Goal: Task Accomplishment & Management: Use online tool/utility

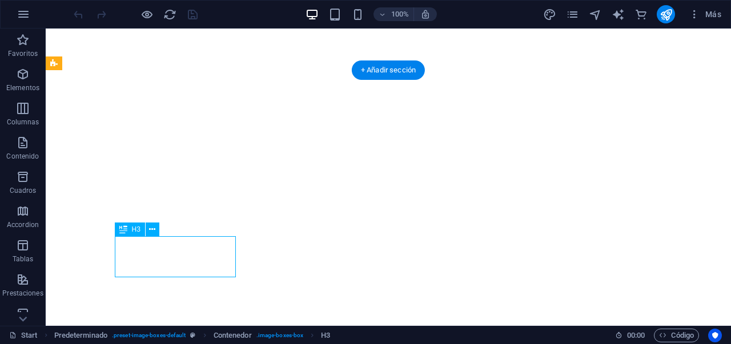
click at [197, 268] on div "Arrastra aquí para reemplazar el contenido existente. Si quieres crear un eleme…" at bounding box center [388, 178] width 685 height 298
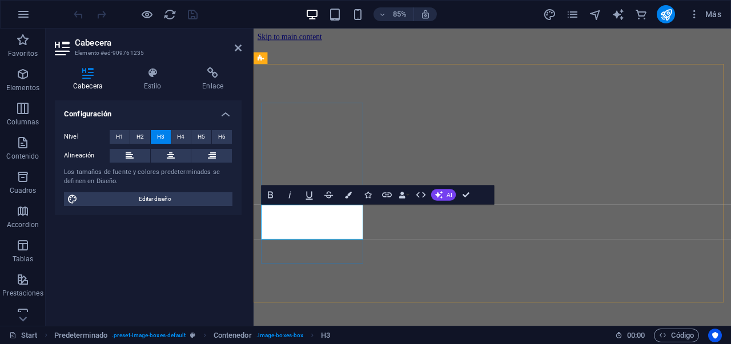
scroll to position [2824, 0]
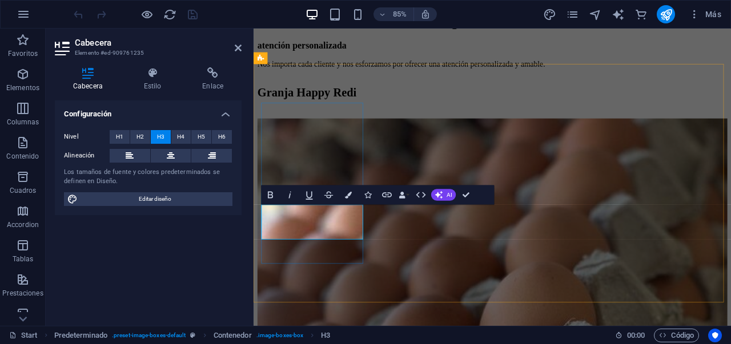
drag, startPoint x: 358, startPoint y: 269, endPoint x: 302, endPoint y: 259, distance: 56.9
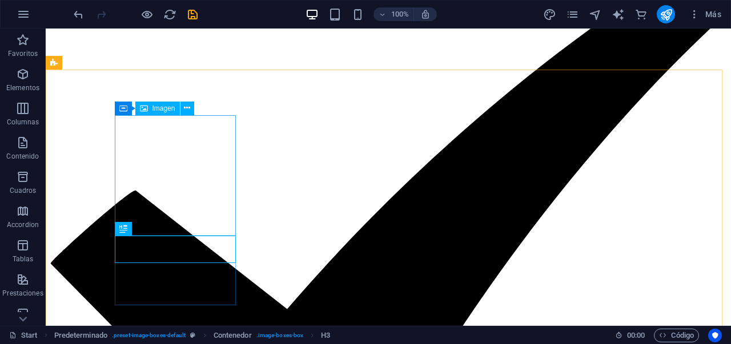
click at [171, 111] on span "Imagen" at bounding box center [164, 108] width 23 height 7
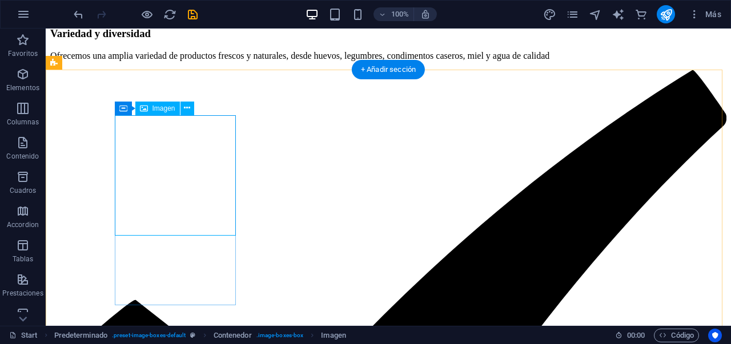
select select "%"
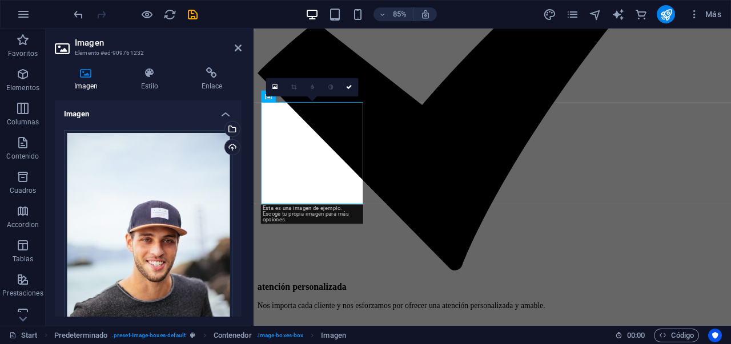
scroll to position [2824, 0]
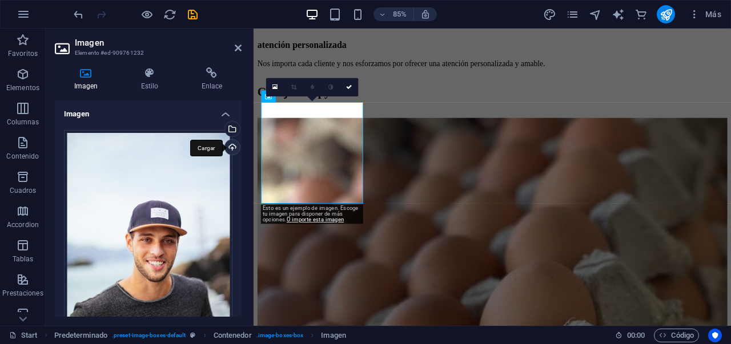
click at [227, 149] on div "Cargar" at bounding box center [231, 148] width 17 height 17
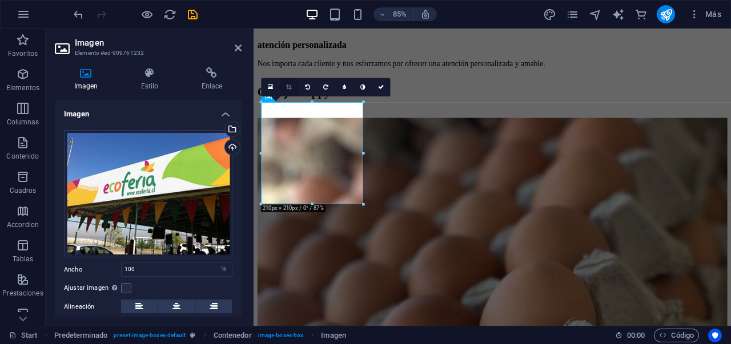
click at [290, 89] on icon at bounding box center [288, 88] width 5 height 6
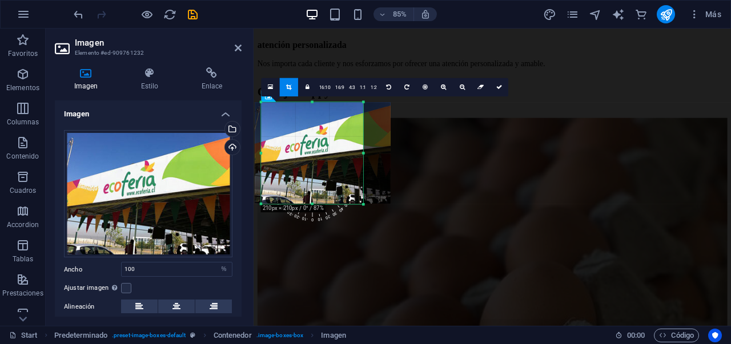
drag, startPoint x: 323, startPoint y: 146, endPoint x: 332, endPoint y: 145, distance: 9.3
click at [332, 145] on div at bounding box center [322, 153] width 135 height 102
click at [293, 153] on div at bounding box center [323, 153] width 136 height 102
click at [295, 145] on div at bounding box center [323, 153] width 136 height 102
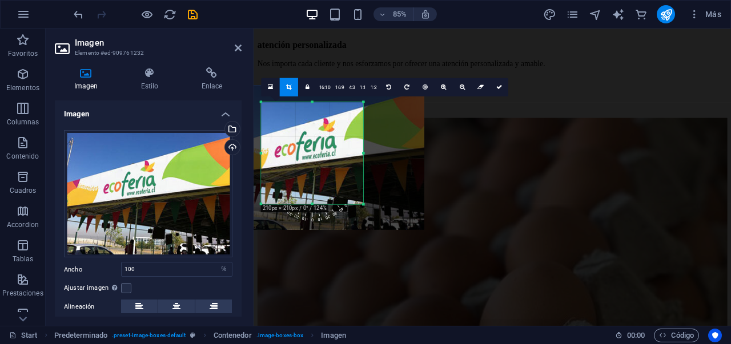
drag, startPoint x: 322, startPoint y: 146, endPoint x: 315, endPoint y: 149, distance: 8.0
click at [315, 149] on div at bounding box center [328, 158] width 192 height 145
click at [498, 87] on icon at bounding box center [499, 88] width 6 height 6
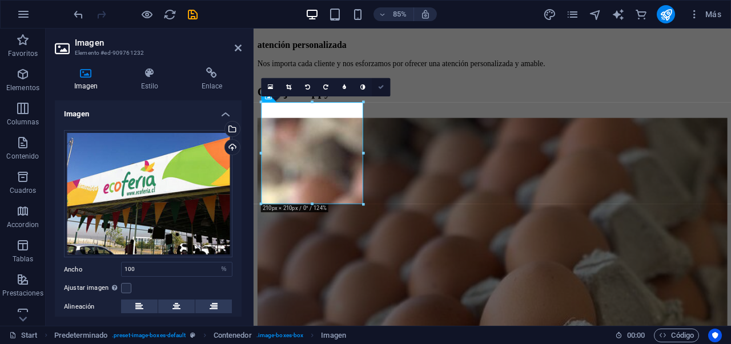
click at [382, 90] on icon at bounding box center [381, 88] width 6 height 6
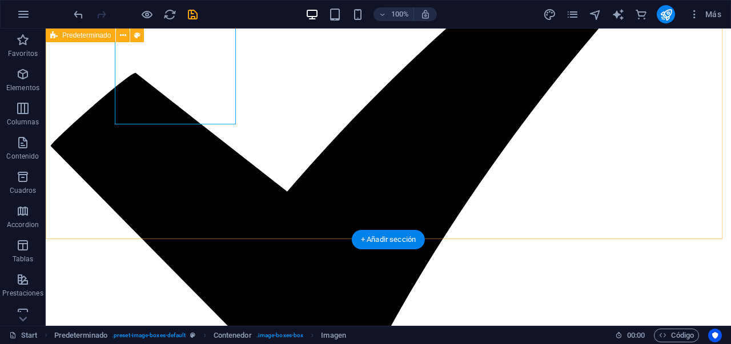
scroll to position [2666, 0]
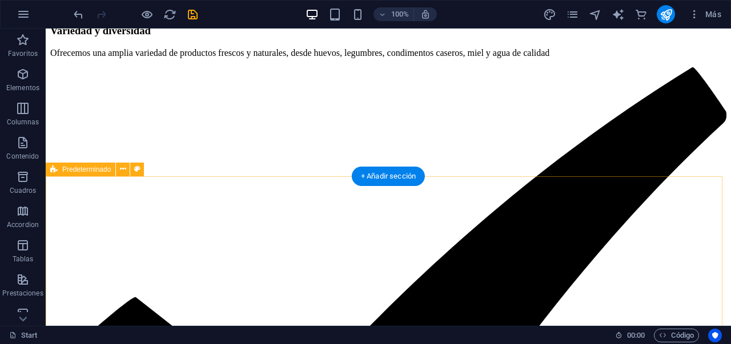
scroll to position [2432, 0]
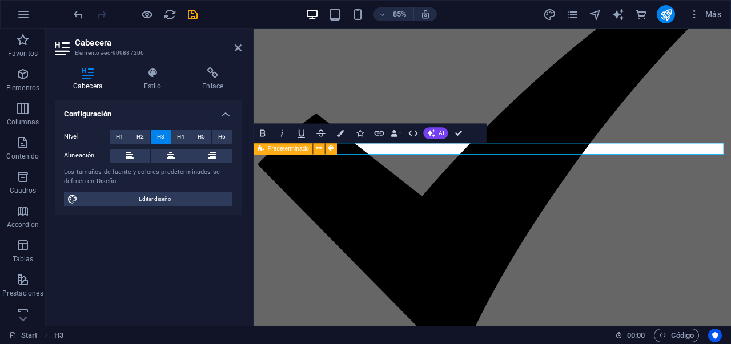
scroll to position [2717, 0]
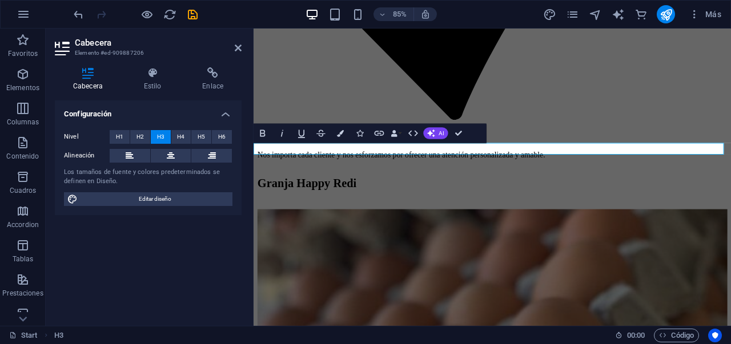
click at [148, 139] on button "H2" at bounding box center [140, 137] width 20 height 14
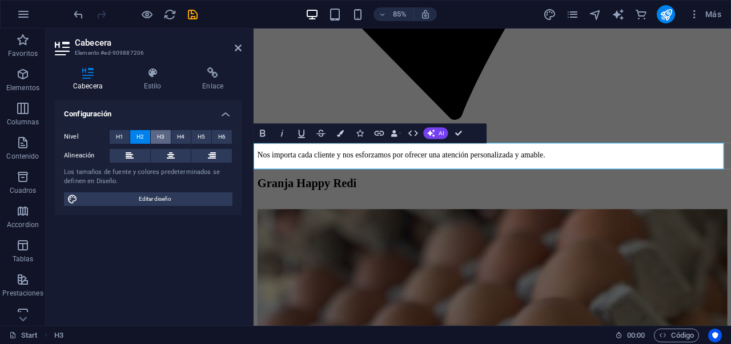
click at [168, 137] on button "H3" at bounding box center [161, 137] width 20 height 14
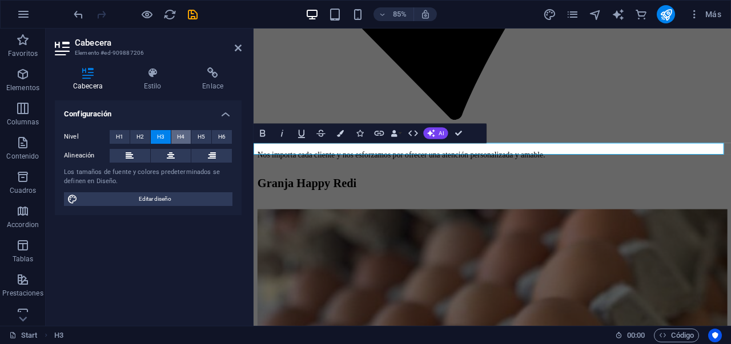
click at [175, 137] on button "H4" at bounding box center [181, 137] width 20 height 14
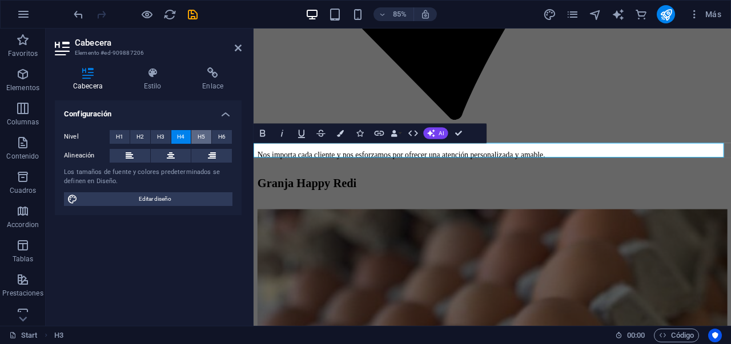
click at [201, 134] on span "H5" at bounding box center [201, 137] width 7 height 14
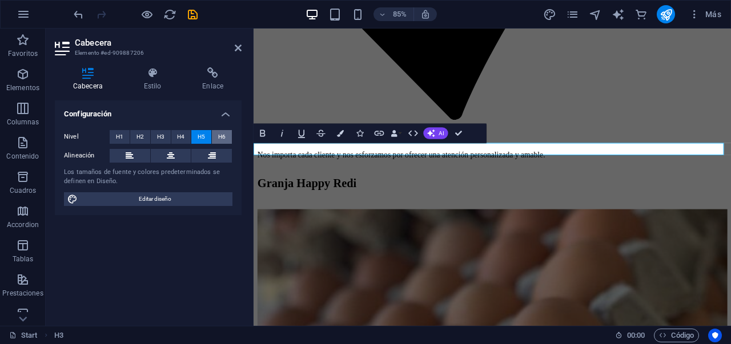
click at [230, 134] on button "H6" at bounding box center [222, 137] width 20 height 14
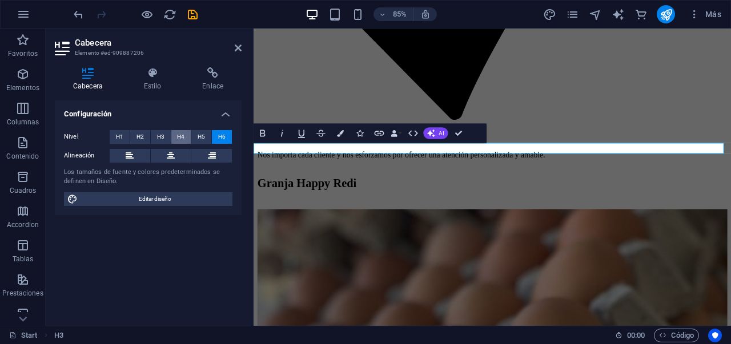
click at [186, 136] on button "H4" at bounding box center [181, 137] width 20 height 14
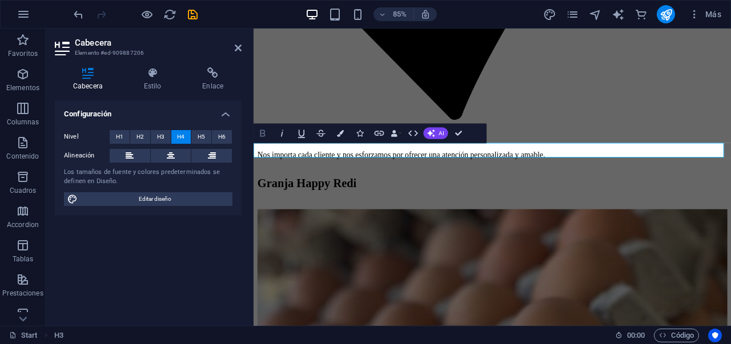
click at [259, 134] on icon "button" at bounding box center [262, 132] width 11 height 11
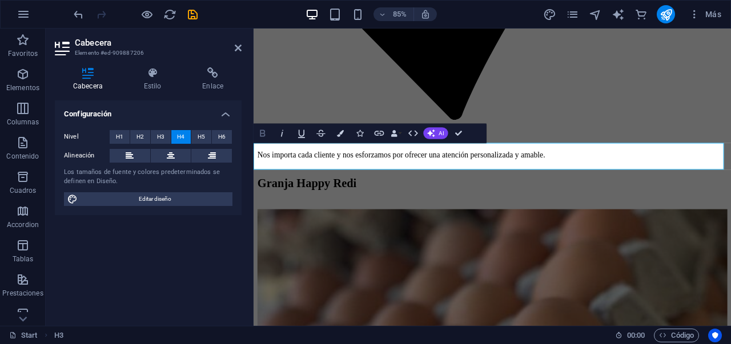
click at [265, 132] on icon "button" at bounding box center [262, 132] width 11 height 11
drag, startPoint x: 372, startPoint y: 184, endPoint x: 696, endPoint y: 187, distance: 323.9
click at [262, 138] on icon "button" at bounding box center [262, 132] width 11 height 11
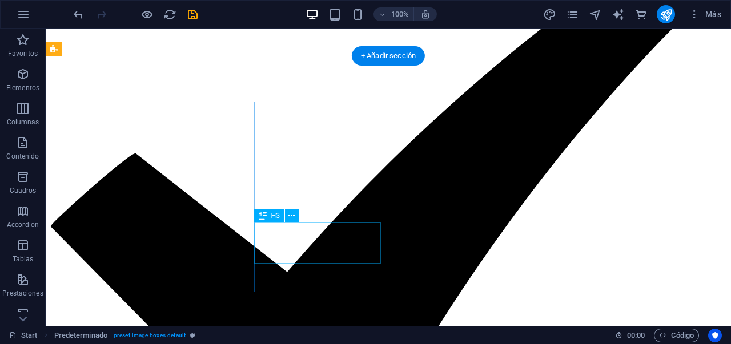
scroll to position [2584, 0]
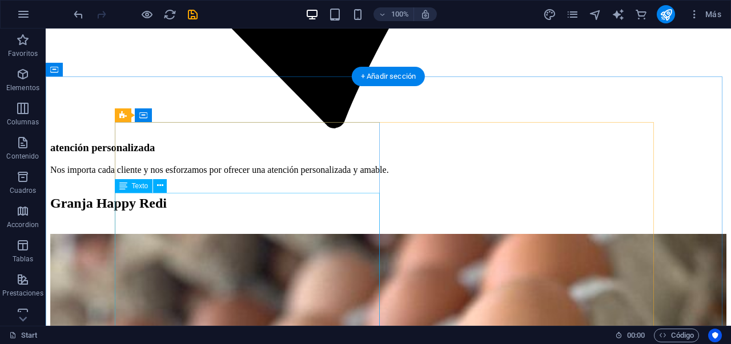
scroll to position [2961, 0]
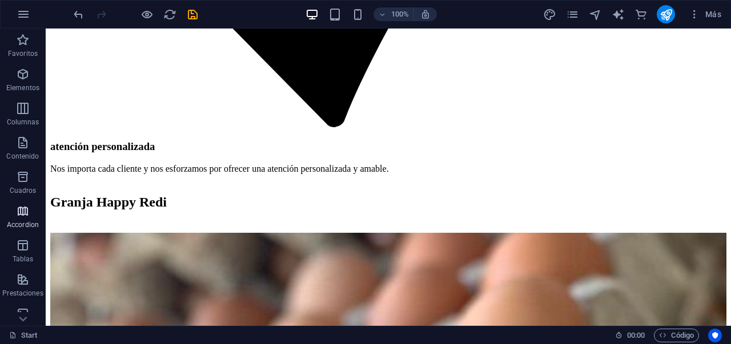
scroll to position [251, 0]
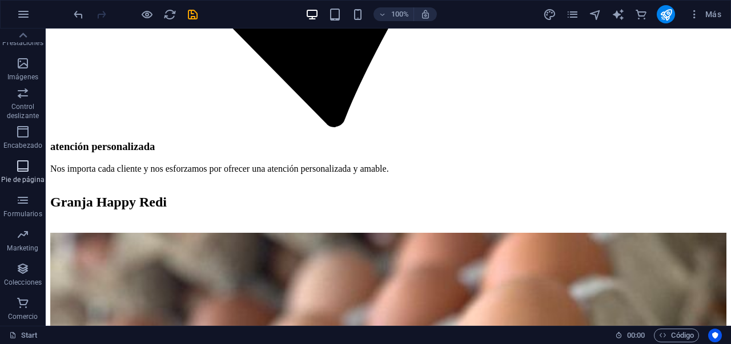
click at [22, 160] on icon "button" at bounding box center [23, 166] width 14 height 14
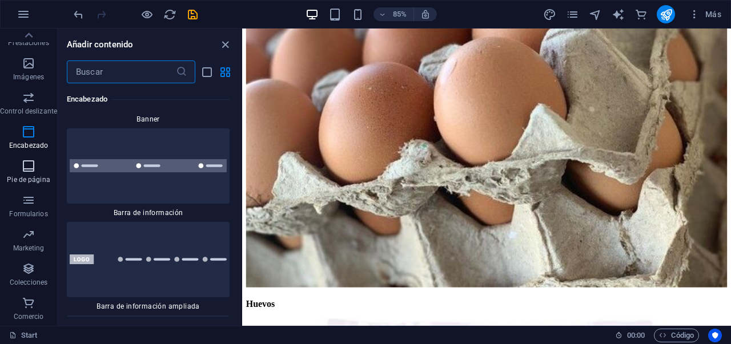
click at [23, 167] on icon "button" at bounding box center [29, 166] width 14 height 14
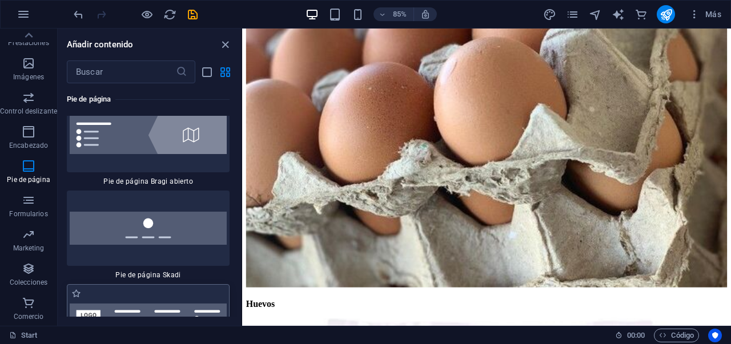
scroll to position [16185, 0]
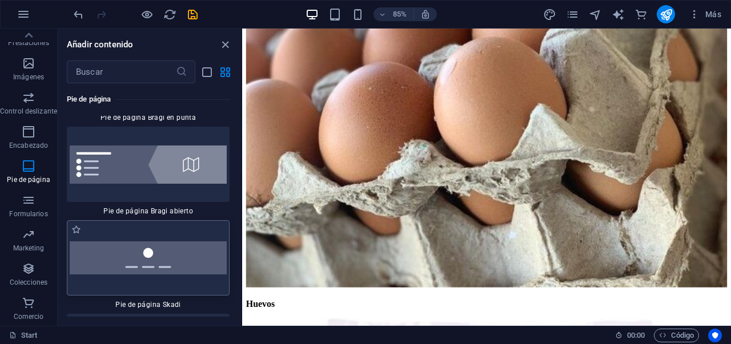
click at [157, 242] on img at bounding box center [148, 258] width 157 height 33
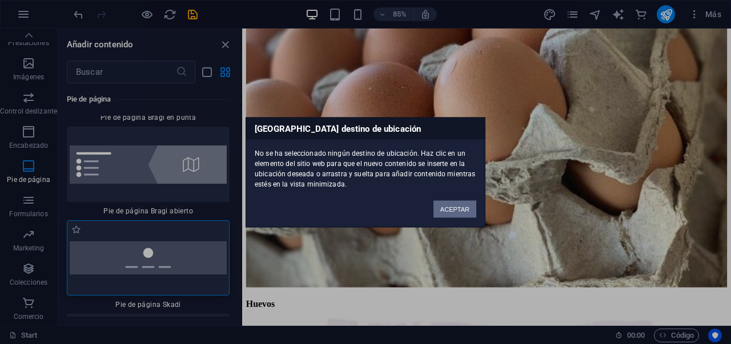
click at [157, 211] on div "Ningún destino de ubicación No se ha seleccionado ningún destino de ubicación. …" at bounding box center [365, 172] width 731 height 344
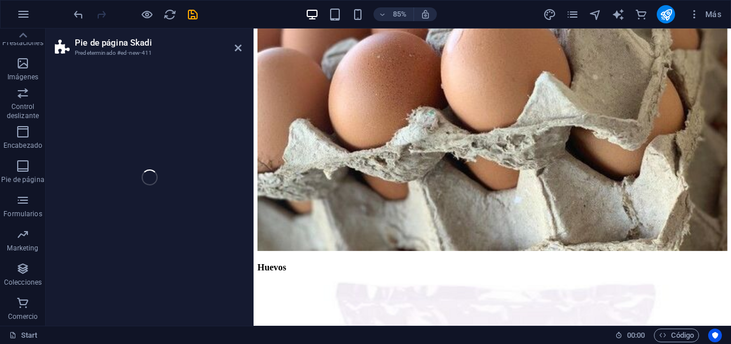
select select "rem"
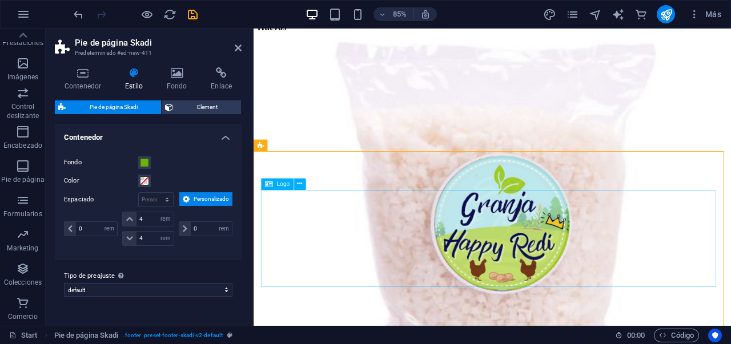
scroll to position [3512, 0]
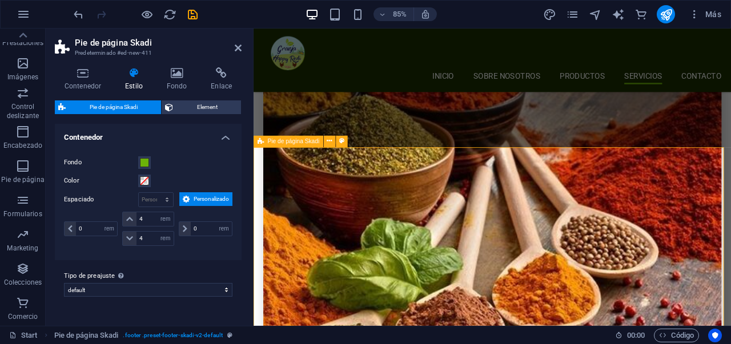
click at [329, 142] on icon at bounding box center [329, 142] width 5 height 10
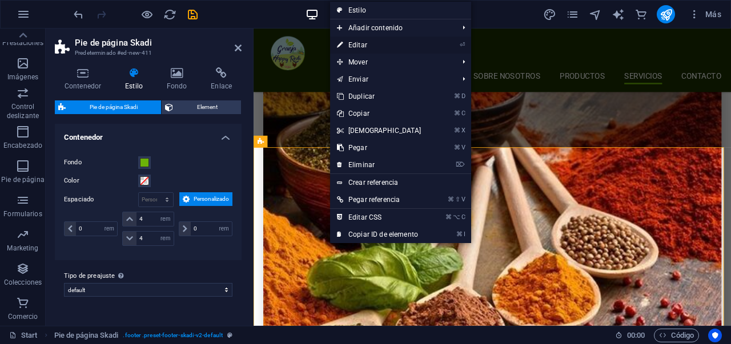
click at [360, 40] on link "⏎ Editar" at bounding box center [379, 45] width 98 height 17
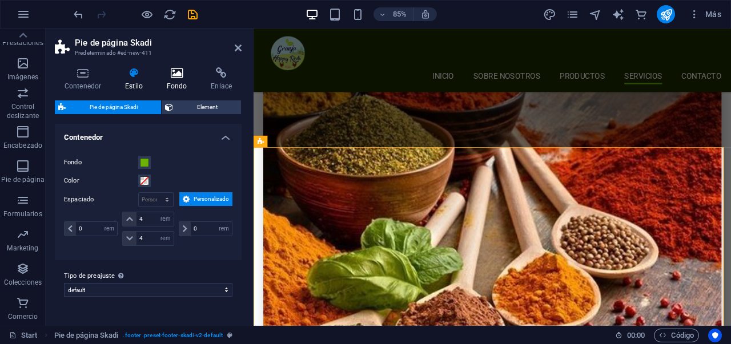
click at [174, 78] on icon at bounding box center [177, 72] width 40 height 11
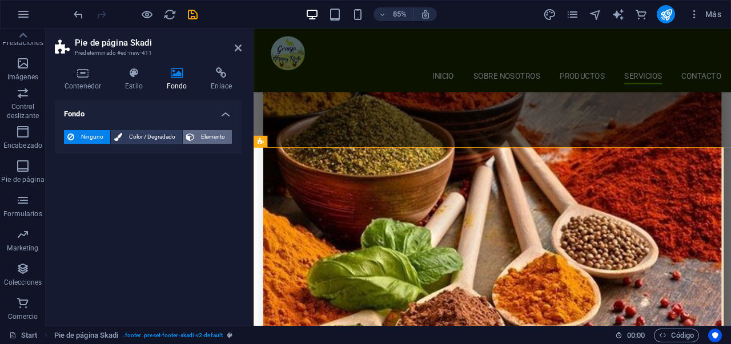
click at [200, 138] on span "Elemento" at bounding box center [213, 137] width 31 height 14
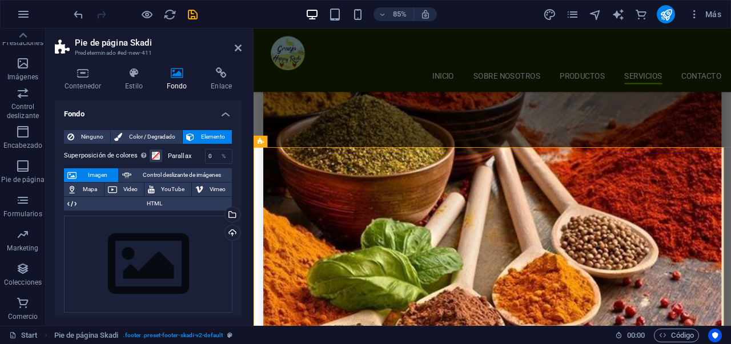
click at [235, 224] on div "Ninguno Color / Degradado Elemento Estirar fondo a ancho completo Superposición…" at bounding box center [148, 341] width 187 height 440
click at [231, 234] on div "Cargar" at bounding box center [231, 234] width 17 height 17
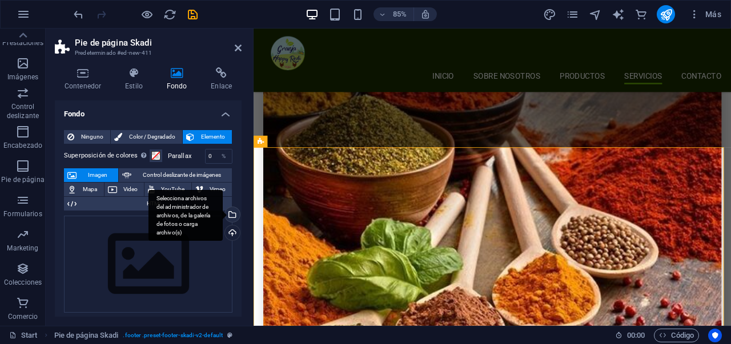
click at [223, 213] on div "Selecciona archivos del administrador de archivos, de la galería de fotos o car…" at bounding box center [186, 215] width 74 height 51
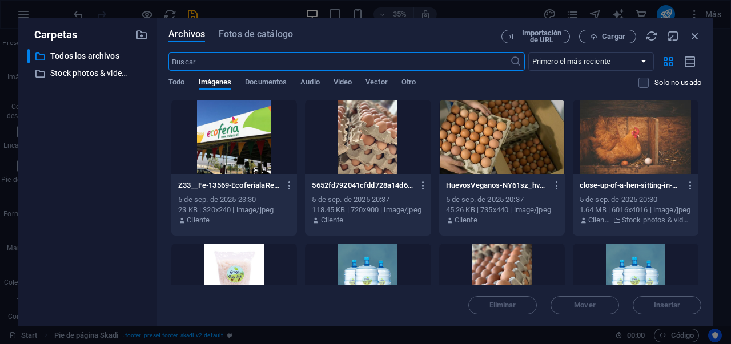
scroll to position [3514, 0]
click at [222, 31] on span "Fotos de catálogo" at bounding box center [256, 34] width 74 height 14
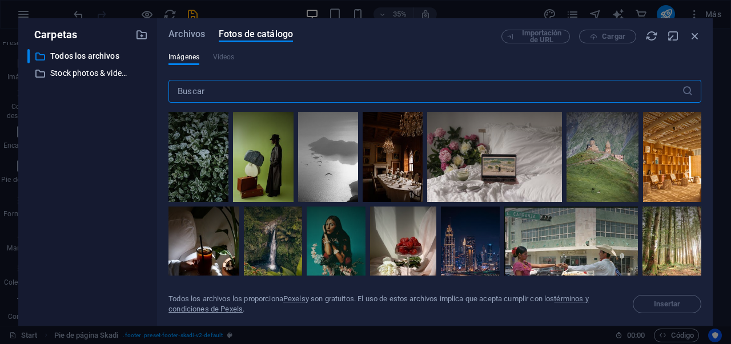
click at [231, 93] on input "text" at bounding box center [424, 91] width 513 height 23
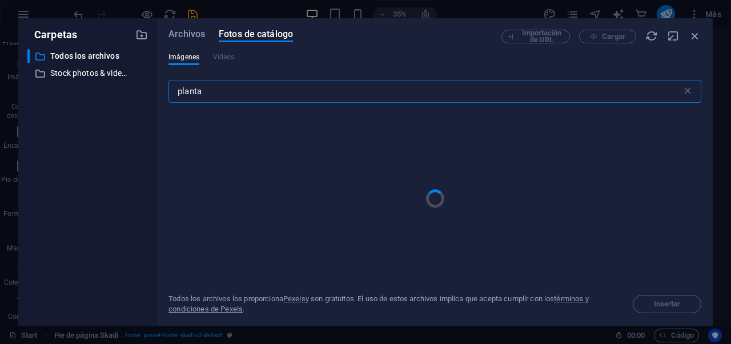
type input "plantas"
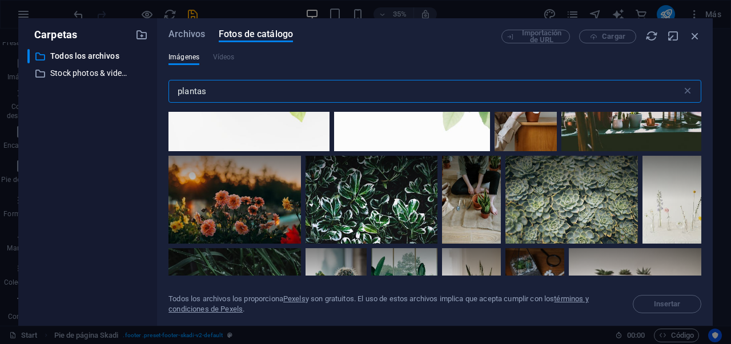
scroll to position [2874, 0]
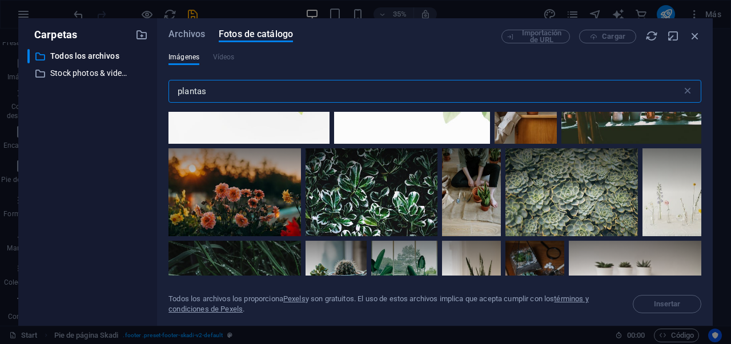
drag, startPoint x: 360, startPoint y: 93, endPoint x: 65, endPoint y: 87, distance: 295.9
click at [65, 87] on div "Carpetas ​ Todos los archivos Todos los archivos ​ Stock photos & videos Stock …" at bounding box center [365, 172] width 695 height 308
type input "paja"
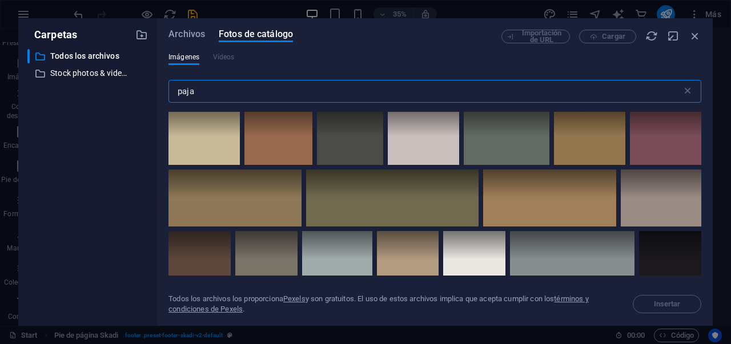
scroll to position [2450, 0]
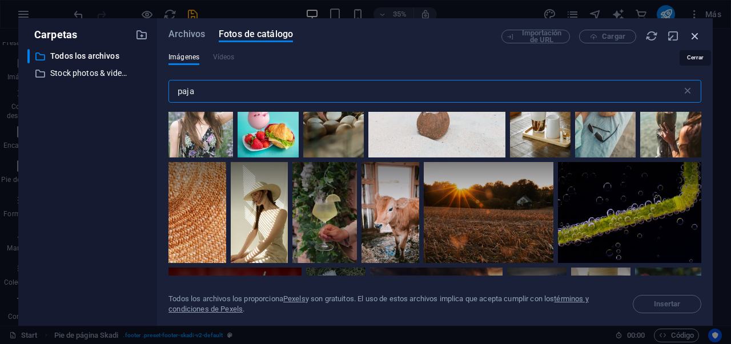
click at [696, 35] on icon "button" at bounding box center [695, 36] width 13 height 13
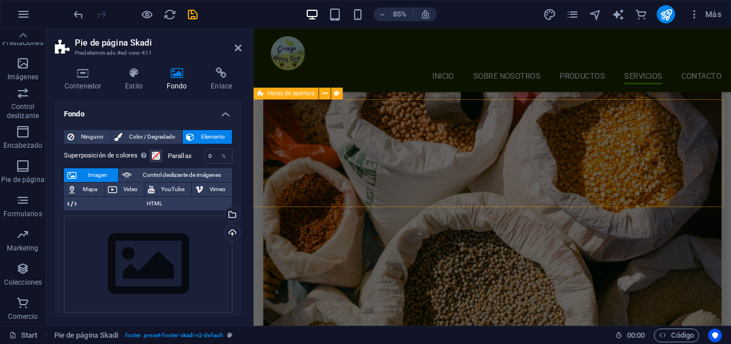
scroll to position [3081, 0]
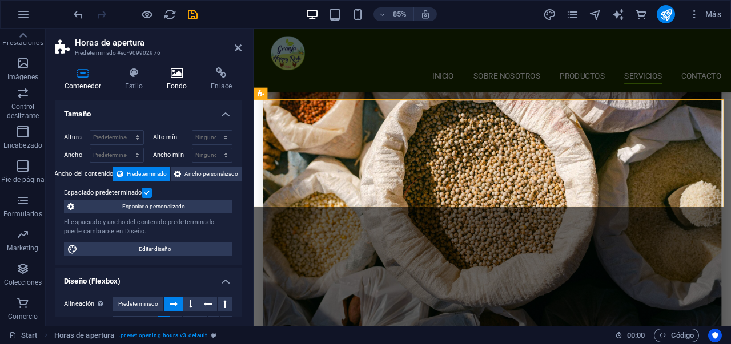
click at [176, 79] on h4 "Fondo" at bounding box center [179, 79] width 45 height 24
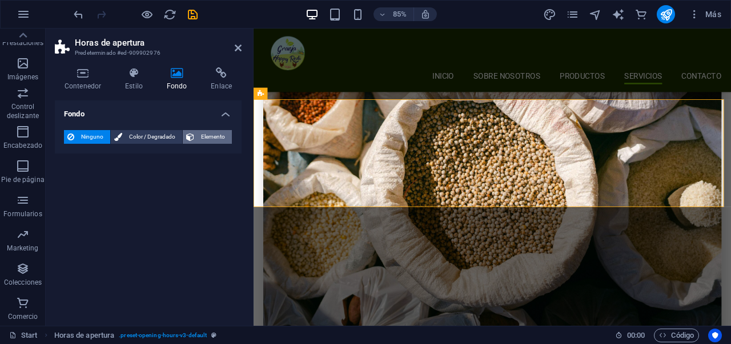
click at [199, 141] on span "Elemento" at bounding box center [213, 137] width 31 height 14
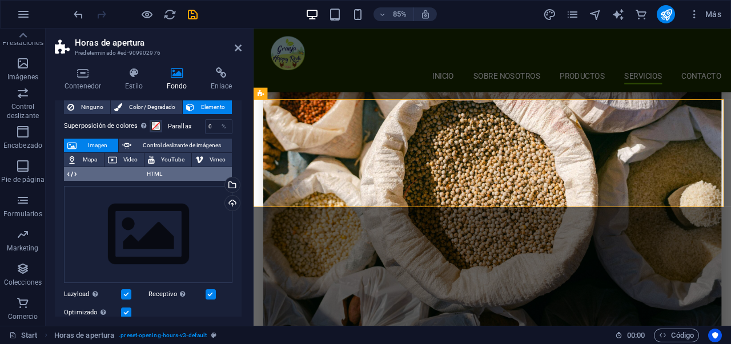
scroll to position [19, 0]
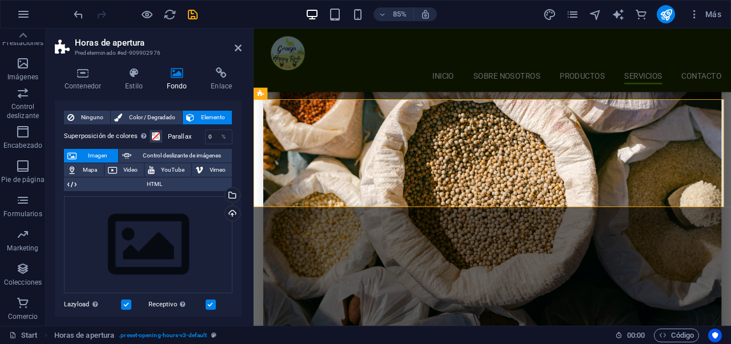
click at [232, 50] on header "Horas de apertura Predeterminado #ed-909902976" at bounding box center [148, 44] width 187 height 30
click at [237, 46] on icon at bounding box center [238, 47] width 7 height 9
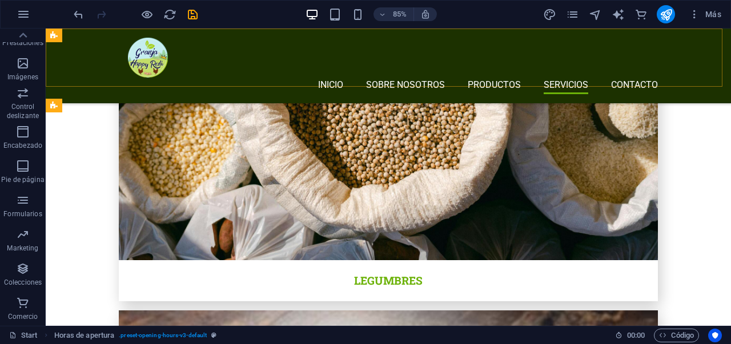
scroll to position [2797, 0]
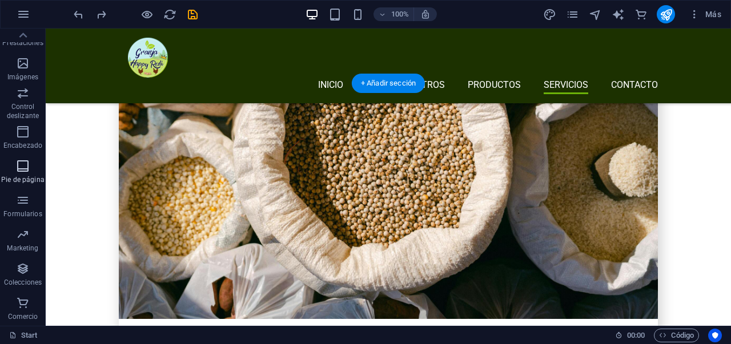
scroll to position [2952, 0]
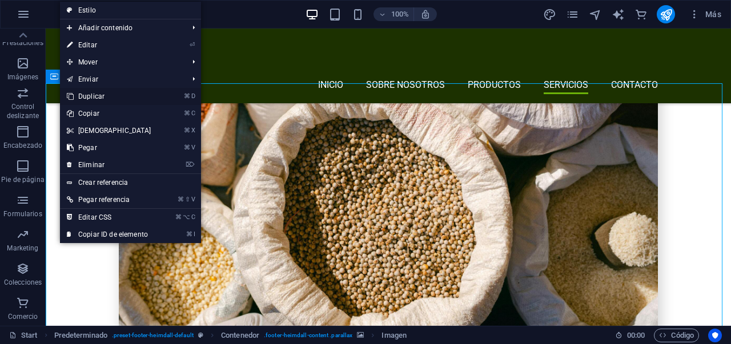
click at [102, 95] on link "⌘ D Duplicar" at bounding box center [109, 96] width 98 height 17
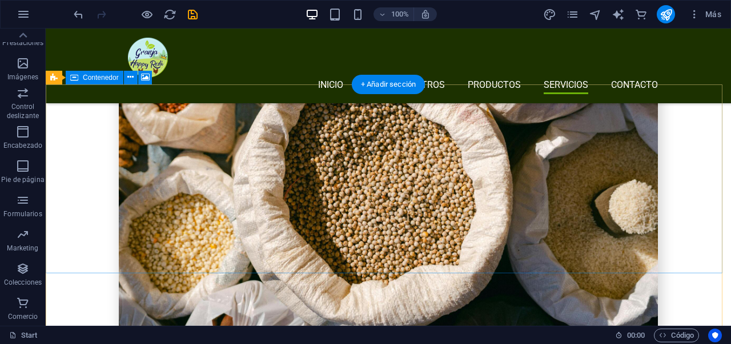
scroll to position [2951, 0]
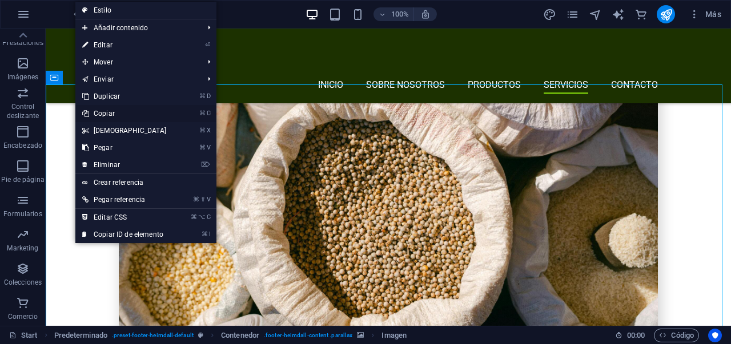
click at [103, 117] on link "⌘ C Copiar" at bounding box center [124, 113] width 98 height 17
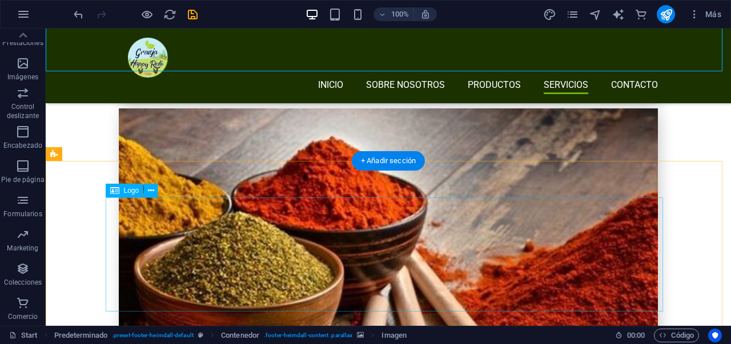
scroll to position [3287, 0]
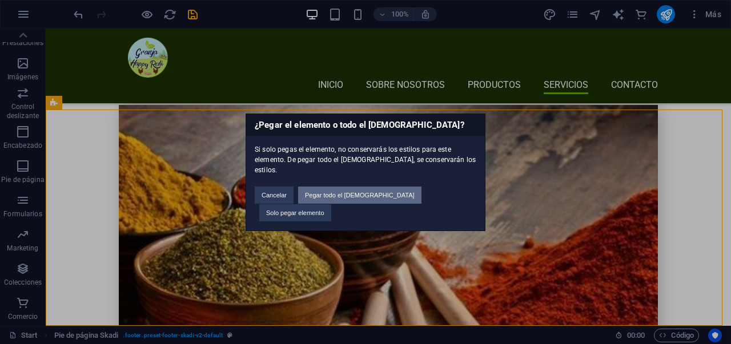
click at [390, 201] on button "Pegar todo el [DEMOGRAPHIC_DATA]" at bounding box center [359, 195] width 123 height 17
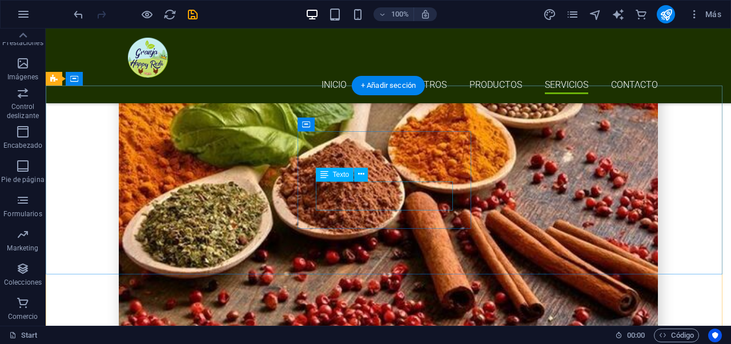
scroll to position [3443, 0]
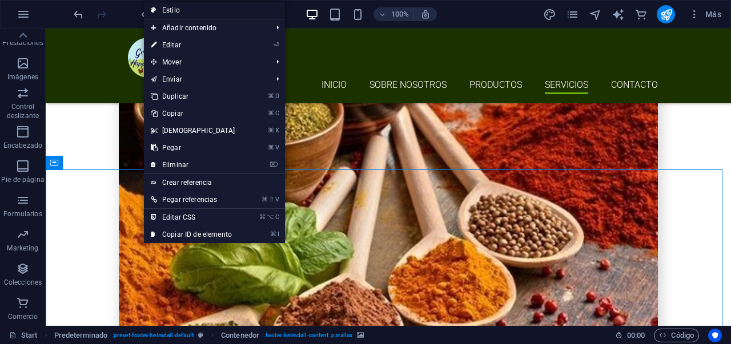
click at [196, 12] on link "Estilo" at bounding box center [214, 10] width 141 height 17
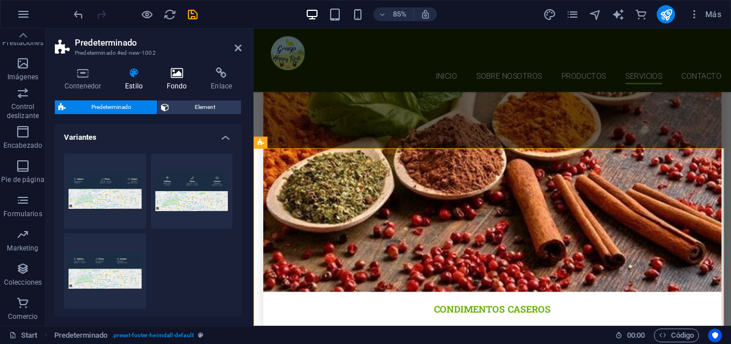
click at [178, 81] on h4 "Fondo" at bounding box center [179, 79] width 45 height 24
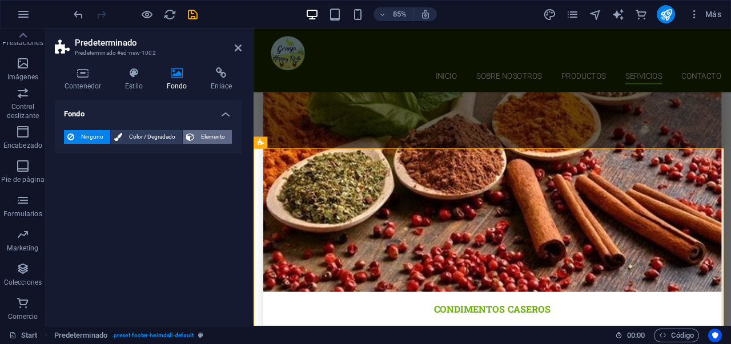
click at [204, 134] on span "Elemento" at bounding box center [213, 137] width 31 height 14
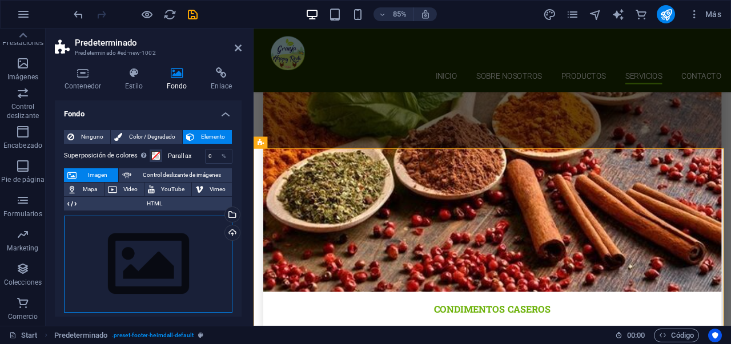
click at [175, 235] on div "Arrastra archivos aquí, haz clic para escoger archivos o selecciona archivos de…" at bounding box center [148, 264] width 168 height 97
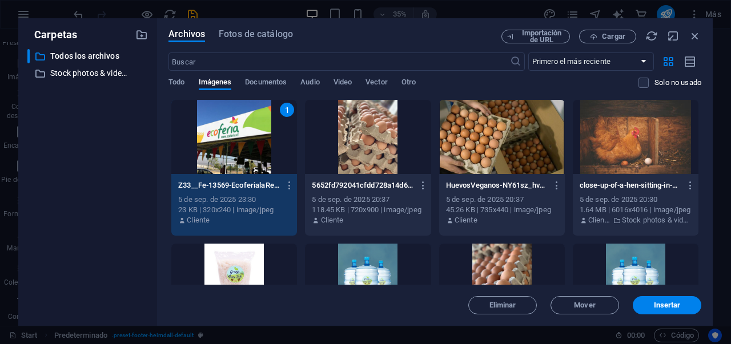
scroll to position [3874, 0]
click at [264, 127] on div "1" at bounding box center [234, 137] width 126 height 74
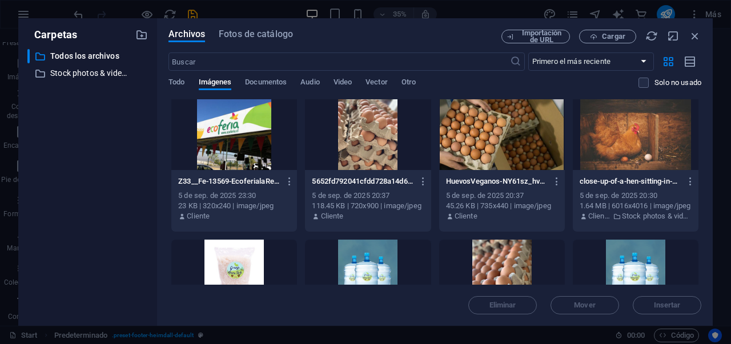
scroll to position [0, 0]
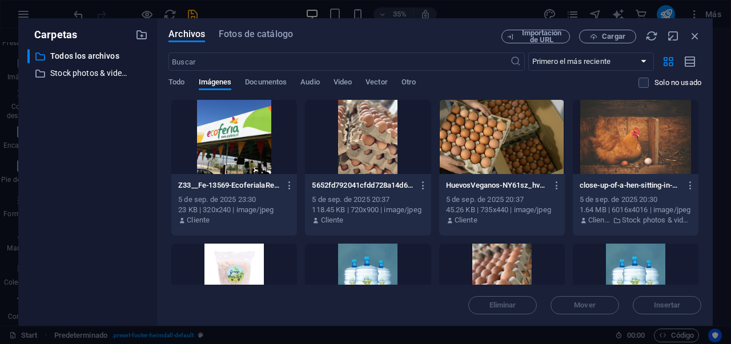
click at [238, 43] on div "Archivos Fotos de catálogo" at bounding box center [334, 37] width 333 height 14
click at [240, 38] on span "Fotos de catálogo" at bounding box center [256, 34] width 74 height 14
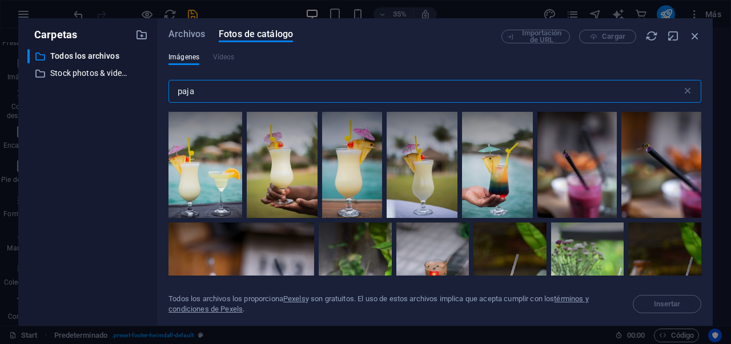
drag, startPoint x: 218, startPoint y: 85, endPoint x: 172, endPoint y: 95, distance: 47.3
click at [172, 95] on input "paja" at bounding box center [424, 91] width 513 height 23
type input "p"
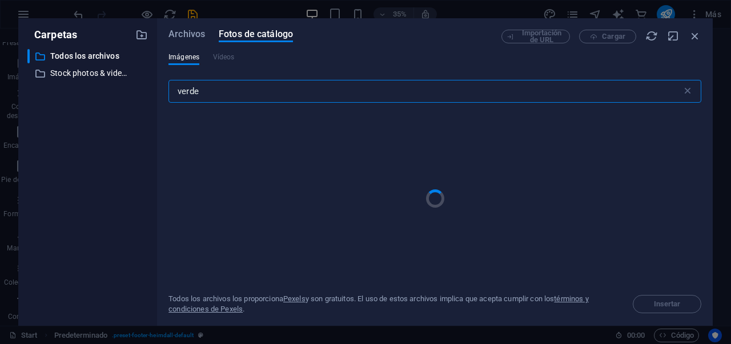
type input "verde"
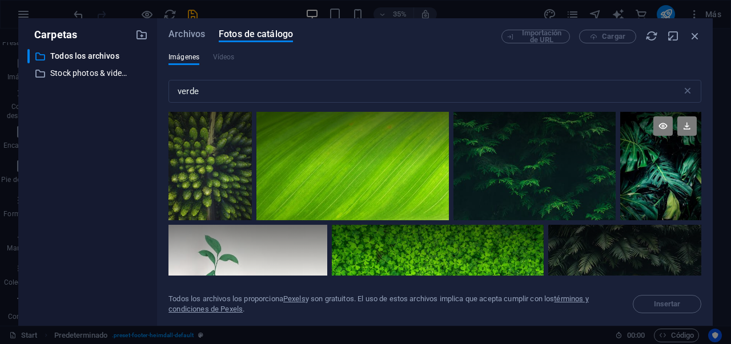
click at [673, 172] on div at bounding box center [660, 166] width 81 height 109
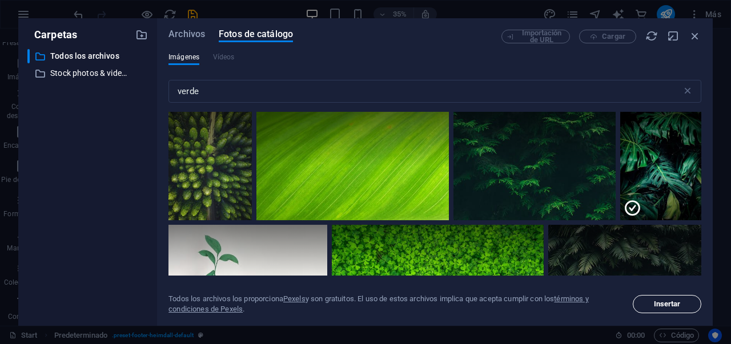
click at [668, 304] on span "Insertar" at bounding box center [667, 304] width 27 height 7
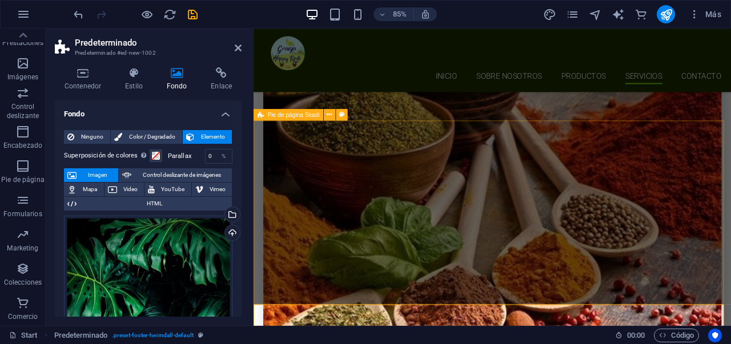
scroll to position [3528, 0]
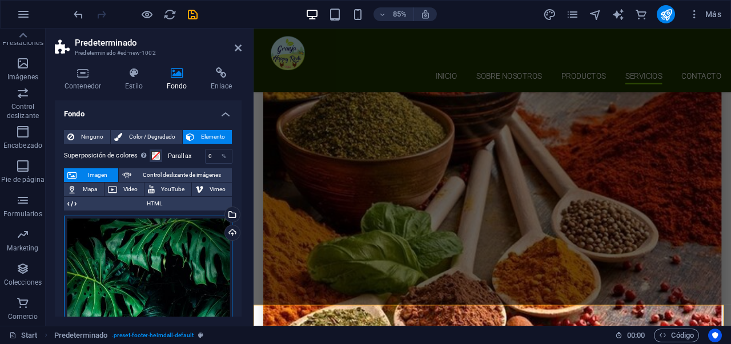
click at [197, 242] on div "Arrastra archivos aquí, haz clic para escoger archivos o selecciona archivos de…" at bounding box center [148, 327] width 168 height 223
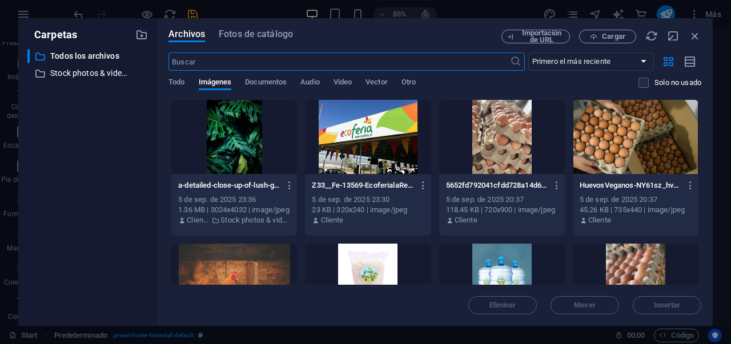
scroll to position [3874, 0]
click at [697, 38] on icon "button" at bounding box center [695, 36] width 13 height 13
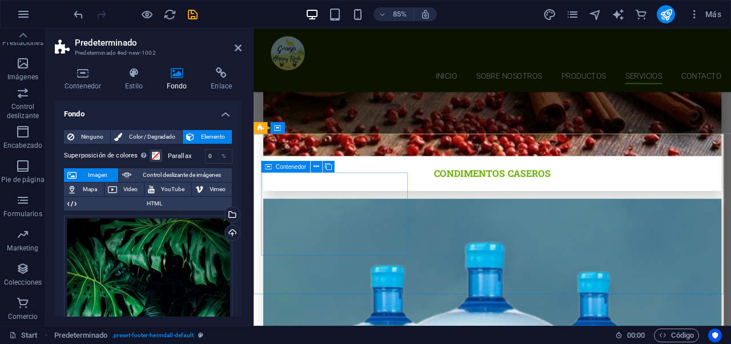
scroll to position [3730, 0]
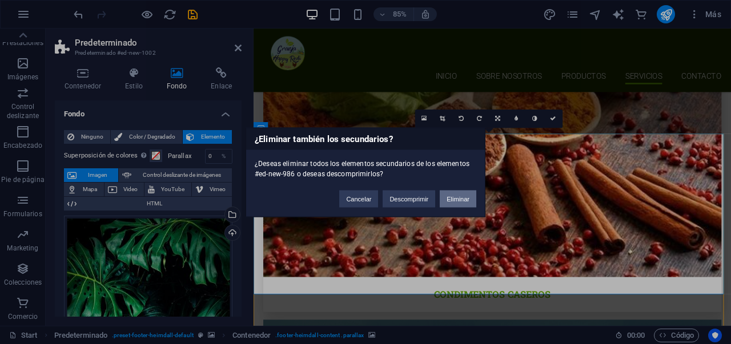
click at [469, 204] on button "Eliminar" at bounding box center [458, 198] width 37 height 17
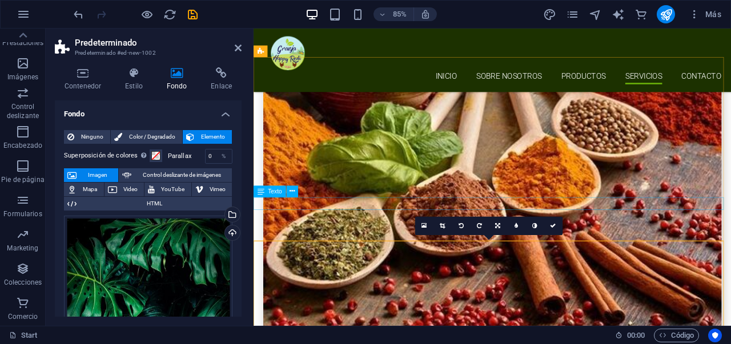
scroll to position [3604, 0]
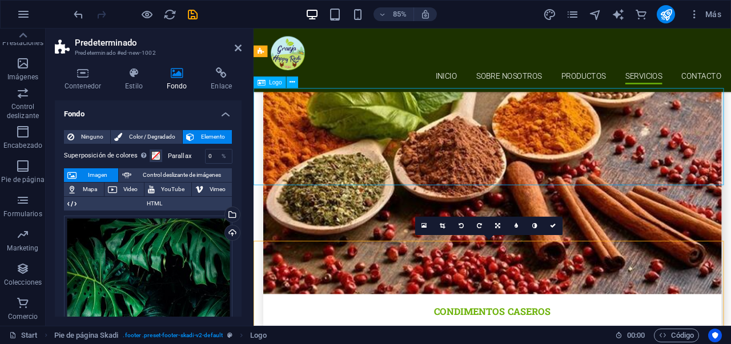
scroll to position [3334, 0]
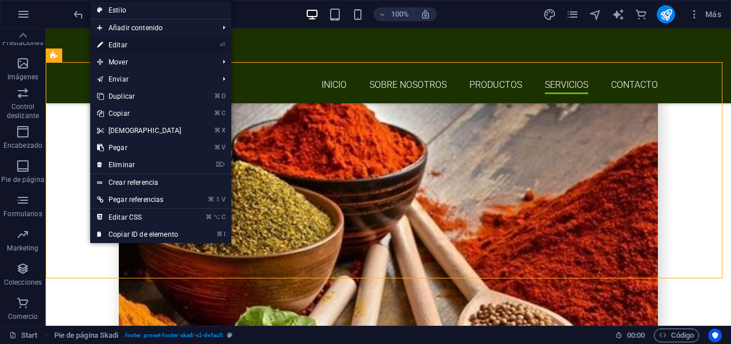
click at [119, 50] on link "⏎ Editar" at bounding box center [139, 45] width 98 height 17
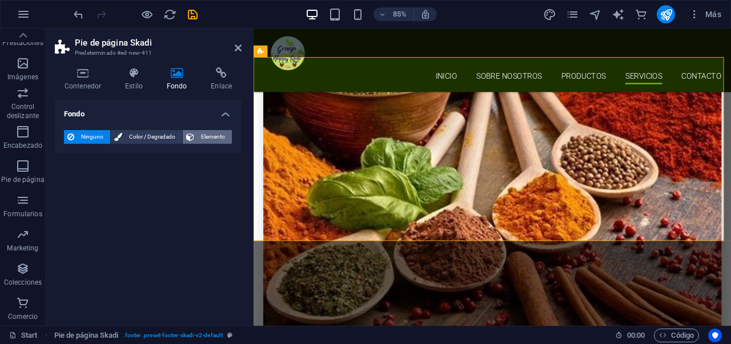
click at [204, 142] on span "Elemento" at bounding box center [213, 137] width 31 height 14
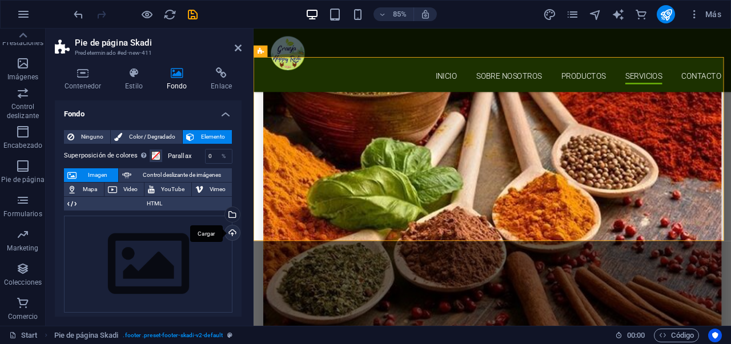
click at [229, 235] on div "Cargar" at bounding box center [231, 234] width 17 height 17
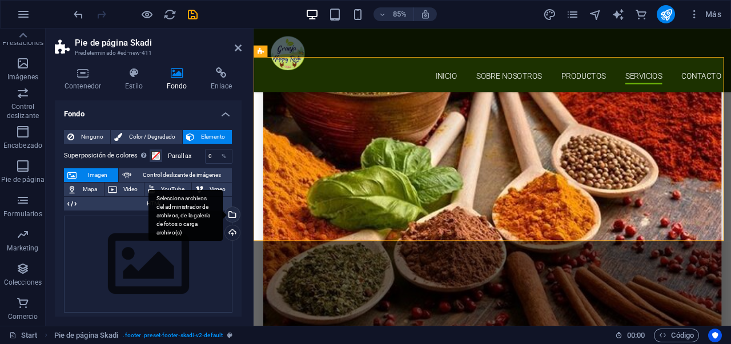
click at [223, 212] on div "Selecciona archivos del administrador de archivos, de la galería de fotos o car…" at bounding box center [186, 215] width 74 height 51
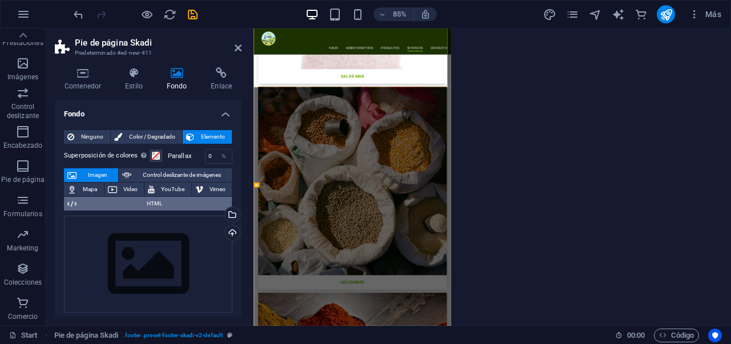
scroll to position [3685, 0]
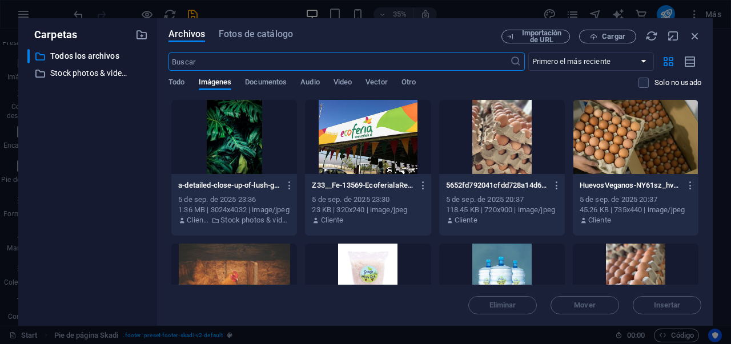
click at [246, 125] on div at bounding box center [234, 137] width 126 height 74
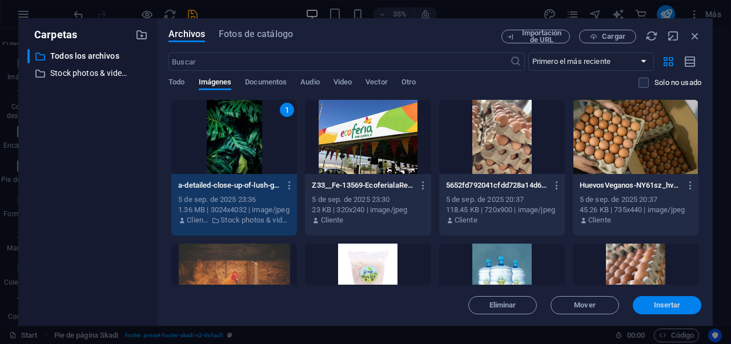
click at [648, 302] on span "Insertar" at bounding box center [666, 305] width 59 height 7
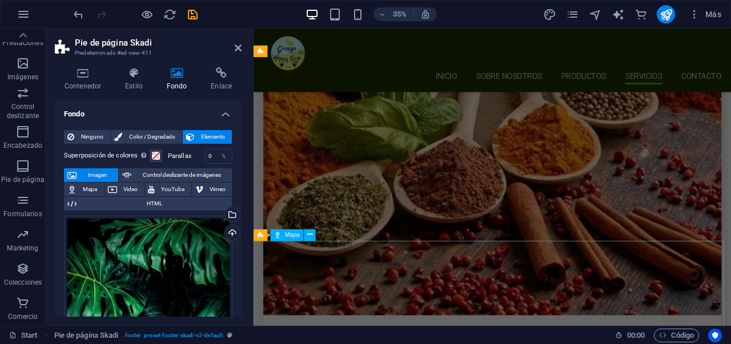
scroll to position [3604, 0]
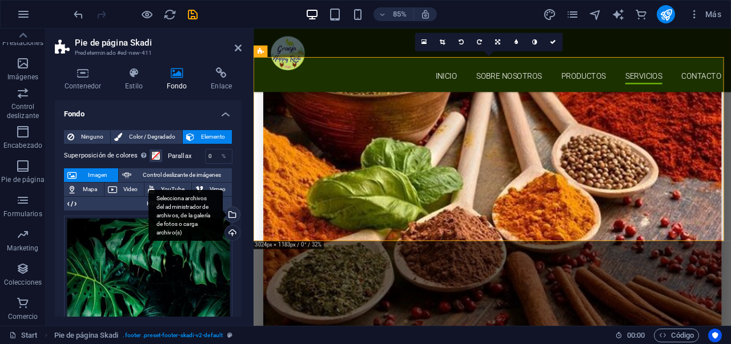
click at [223, 212] on div "Selecciona archivos del administrador de archivos, de la galería de fotos o car…" at bounding box center [186, 215] width 74 height 51
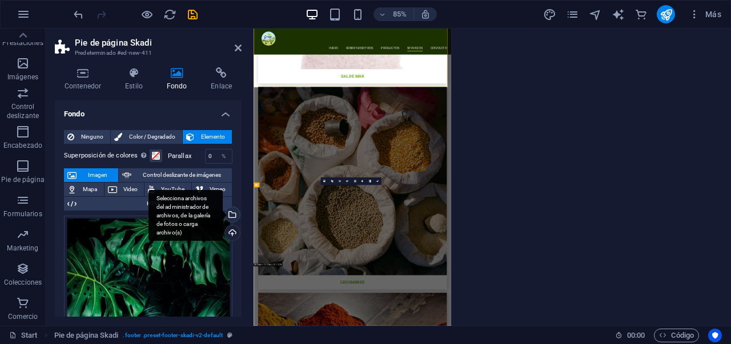
scroll to position [3685, 0]
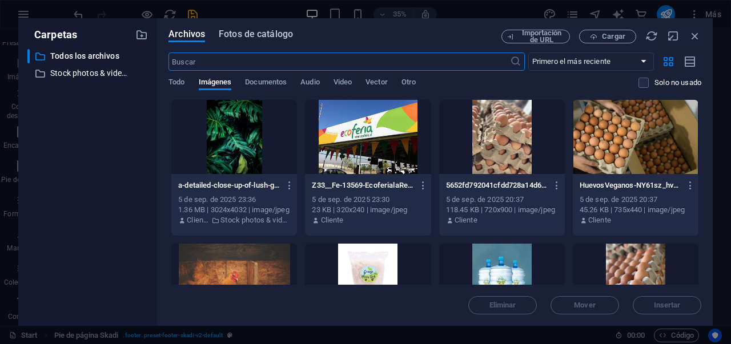
click at [234, 39] on span "Fotos de catálogo" at bounding box center [256, 34] width 74 height 14
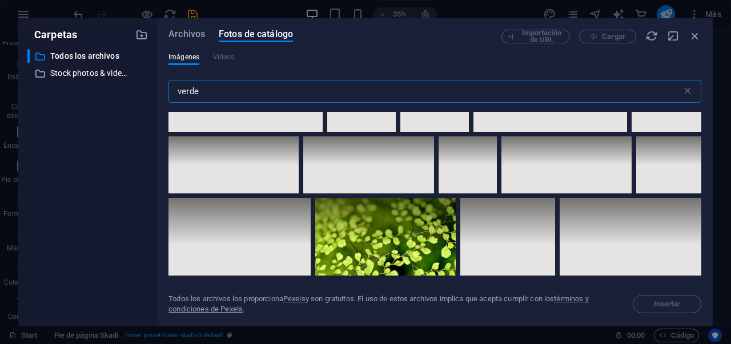
scroll to position [2831, 0]
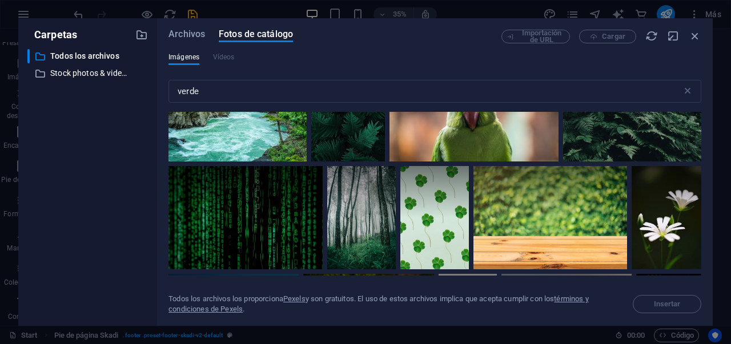
click at [619, 135] on div at bounding box center [632, 116] width 138 height 92
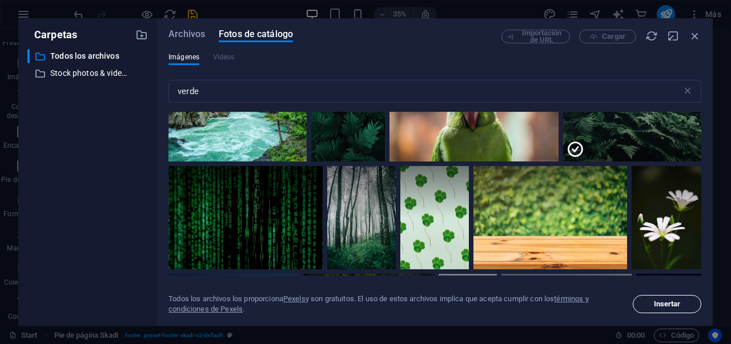
click at [673, 307] on span "Insertar" at bounding box center [667, 304] width 27 height 7
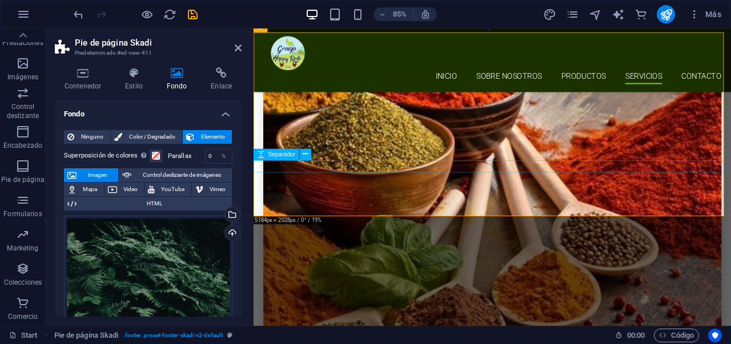
scroll to position [3509, 0]
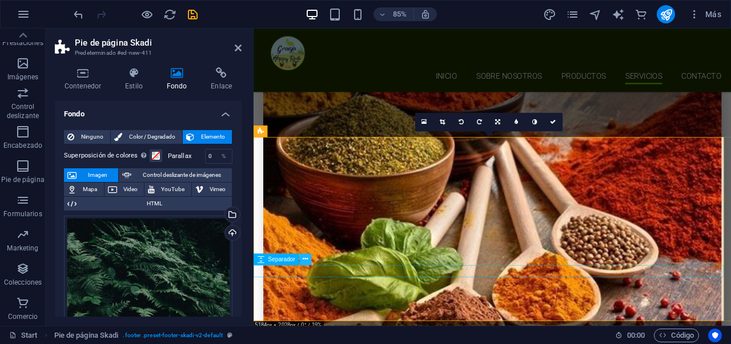
click at [304, 262] on icon at bounding box center [305, 260] width 5 height 10
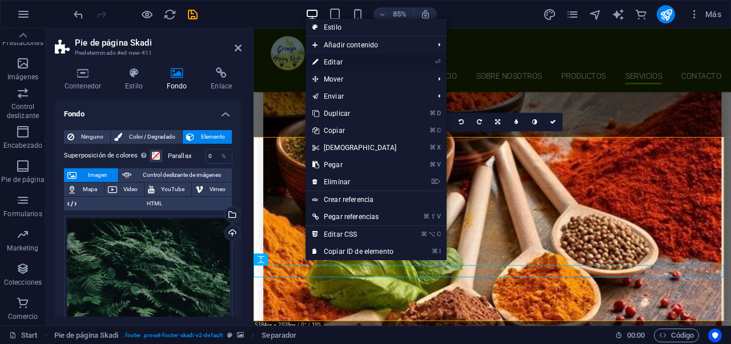
click at [424, 61] on li "⏎ Editar" at bounding box center [376, 62] width 141 height 17
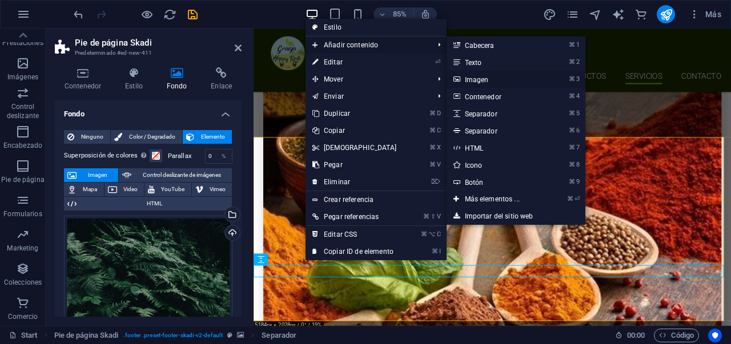
click at [476, 81] on link "⌘ 3 Imagen" at bounding box center [495, 79] width 96 height 17
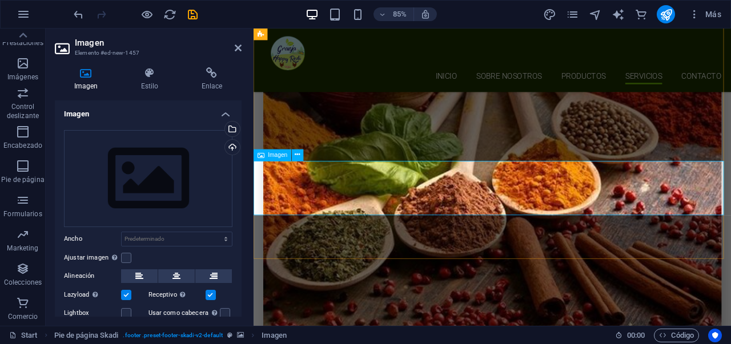
scroll to position [3646, 0]
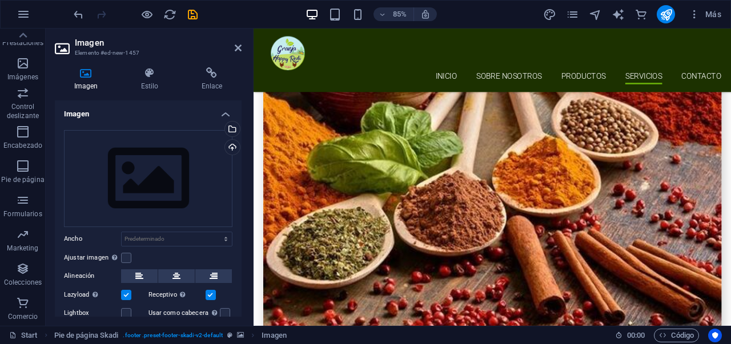
drag, startPoint x: 325, startPoint y: 214, endPoint x: 324, endPoint y: 259, distance: 45.1
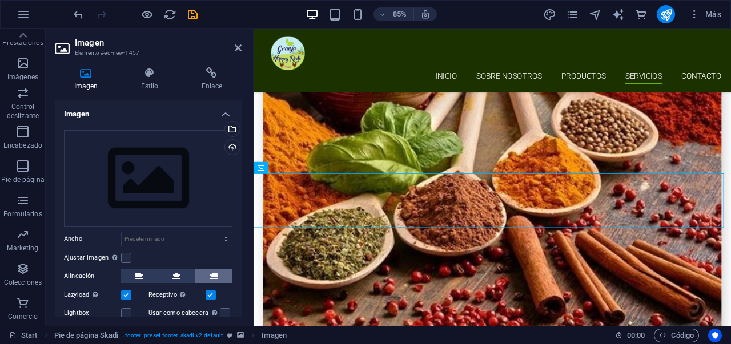
click at [202, 276] on button at bounding box center [213, 277] width 37 height 14
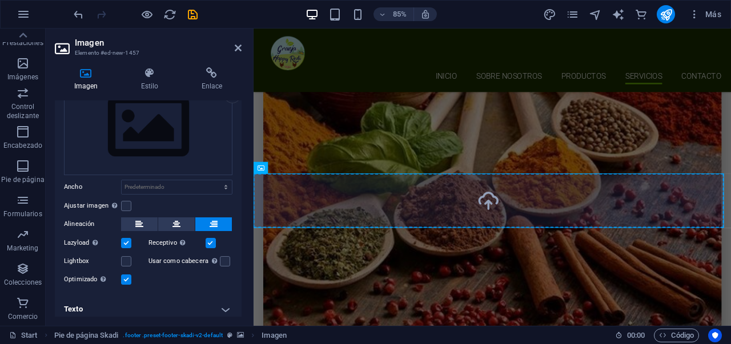
scroll to position [57, 0]
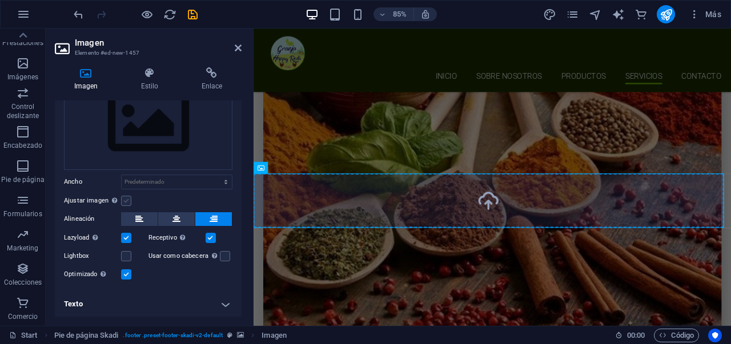
click at [130, 203] on label at bounding box center [126, 201] width 10 height 10
click at [0, 0] on input "Ajustar imagen Ajustar imagen automáticamente a un ancho y alto fijo" at bounding box center [0, 0] width 0 height 0
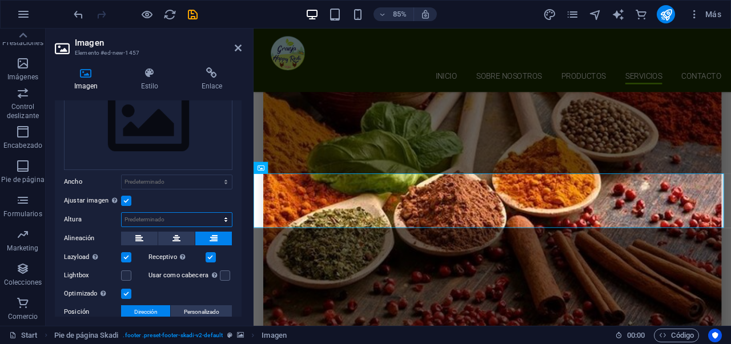
click at [203, 223] on select "Predeterminado automático px" at bounding box center [177, 220] width 110 height 14
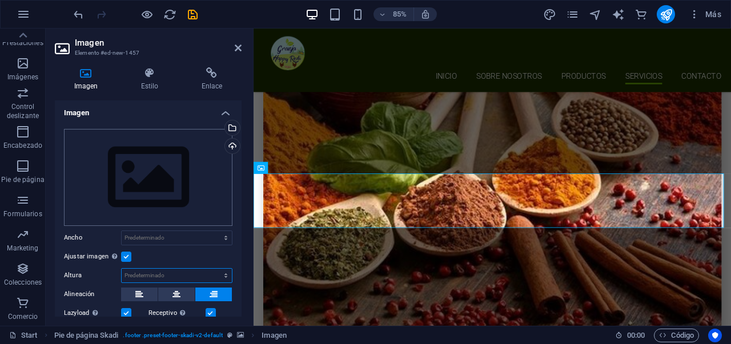
scroll to position [0, 0]
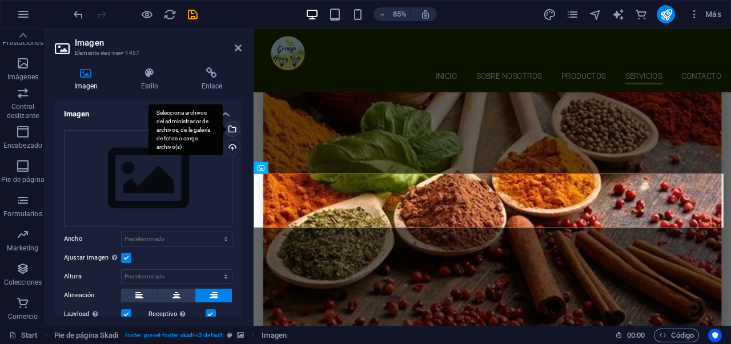
click at [231, 127] on div "Selecciona archivos del administrador de archivos, de la galería de fotos o car…" at bounding box center [231, 130] width 17 height 17
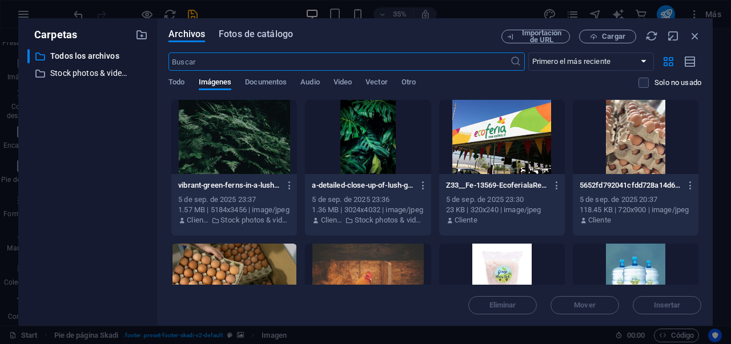
click at [287, 36] on span "Fotos de catálogo" at bounding box center [256, 34] width 74 height 14
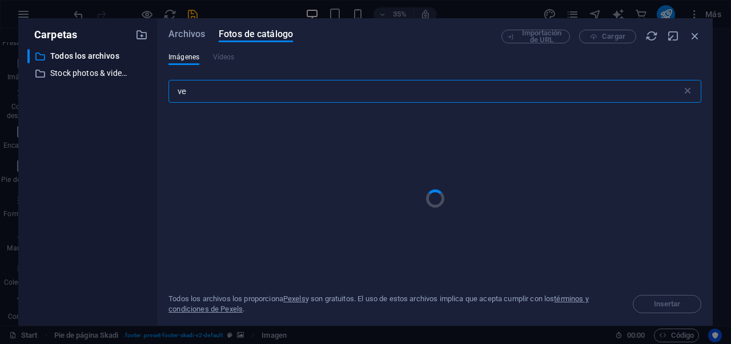
type input "v"
type input "webpay"
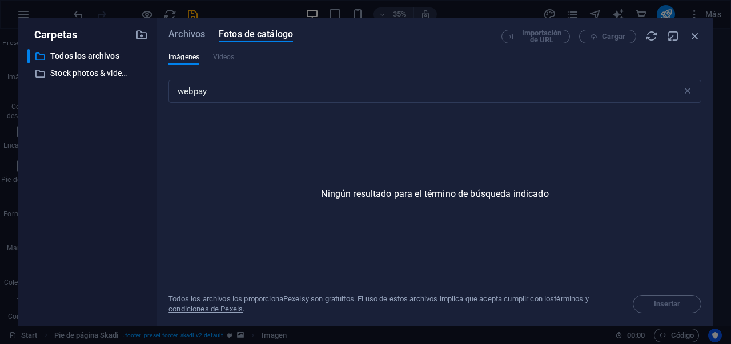
click at [200, 37] on span "Archivos" at bounding box center [186, 34] width 37 height 14
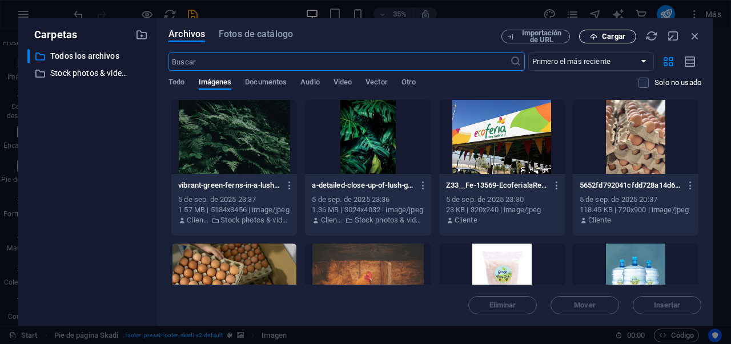
click at [627, 35] on span "Cargar" at bounding box center [607, 36] width 47 height 7
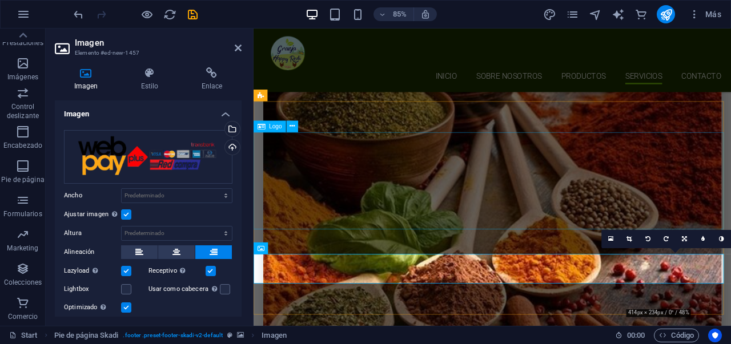
scroll to position [3537, 0]
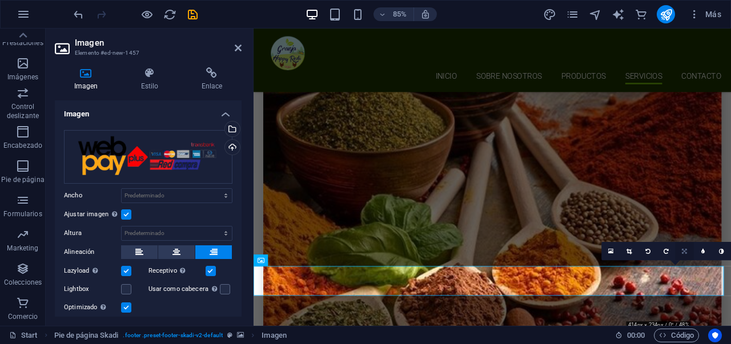
click at [690, 254] on link at bounding box center [685, 251] width 18 height 18
click at [672, 251] on link at bounding box center [666, 251] width 18 height 18
click at [685, 250] on link at bounding box center [683, 251] width 18 height 18
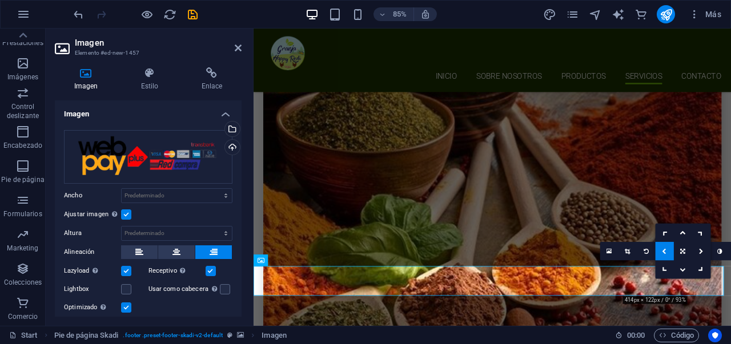
click at [668, 250] on link at bounding box center [664, 251] width 18 height 18
click at [688, 253] on link at bounding box center [683, 251] width 18 height 18
click at [665, 234] on icon at bounding box center [664, 232] width 9 height 9
click at [679, 253] on link at bounding box center [683, 251] width 18 height 18
drag, startPoint x: 683, startPoint y: 234, endPoint x: 505, endPoint y: 242, distance: 177.8
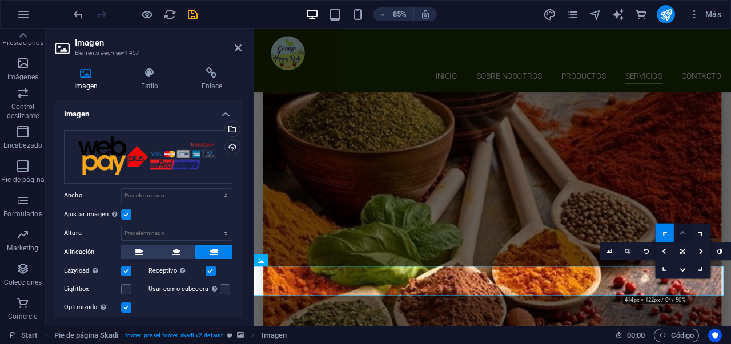
click at [683, 234] on icon at bounding box center [683, 233] width 6 height 6
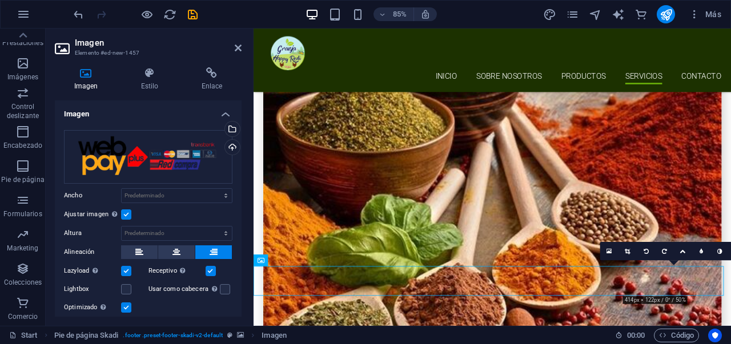
drag, startPoint x: 498, startPoint y: 300, endPoint x: 677, endPoint y: 266, distance: 182.6
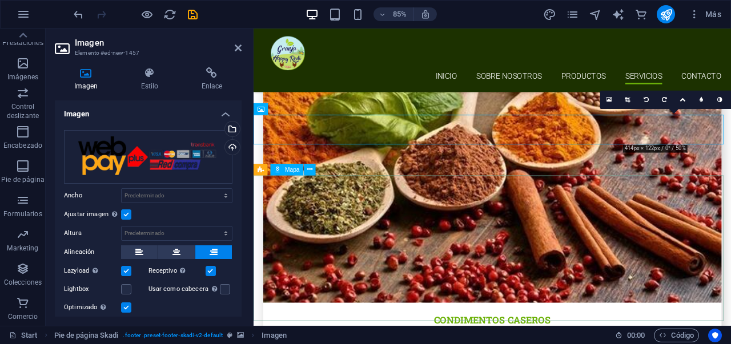
scroll to position [3718, 0]
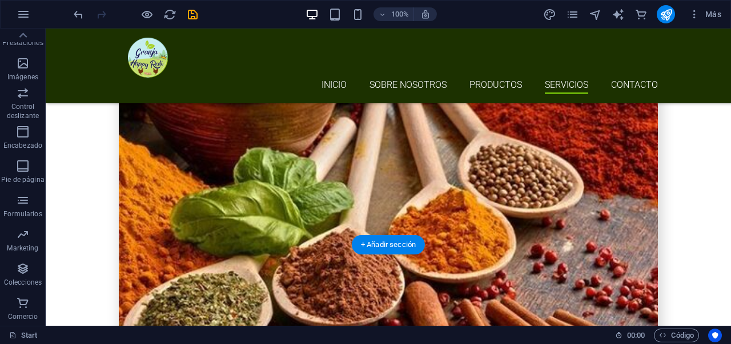
scroll to position [3403, 0]
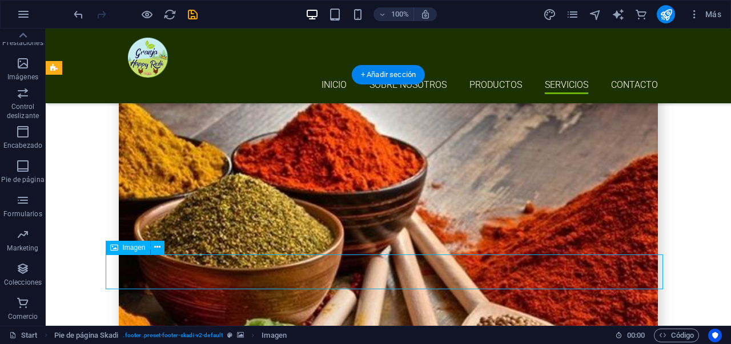
drag, startPoint x: 612, startPoint y: 280, endPoint x: 654, endPoint y: 271, distance: 43.2
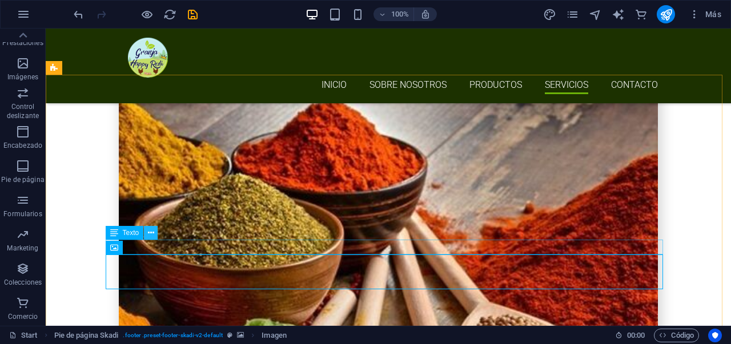
click at [153, 232] on icon at bounding box center [151, 233] width 6 height 12
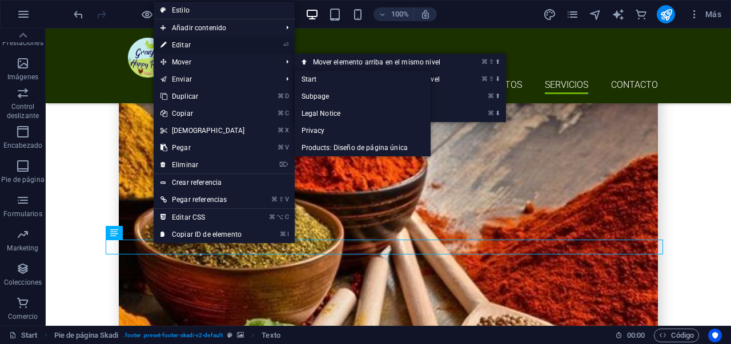
click at [191, 49] on link "⏎ Editar" at bounding box center [203, 45] width 98 height 17
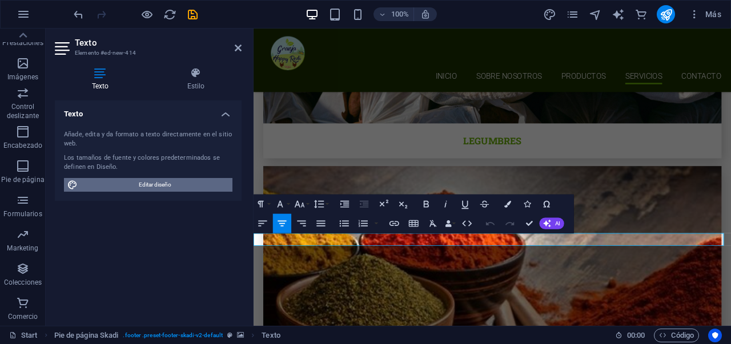
scroll to position [3561, 0]
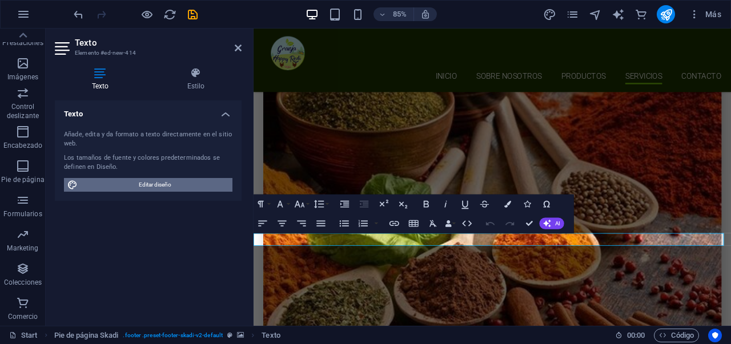
click at [160, 185] on span "Editar diseño" at bounding box center [155, 185] width 148 height 14
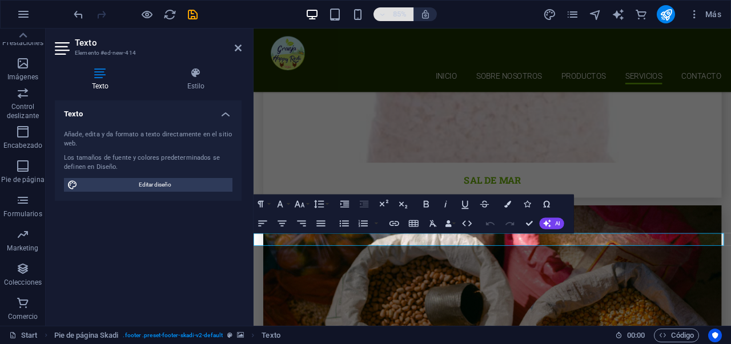
select select "px"
select select "300"
select select "px"
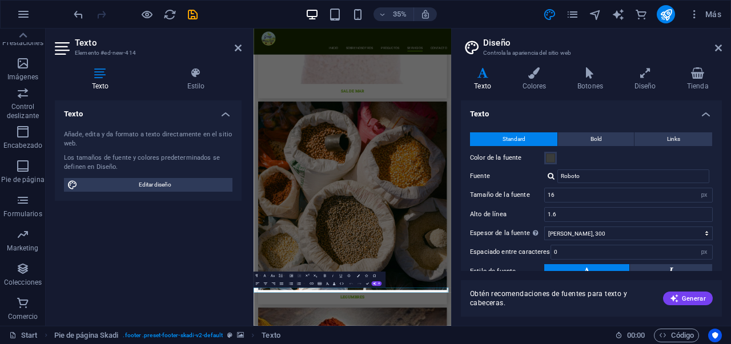
scroll to position [3564, 0]
drag, startPoint x: 720, startPoint y: 52, endPoint x: 306, endPoint y: 142, distance: 423.7
click at [720, 52] on icon at bounding box center [718, 47] width 7 height 9
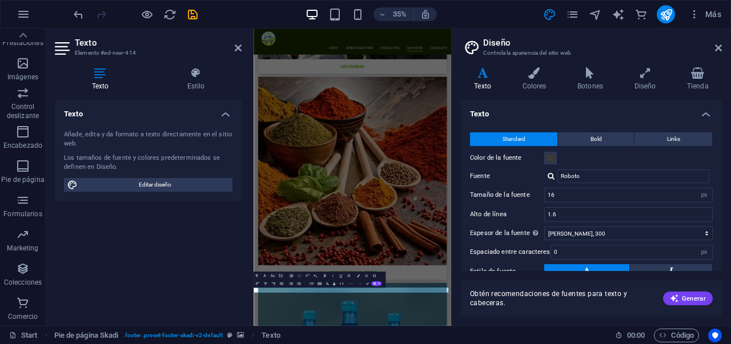
scroll to position [3561, 0]
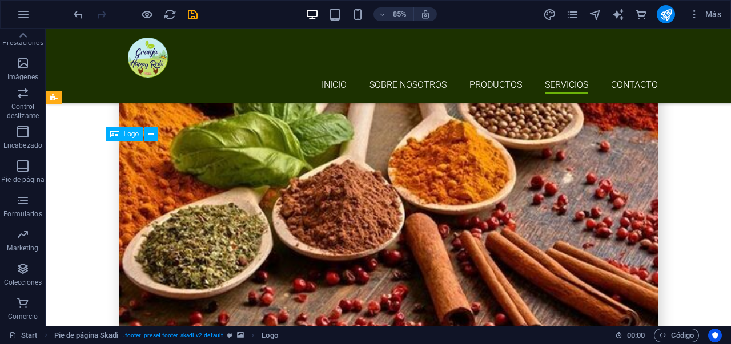
scroll to position [3292, 0]
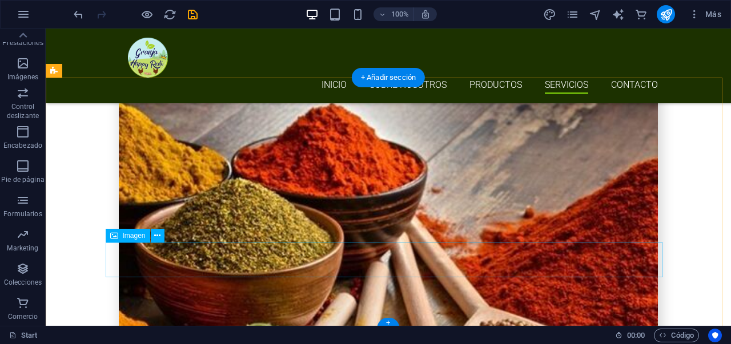
scroll to position [3321, 0]
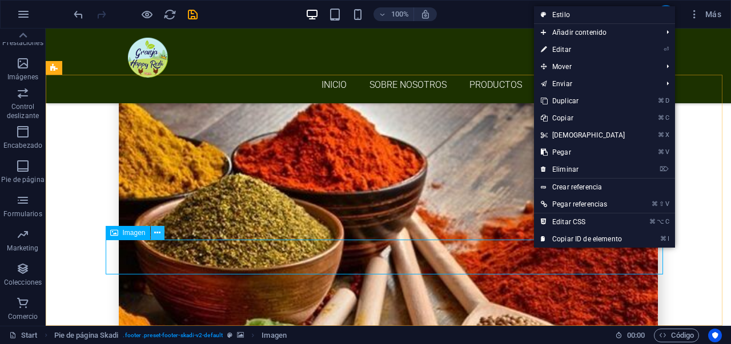
click at [159, 231] on icon at bounding box center [157, 233] width 6 height 12
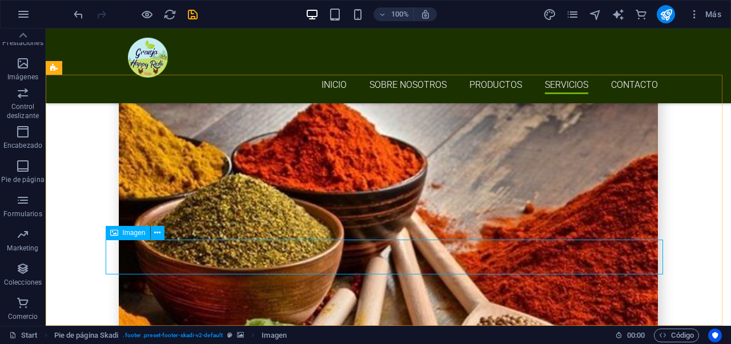
click at [124, 235] on span "Imagen" at bounding box center [134, 233] width 23 height 7
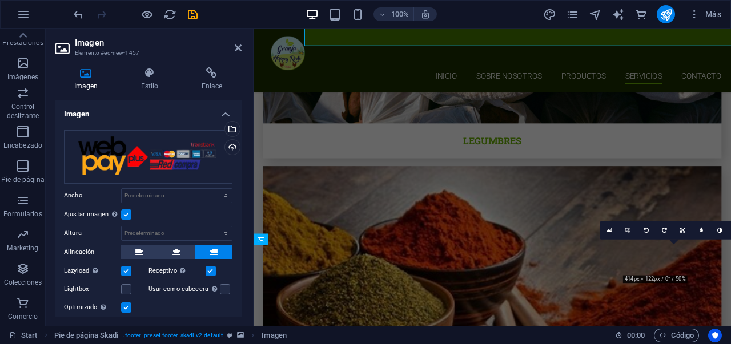
scroll to position [3547, 0]
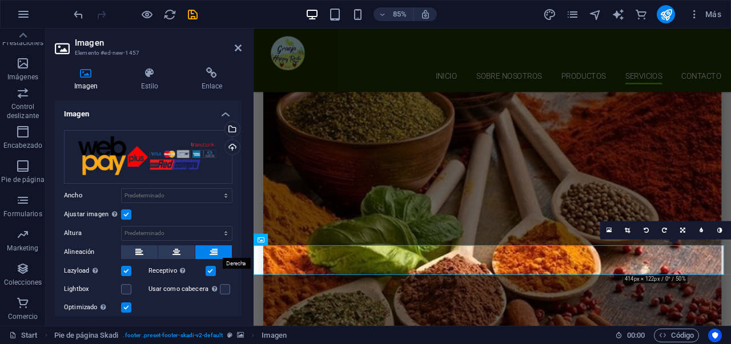
click at [207, 250] on button at bounding box center [213, 253] width 37 height 14
click at [180, 250] on button at bounding box center [176, 253] width 37 height 14
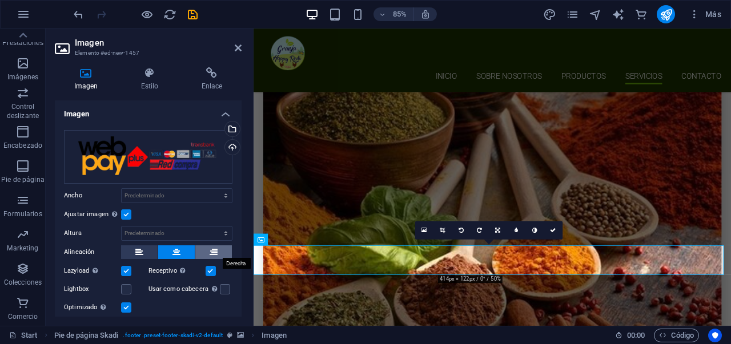
click at [199, 251] on button at bounding box center [213, 253] width 37 height 14
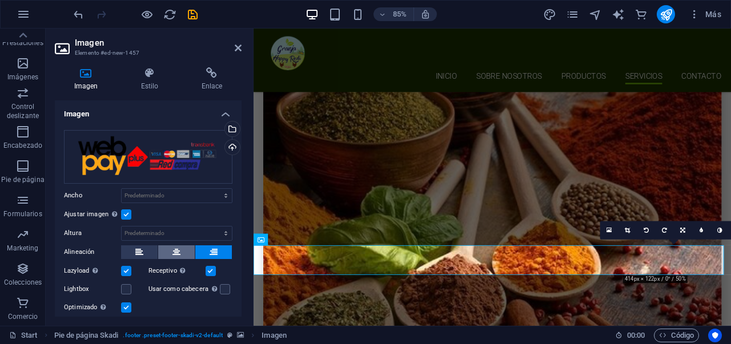
click at [167, 251] on button at bounding box center [176, 253] width 37 height 14
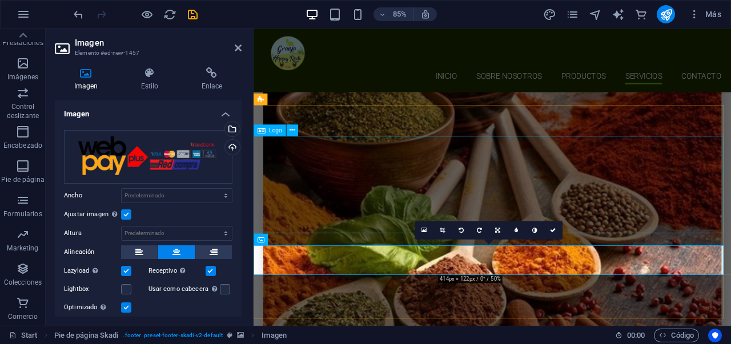
drag, startPoint x: 685, startPoint y: 230, endPoint x: 829, endPoint y: 199, distance: 147.2
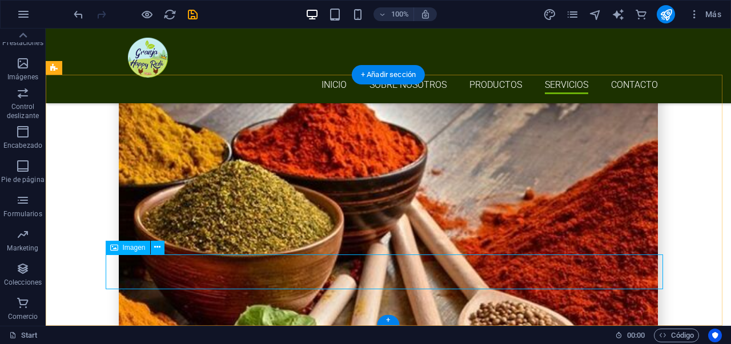
scroll to position [3321, 0]
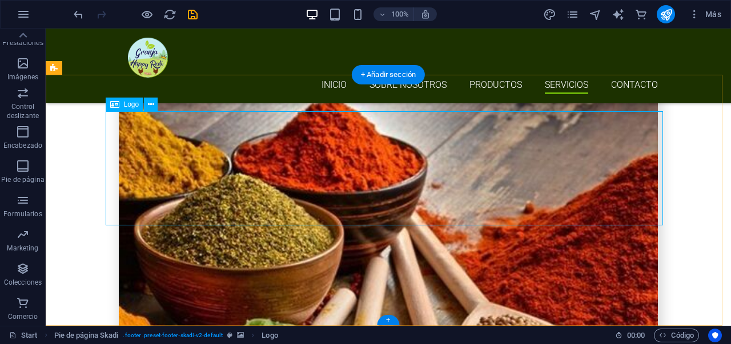
scroll to position [3319, 0]
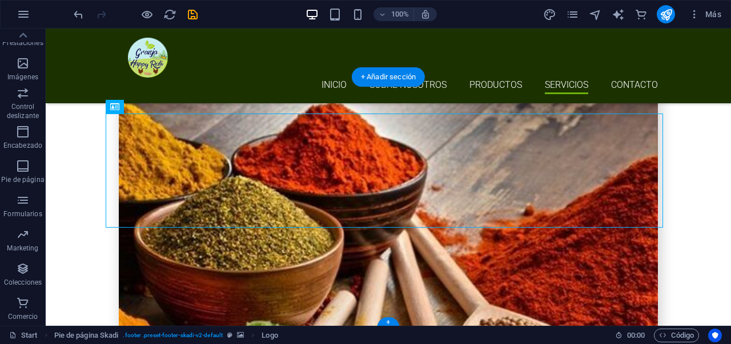
drag, startPoint x: 61, startPoint y: 192, endPoint x: 50, endPoint y: 227, distance: 36.5
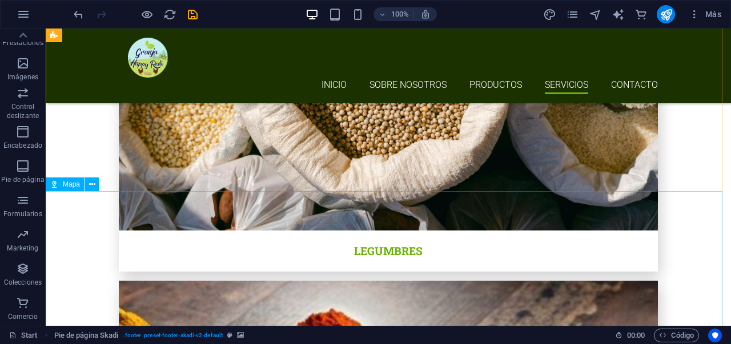
scroll to position [3034, 0]
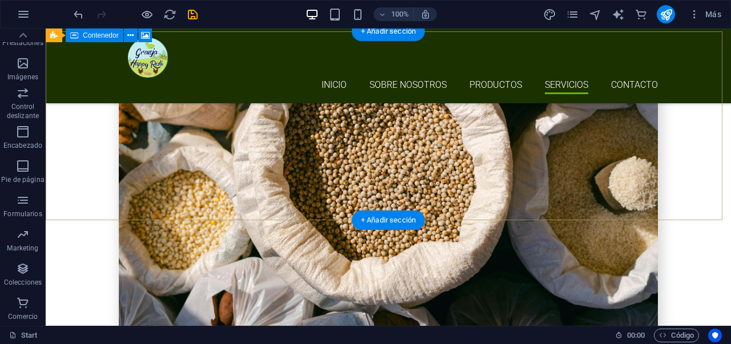
scroll to position [3004, 0]
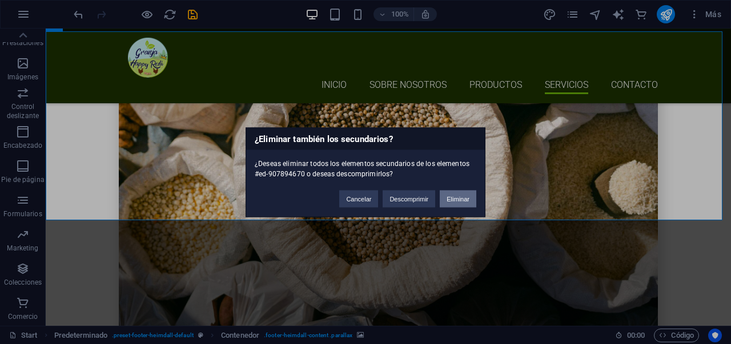
click at [452, 195] on button "Eliminar" at bounding box center [458, 198] width 37 height 17
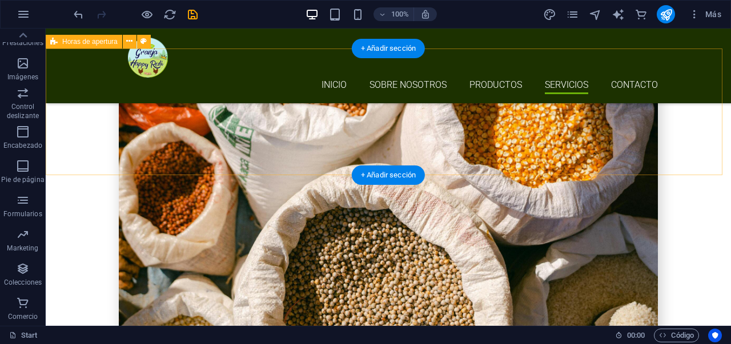
scroll to position [2771, 0]
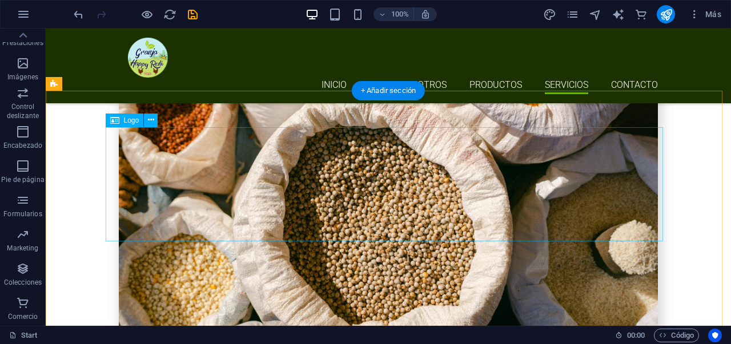
scroll to position [2947, 0]
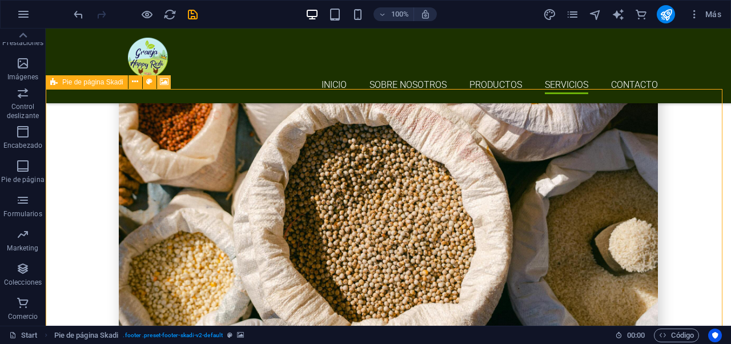
click at [161, 82] on icon at bounding box center [164, 82] width 9 height 12
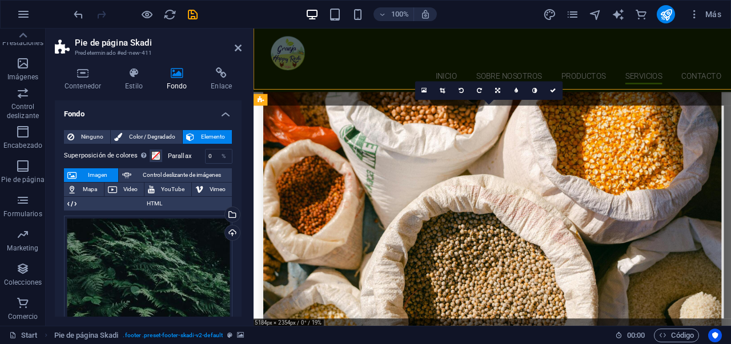
scroll to position [3186, 0]
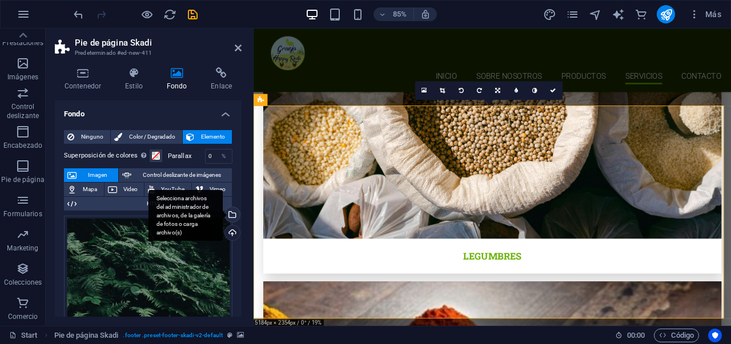
click at [229, 214] on div "Selecciona archivos del administrador de archivos, de la galería de fotos o car…" at bounding box center [231, 215] width 17 height 17
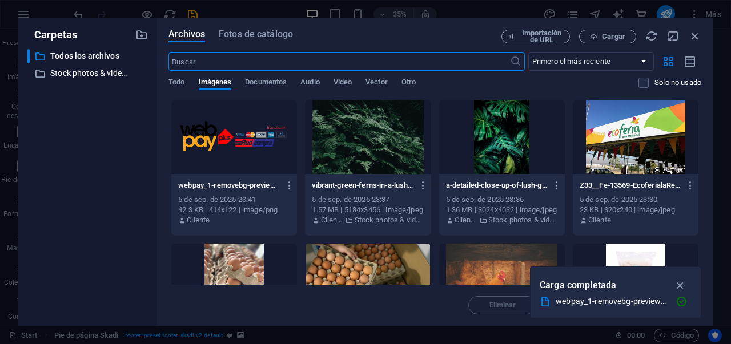
scroll to position [3188, 0]
click at [255, 35] on span "Fotos de catálogo" at bounding box center [256, 34] width 74 height 14
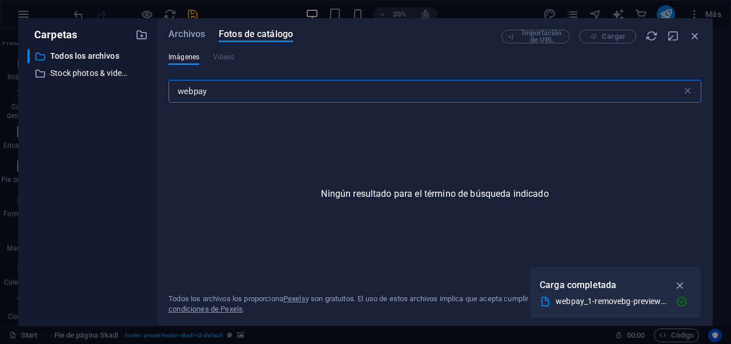
drag, startPoint x: 224, startPoint y: 95, endPoint x: 184, endPoint y: 85, distance: 40.7
click at [184, 85] on input "webpay" at bounding box center [424, 91] width 513 height 23
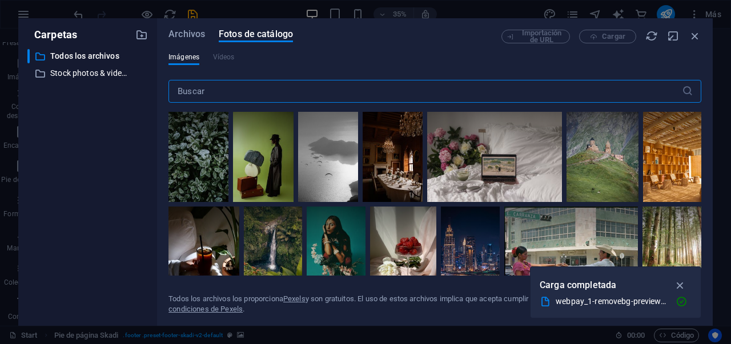
click at [408, 94] on input "text" at bounding box center [424, 91] width 513 height 23
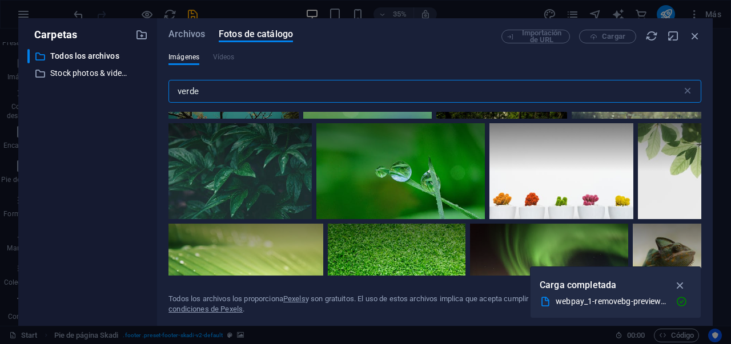
scroll to position [1034, 0]
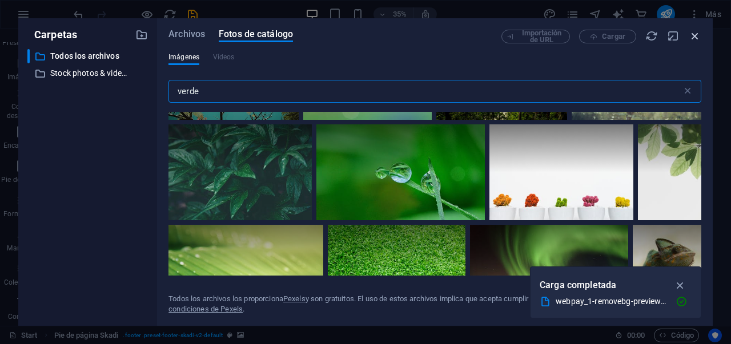
type input "verde"
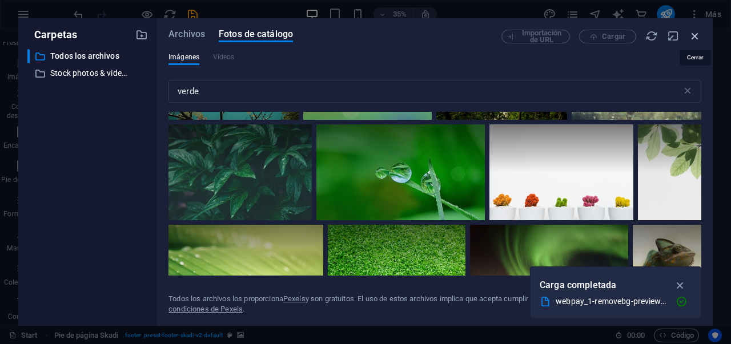
click at [694, 37] on icon "button" at bounding box center [695, 36] width 13 height 13
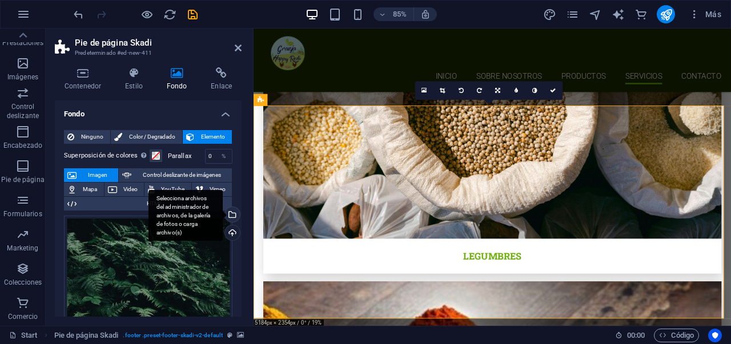
scroll to position [2, 0]
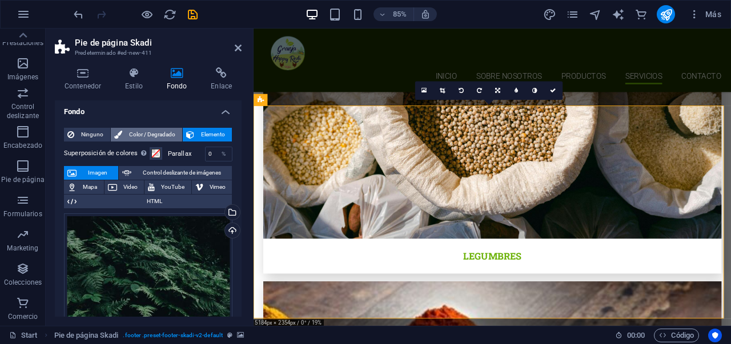
click at [170, 138] on span "Color / Degradado" at bounding box center [152, 135] width 53 height 14
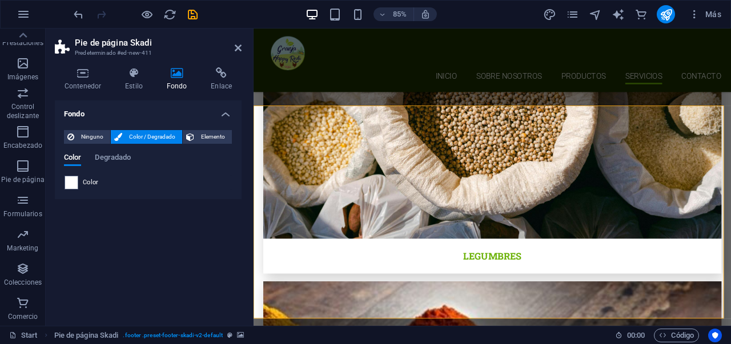
scroll to position [0, 0]
click at [199, 139] on span "Elemento" at bounding box center [213, 137] width 31 height 14
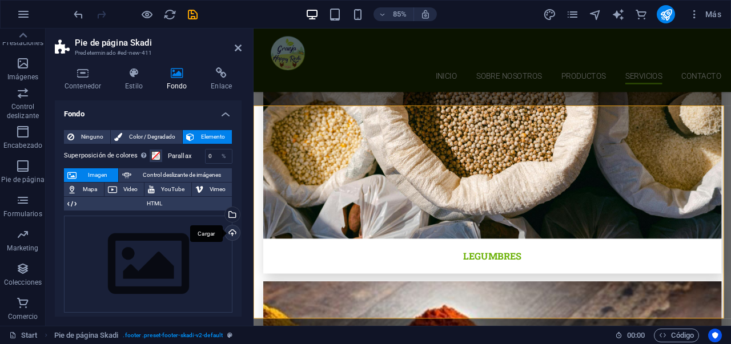
click at [231, 234] on div "Cargar" at bounding box center [231, 234] width 17 height 17
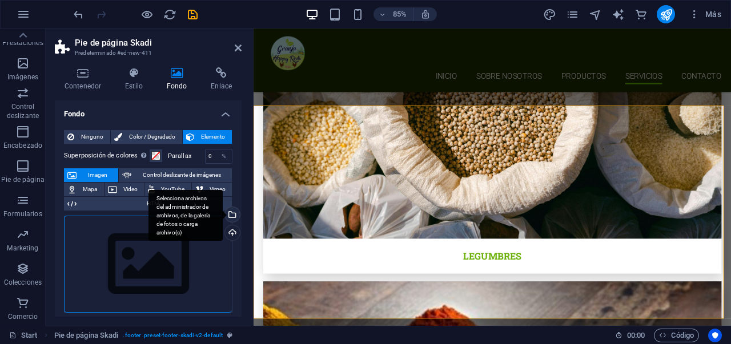
click at [230, 219] on div "Selecciona archivos del administrador de archivos, de la galería de fotos o car…" at bounding box center [231, 215] width 17 height 17
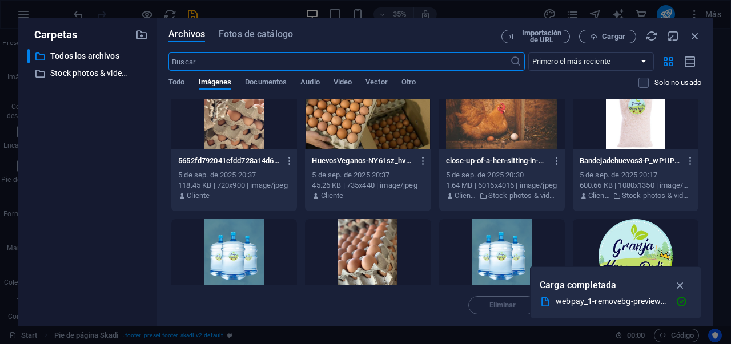
scroll to position [509, 0]
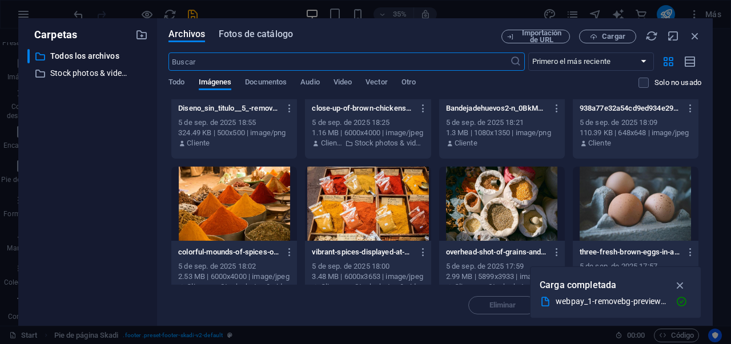
click at [250, 32] on span "Fotos de catálogo" at bounding box center [256, 34] width 74 height 14
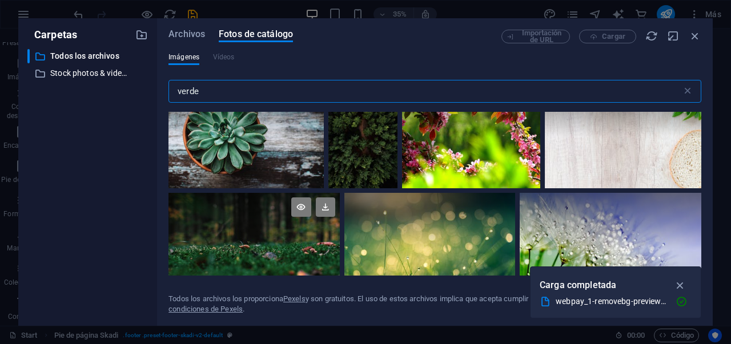
scroll to position [4949, 0]
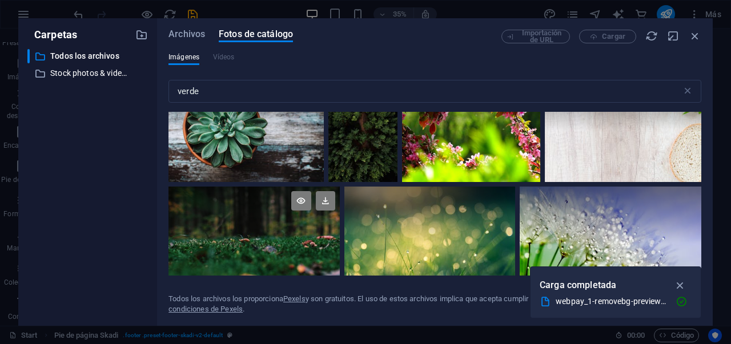
click at [271, 240] on div at bounding box center [253, 244] width 171 height 114
click at [272, 209] on div at bounding box center [253, 215] width 171 height 57
click at [286, 210] on div at bounding box center [253, 215] width 171 height 57
click at [329, 191] on icon at bounding box center [325, 200] width 19 height 19
click at [679, 287] on icon "button" at bounding box center [680, 285] width 13 height 13
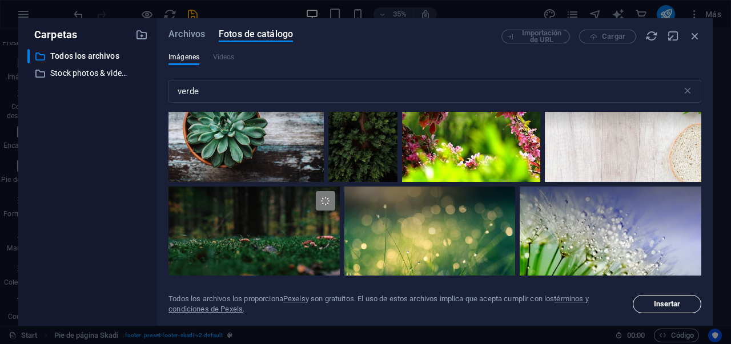
click at [680, 301] on span "Insertar" at bounding box center [667, 304] width 27 height 7
click at [688, 301] on span "Insertar" at bounding box center [667, 304] width 58 height 7
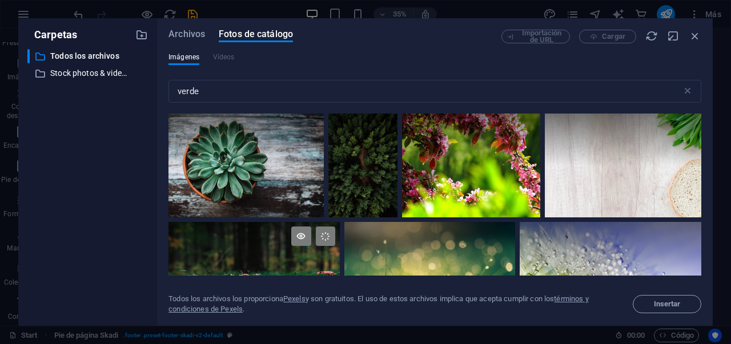
scroll to position [4936, 0]
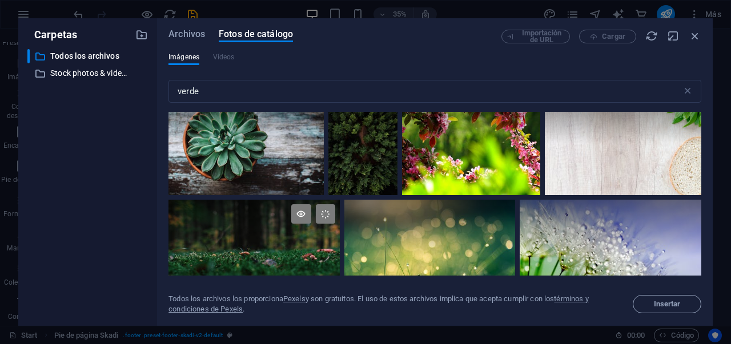
click at [304, 222] on div at bounding box center [253, 228] width 171 height 57
click at [303, 222] on div at bounding box center [253, 228] width 171 height 57
click at [286, 234] on div at bounding box center [253, 228] width 171 height 57
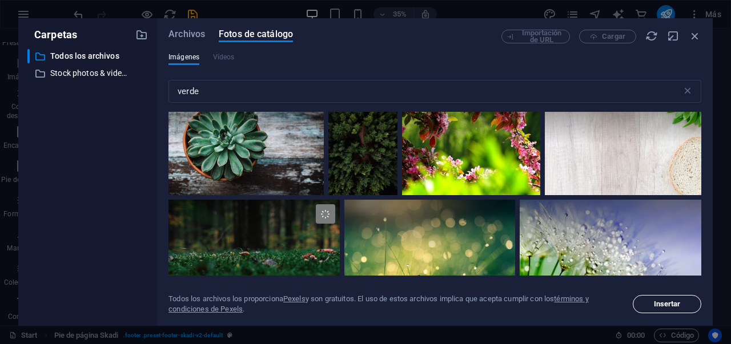
click at [659, 304] on span "Insertar" at bounding box center [667, 304] width 27 height 7
click at [658, 304] on span "Insertar" at bounding box center [667, 304] width 27 height 7
click at [691, 35] on icon "button" at bounding box center [695, 36] width 13 height 13
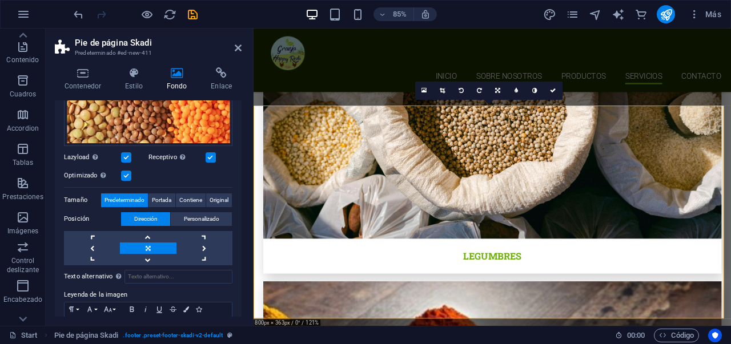
scroll to position [0, 0]
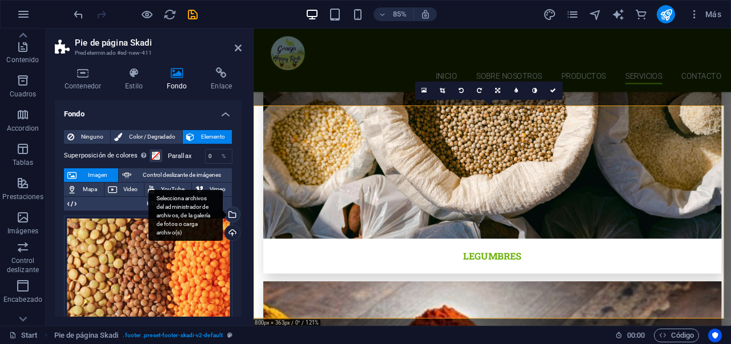
click at [234, 218] on div "Selecciona archivos del administrador de archivos, de la galería de fotos o car…" at bounding box center [231, 215] width 17 height 17
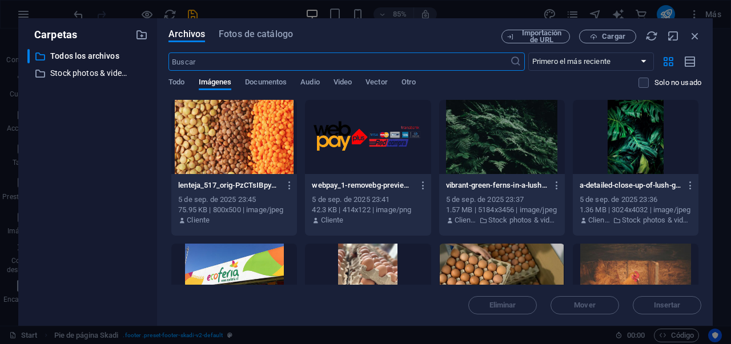
scroll to position [3188, 0]
click at [247, 142] on div at bounding box center [234, 137] width 126 height 74
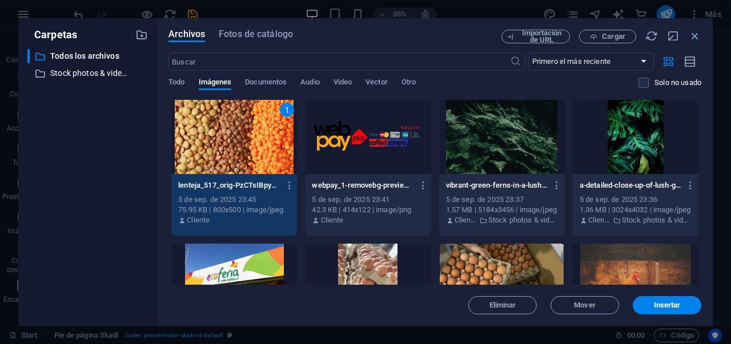
click at [258, 141] on div "1" at bounding box center [234, 137] width 126 height 74
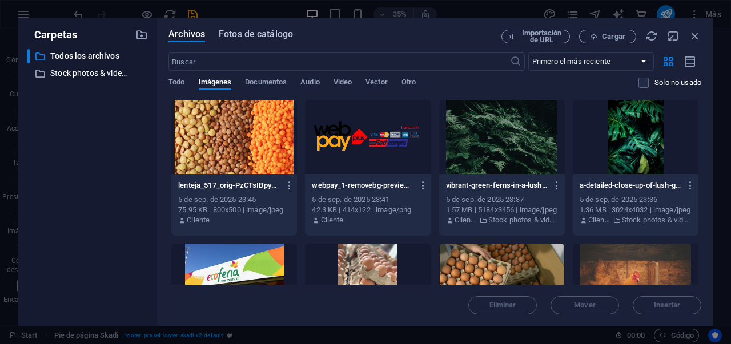
click at [262, 41] on button "Fotos de catálogo" at bounding box center [256, 36] width 74 height 13
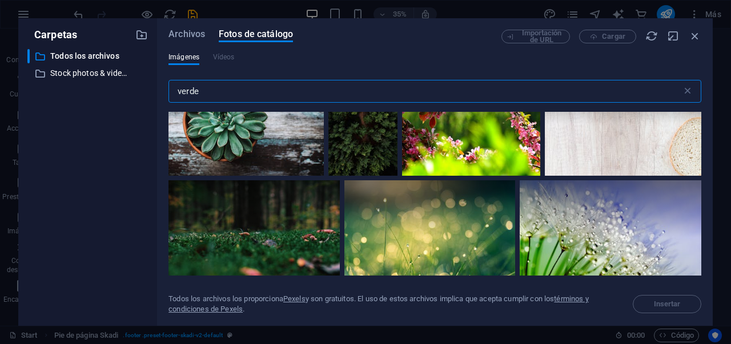
scroll to position [4948, 0]
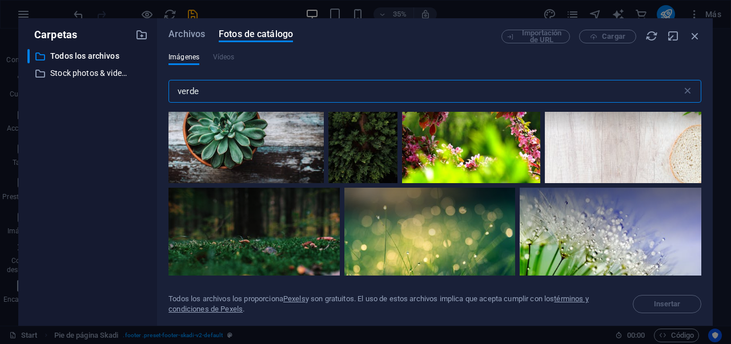
click at [305, 227] on div at bounding box center [253, 216] width 171 height 57
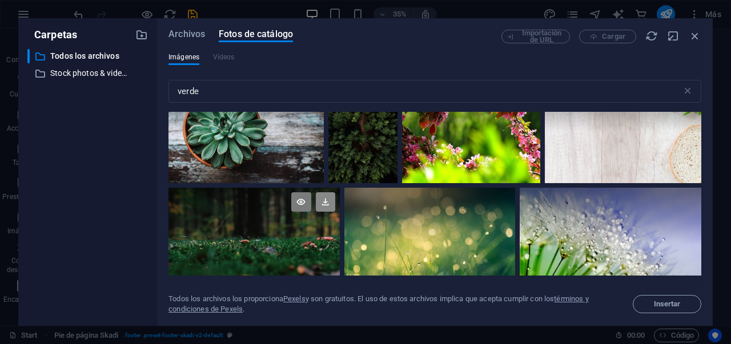
click at [328, 192] on icon at bounding box center [325, 201] width 19 height 19
click at [675, 306] on span "Insertar" at bounding box center [667, 304] width 27 height 7
click at [671, 307] on span "Insertar" at bounding box center [667, 304] width 27 height 7
drag, startPoint x: 696, startPoint y: 38, endPoint x: 520, endPoint y: 13, distance: 177.2
click at [696, 38] on icon "button" at bounding box center [695, 36] width 13 height 13
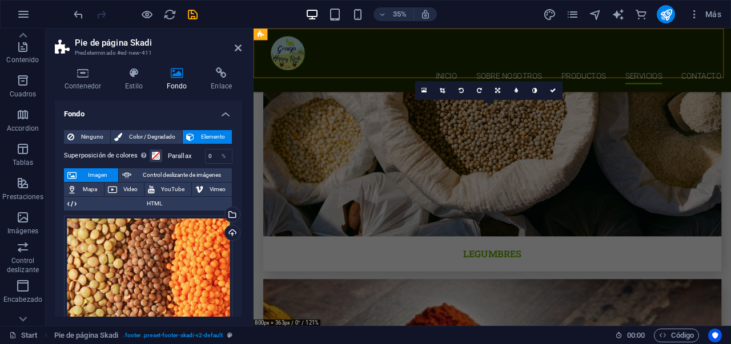
scroll to position [3186, 0]
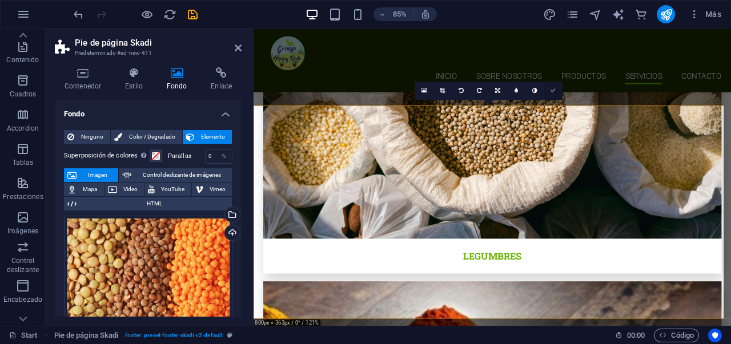
drag, startPoint x: 556, startPoint y: 91, endPoint x: 512, endPoint y: 72, distance: 48.6
click at [556, 91] on link at bounding box center [553, 90] width 18 height 18
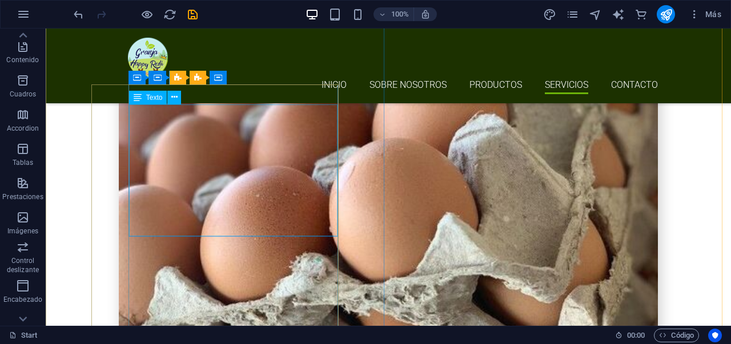
scroll to position [1825, 0]
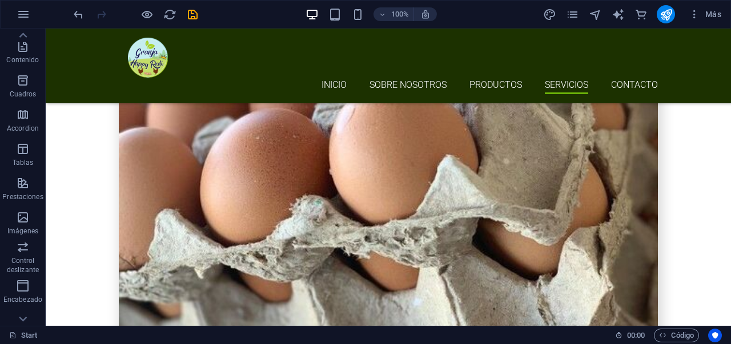
click at [192, 14] on icon "save" at bounding box center [192, 14] width 13 height 13
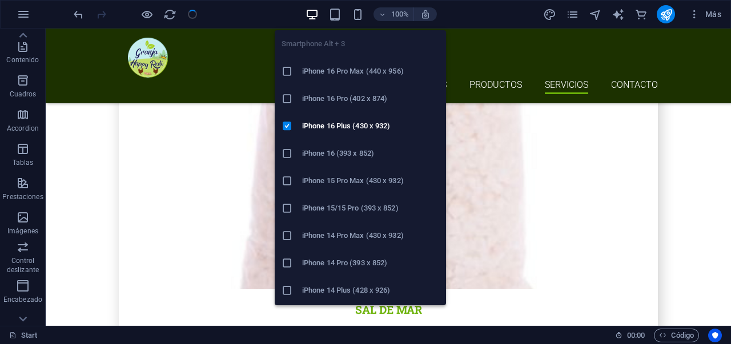
scroll to position [2626, 0]
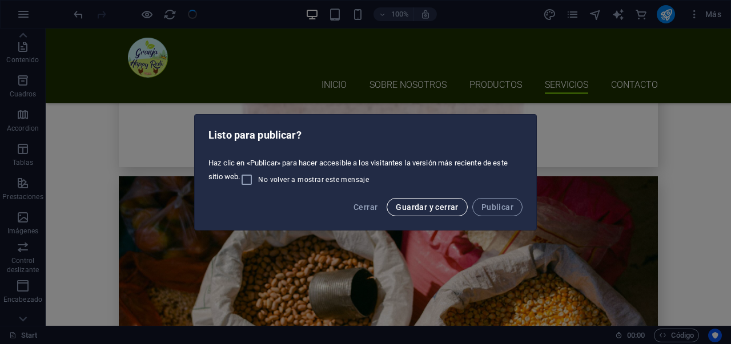
click at [445, 211] on span "Guardar y cerrar" at bounding box center [427, 207] width 62 height 9
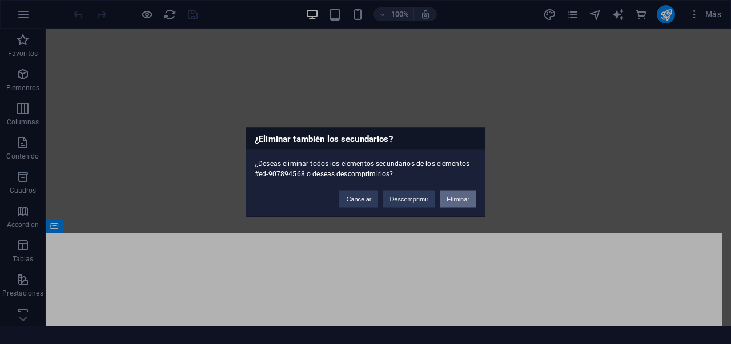
click at [443, 196] on button "Eliminar" at bounding box center [458, 198] width 37 height 17
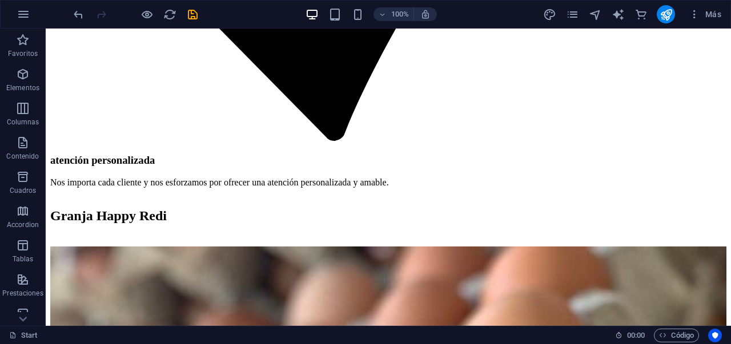
scroll to position [2909, 0]
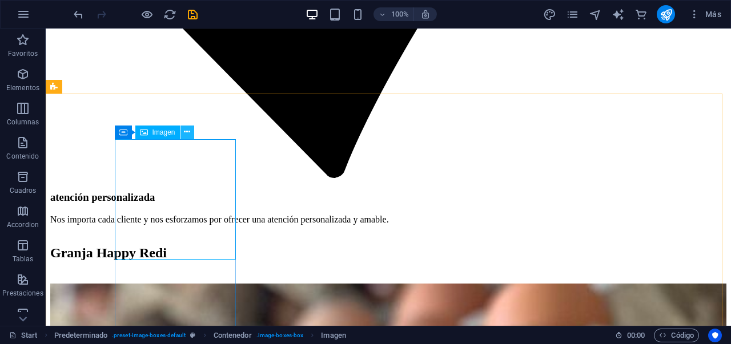
click at [180, 133] on button at bounding box center [187, 133] width 14 height 14
click at [187, 133] on icon at bounding box center [187, 132] width 6 height 12
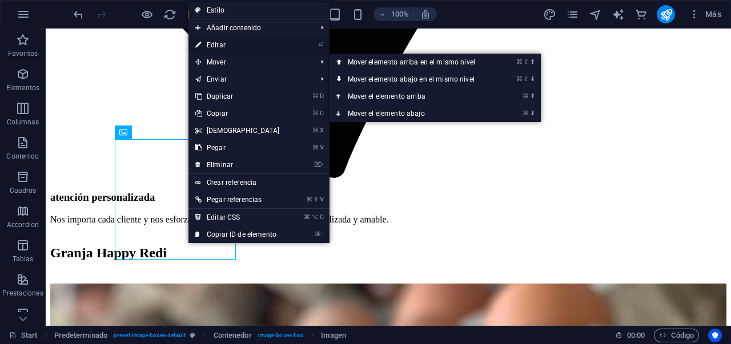
click at [232, 45] on link "⏎ Editar" at bounding box center [237, 45] width 98 height 17
select select "%"
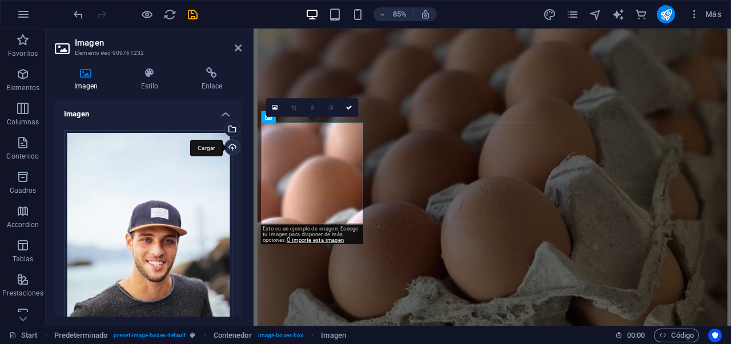
click at [228, 146] on div "Cargar" at bounding box center [231, 148] width 17 height 17
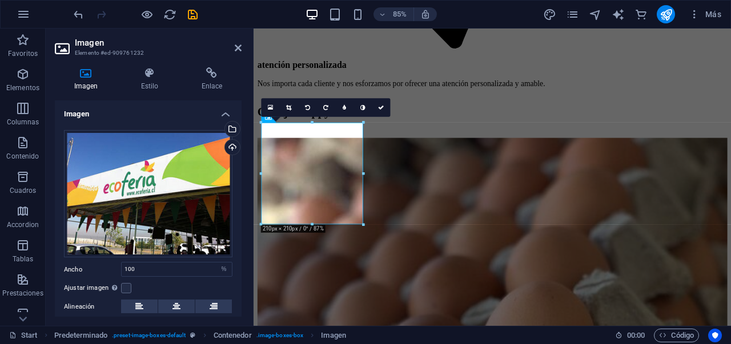
scroll to position [2, 0]
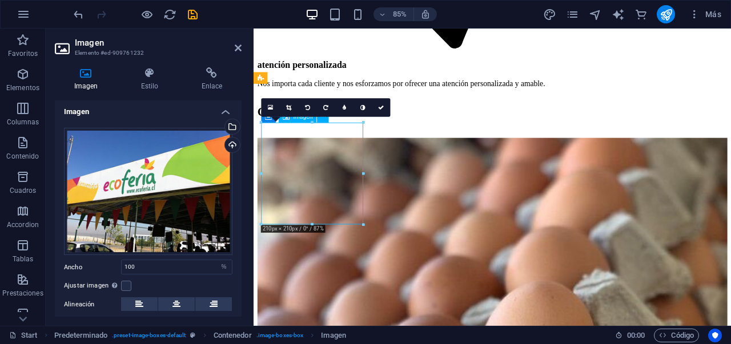
click at [291, 107] on icon at bounding box center [288, 108] width 5 height 6
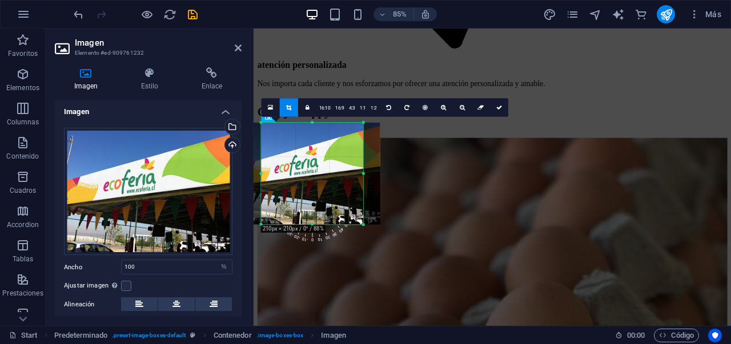
click at [298, 168] on div at bounding box center [312, 174] width 136 height 102
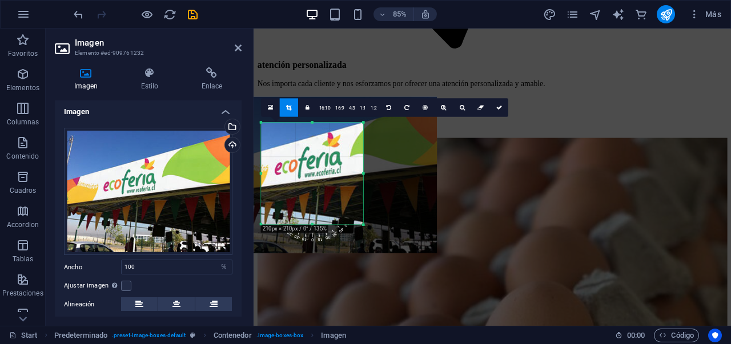
drag, startPoint x: 308, startPoint y: 161, endPoint x: 302, endPoint y: 150, distance: 13.3
click at [302, 150] on div at bounding box center [332, 175] width 208 height 157
click at [496, 108] on icon at bounding box center [499, 108] width 6 height 6
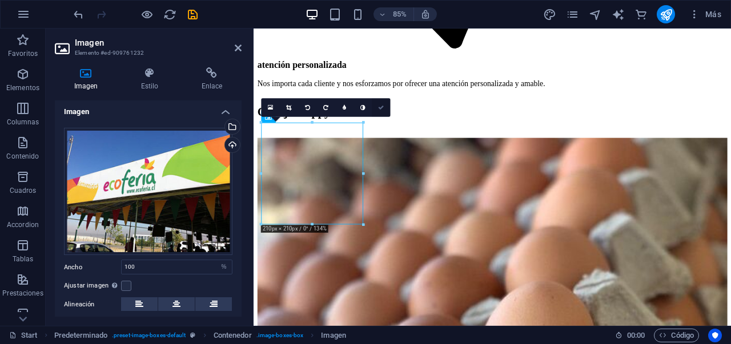
click at [381, 110] on icon at bounding box center [381, 108] width 6 height 6
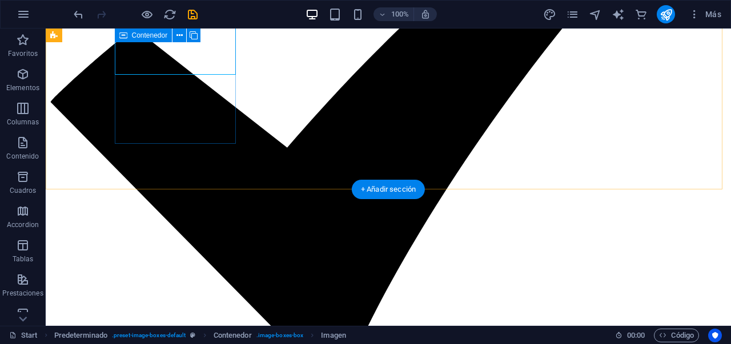
scroll to position [2703, 0]
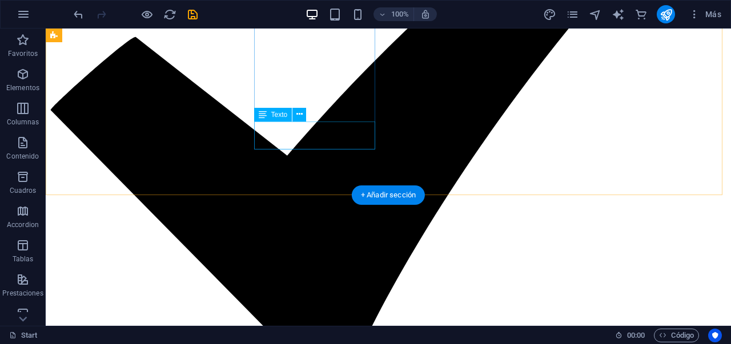
scroll to position [2683, 0]
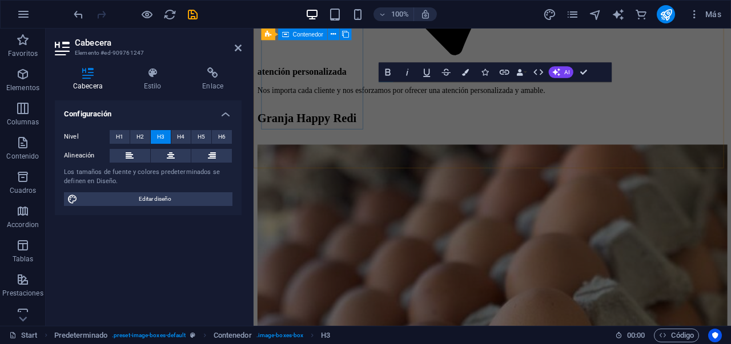
scroll to position [2968, 0]
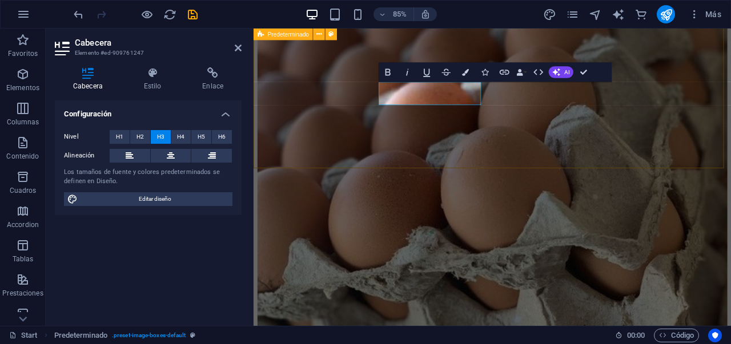
scroll to position [2685, 0]
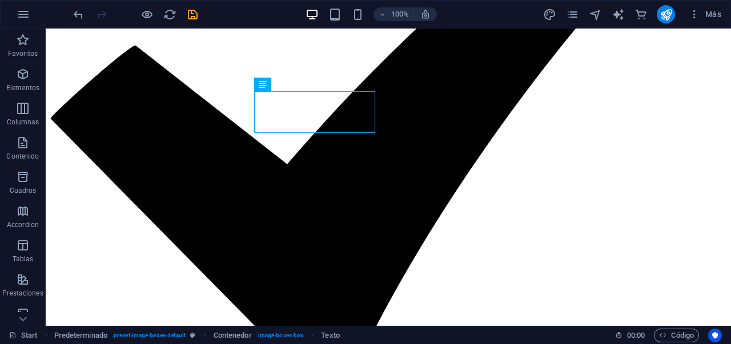
click at [0, 0] on div at bounding box center [0, 0] width 0 height 0
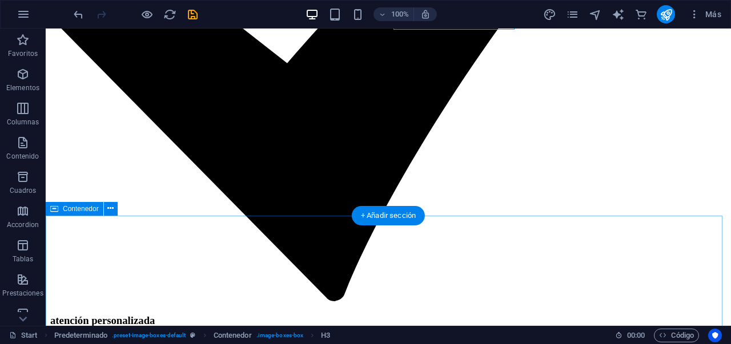
scroll to position [2789, 0]
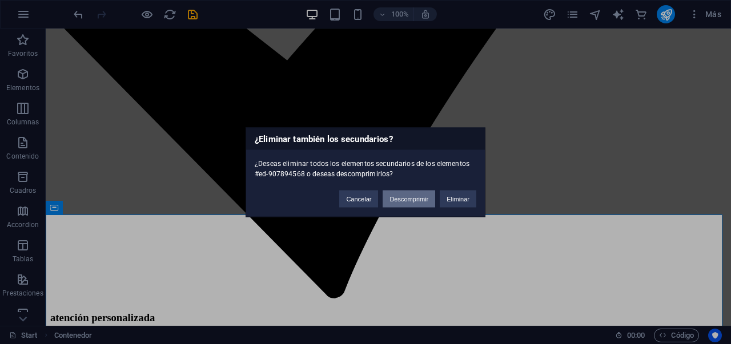
click at [432, 196] on button "Descomprimir" at bounding box center [409, 198] width 53 height 17
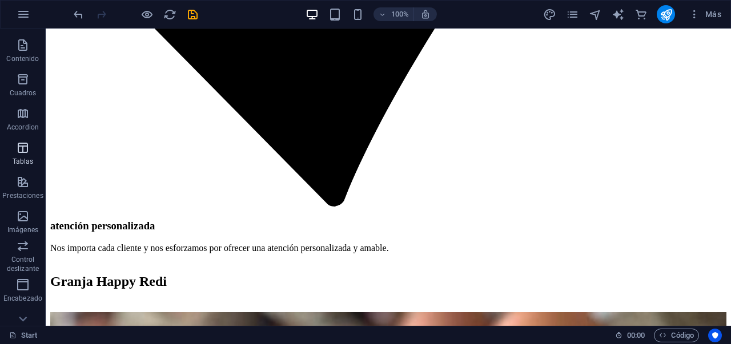
scroll to position [121, 0]
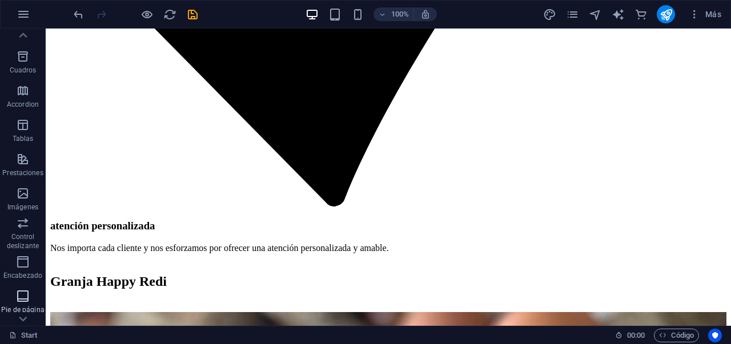
click at [23, 296] on icon "button" at bounding box center [23, 297] width 14 height 14
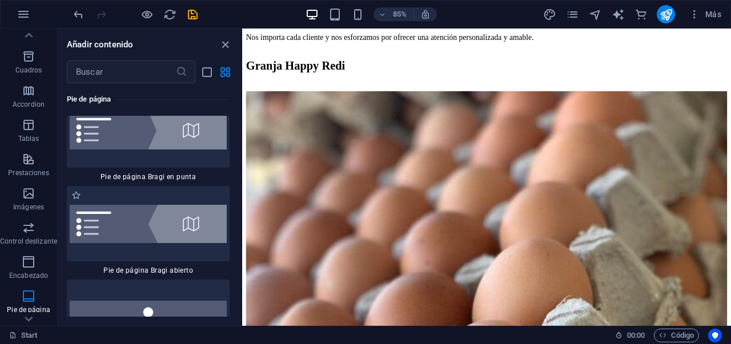
scroll to position [16128, 0]
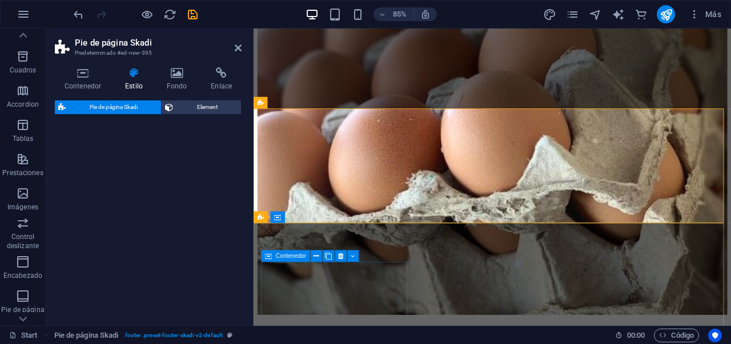
select select "rem"
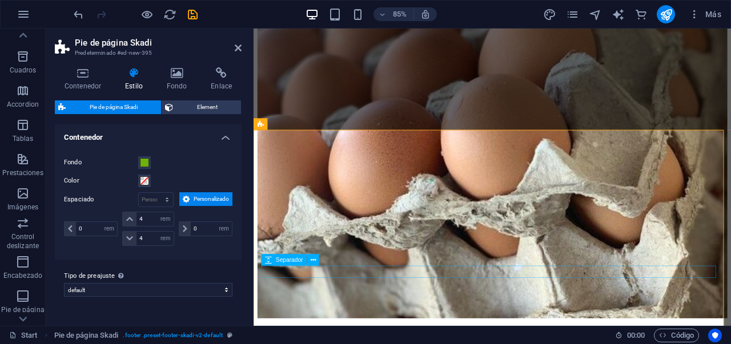
scroll to position [3159, 0]
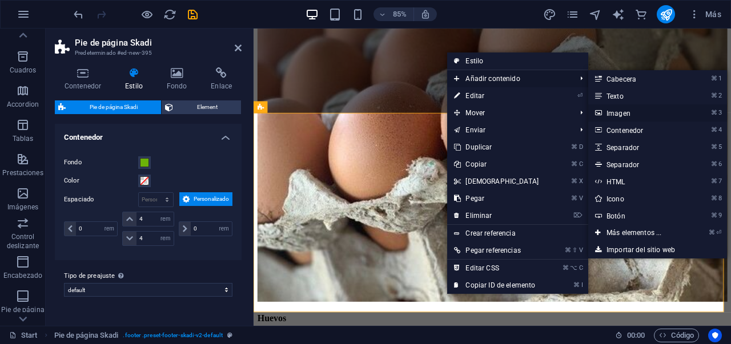
drag, startPoint x: 618, startPoint y: 110, endPoint x: 428, endPoint y: 95, distance: 190.2
click at [618, 110] on link "⌘ 3 Imagen" at bounding box center [636, 113] width 96 height 17
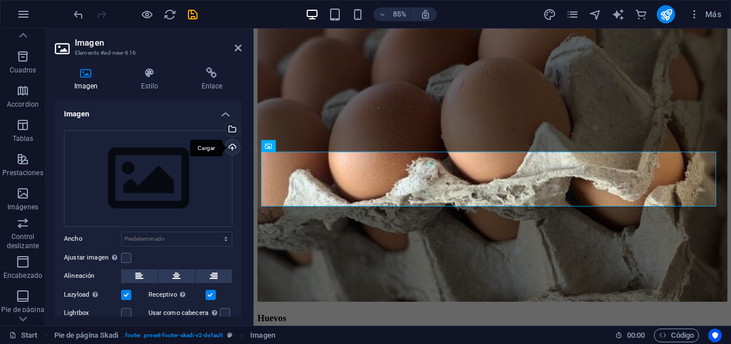
click at [224, 146] on div "Cargar" at bounding box center [231, 148] width 17 height 17
click at [178, 275] on icon at bounding box center [176, 277] width 8 height 14
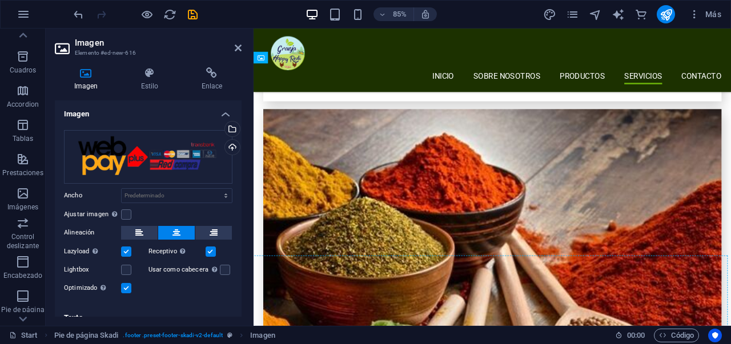
scroll to position [3217, 0]
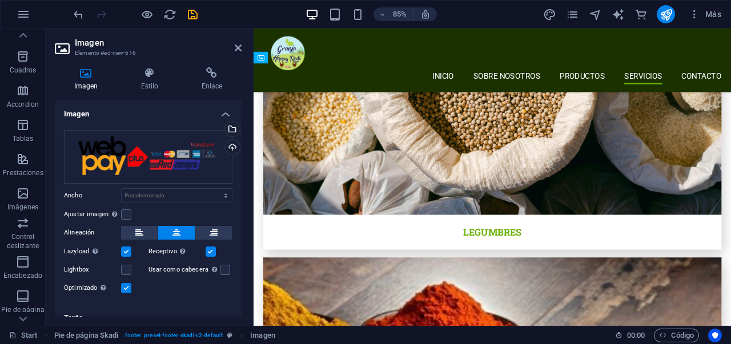
drag, startPoint x: 613, startPoint y: 208, endPoint x: 563, endPoint y: 291, distance: 96.4
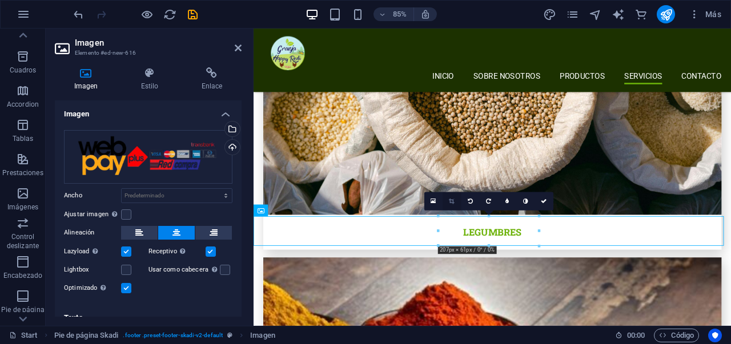
click at [447, 204] on link at bounding box center [452, 201] width 18 height 18
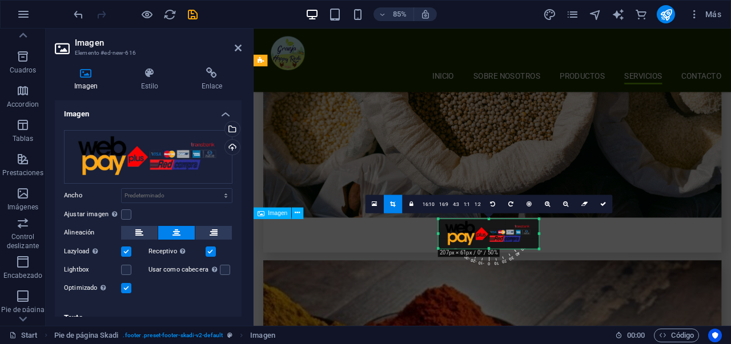
scroll to position [3213, 0]
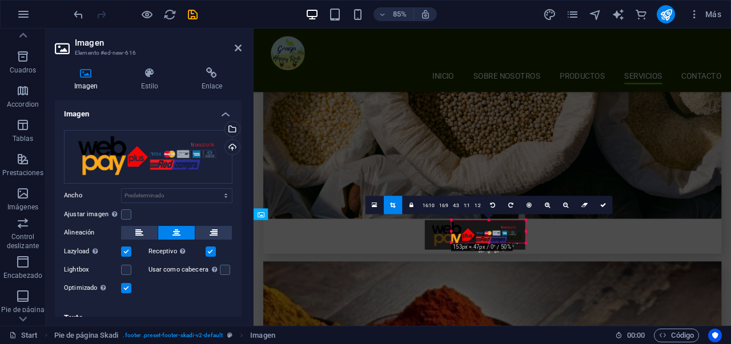
drag, startPoint x: 439, startPoint y: 248, endPoint x: 471, endPoint y: 240, distance: 32.4
click at [471, 240] on div "180 170 160 150 140 130 120 110 100 90 80 70 60 50 40 30 20 10 0 -10 -20 -30 -4…" at bounding box center [489, 231] width 74 height 23
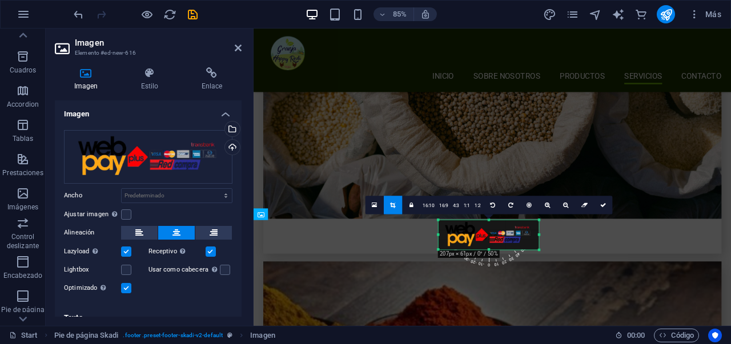
drag, startPoint x: 452, startPoint y: 240, endPoint x: 194, endPoint y: 260, distance: 258.4
click at [603, 207] on icon at bounding box center [603, 205] width 6 height 6
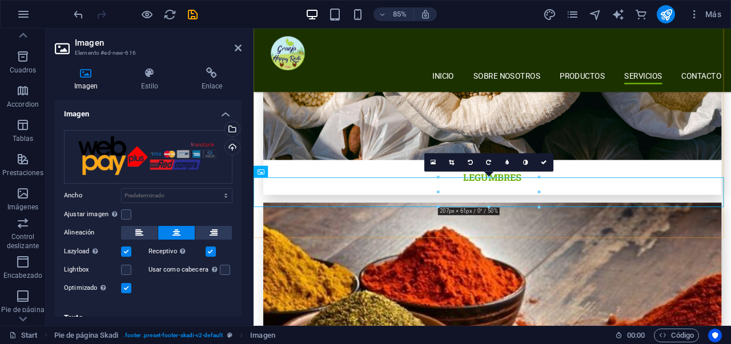
scroll to position [3329, 0]
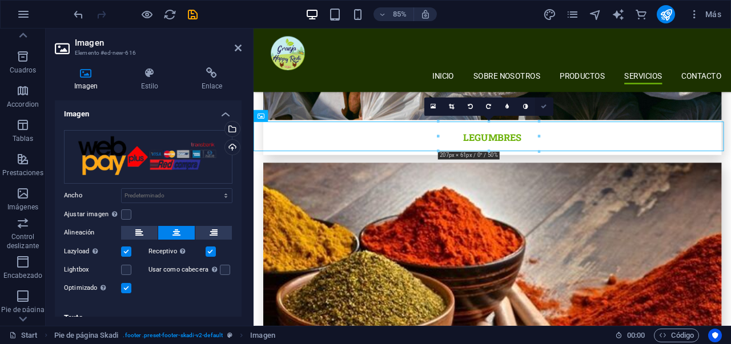
click at [546, 108] on icon at bounding box center [544, 107] width 6 height 6
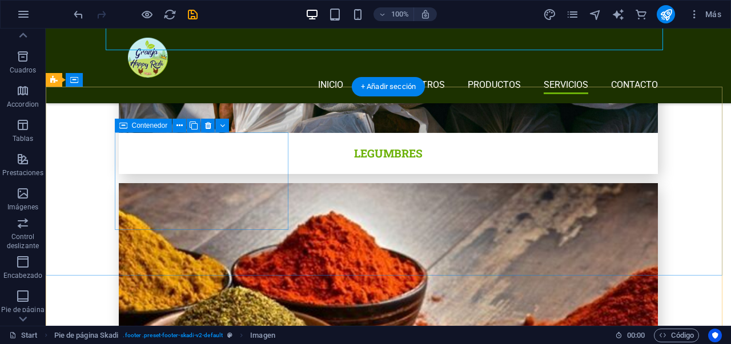
scroll to position [3167, 0]
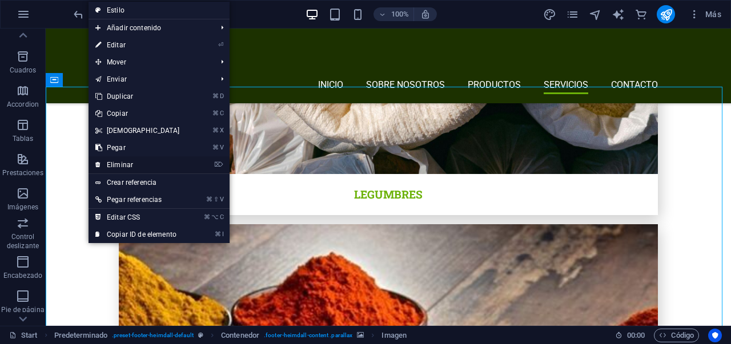
click at [147, 167] on link "⌦ Eliminar" at bounding box center [138, 165] width 98 height 17
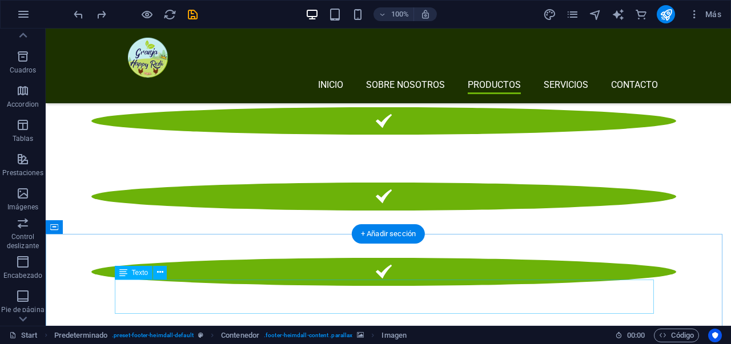
scroll to position [1198, 0]
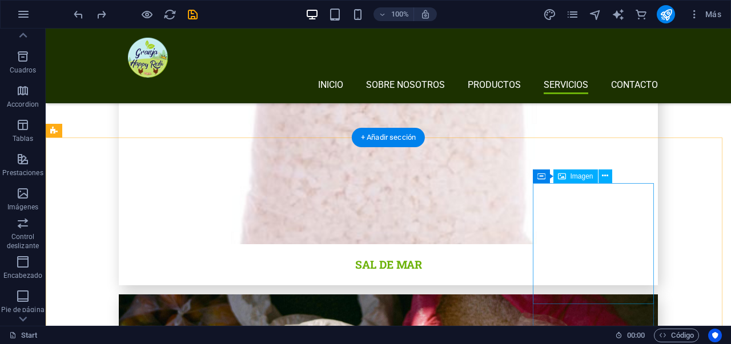
scroll to position [2472, 0]
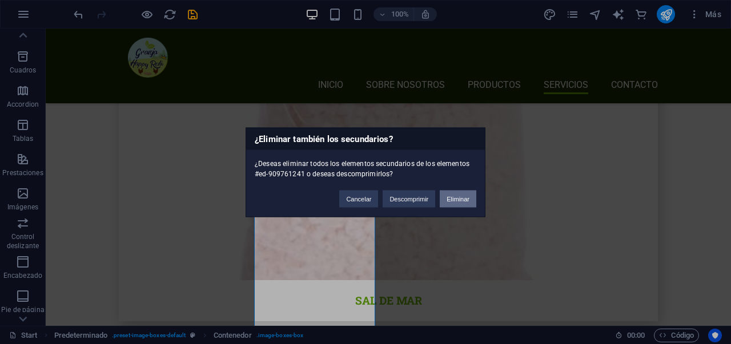
click at [474, 192] on button "Eliminar" at bounding box center [458, 198] width 37 height 17
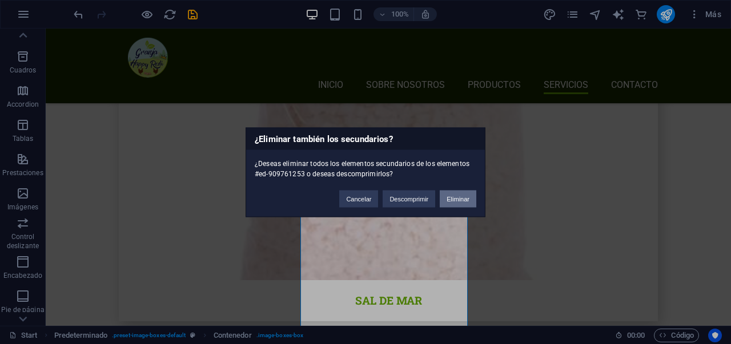
drag, startPoint x: 445, startPoint y: 202, endPoint x: 401, endPoint y: 173, distance: 52.8
click at [446, 202] on button "Eliminar" at bounding box center [458, 198] width 37 height 17
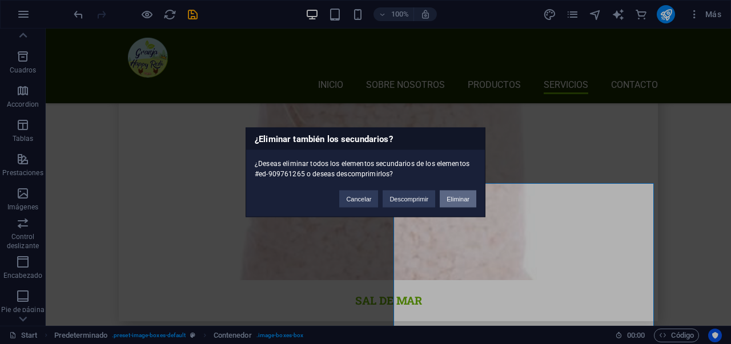
click at [464, 202] on button "Eliminar" at bounding box center [458, 198] width 37 height 17
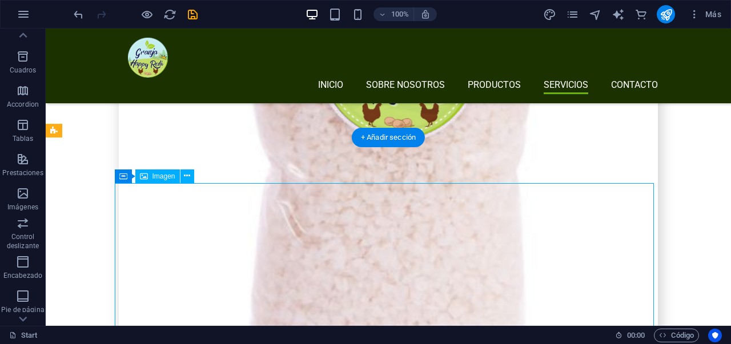
select select "%"
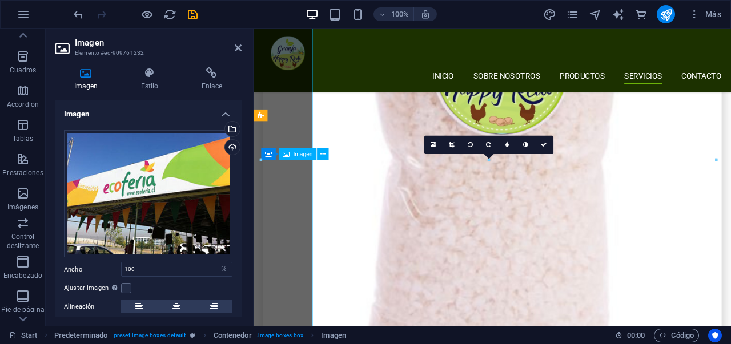
scroll to position [2757, 0]
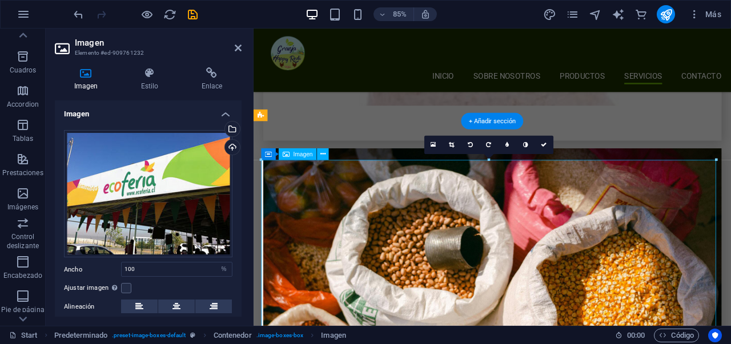
scroll to position [2754, 0]
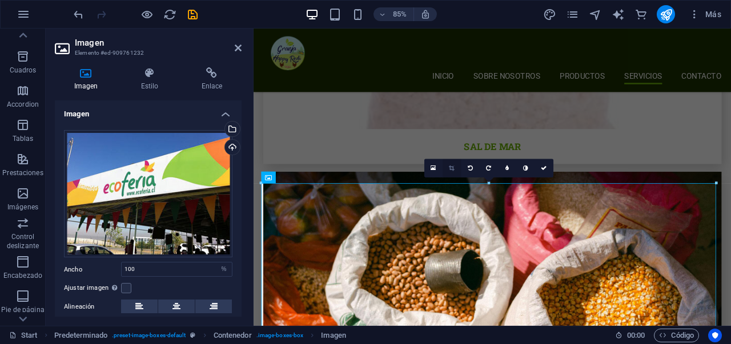
click at [452, 171] on link at bounding box center [452, 168] width 18 height 18
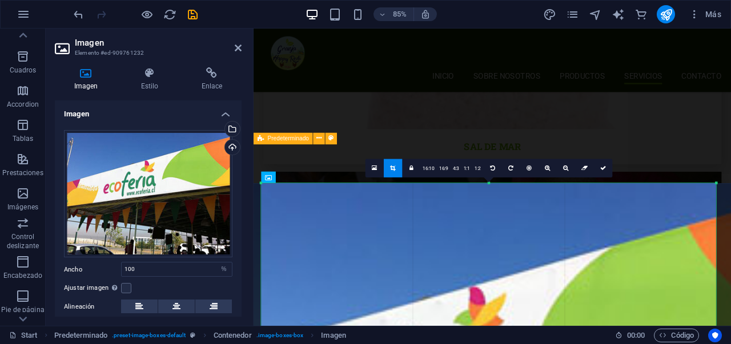
type input "944"
select select "px"
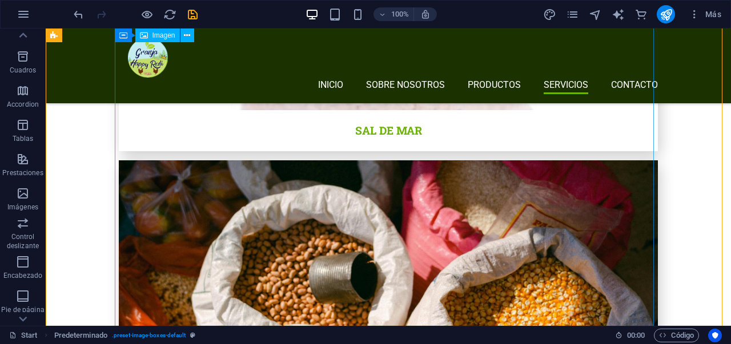
select select "px"
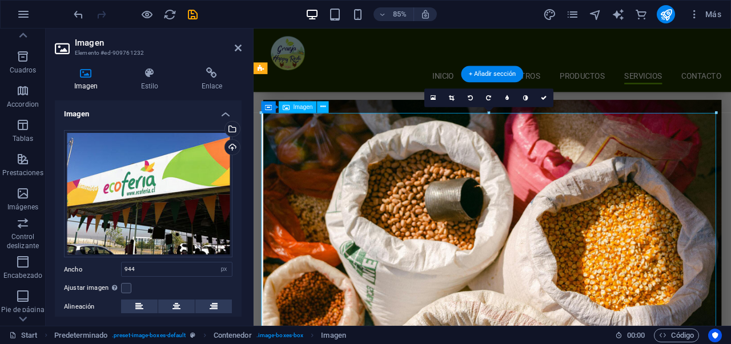
scroll to position [2812, 0]
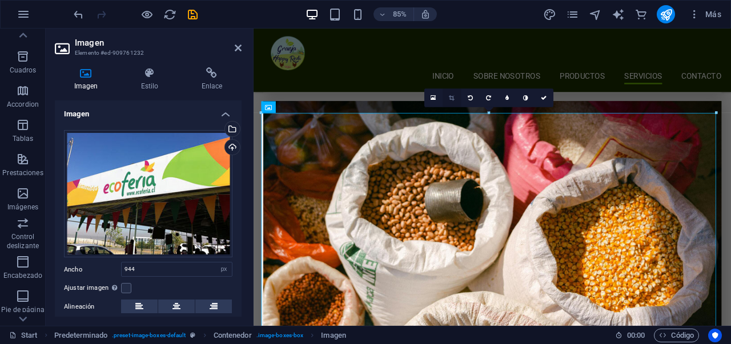
click at [451, 100] on icon at bounding box center [451, 98] width 5 height 6
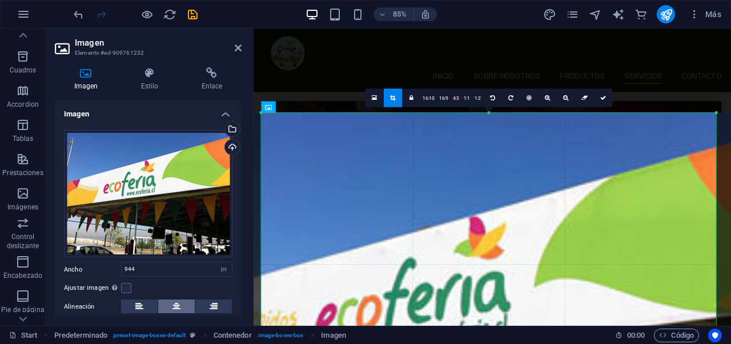
click at [172, 306] on icon at bounding box center [176, 307] width 8 height 14
click at [376, 97] on icon at bounding box center [374, 97] width 5 height 7
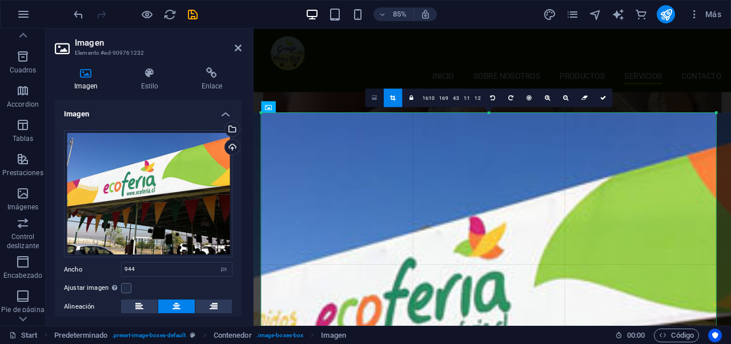
scroll to position [3299, 0]
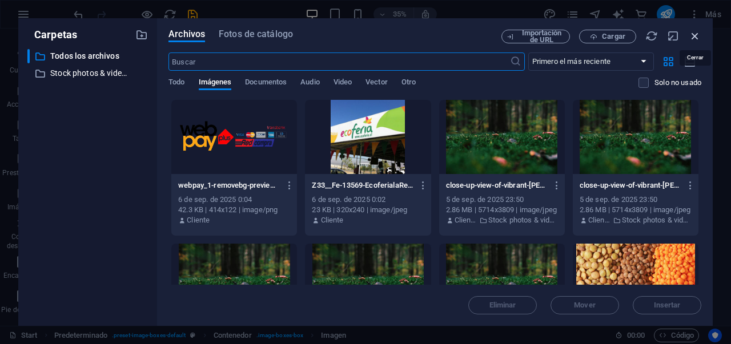
click at [695, 35] on icon "button" at bounding box center [695, 36] width 13 height 13
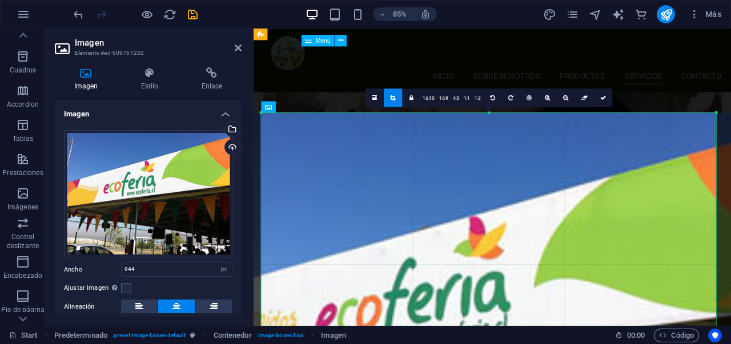
scroll to position [2812, 0]
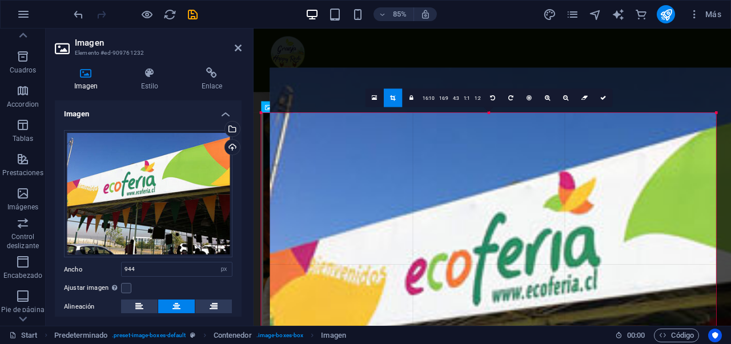
drag, startPoint x: 503, startPoint y: 208, endPoint x: 579, endPoint y: 158, distance: 90.6
click at [579, 158] on div at bounding box center [573, 295] width 607 height 455
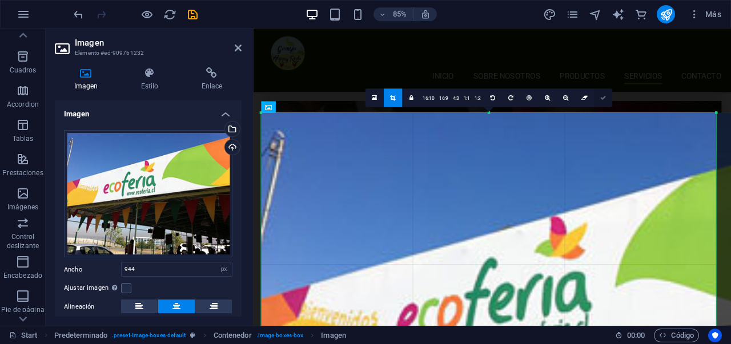
click at [605, 97] on link at bounding box center [603, 98] width 18 height 18
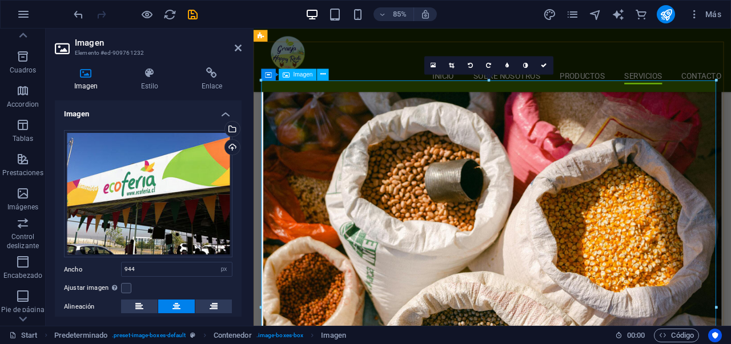
scroll to position [2835, 0]
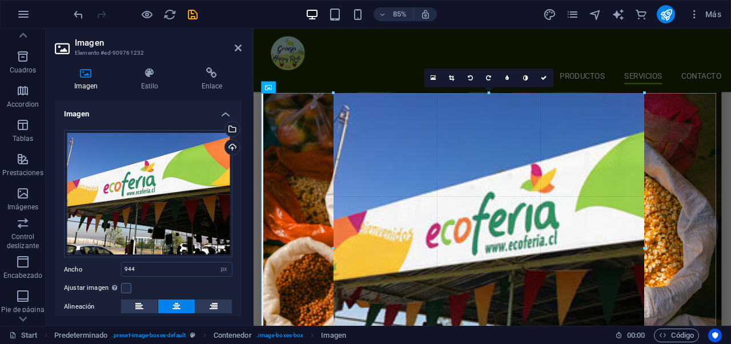
drag, startPoint x: 260, startPoint y: 94, endPoint x: 269, endPoint y: 105, distance: 13.8
type input "640"
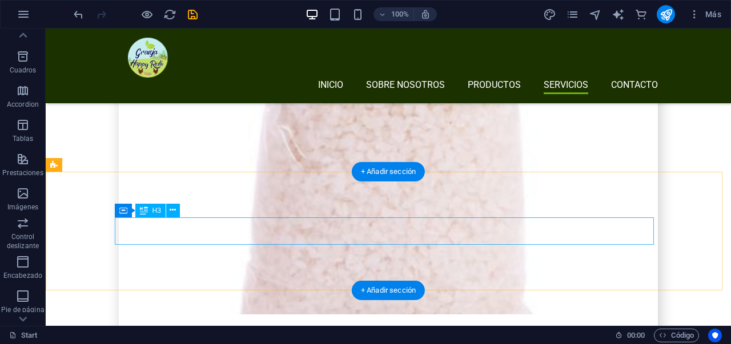
scroll to position [2435, 0]
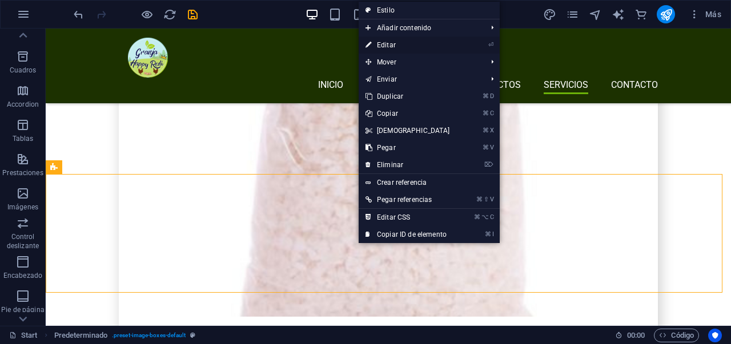
click at [442, 46] on link "⏎ Editar" at bounding box center [408, 45] width 98 height 17
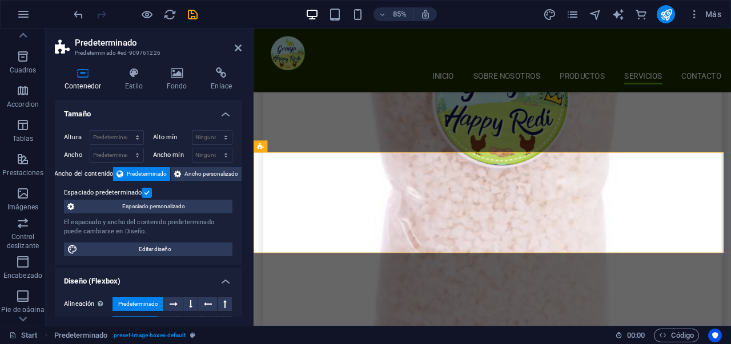
scroll to position [2720, 0]
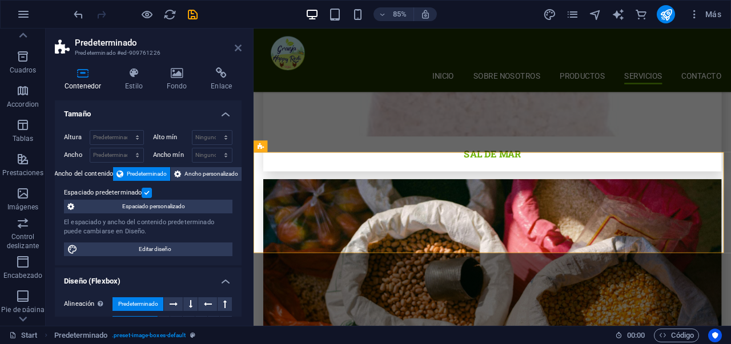
click at [241, 47] on icon at bounding box center [238, 47] width 7 height 9
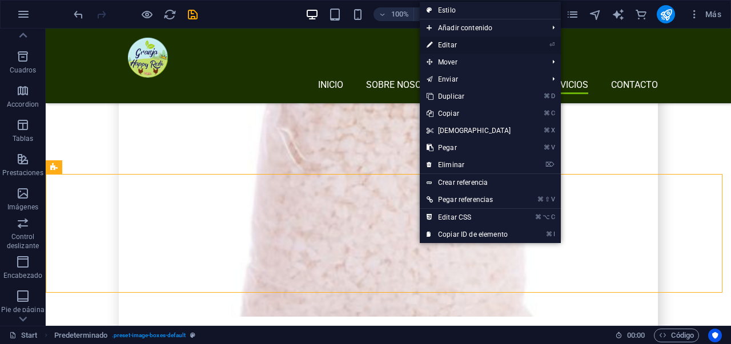
click at [482, 47] on link "⏎ Editar" at bounding box center [469, 45] width 98 height 17
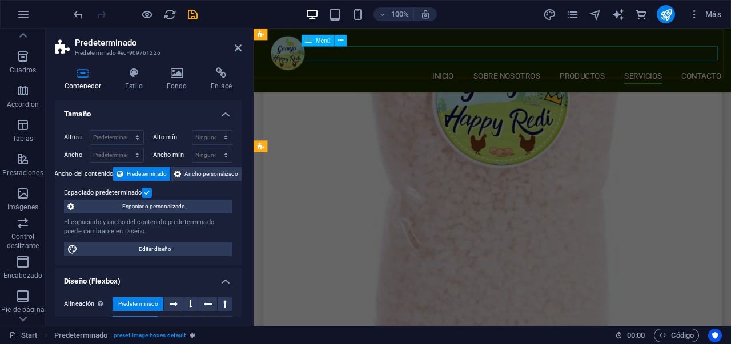
scroll to position [2720, 0]
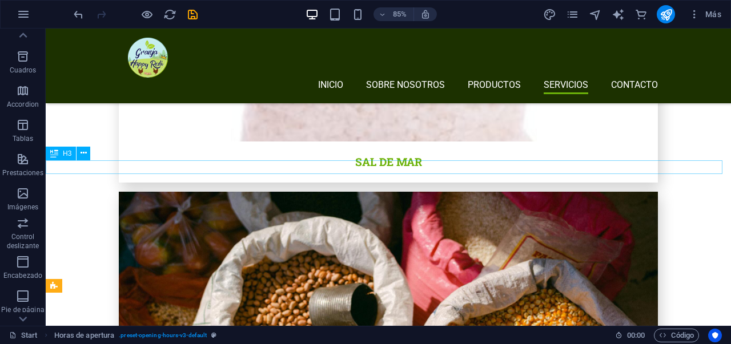
scroll to position [2435, 0]
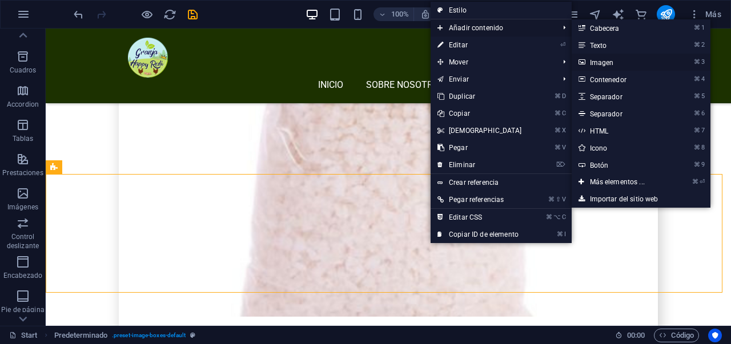
drag, startPoint x: 596, startPoint y: 59, endPoint x: 377, endPoint y: 47, distance: 219.1
click at [596, 59] on link "⌘ 3 Imagen" at bounding box center [620, 62] width 96 height 17
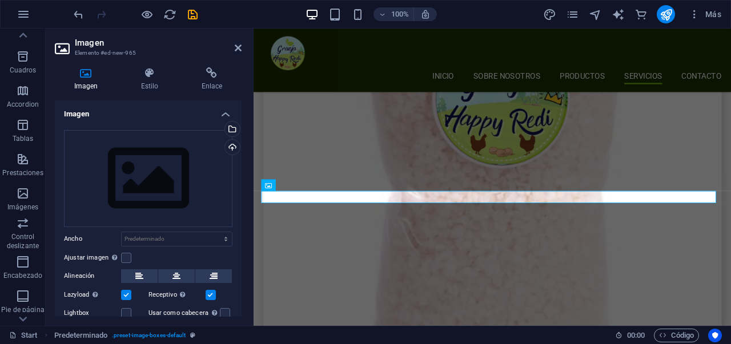
scroll to position [2720, 0]
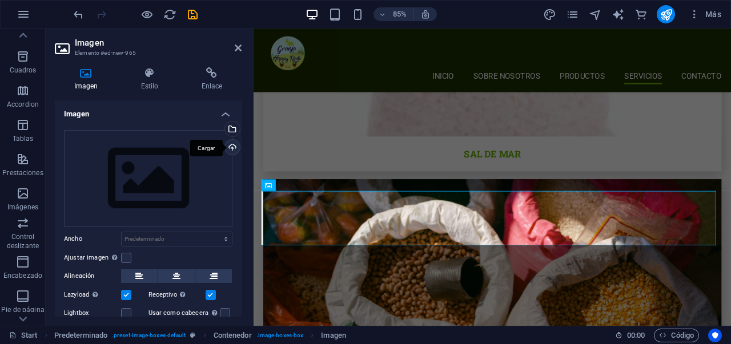
click at [232, 145] on div "Cargar" at bounding box center [231, 148] width 17 height 17
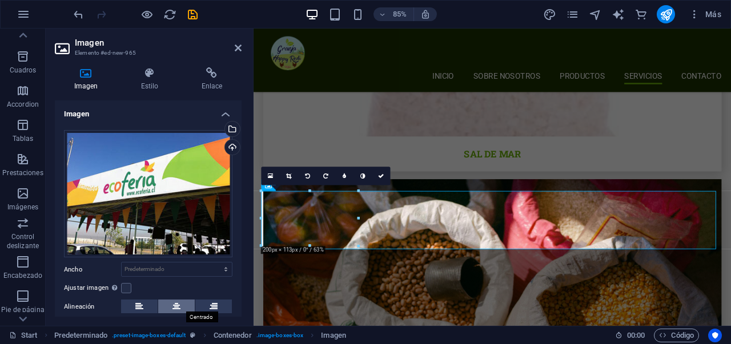
click at [173, 306] on icon at bounding box center [176, 307] width 8 height 14
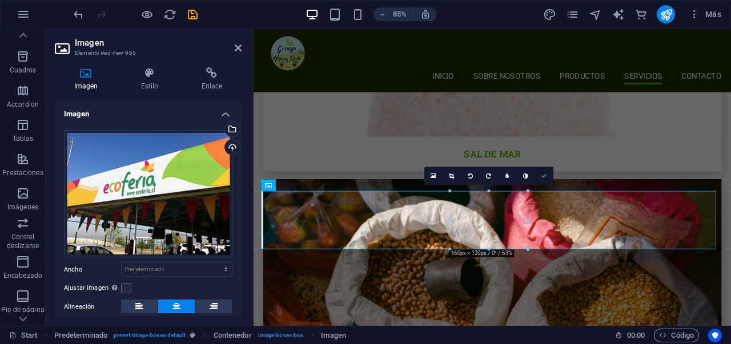
click at [541, 175] on icon at bounding box center [544, 176] width 6 height 6
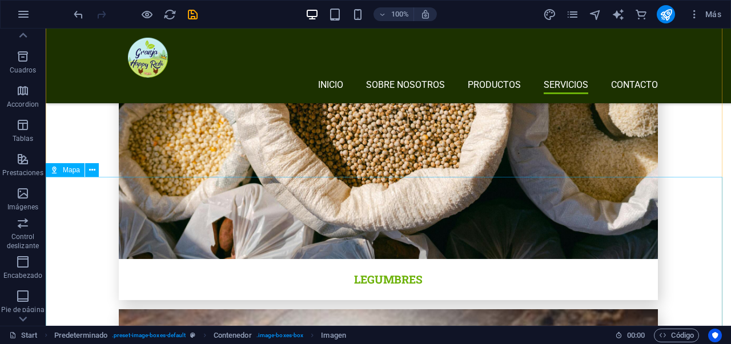
scroll to position [3222, 0]
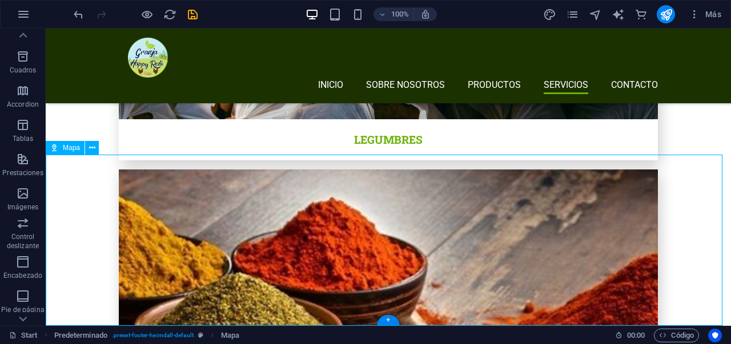
scroll to position [3051, 0]
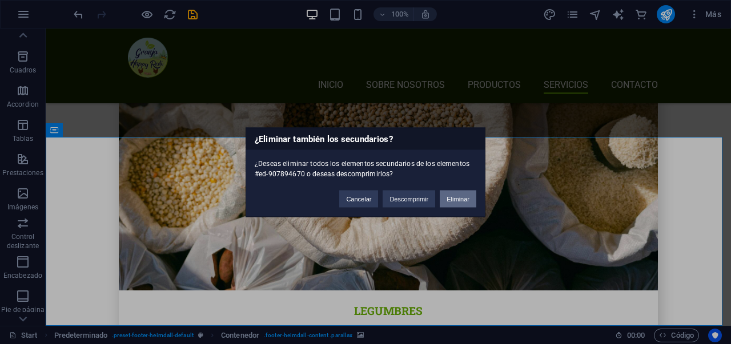
click at [455, 202] on button "Eliminar" at bounding box center [458, 198] width 37 height 17
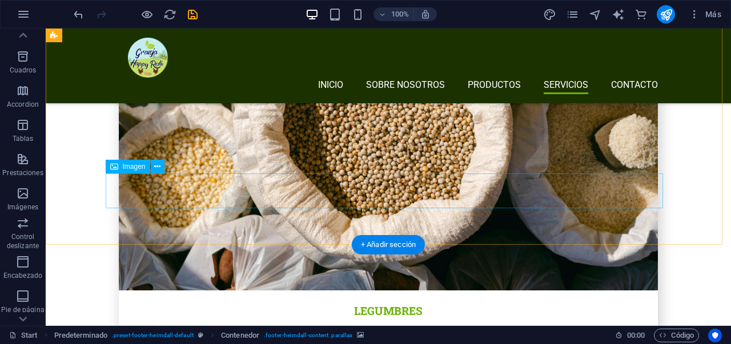
scroll to position [2943, 0]
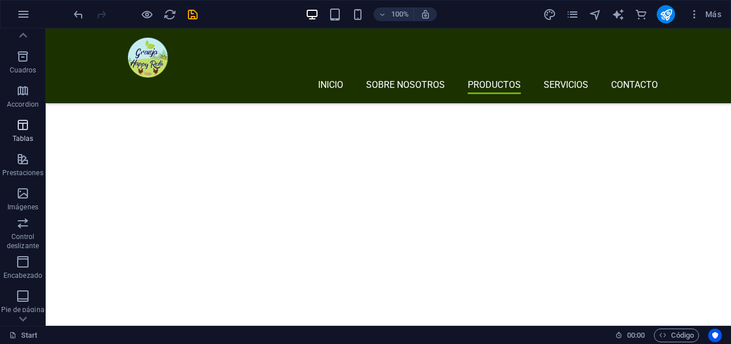
scroll to position [931, 0]
click at [30, 164] on span "Prestaciones" at bounding box center [23, 166] width 46 height 27
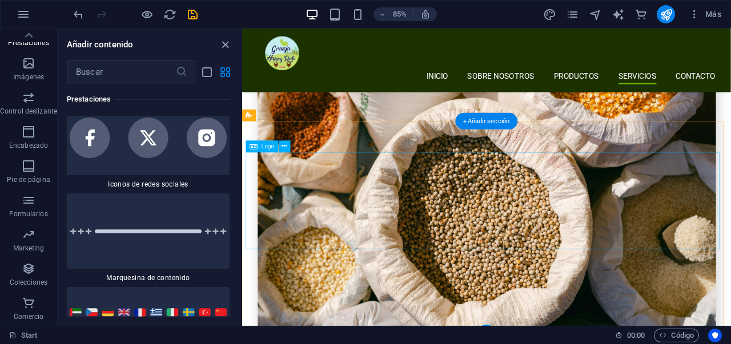
scroll to position [3076, 0]
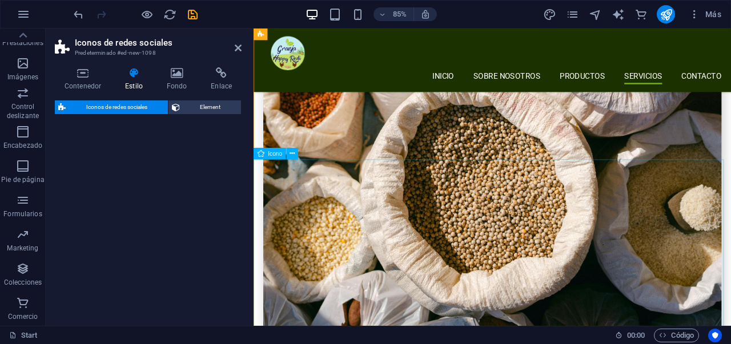
select select "rem"
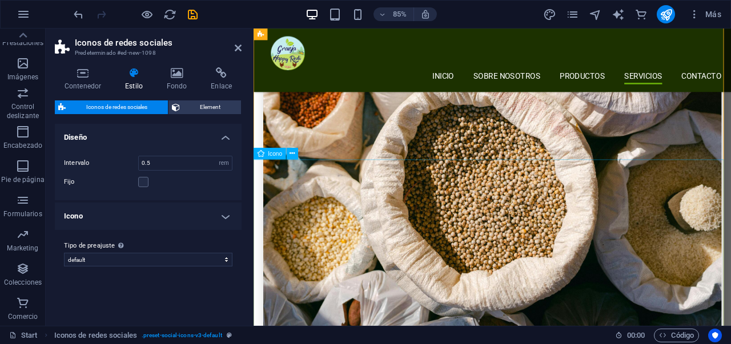
scroll to position [4364, 0]
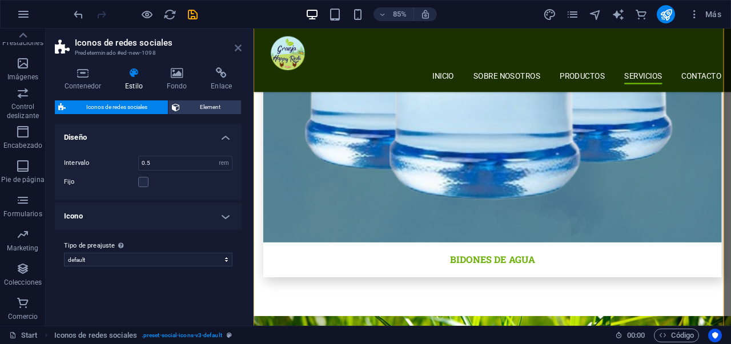
click at [239, 49] on icon at bounding box center [238, 47] width 7 height 9
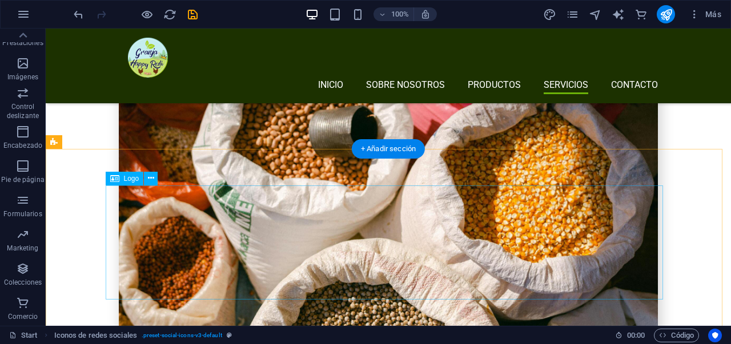
scroll to position [2951, 0]
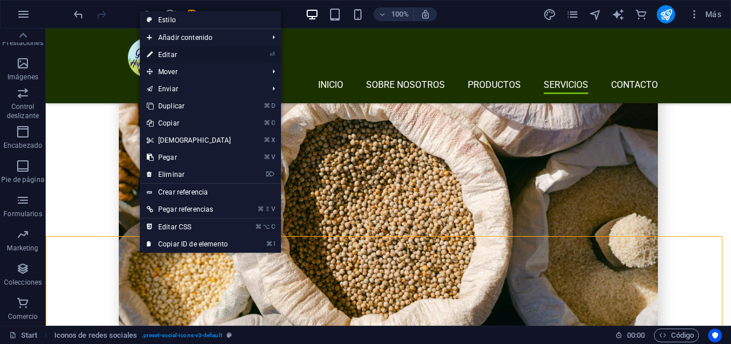
click at [195, 59] on link "⏎ Editar" at bounding box center [189, 54] width 98 height 17
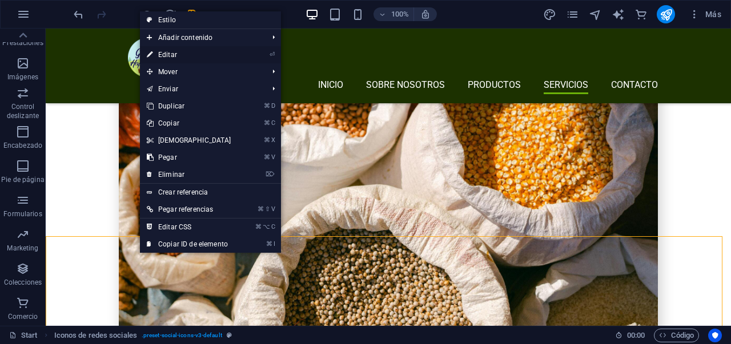
select select "rem"
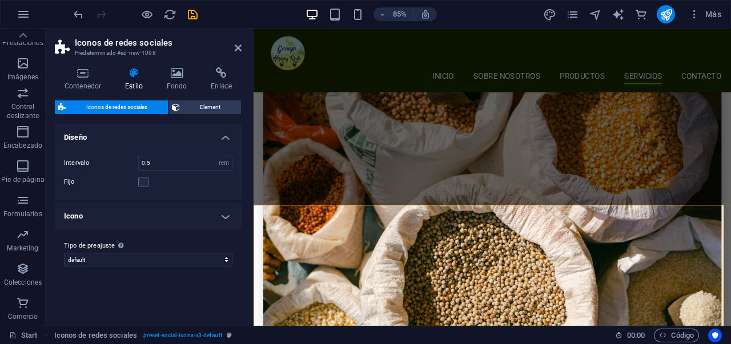
scroll to position [3236, 0]
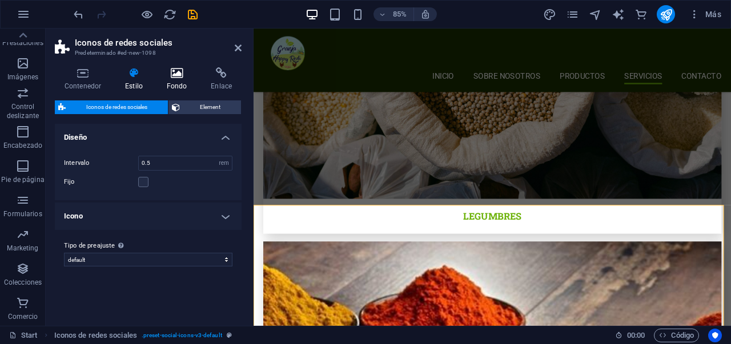
click at [173, 83] on h4 "Fondo" at bounding box center [179, 79] width 45 height 24
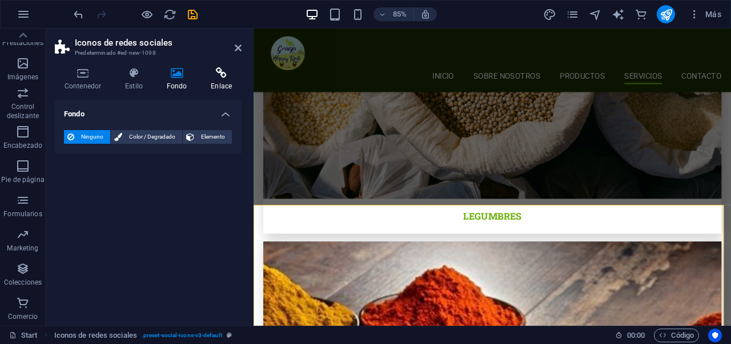
click at [207, 78] on icon at bounding box center [221, 72] width 41 height 11
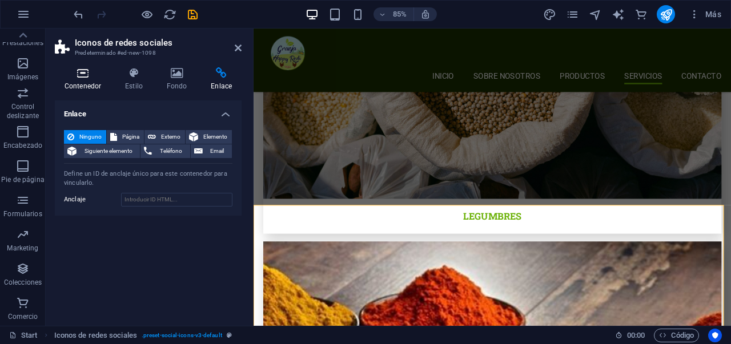
click at [105, 81] on h4 "Contenedor" at bounding box center [85, 79] width 61 height 24
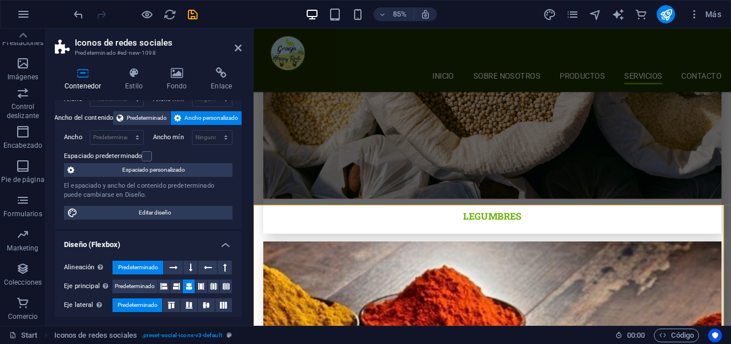
scroll to position [42, 0]
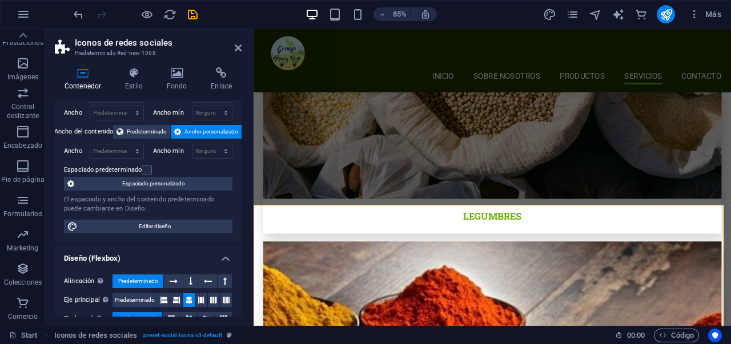
click at [235, 55] on header "Iconos de redes sociales Predeterminado #ed-new-1098" at bounding box center [148, 44] width 187 height 30
click at [241, 53] on link at bounding box center [238, 48] width 7 height 10
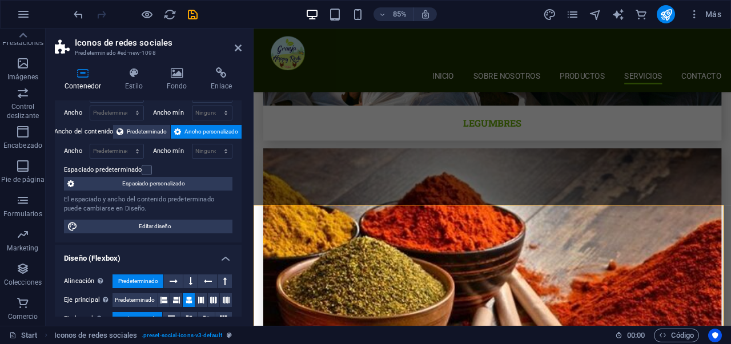
scroll to position [2951, 0]
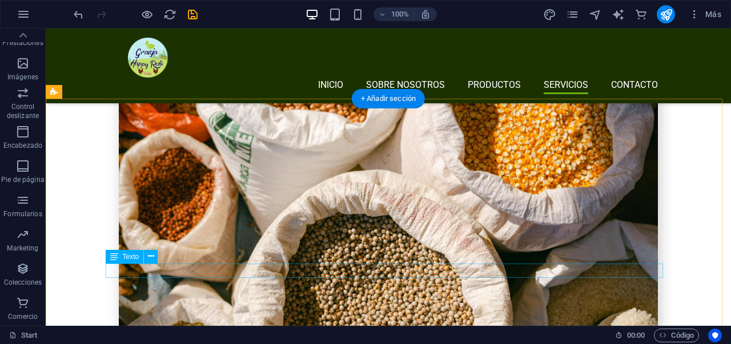
scroll to position [2862, 0]
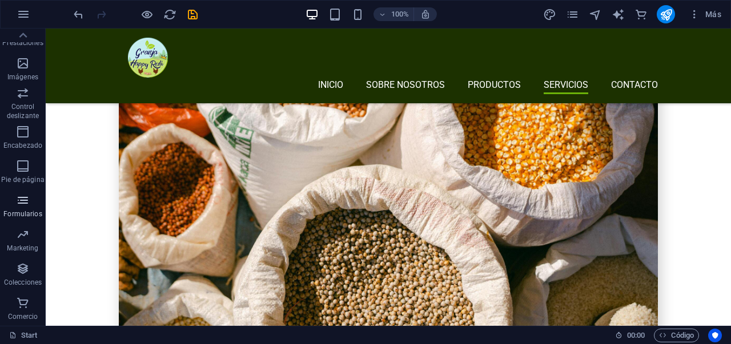
click at [33, 208] on span "Formularios" at bounding box center [23, 207] width 46 height 27
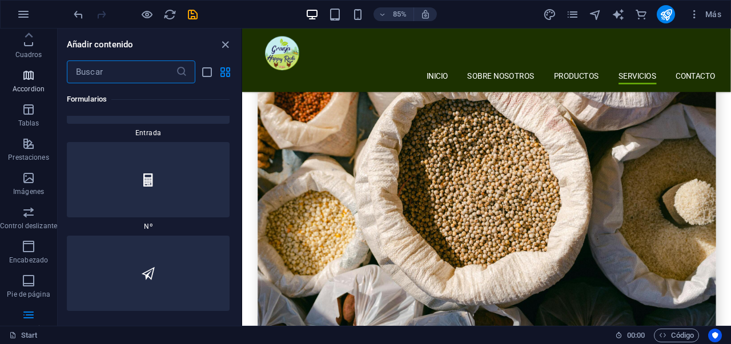
scroll to position [0, 0]
click at [35, 185] on span "Cuadros" at bounding box center [28, 183] width 57 height 27
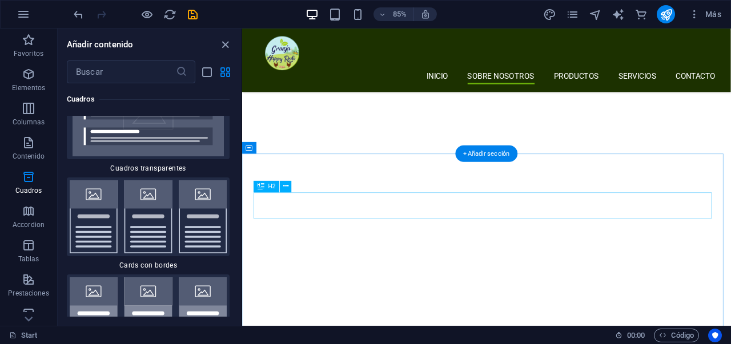
scroll to position [908, 0]
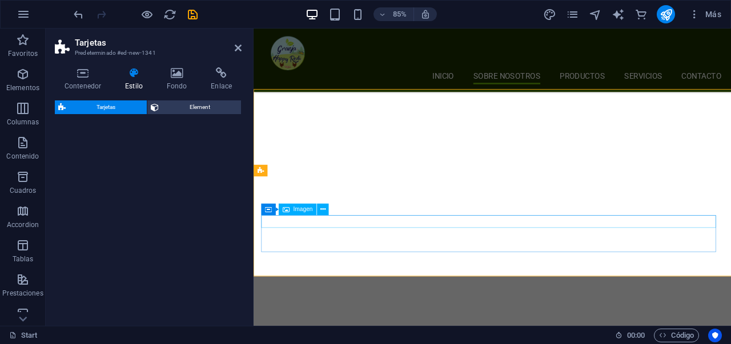
select select "rem"
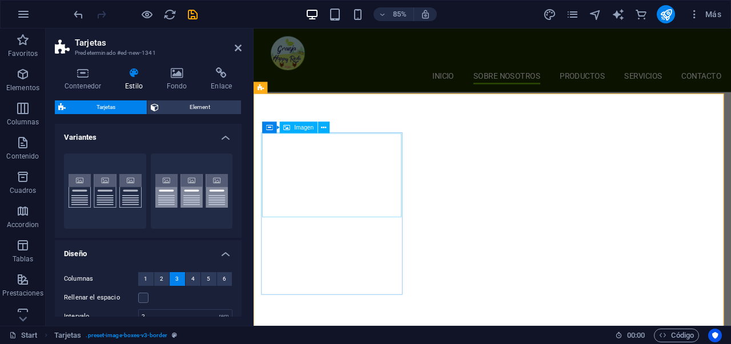
scroll to position [1005, 0]
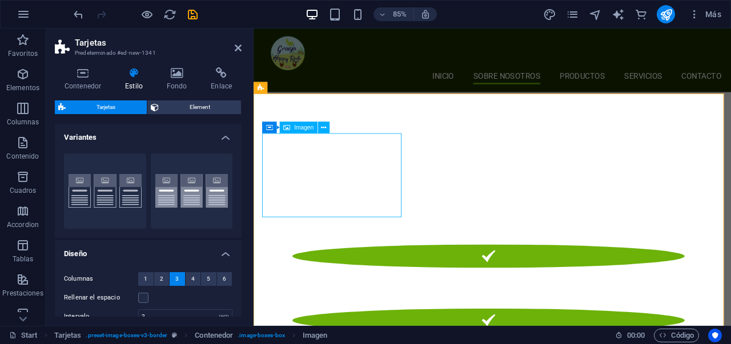
select select "%"
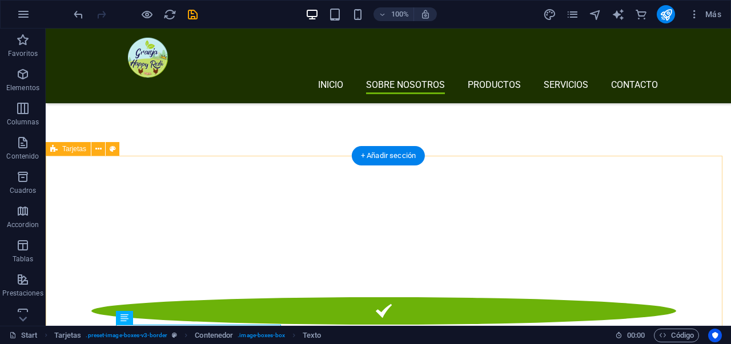
scroll to position [830, 0]
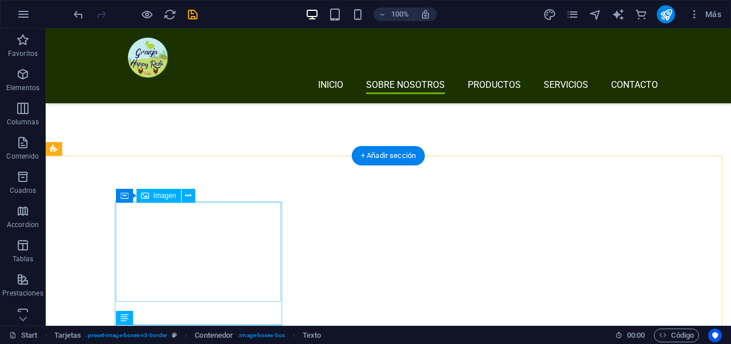
select select "%"
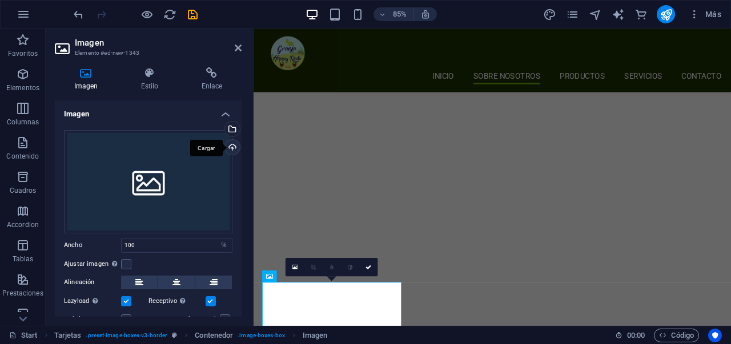
click at [233, 150] on div "Cargar" at bounding box center [231, 148] width 17 height 17
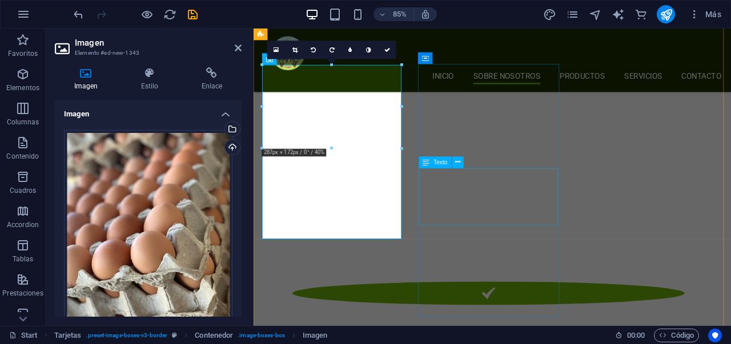
scroll to position [1084, 0]
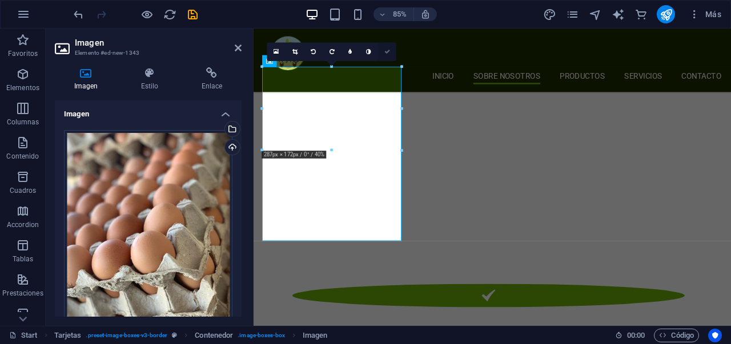
click at [388, 54] on icon at bounding box center [387, 52] width 6 height 6
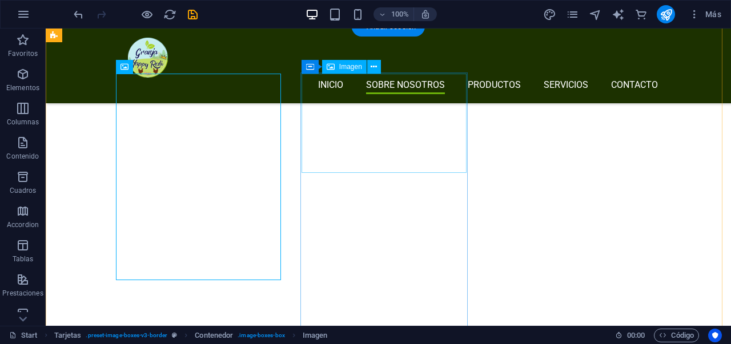
scroll to position [868, 0]
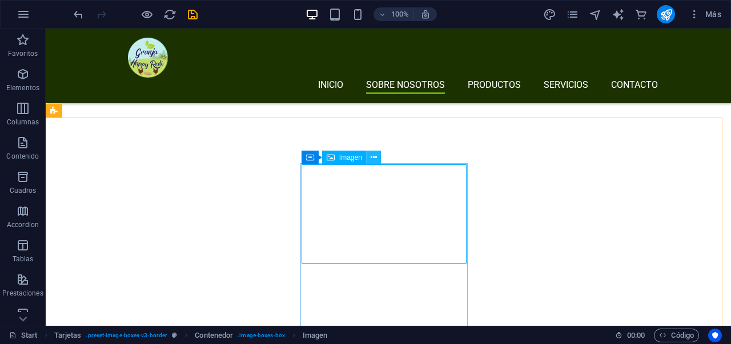
click at [372, 157] on icon at bounding box center [374, 158] width 6 height 12
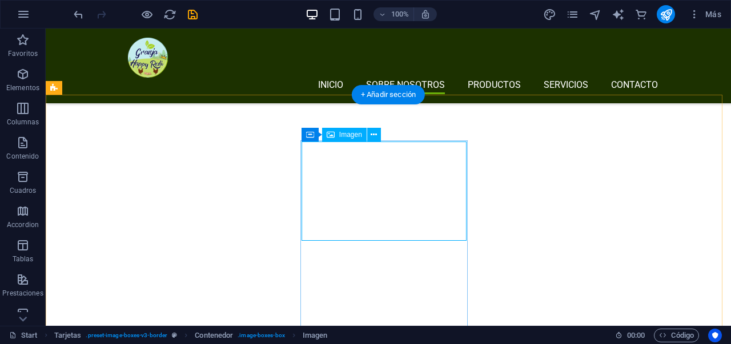
scroll to position [891, 0]
click at [372, 135] on icon at bounding box center [374, 135] width 6 height 12
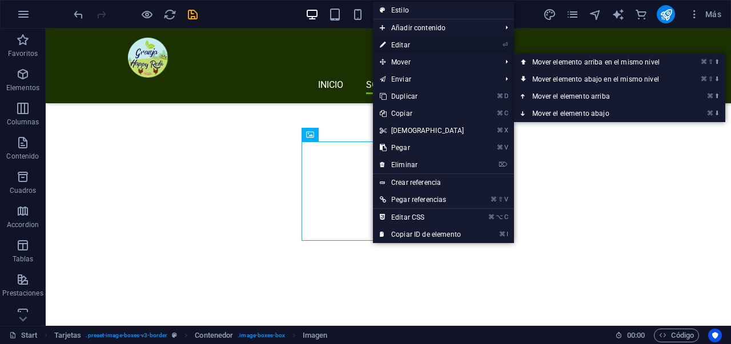
click at [400, 50] on link "⏎ Editar" at bounding box center [422, 45] width 98 height 17
select select "%"
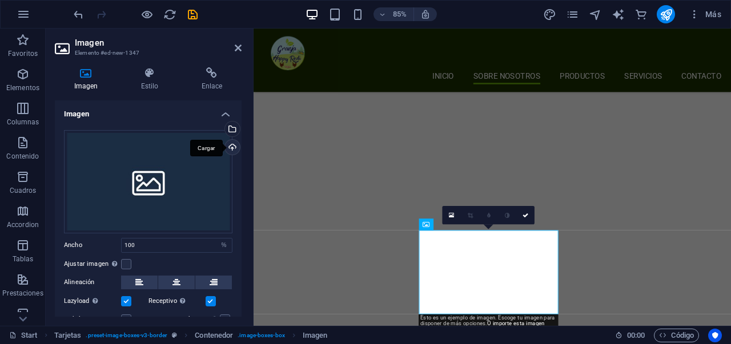
click at [232, 149] on div "Cargar" at bounding box center [231, 148] width 17 height 17
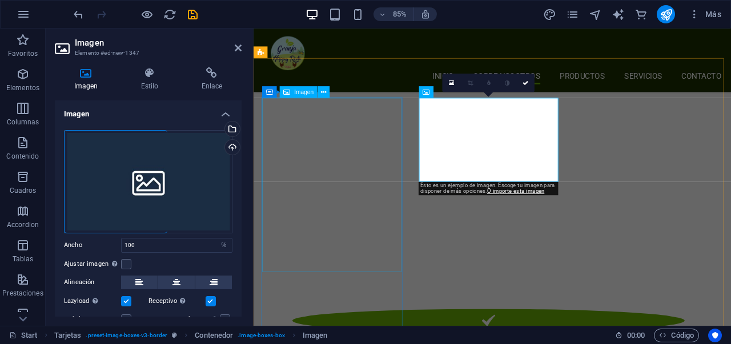
scroll to position [1056, 0]
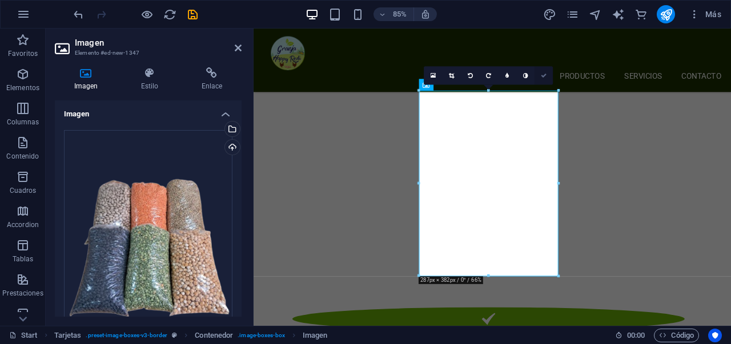
click at [543, 76] on icon at bounding box center [544, 76] width 6 height 6
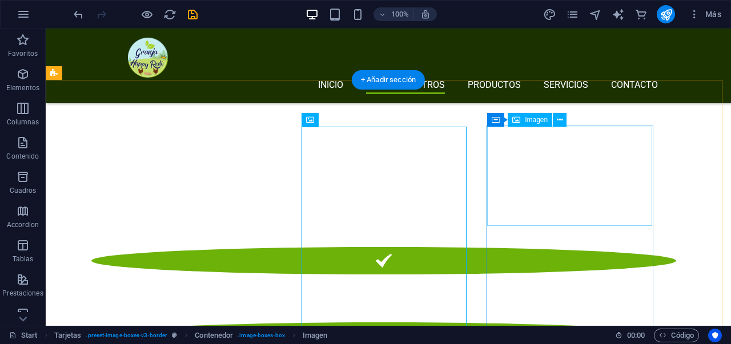
scroll to position [901, 0]
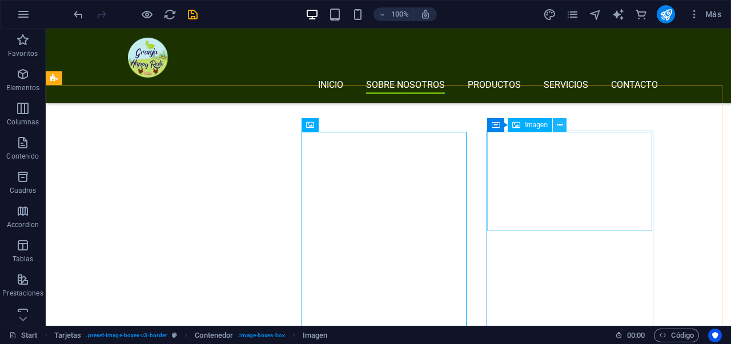
click at [561, 127] on icon at bounding box center [560, 125] width 6 height 12
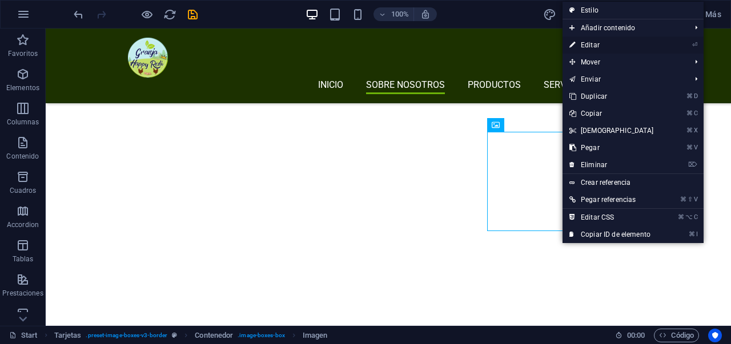
click at [582, 46] on link "⏎ Editar" at bounding box center [612, 45] width 98 height 17
select select "%"
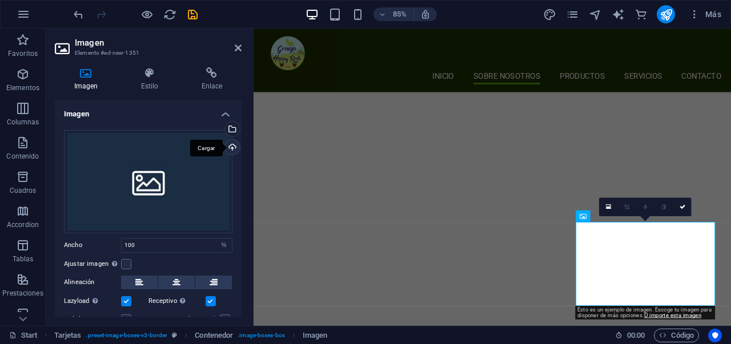
click at [232, 148] on div "Cargar" at bounding box center [231, 148] width 17 height 17
click at [231, 146] on div "Cargar" at bounding box center [231, 148] width 17 height 17
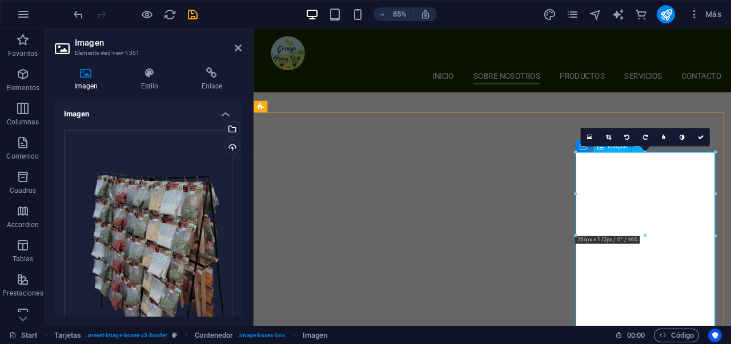
scroll to position [991, 0]
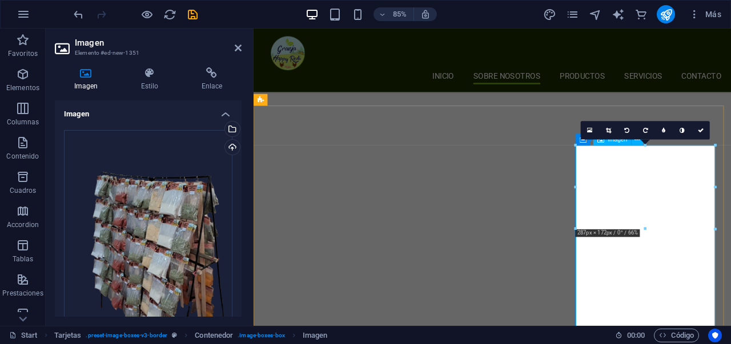
click at [613, 129] on link at bounding box center [609, 131] width 18 height 18
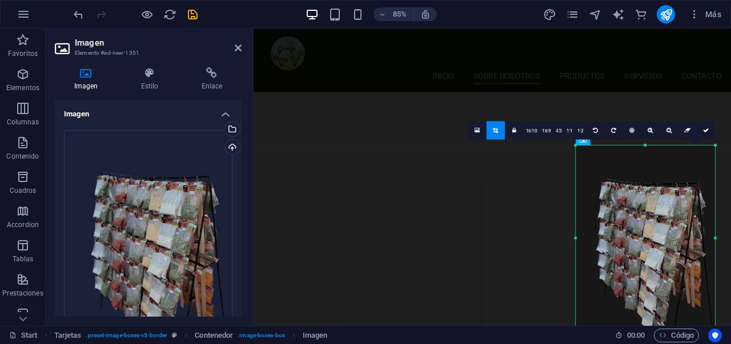
click at [648, 209] on div at bounding box center [645, 239] width 139 height 186
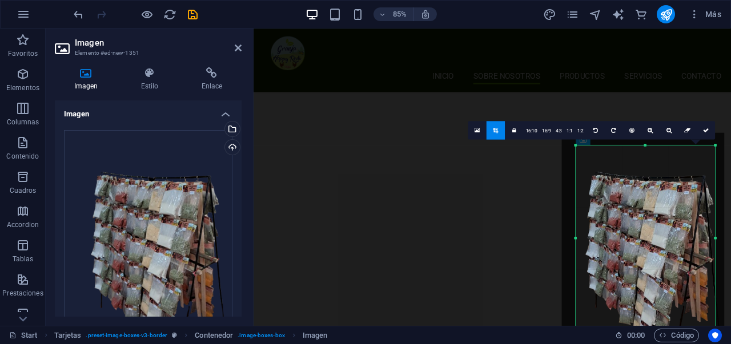
drag, startPoint x: 648, startPoint y: 210, endPoint x: 642, endPoint y: 202, distance: 9.4
click at [642, 202] on div at bounding box center [643, 241] width 163 height 216
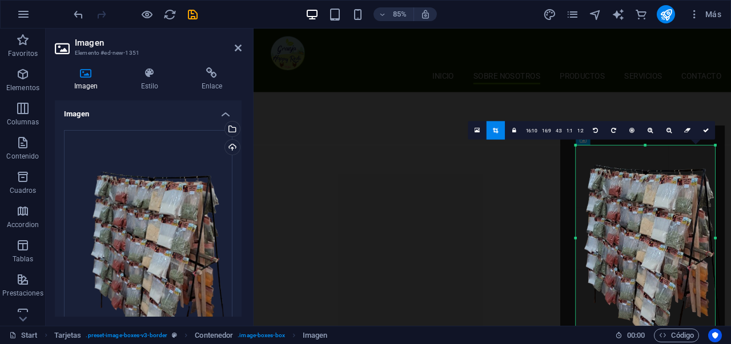
drag, startPoint x: 642, startPoint y: 202, endPoint x: 636, endPoint y: 191, distance: 11.8
click at [636, 191] on div at bounding box center [643, 235] width 165 height 219
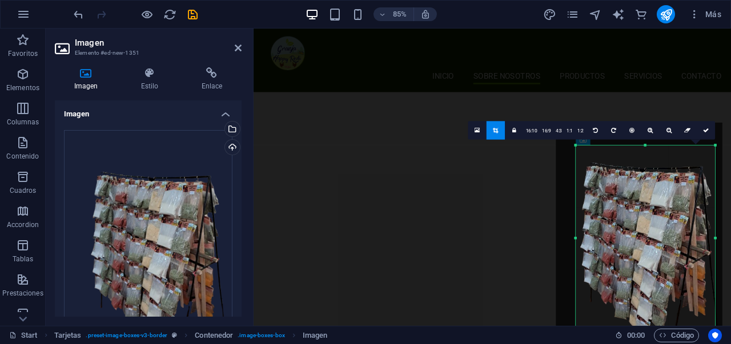
drag, startPoint x: 639, startPoint y: 191, endPoint x: 633, endPoint y: 185, distance: 8.5
click at [633, 185] on div at bounding box center [639, 234] width 167 height 222
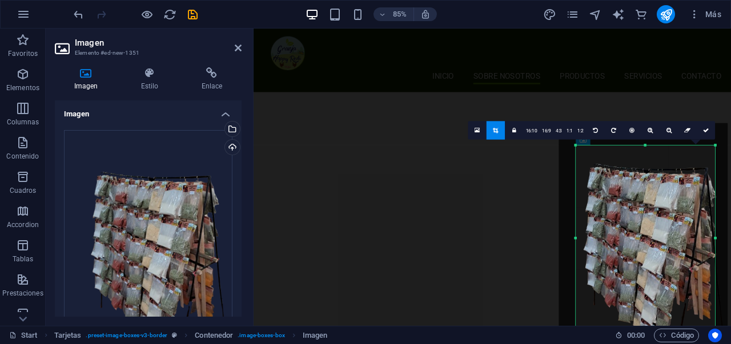
click at [646, 201] on div at bounding box center [643, 235] width 169 height 225
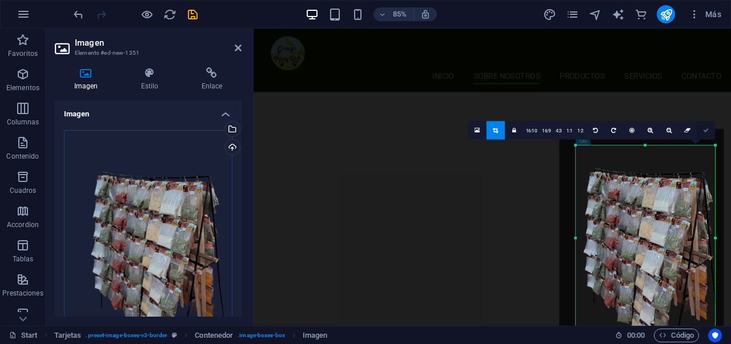
click at [709, 132] on link at bounding box center [706, 131] width 18 height 18
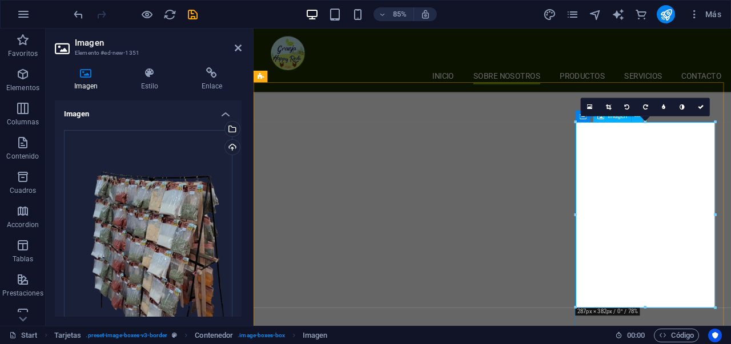
scroll to position [990, 0]
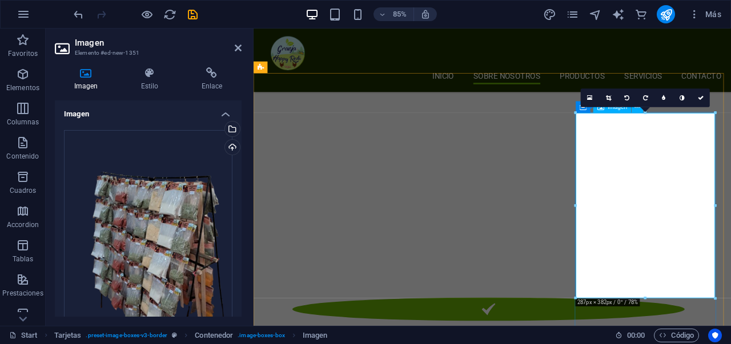
scroll to position [1069, 0]
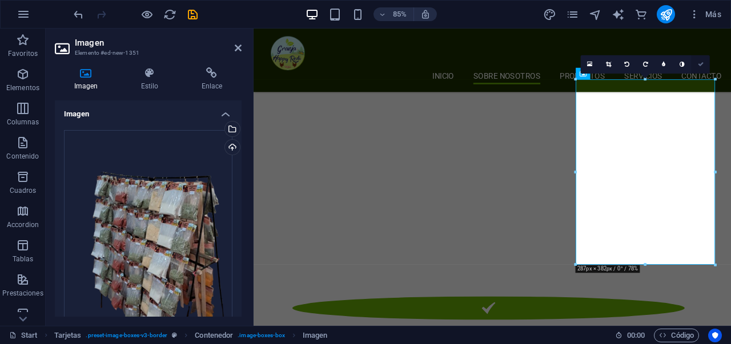
drag, startPoint x: 700, startPoint y: 66, endPoint x: 653, endPoint y: 40, distance: 54.2
click at [700, 66] on icon at bounding box center [701, 65] width 6 height 6
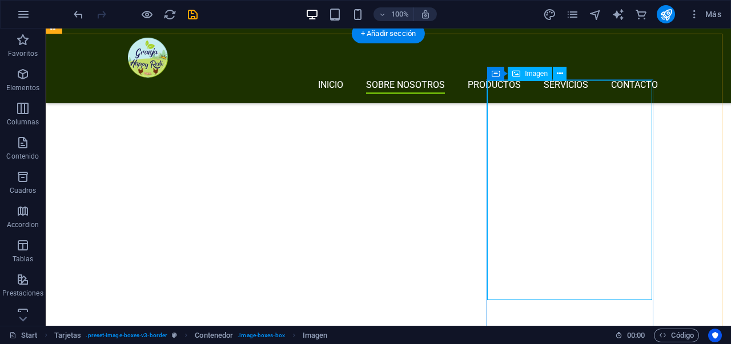
scroll to position [924, 0]
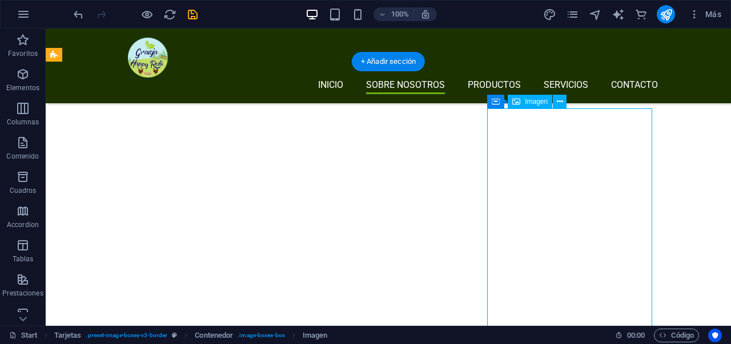
select select "%"
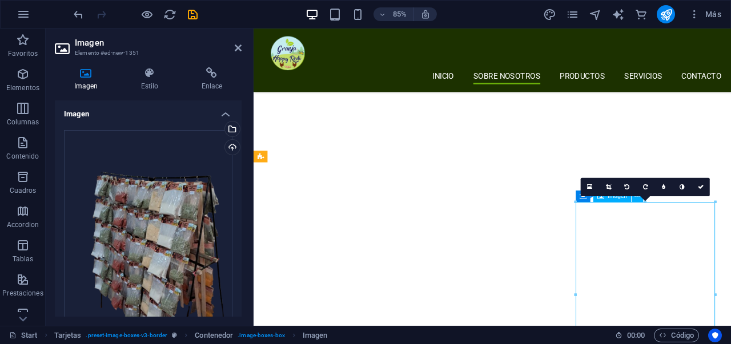
drag, startPoint x: 708, startPoint y: 293, endPoint x: 707, endPoint y: 273, distance: 20.0
click at [606, 186] on icon at bounding box center [608, 187] width 5 height 6
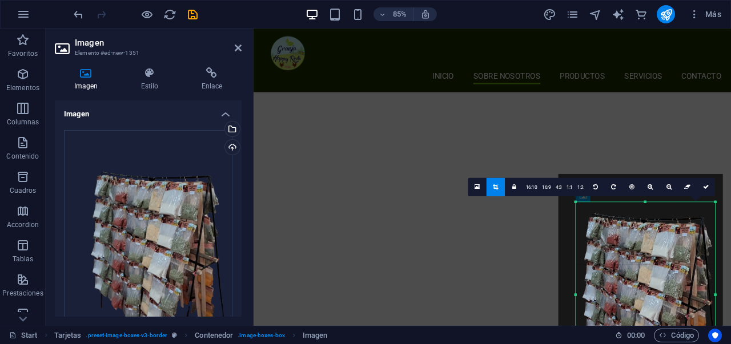
drag, startPoint x: 635, startPoint y: 260, endPoint x: 631, endPoint y: 243, distance: 17.0
click at [631, 243] on div at bounding box center [641, 283] width 165 height 219
click at [711, 184] on link at bounding box center [706, 187] width 18 height 18
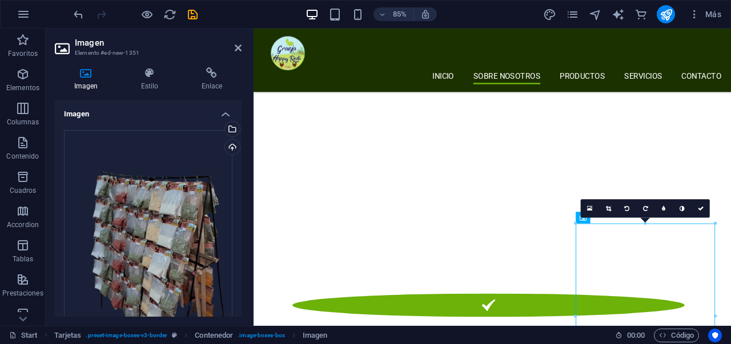
scroll to position [899, 0]
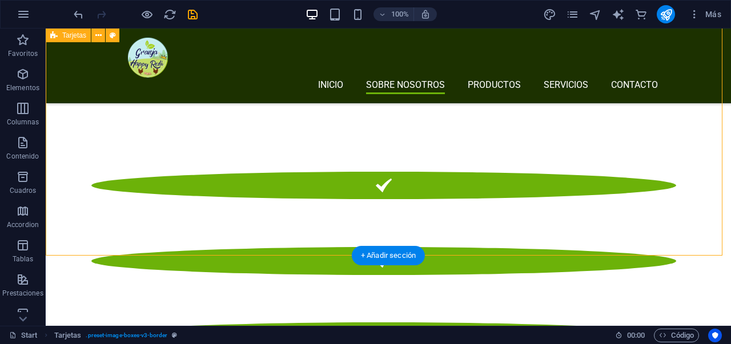
scroll to position [1134, 0]
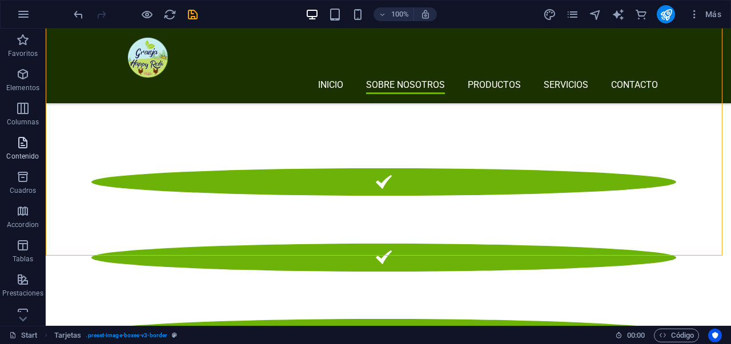
click at [29, 150] on span "Contenido" at bounding box center [23, 149] width 46 height 27
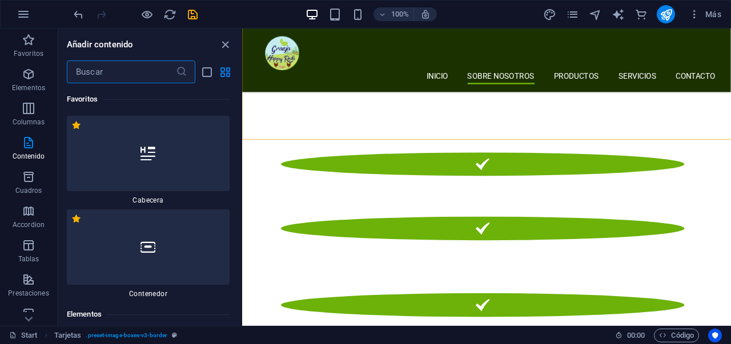
scroll to position [3874, 0]
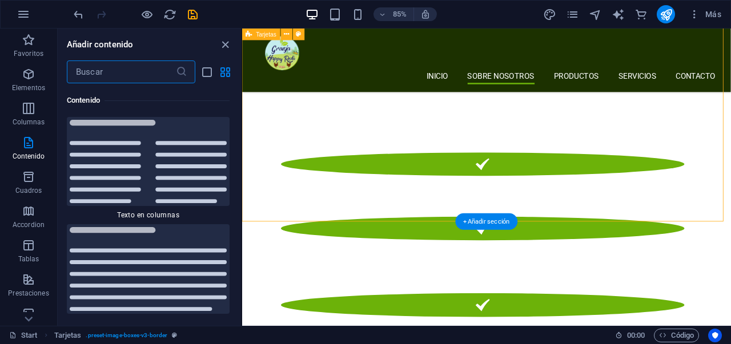
click at [477, 223] on div "+ Añadir sección" at bounding box center [487, 222] width 62 height 17
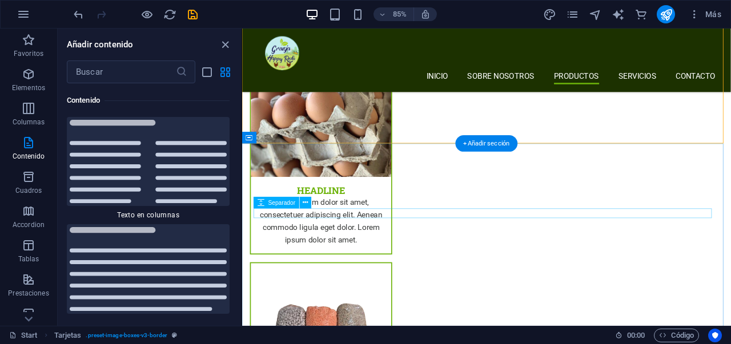
scroll to position [1730, 0]
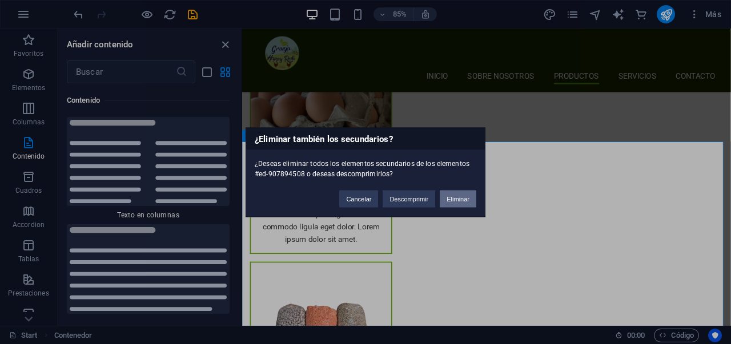
click at [468, 200] on button "Eliminar" at bounding box center [458, 198] width 37 height 17
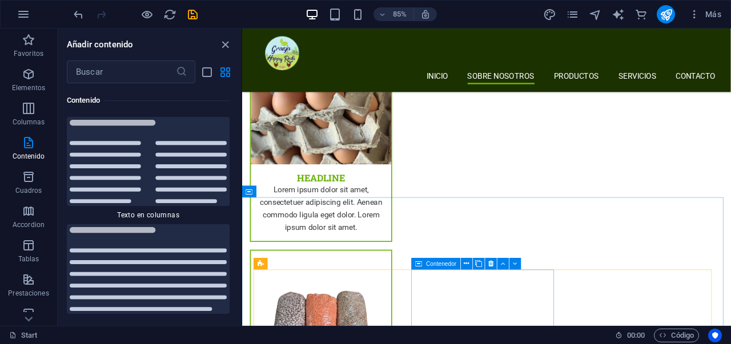
scroll to position [1806, 0]
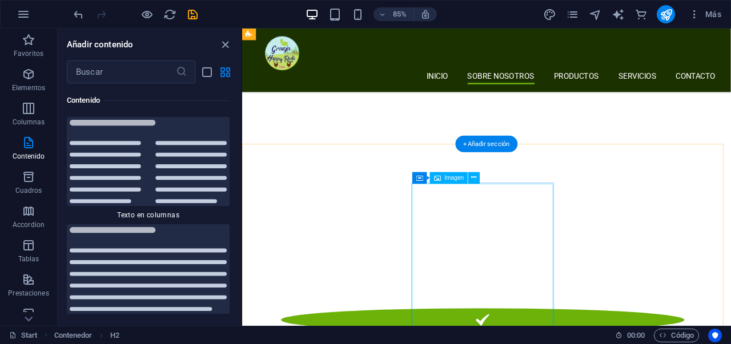
scroll to position [867, 0]
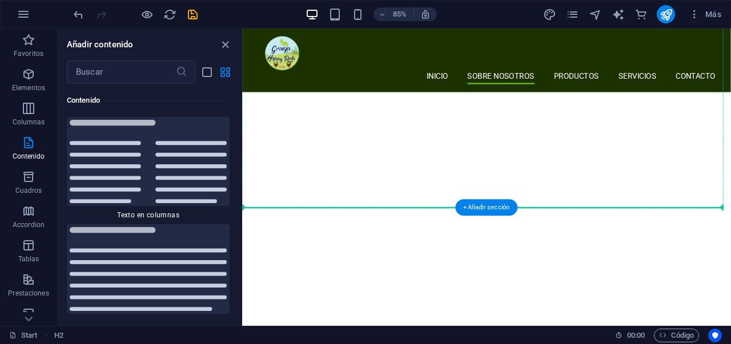
scroll to position [843, 0]
drag, startPoint x: 576, startPoint y: 206, endPoint x: 523, endPoint y: 259, distance: 74.7
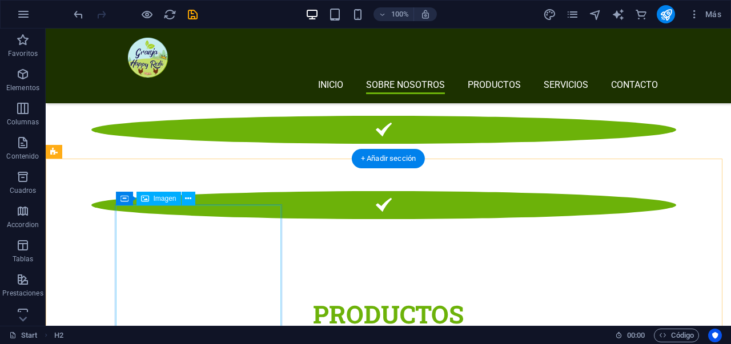
drag, startPoint x: 214, startPoint y: 256, endPoint x: 298, endPoint y: 226, distance: 89.1
click at [214, 256] on div "Barra de menús Banner Contenedor H1 Imagen Predeterminado Contenedor H3 Predete…" at bounding box center [388, 178] width 685 height 298
select select "%"
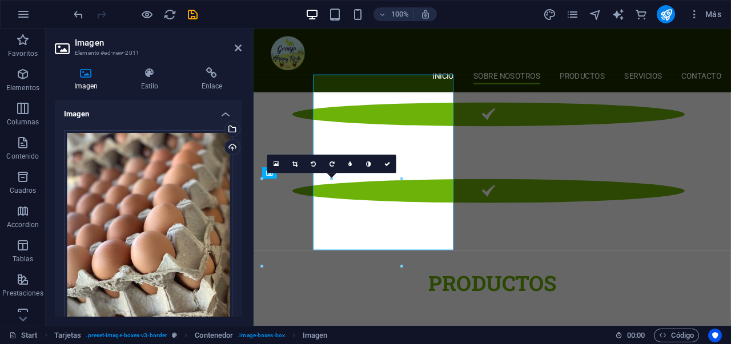
scroll to position [1385, 0]
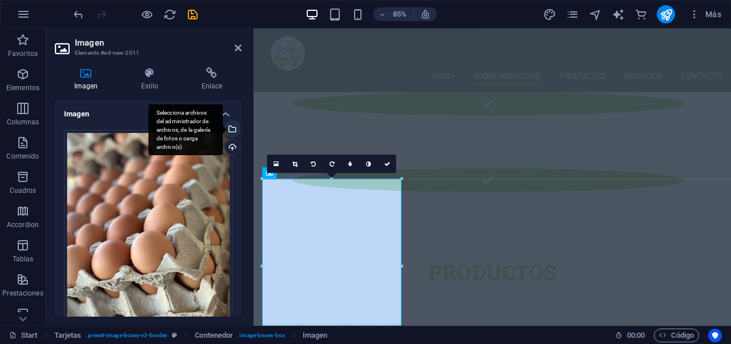
click at [230, 130] on div "Selecciona archivos del administrador de archivos, de la galería de fotos o car…" at bounding box center [231, 130] width 17 height 17
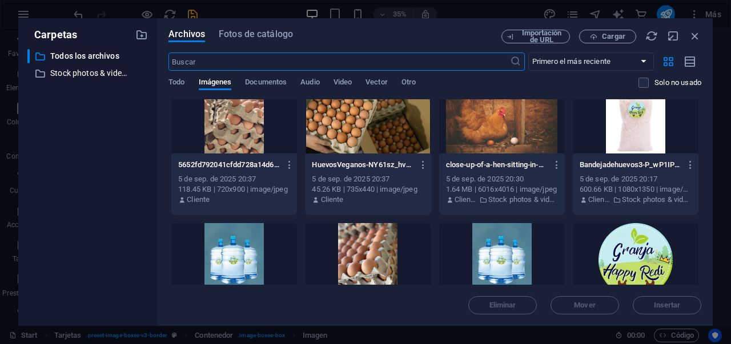
scroll to position [595, 0]
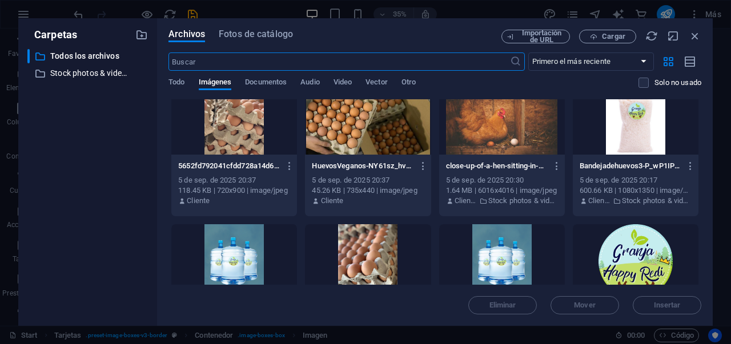
click at [616, 126] on div at bounding box center [636, 118] width 126 height 74
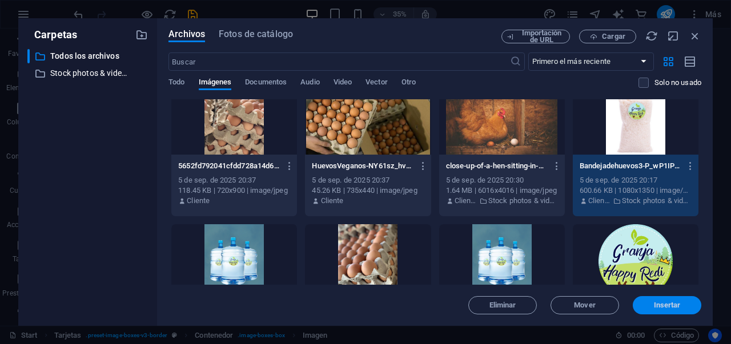
click at [663, 306] on span "Insertar" at bounding box center [667, 305] width 27 height 7
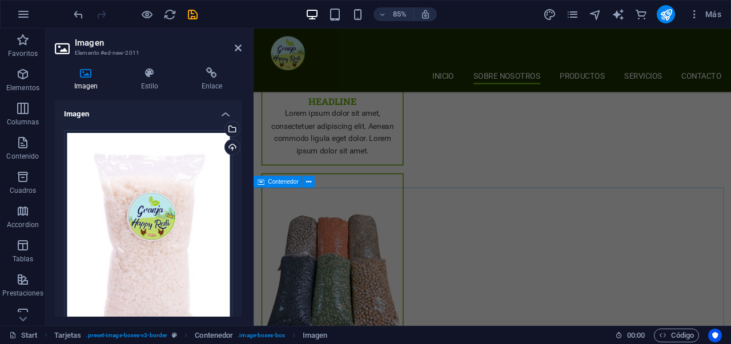
scroll to position [1876, 0]
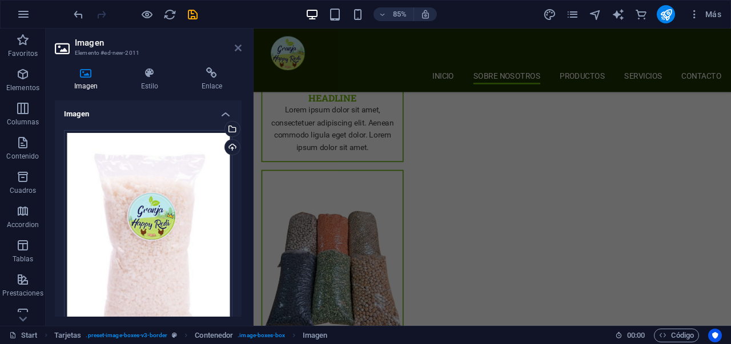
click at [238, 46] on icon at bounding box center [238, 47] width 7 height 9
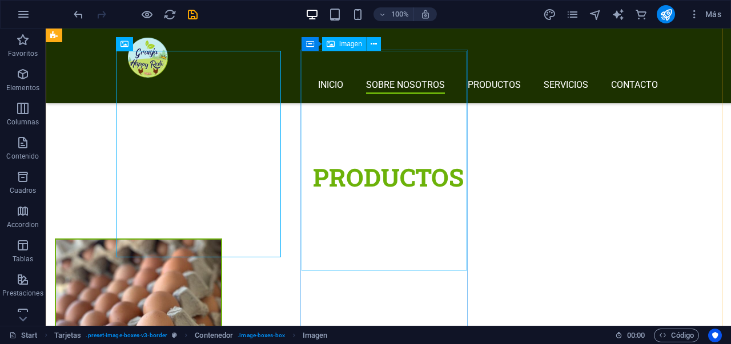
scroll to position [1394, 0]
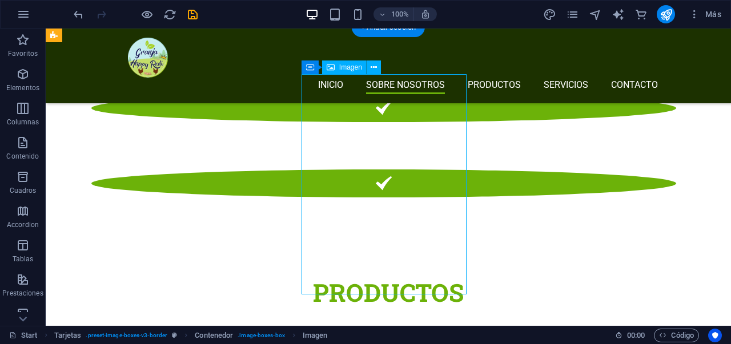
scroll to position [1516, 0]
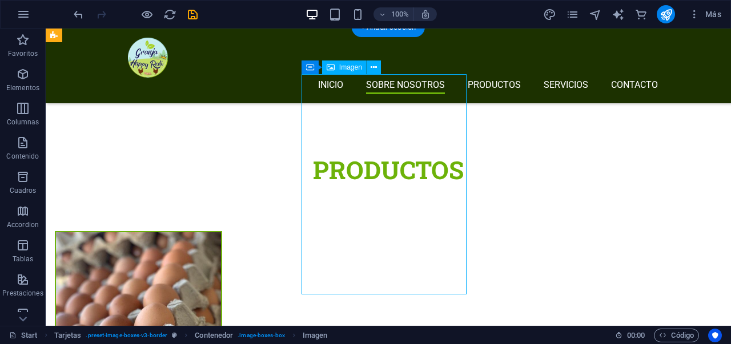
select select "%"
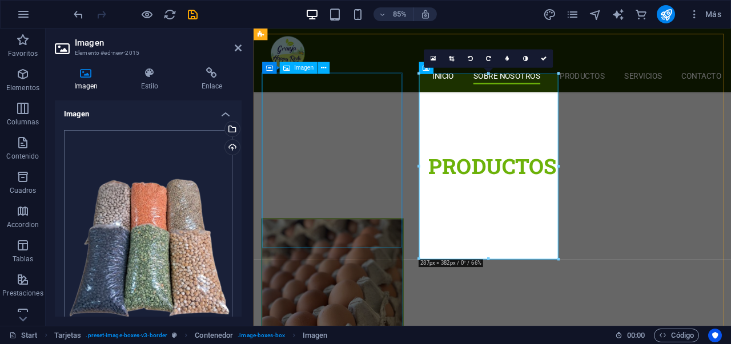
scroll to position [1508, 0]
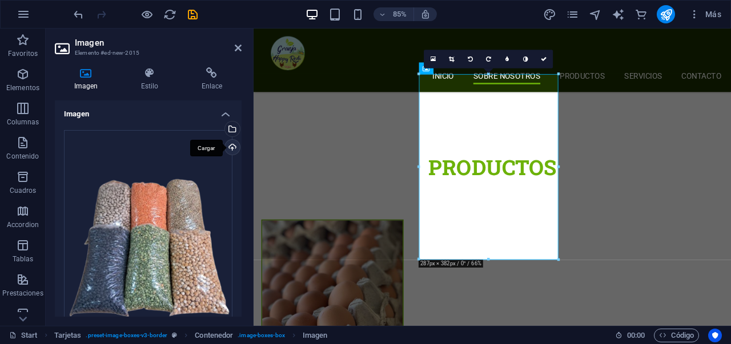
click at [228, 147] on div "Cargar" at bounding box center [231, 148] width 17 height 17
click at [226, 148] on div "Cargar" at bounding box center [231, 148] width 17 height 17
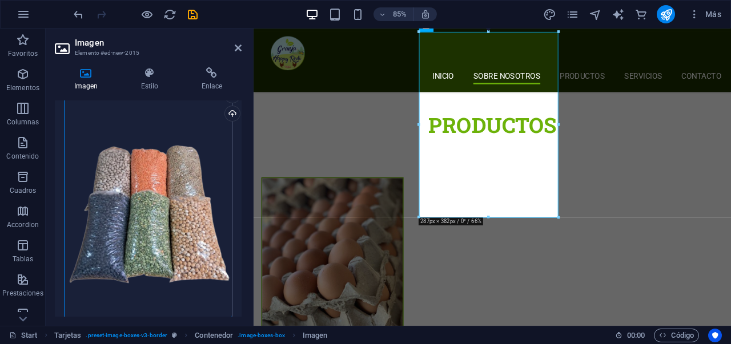
scroll to position [0, 0]
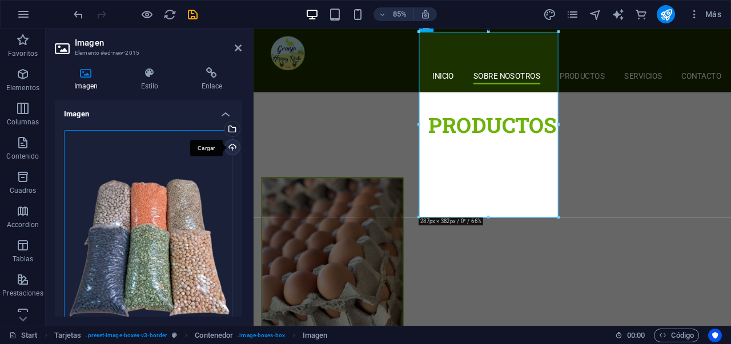
click at [231, 145] on div "Cargar" at bounding box center [231, 148] width 17 height 17
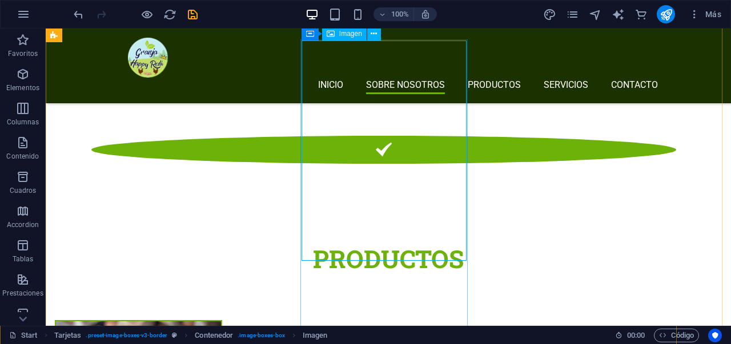
scroll to position [1550, 0]
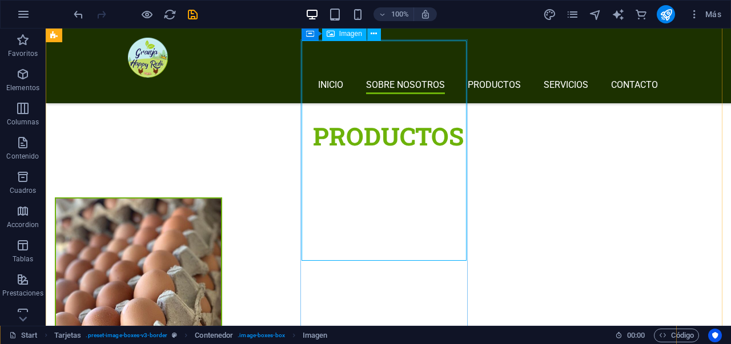
select select "%"
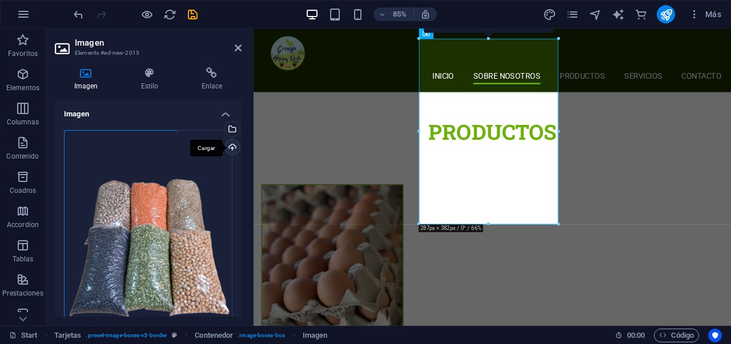
click at [227, 143] on div "Cargar" at bounding box center [231, 148] width 17 height 17
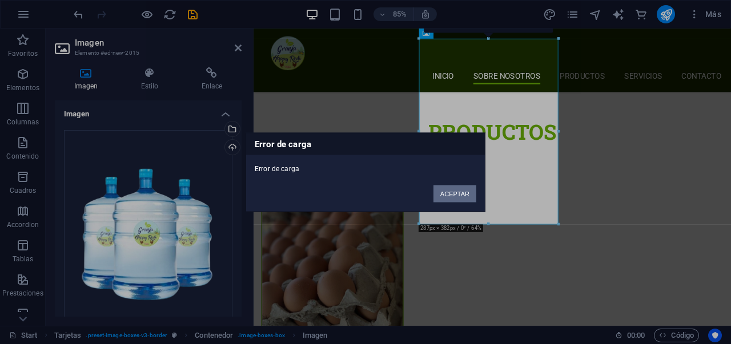
click at [460, 188] on button "ACEPTAR" at bounding box center [455, 193] width 43 height 17
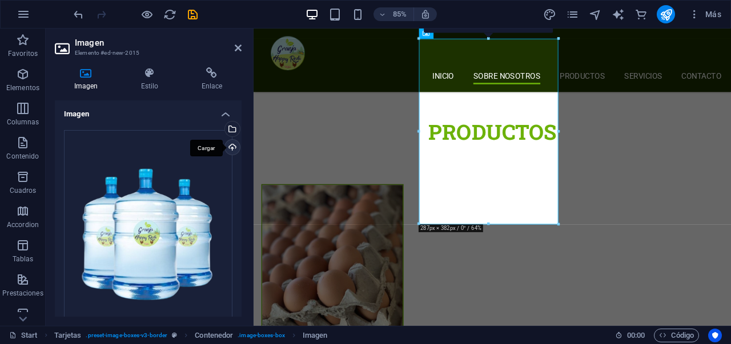
click at [233, 147] on div "Cargar" at bounding box center [231, 148] width 17 height 17
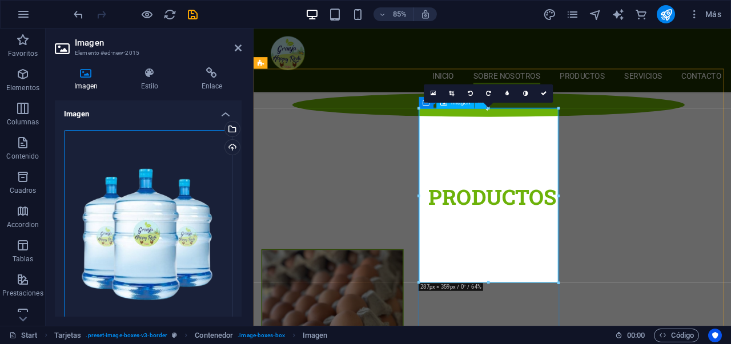
scroll to position [1468, 0]
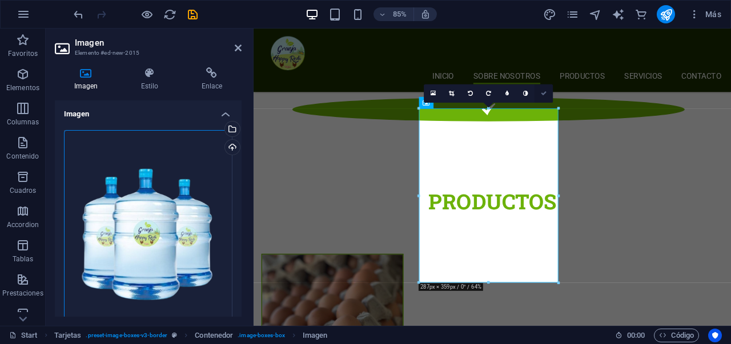
click at [543, 95] on icon at bounding box center [544, 94] width 6 height 6
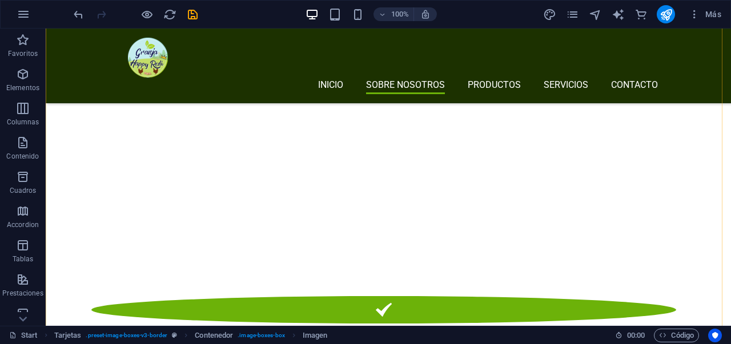
scroll to position [1087, 0]
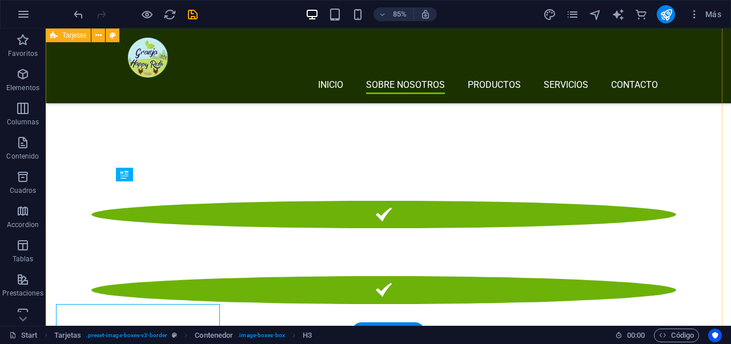
scroll to position [1089, 0]
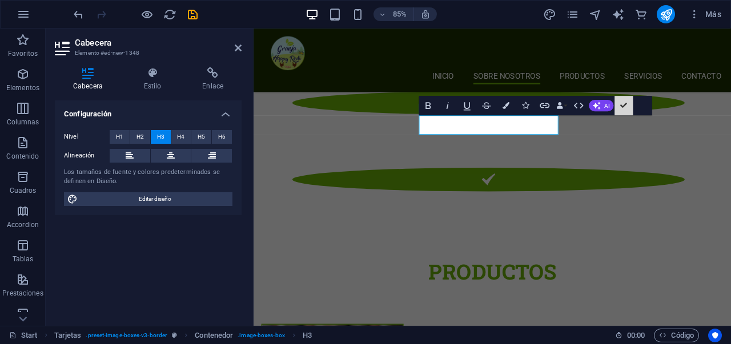
scroll to position [1153, 0]
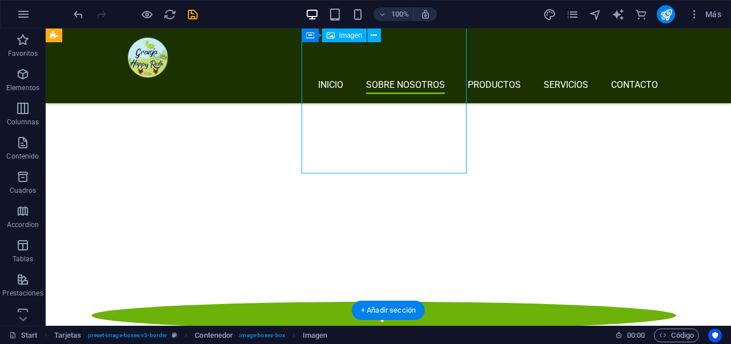
select select "%"
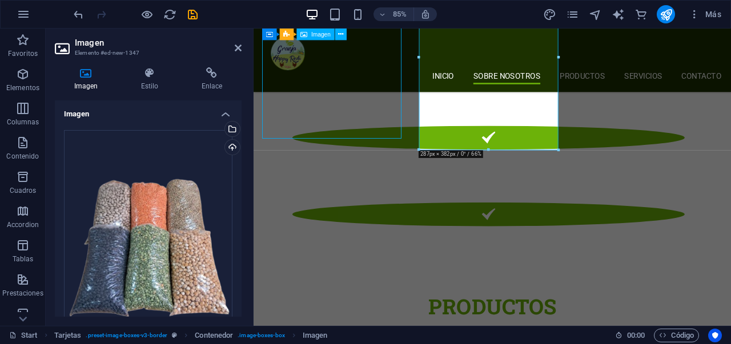
scroll to position [1110, 0]
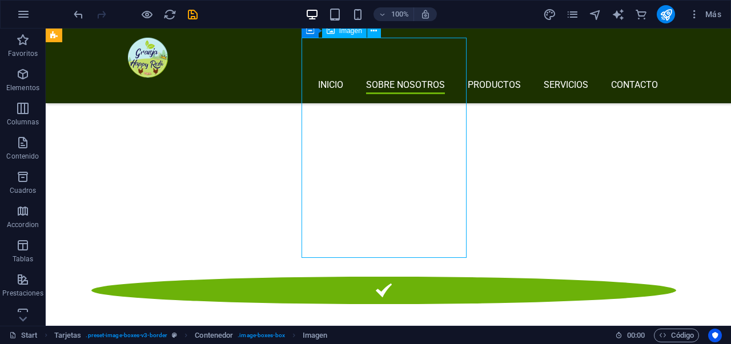
select select "%"
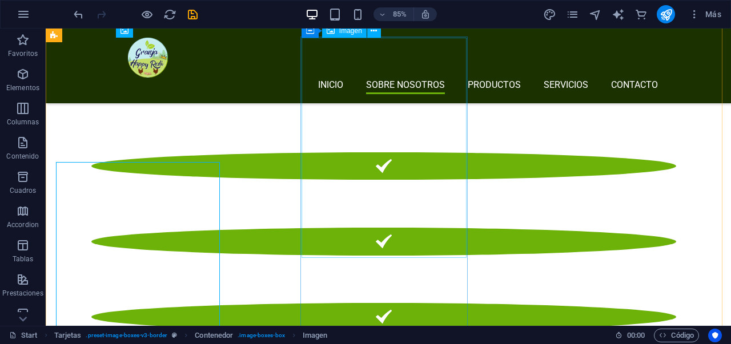
scroll to position [1026, 0]
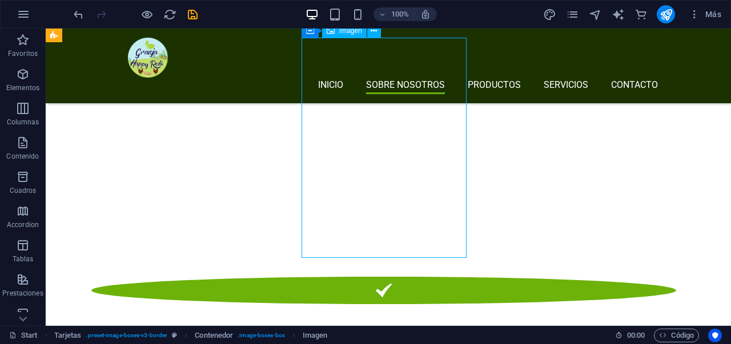
select select "%"
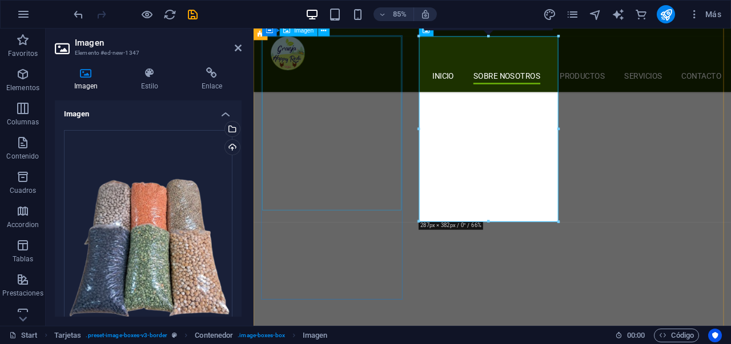
scroll to position [1150, 0]
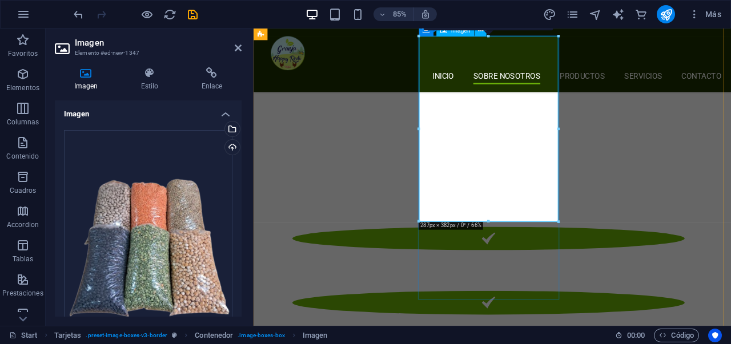
drag, startPoint x: 743, startPoint y: 248, endPoint x: 531, endPoint y: 235, distance: 212.4
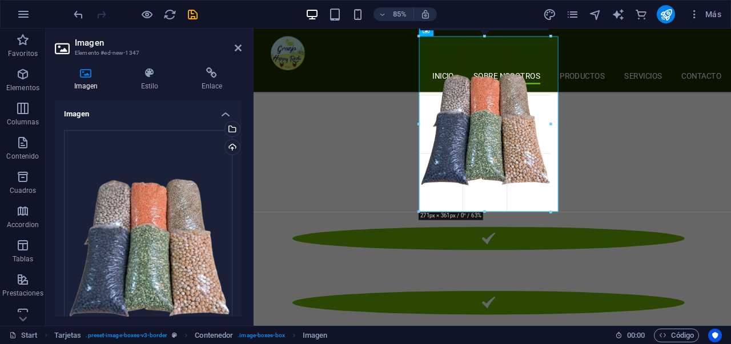
drag, startPoint x: 488, startPoint y: 220, endPoint x: 488, endPoint y: 205, distance: 15.4
type input "270"
select select "px"
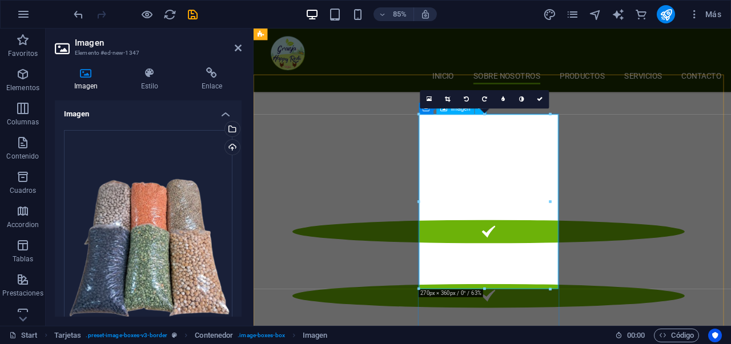
scroll to position [1055, 0]
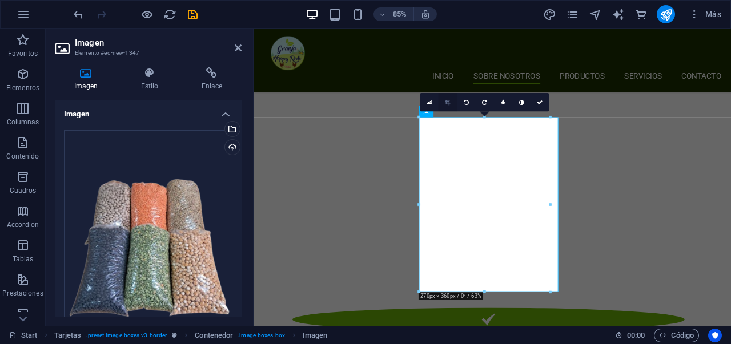
click at [448, 101] on icon at bounding box center [447, 103] width 5 height 6
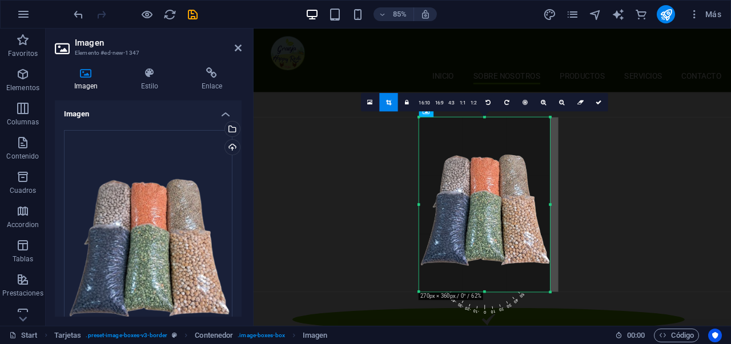
click at [484, 184] on div at bounding box center [484, 205] width 131 height 175
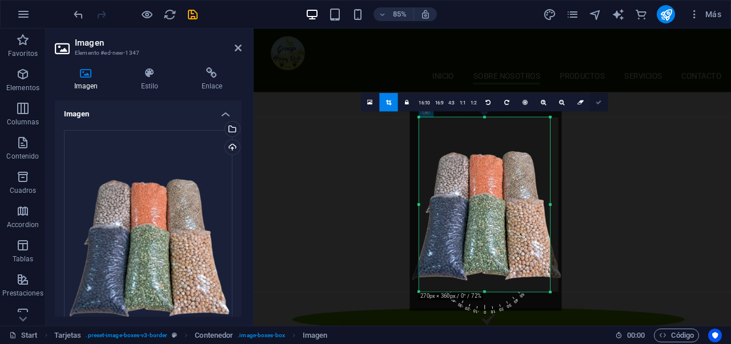
click at [601, 102] on icon at bounding box center [599, 103] width 6 height 6
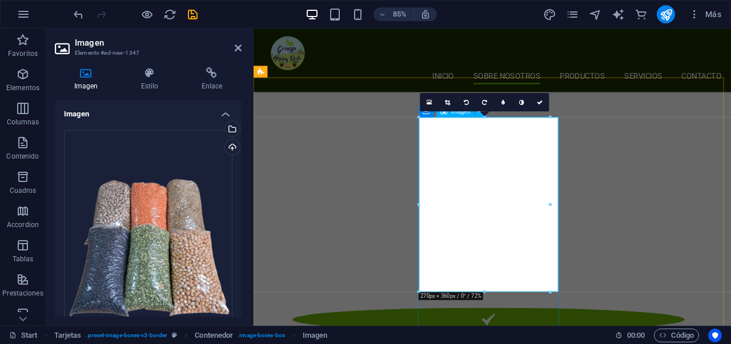
click at [540, 102] on icon at bounding box center [540, 103] width 6 height 6
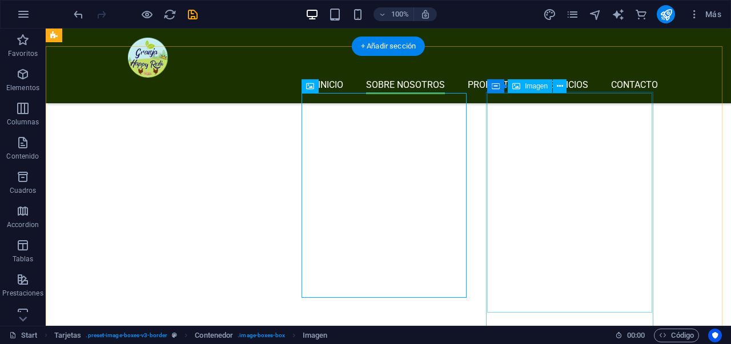
scroll to position [976, 0]
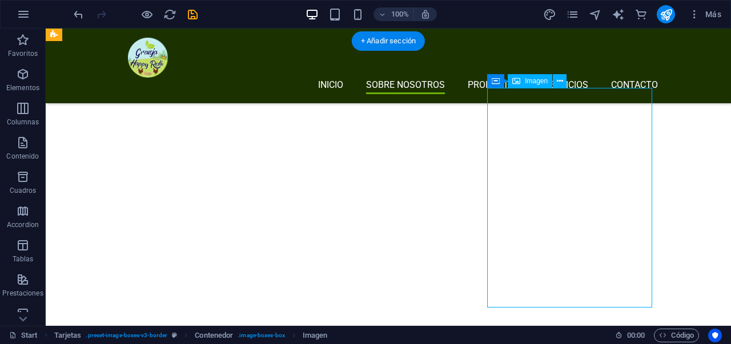
select select "%"
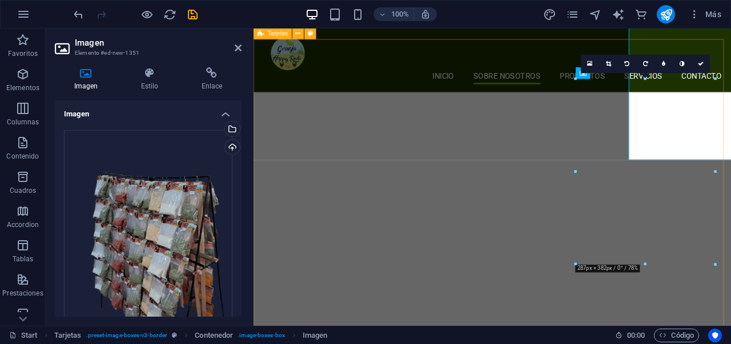
scroll to position [1100, 0]
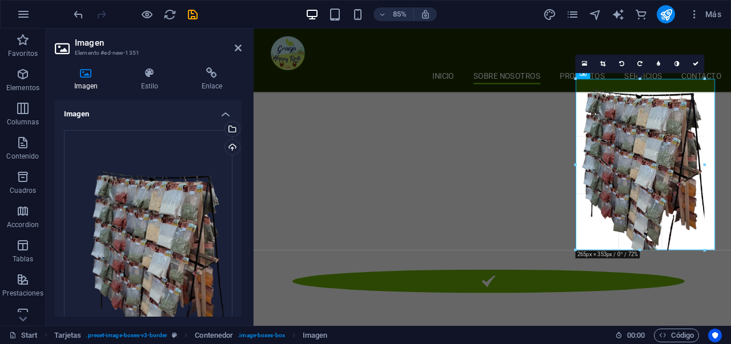
drag, startPoint x: 645, startPoint y: 263, endPoint x: 645, endPoint y: 247, distance: 16.6
type input "265"
select select "px"
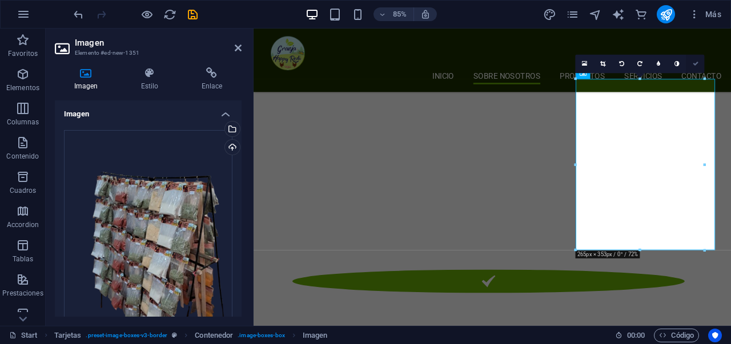
click at [696, 64] on icon at bounding box center [696, 64] width 6 height 6
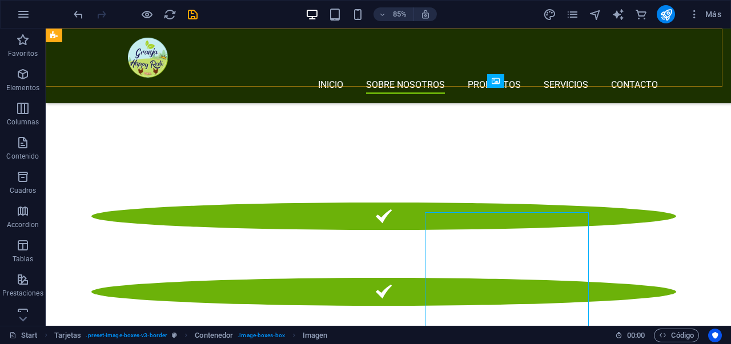
scroll to position [976, 0]
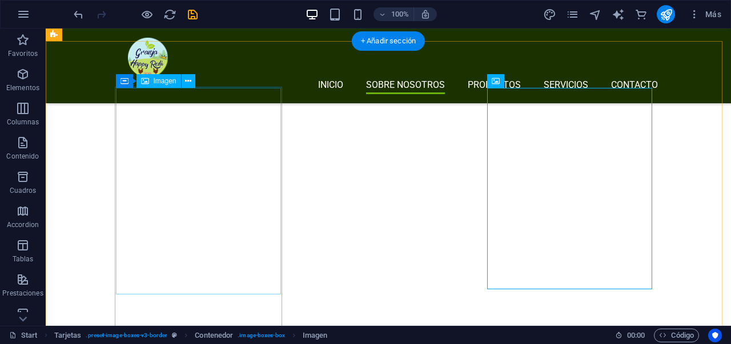
select select "%"
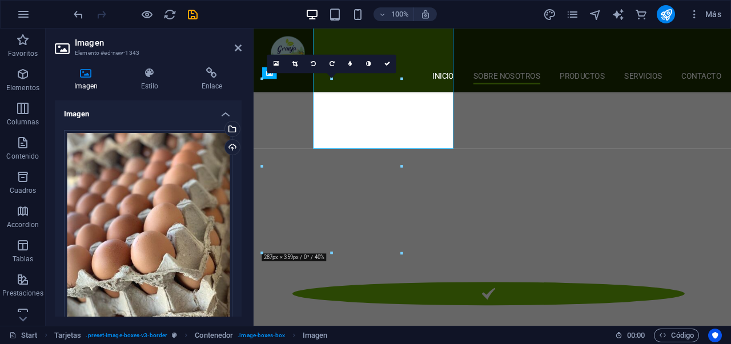
click at [211, 252] on div "Arrastra archivos aquí, haz clic para escoger archivos o selecciona archivos de…" at bounding box center [148, 234] width 168 height 209
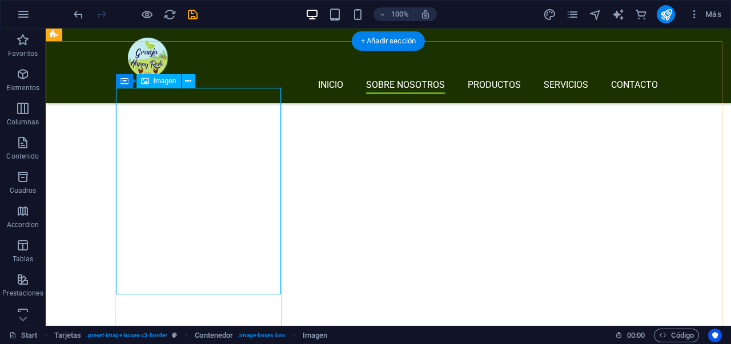
select select "%"
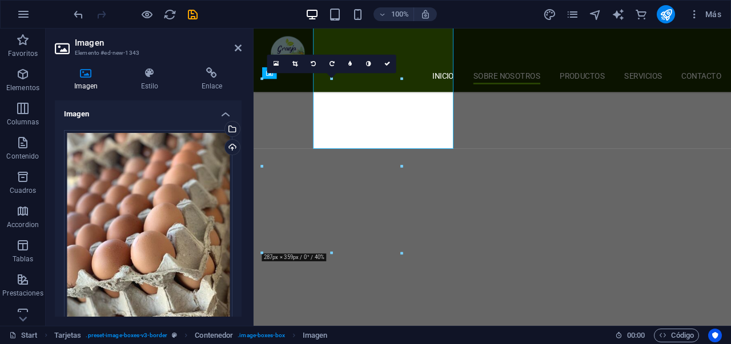
scroll to position [1100, 0]
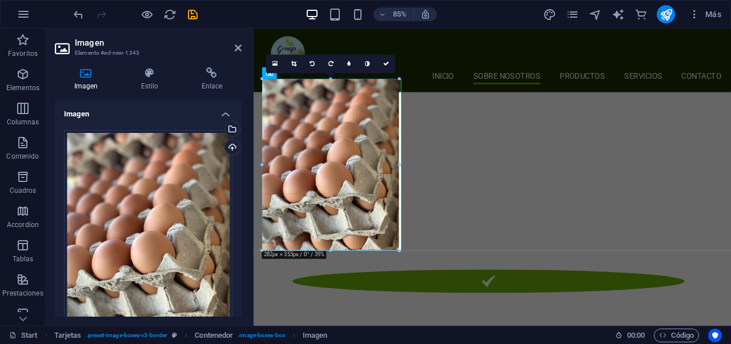
type input "281"
select select "px"
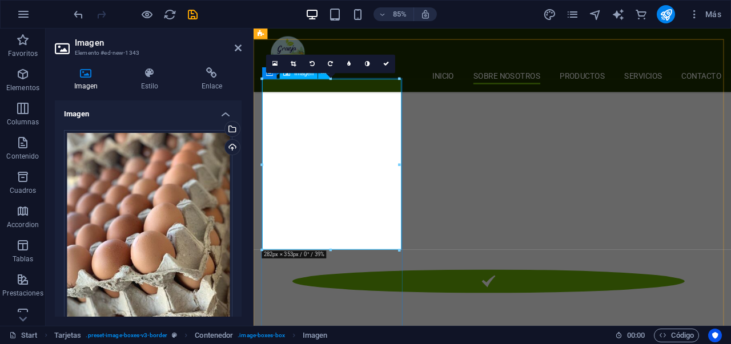
click at [288, 65] on link at bounding box center [293, 64] width 18 height 18
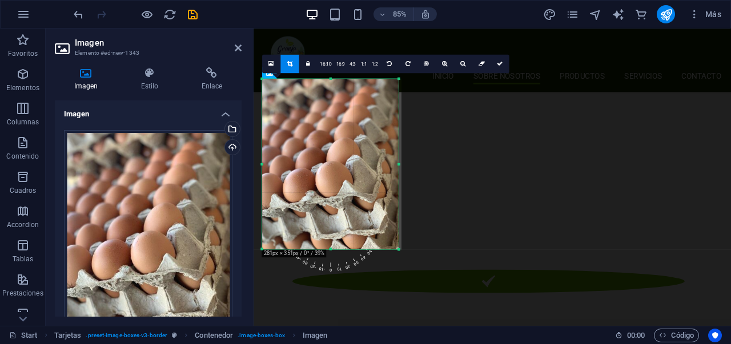
click at [320, 150] on div at bounding box center [330, 164] width 137 height 171
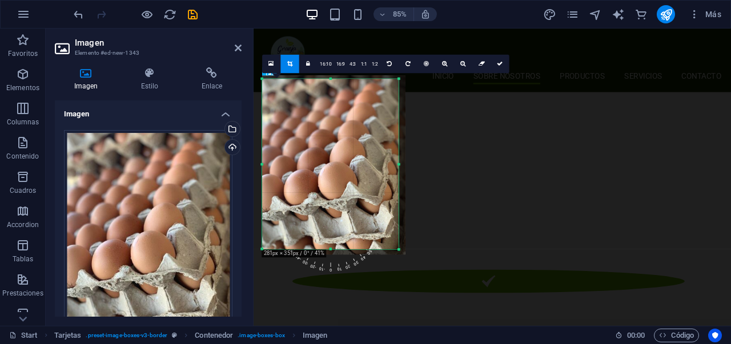
click at [320, 152] on div at bounding box center [333, 165] width 143 height 179
drag, startPoint x: 496, startPoint y: 64, endPoint x: 284, endPoint y: 46, distance: 212.1
click at [497, 64] on icon at bounding box center [500, 64] width 6 height 6
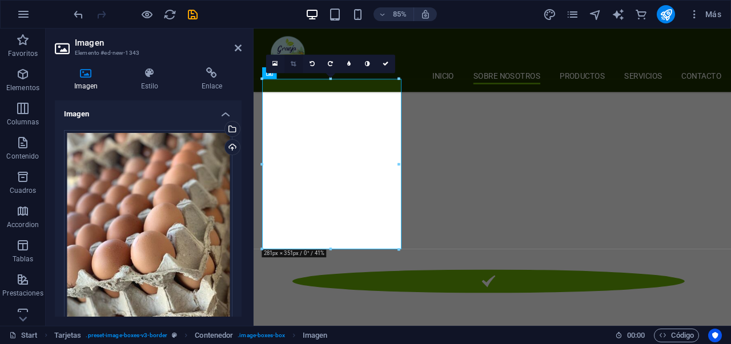
click at [299, 61] on link at bounding box center [293, 64] width 18 height 18
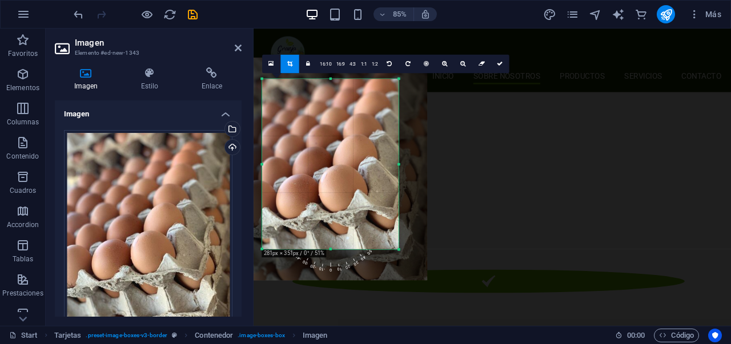
drag, startPoint x: 352, startPoint y: 171, endPoint x: 362, endPoint y: 168, distance: 10.0
click at [362, 168] on div at bounding box center [339, 169] width 178 height 223
click at [504, 66] on link at bounding box center [500, 64] width 18 height 18
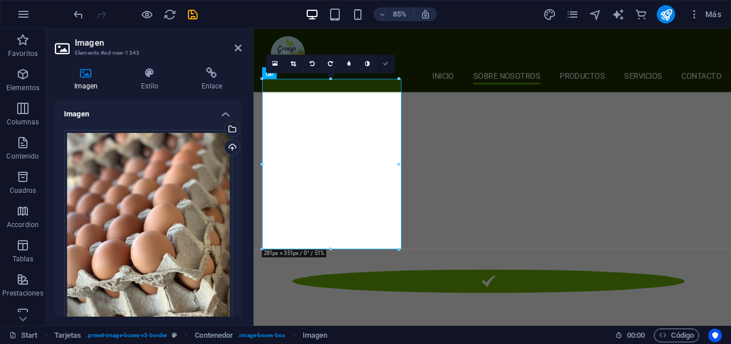
drag, startPoint x: 388, startPoint y: 68, endPoint x: 343, endPoint y: 39, distance: 53.4
click at [388, 68] on link at bounding box center [385, 64] width 18 height 18
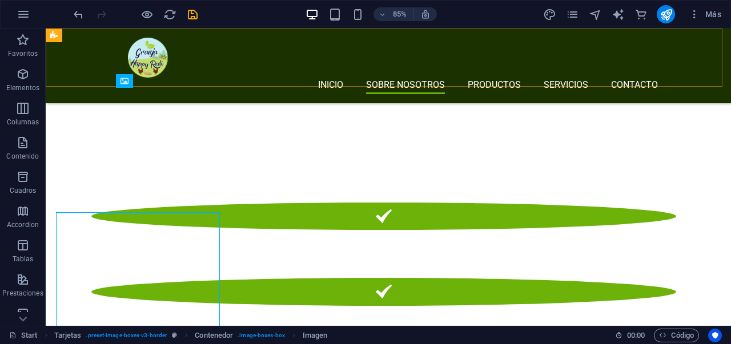
scroll to position [976, 0]
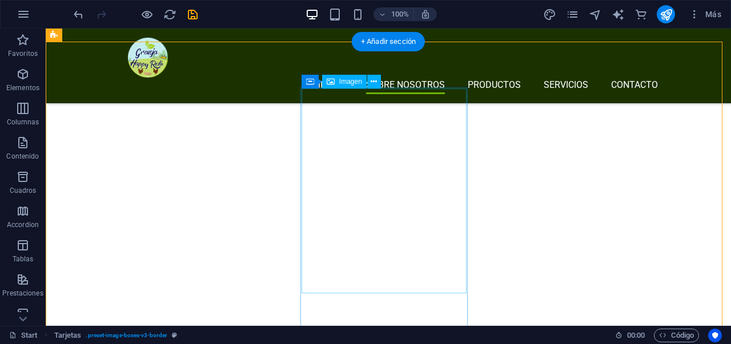
scroll to position [894, 0]
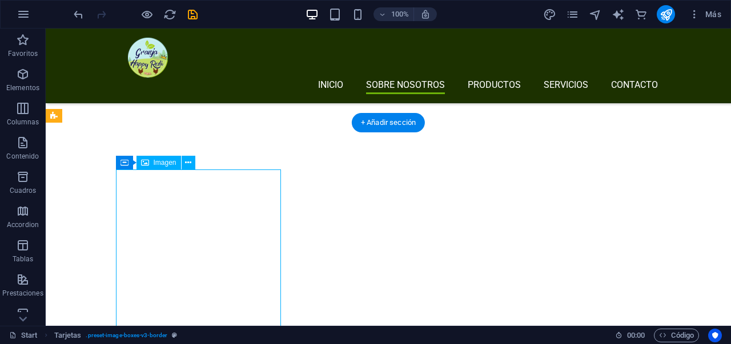
select select "px"
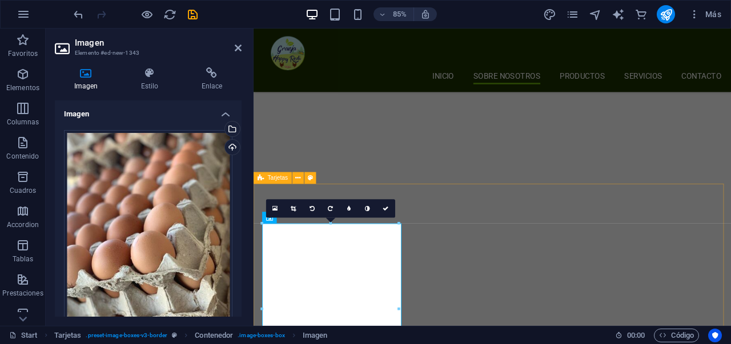
scroll to position [955, 0]
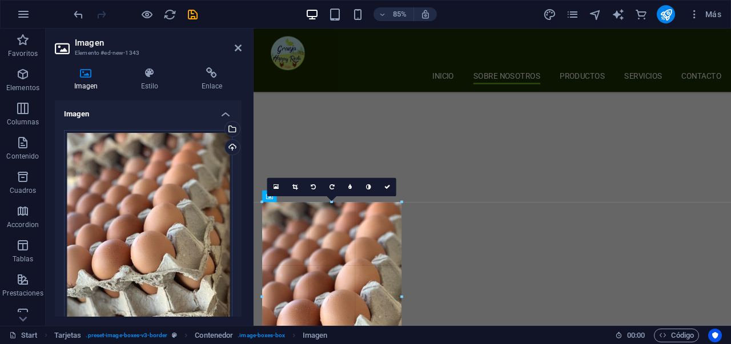
drag, startPoint x: 400, startPoint y: 288, endPoint x: 408, endPoint y: 290, distance: 8.1
type input "286"
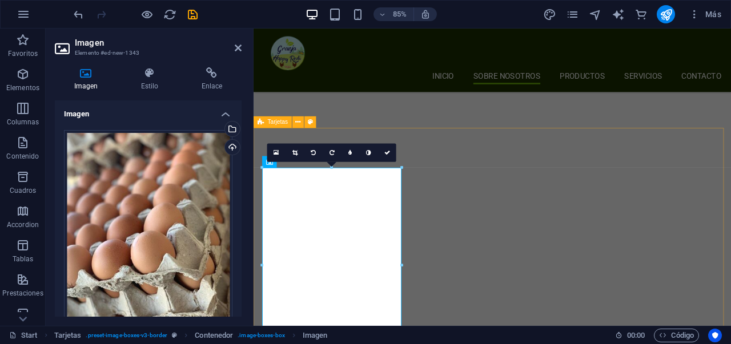
scroll to position [1136, 0]
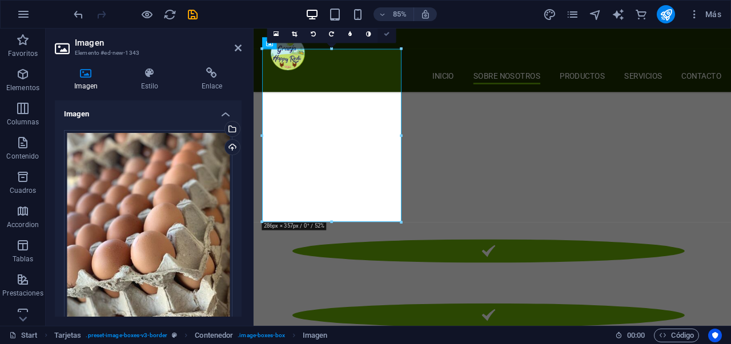
click at [392, 33] on link at bounding box center [387, 34] width 18 height 18
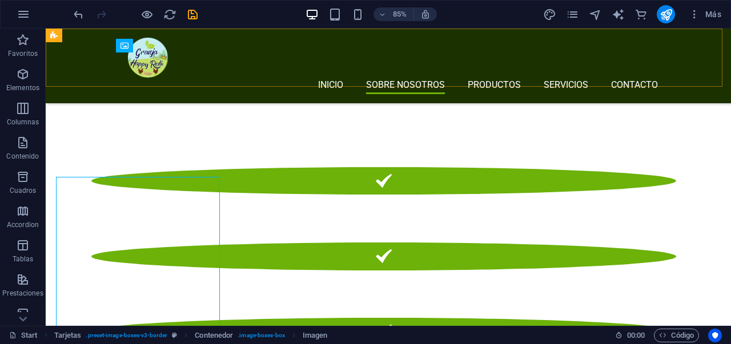
scroll to position [1011, 0]
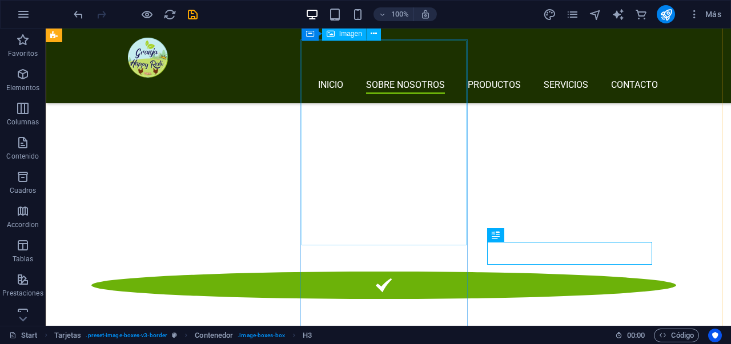
scroll to position [1034, 0]
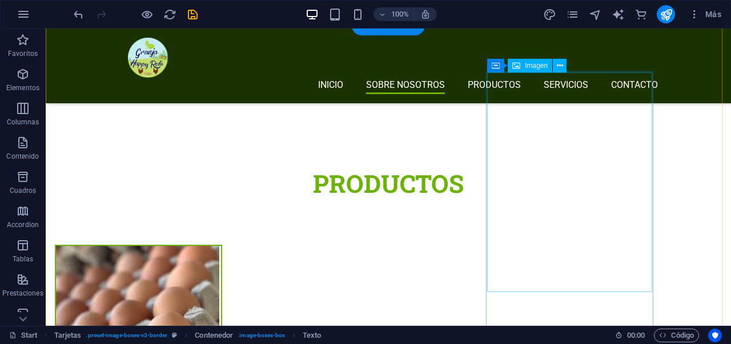
scroll to position [1398, 0]
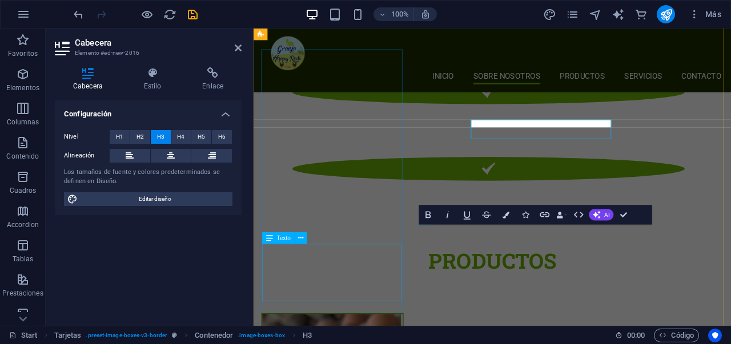
scroll to position [1523, 0]
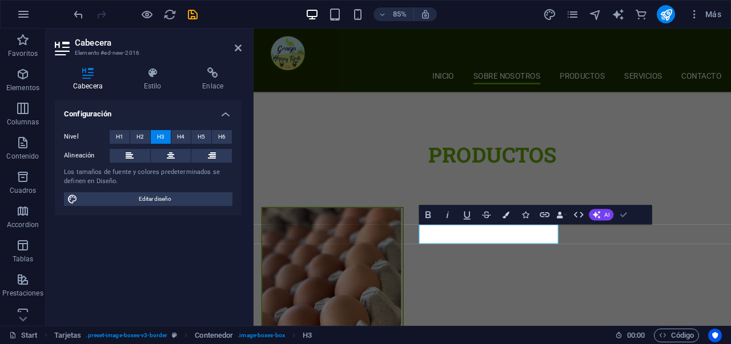
drag, startPoint x: 627, startPoint y: 214, endPoint x: 496, endPoint y: 200, distance: 130.9
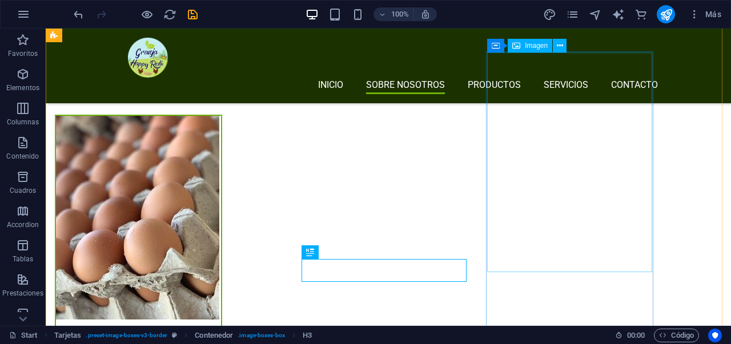
scroll to position [1400, 0]
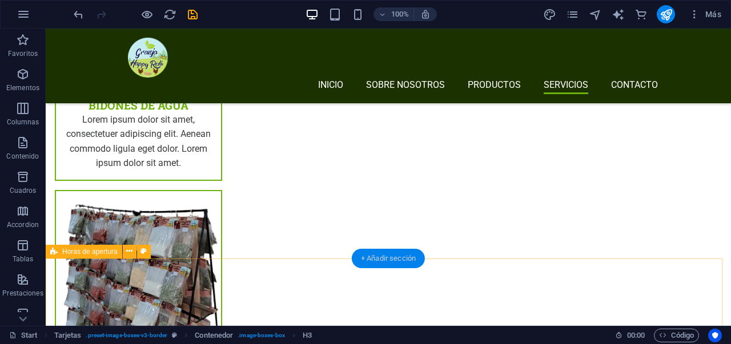
scroll to position [2932, 0]
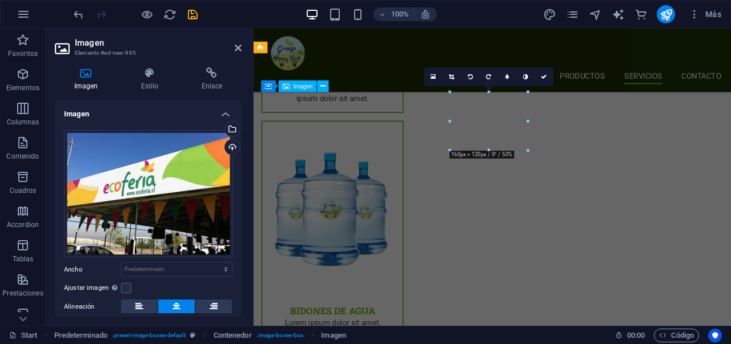
scroll to position [3217, 0]
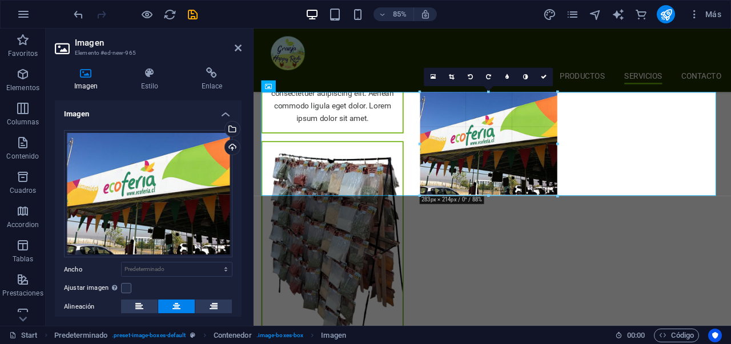
drag, startPoint x: 528, startPoint y: 150, endPoint x: 567, endPoint y: 203, distance: 66.3
type input "282"
select select "px"
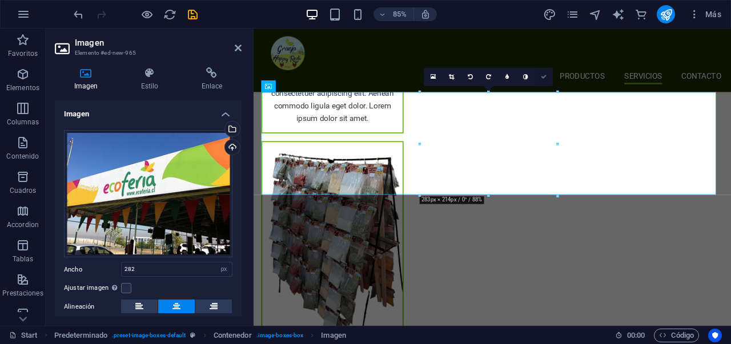
click at [543, 78] on icon at bounding box center [544, 77] width 6 height 6
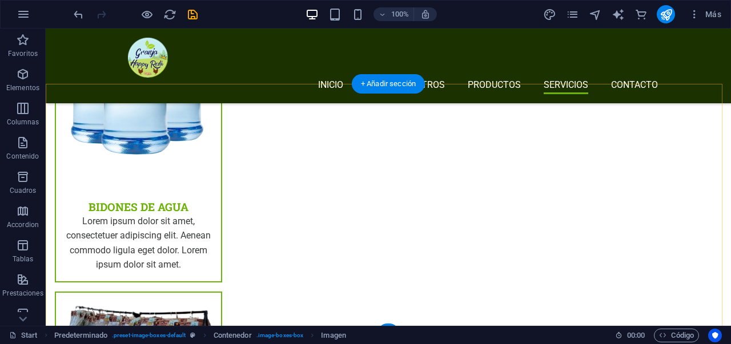
scroll to position [3295, 0]
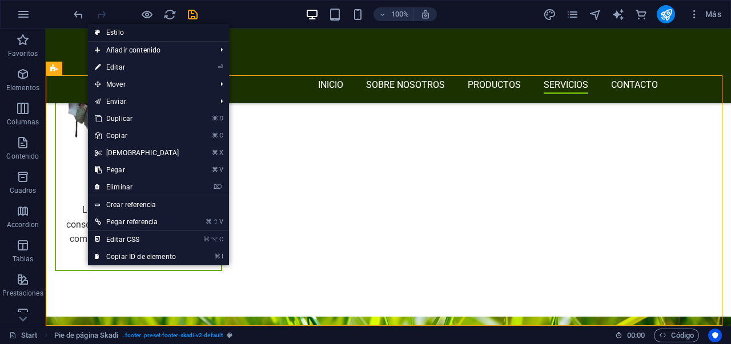
click at [159, 30] on link "Estilo" at bounding box center [158, 32] width 141 height 17
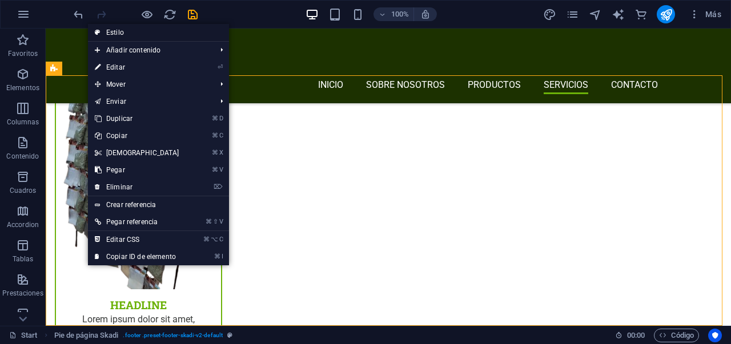
scroll to position [3536, 0]
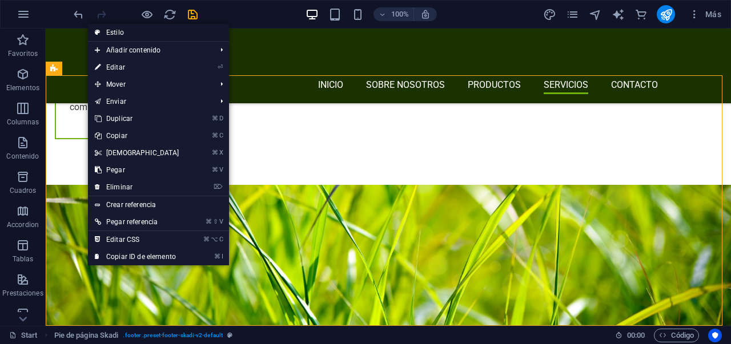
select select "rem"
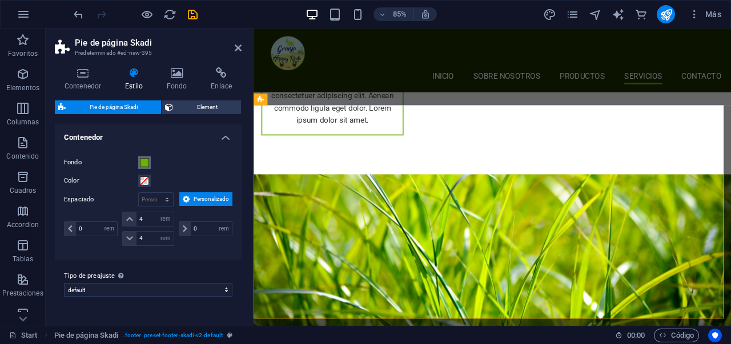
click at [145, 165] on span at bounding box center [144, 162] width 9 height 9
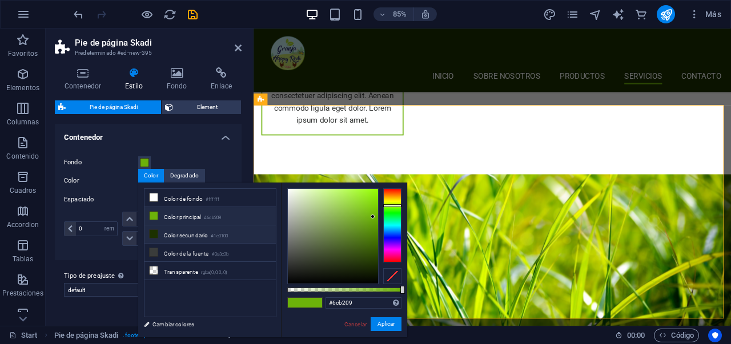
click at [155, 238] on span at bounding box center [153, 234] width 9 height 9
type input "#1c3100"
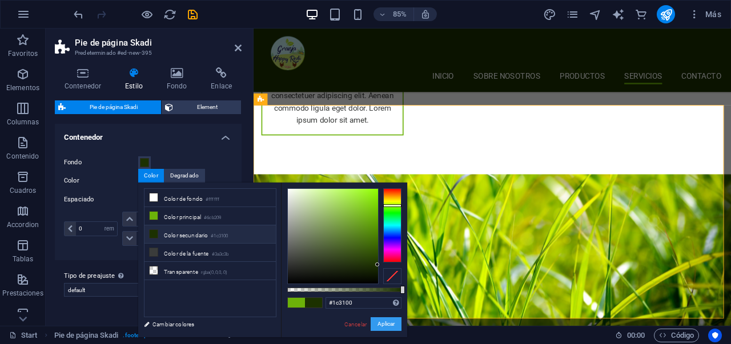
click at [394, 327] on button "Aplicar" at bounding box center [386, 325] width 31 height 14
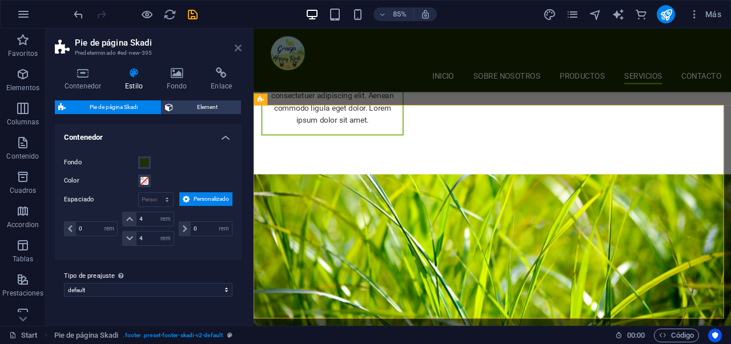
click at [235, 47] on icon at bounding box center [238, 47] width 7 height 9
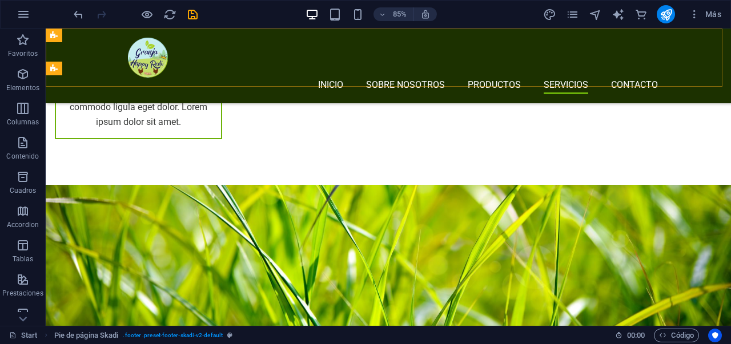
scroll to position [3295, 0]
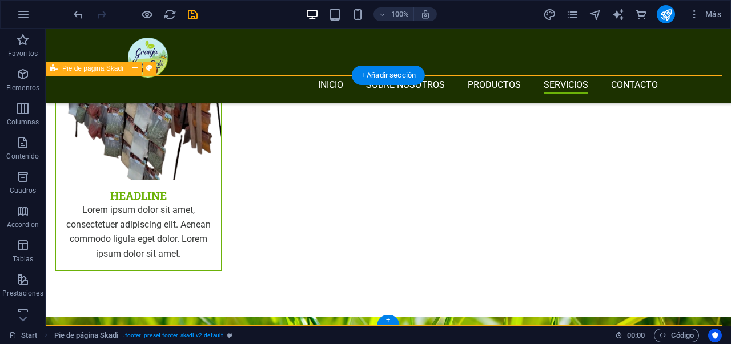
click at [155, 67] on button at bounding box center [150, 69] width 14 height 14
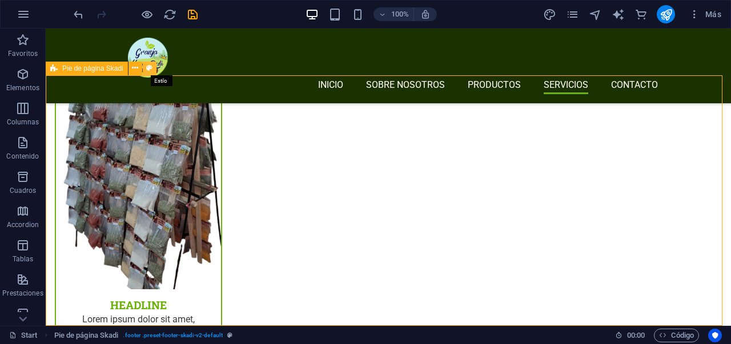
scroll to position [3536, 0]
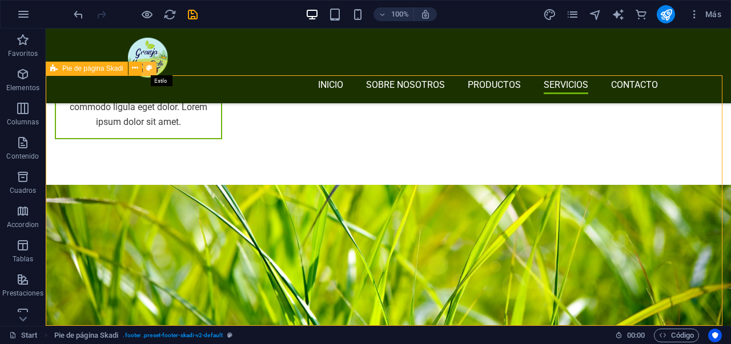
select select "rem"
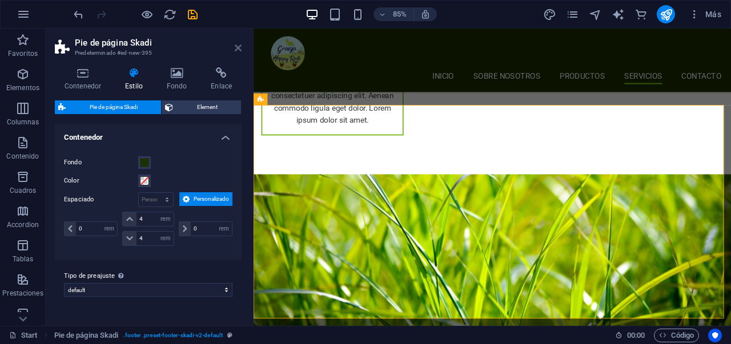
click at [240, 47] on icon at bounding box center [238, 47] width 7 height 9
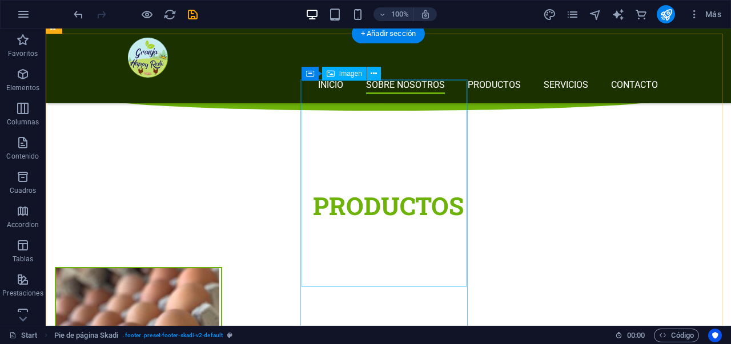
scroll to position [1372, 0]
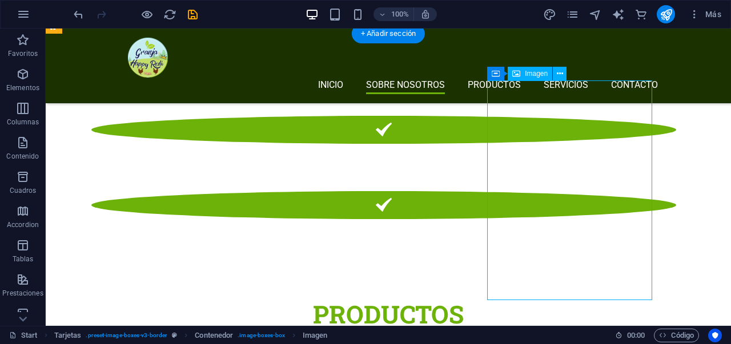
scroll to position [1496, 0]
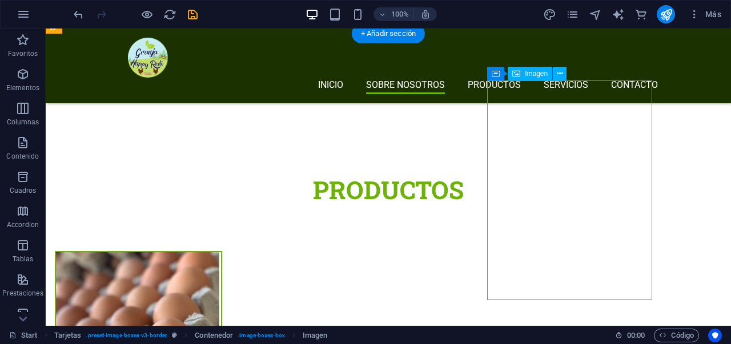
select select "%"
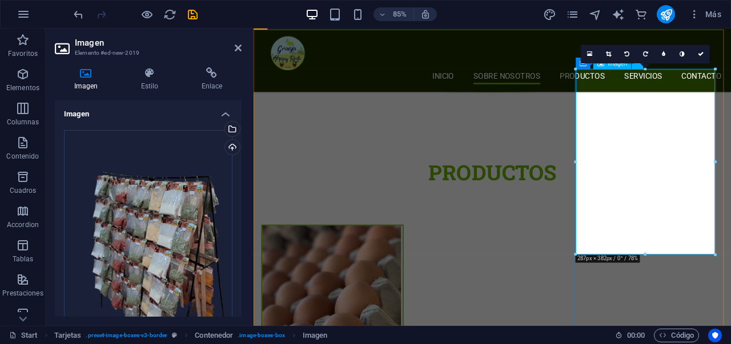
scroll to position [1503, 0]
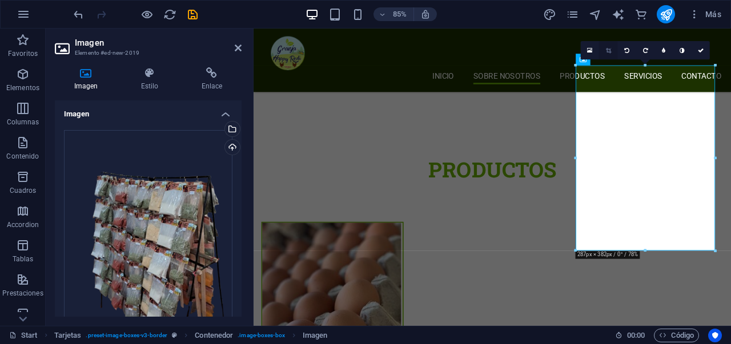
click at [605, 53] on link at bounding box center [609, 50] width 18 height 18
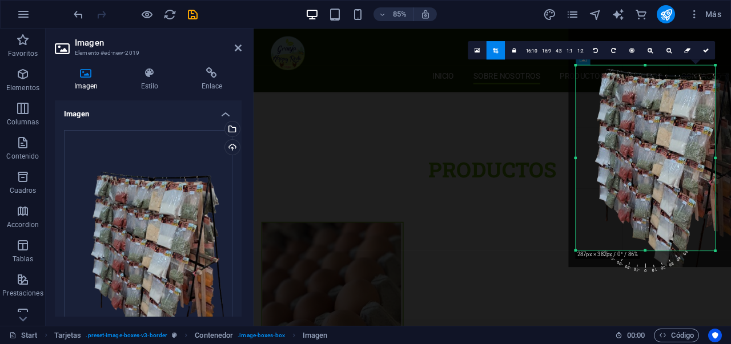
drag, startPoint x: 652, startPoint y: 151, endPoint x: 668, endPoint y: 140, distance: 19.2
click at [668, 140] on div at bounding box center [660, 147] width 182 height 242
click at [703, 50] on icon at bounding box center [706, 50] width 6 height 6
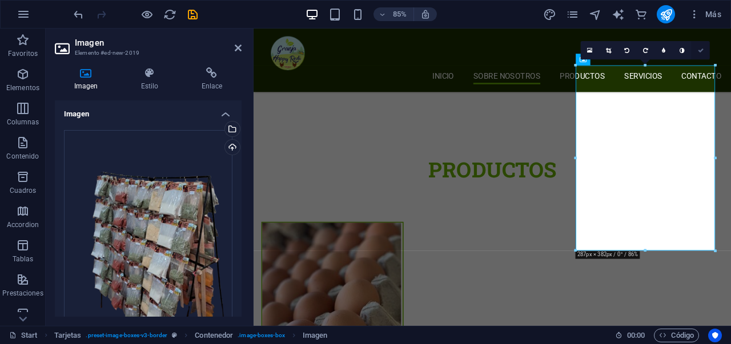
click at [701, 48] on icon at bounding box center [701, 50] width 6 height 6
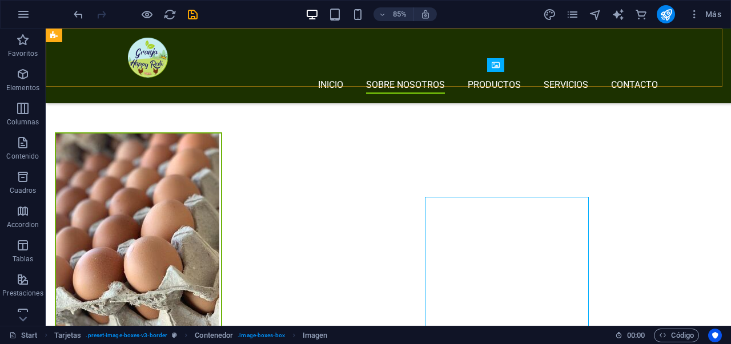
scroll to position [1381, 0]
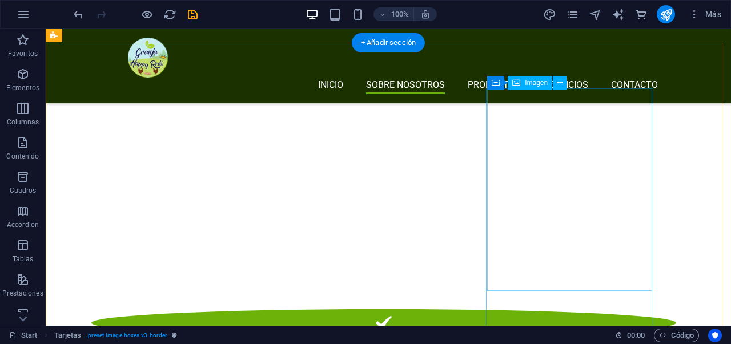
scroll to position [965, 0]
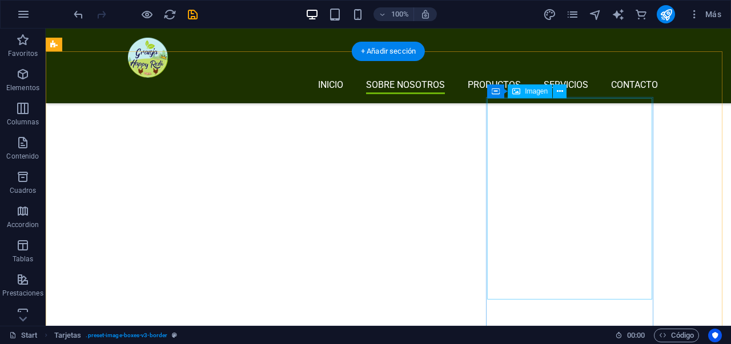
drag, startPoint x: 592, startPoint y: 171, endPoint x: 443, endPoint y: 198, distance: 150.8
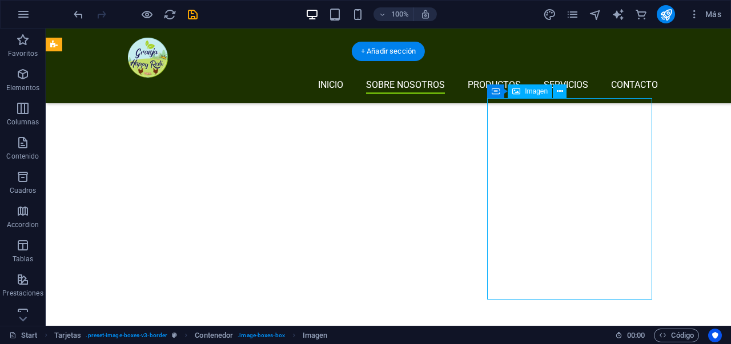
select select "px"
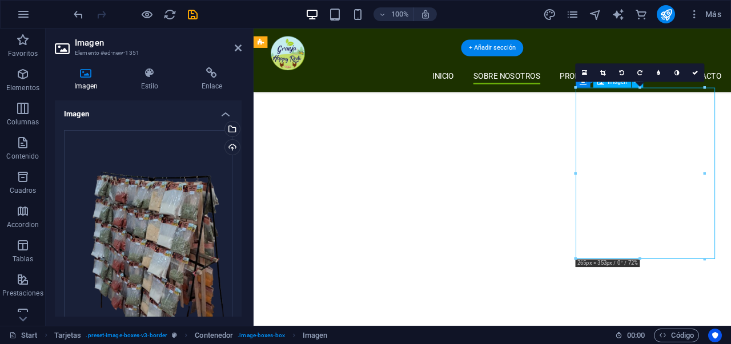
scroll to position [1090, 0]
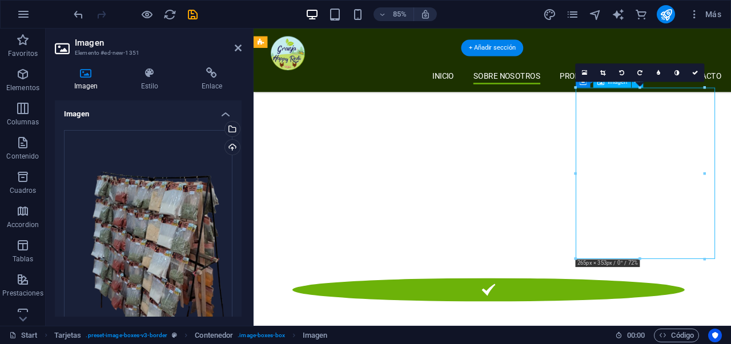
click at [599, 72] on link at bounding box center [603, 73] width 18 height 18
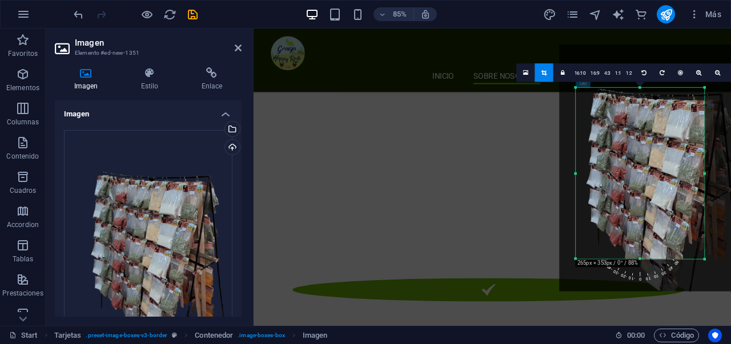
drag, startPoint x: 663, startPoint y: 168, endPoint x: 675, endPoint y: 158, distance: 16.2
click at [675, 158] on div at bounding box center [652, 168] width 186 height 247
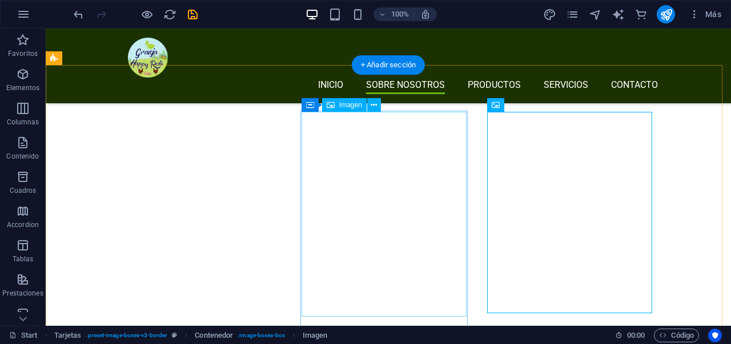
scroll to position [1091, 0]
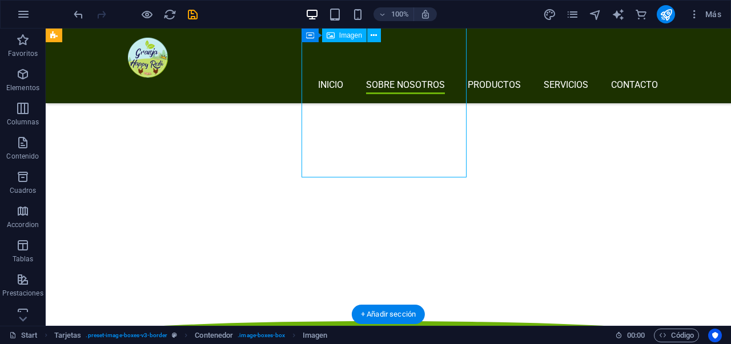
select select "px"
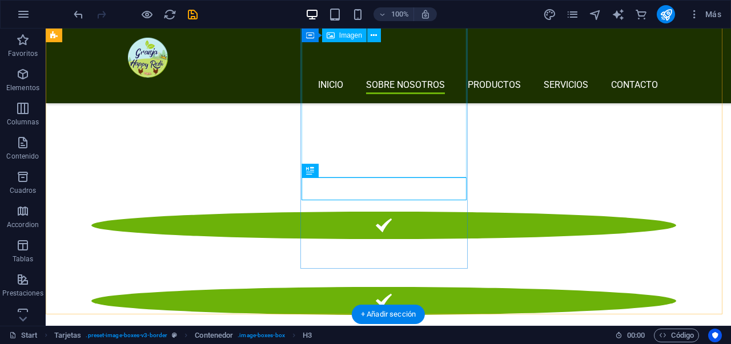
select select "px"
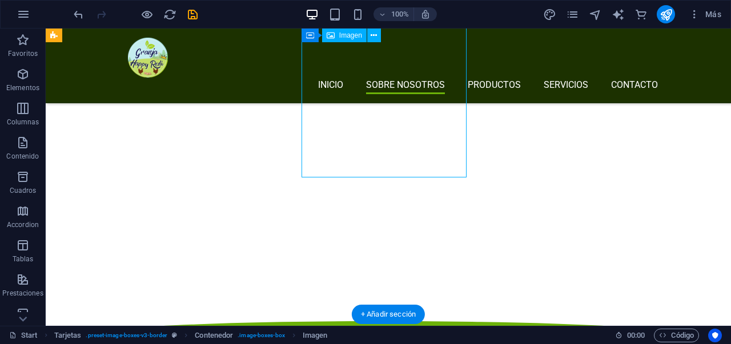
scroll to position [1215, 0]
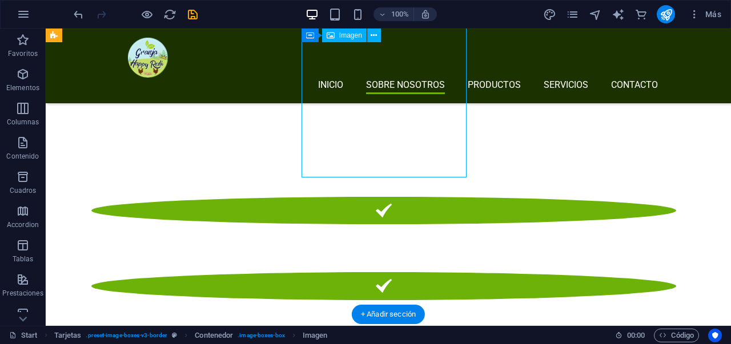
select select "px"
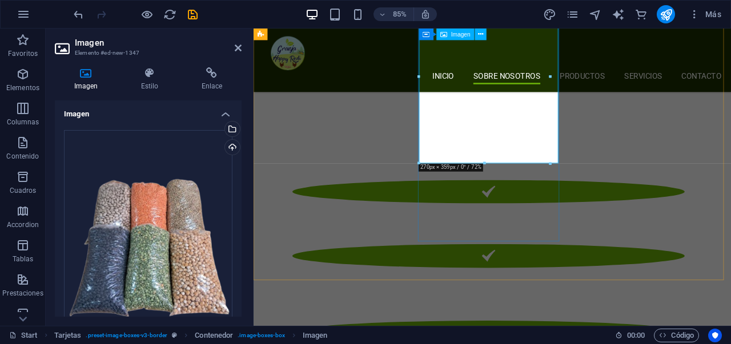
scroll to position [1207, 0]
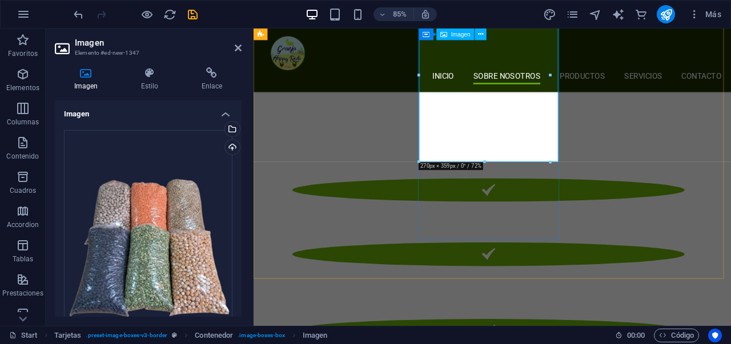
drag, startPoint x: 738, startPoint y: 189, endPoint x: 526, endPoint y: 175, distance: 212.4
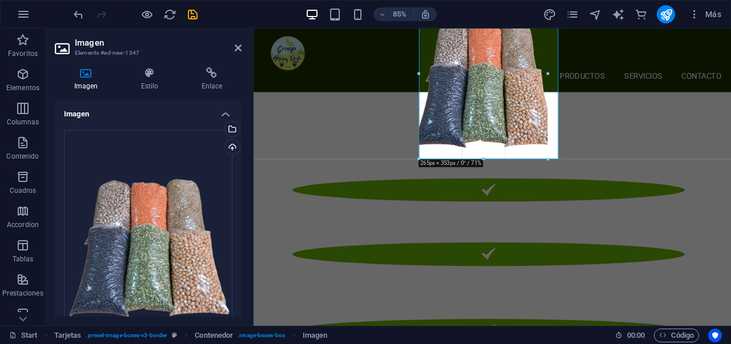
type input "265"
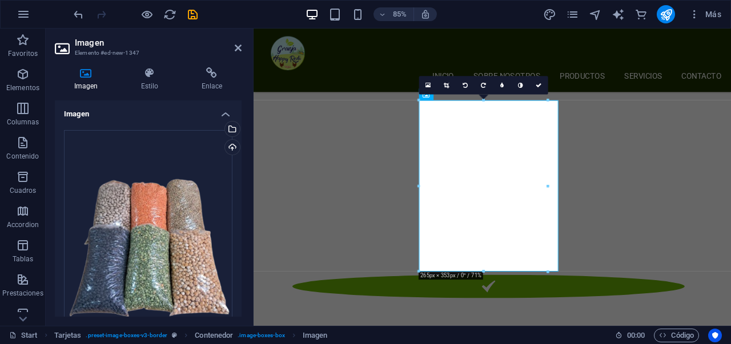
scroll to position [1074, 0]
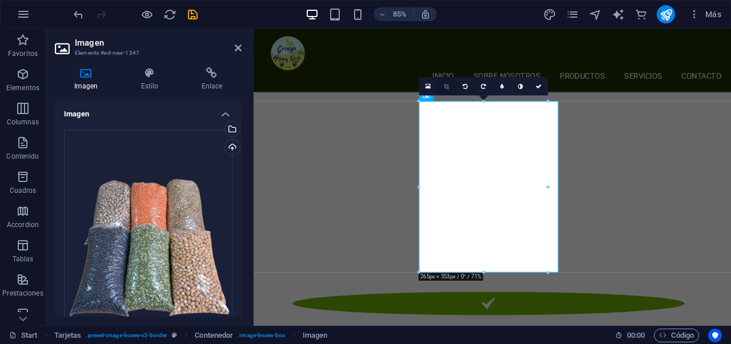
click at [446, 89] on icon at bounding box center [446, 86] width 5 height 6
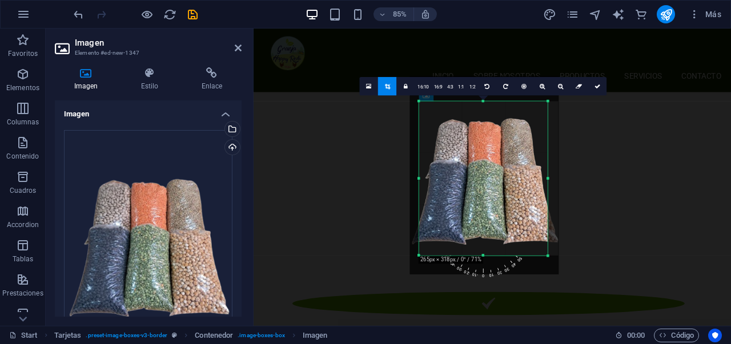
drag, startPoint x: 484, startPoint y: 101, endPoint x: 483, endPoint y: 121, distance: 19.5
click at [483, 121] on div "180 170 160 150 140 130 120 110 100 90 80 70 60 50 40 30 20 10 0 -10 -20 -30 -4…" at bounding box center [483, 179] width 129 height 154
click at [475, 162] on div at bounding box center [484, 175] width 149 height 199
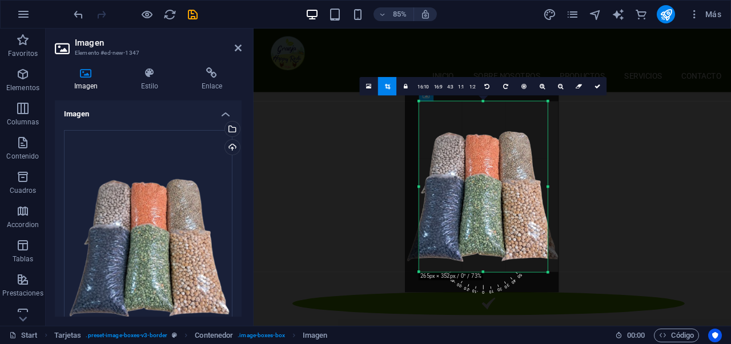
drag, startPoint x: 503, startPoint y: 157, endPoint x: 499, endPoint y: 146, distance: 10.8
click at [499, 146] on div at bounding box center [482, 190] width 154 height 205
click at [595, 87] on icon at bounding box center [598, 86] width 6 height 6
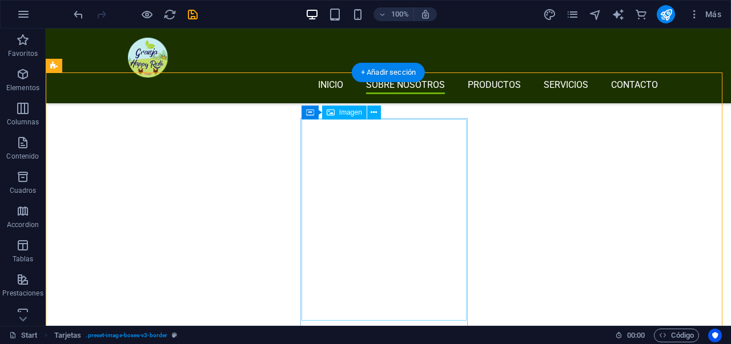
scroll to position [954, 0]
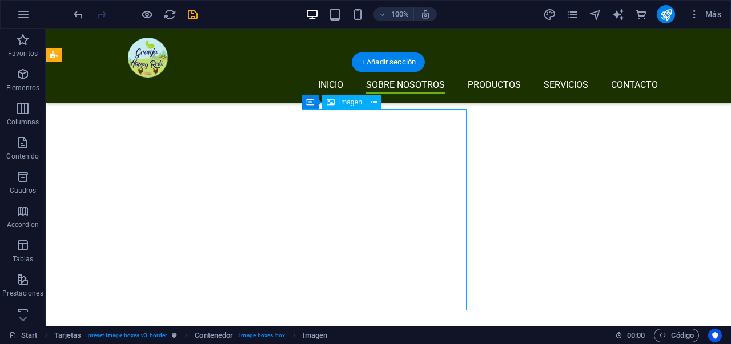
select select "px"
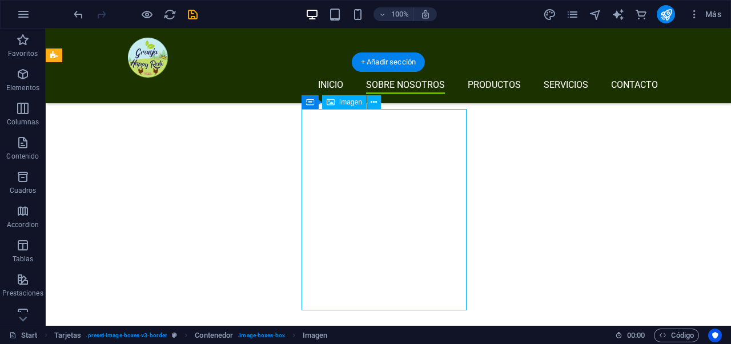
select select "px"
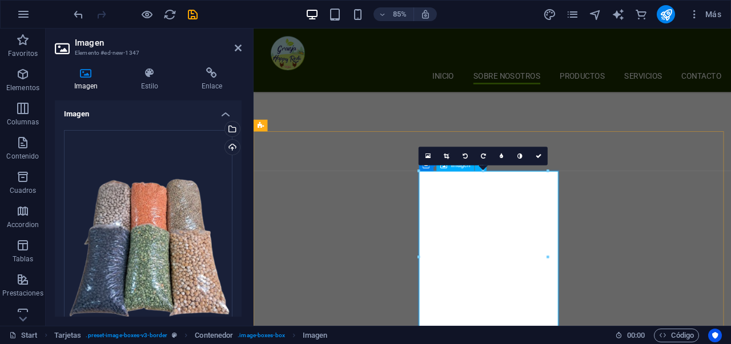
scroll to position [993, 0]
click at [447, 158] on icon at bounding box center [446, 156] width 5 height 6
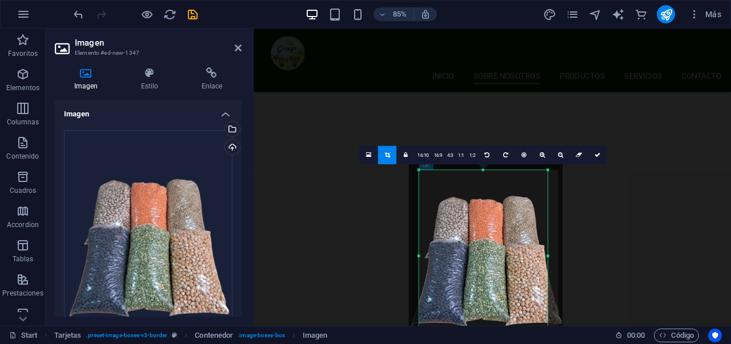
drag, startPoint x: 487, startPoint y: 255, endPoint x: 488, endPoint y: 247, distance: 7.6
click at [488, 247] on div at bounding box center [486, 255] width 154 height 205
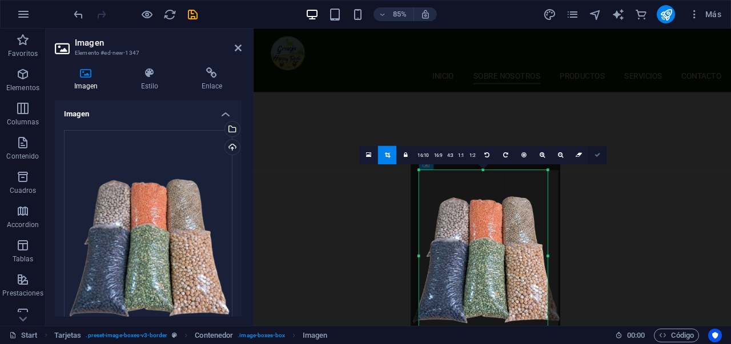
click at [597, 159] on link at bounding box center [597, 155] width 18 height 18
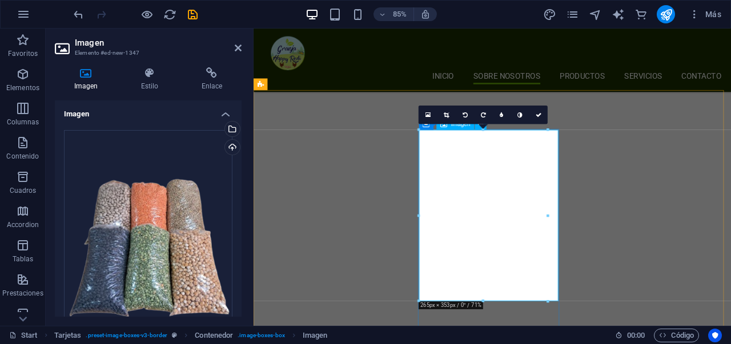
scroll to position [1054, 0]
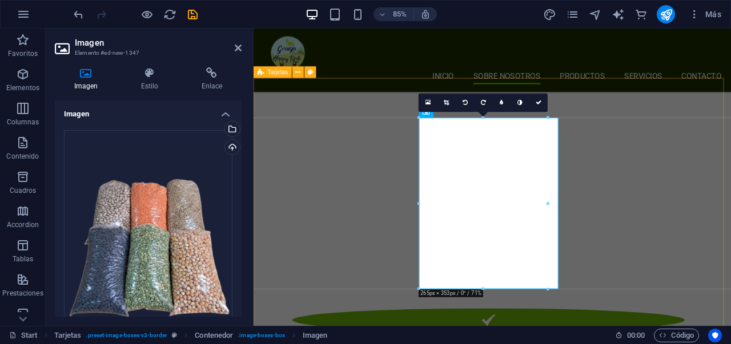
select select "rem"
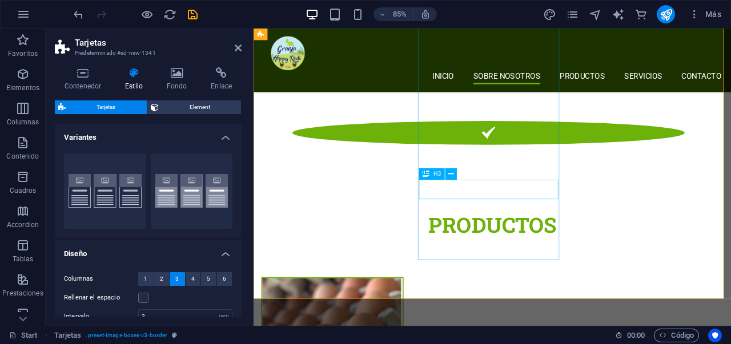
scroll to position [1041, 0]
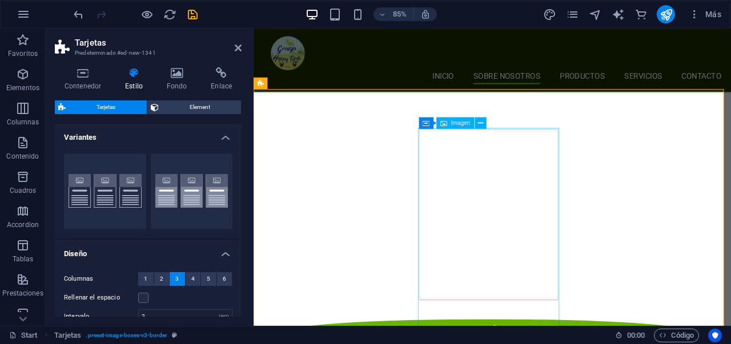
select select "px"
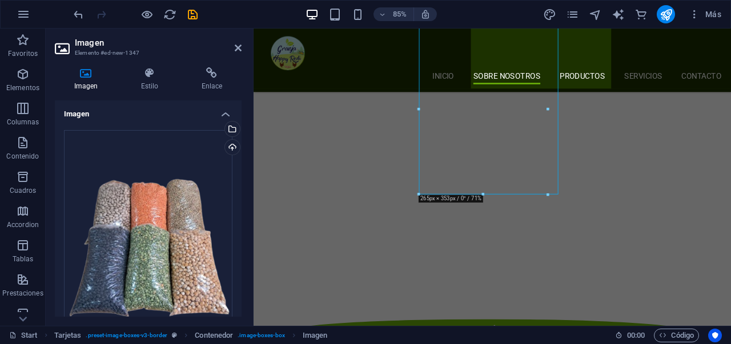
scroll to position [1166, 0]
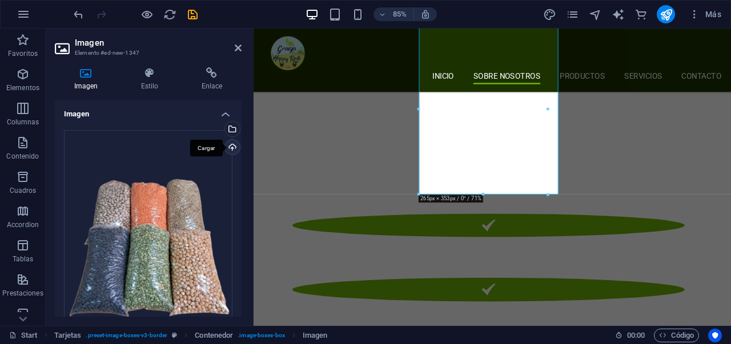
click at [230, 147] on div "Cargar" at bounding box center [231, 148] width 17 height 17
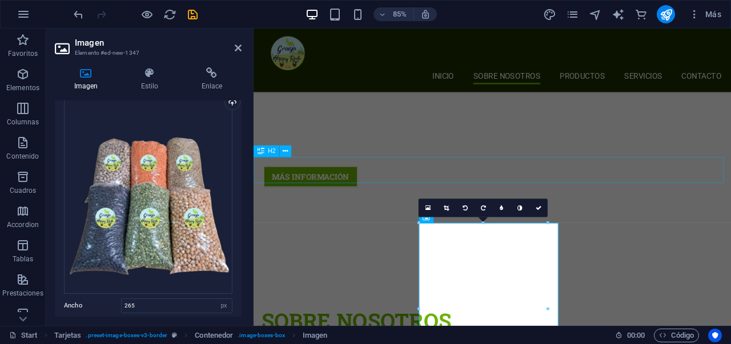
scroll to position [1089, 0]
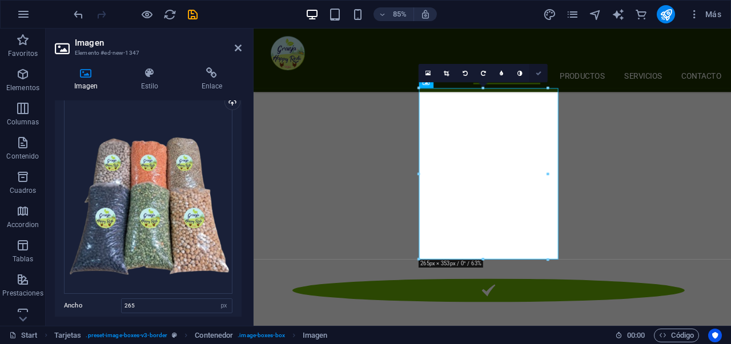
click at [537, 75] on icon at bounding box center [539, 73] width 6 height 6
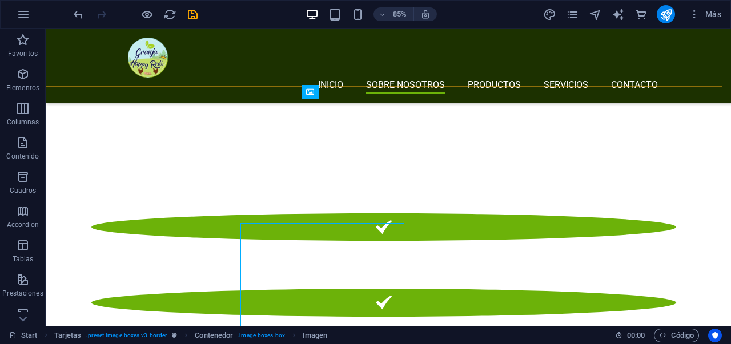
scroll to position [965, 0]
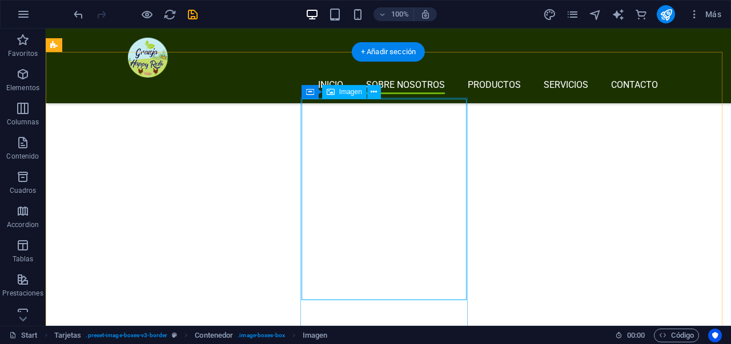
select select "px"
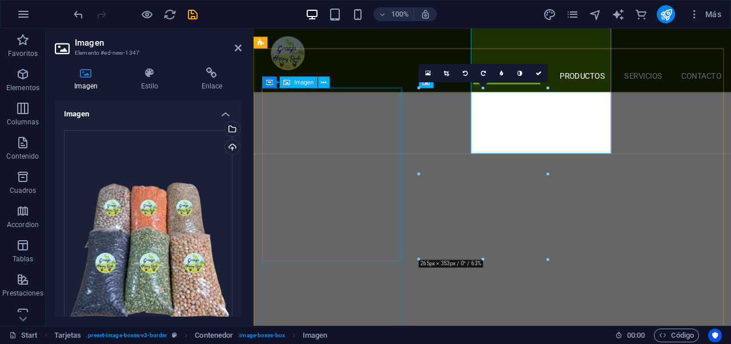
scroll to position [1089, 0]
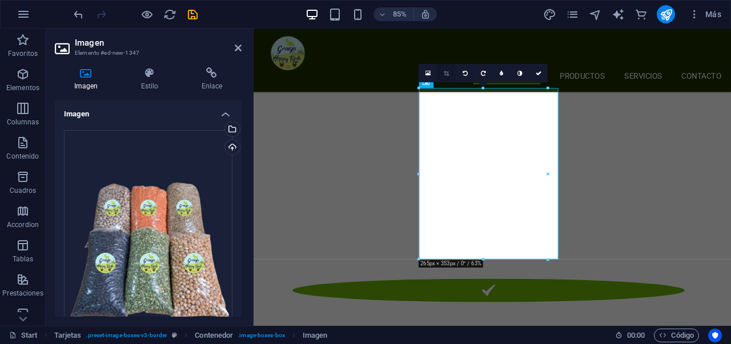
click at [444, 73] on icon at bounding box center [446, 73] width 5 height 6
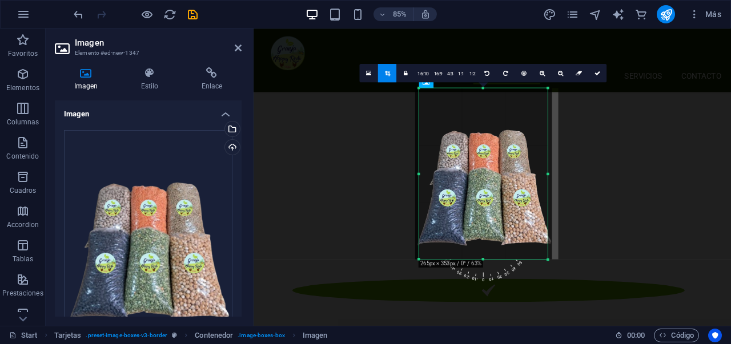
click at [479, 148] on div at bounding box center [483, 174] width 137 height 171
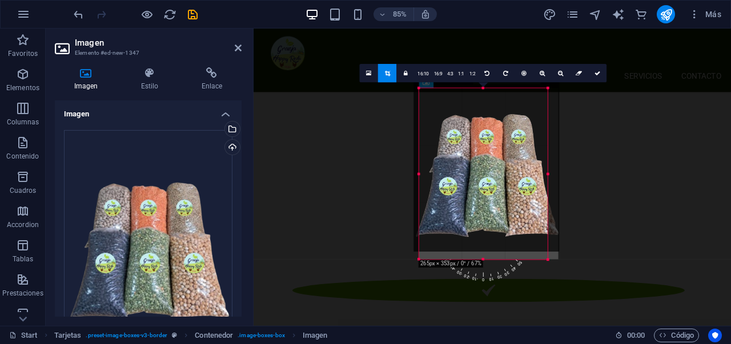
drag, startPoint x: 481, startPoint y: 154, endPoint x: 482, endPoint y: 135, distance: 18.9
click at [482, 135] on div at bounding box center [487, 161] width 146 height 182
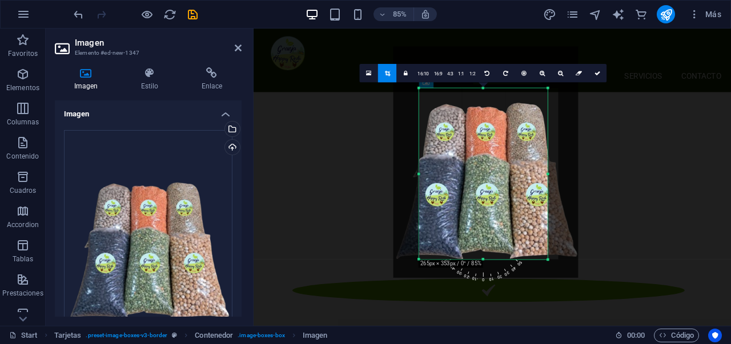
drag, startPoint x: 515, startPoint y: 172, endPoint x: 504, endPoint y: 139, distance: 34.9
click at [504, 139] on div at bounding box center [486, 162] width 185 height 231
click at [599, 74] on icon at bounding box center [598, 73] width 6 height 6
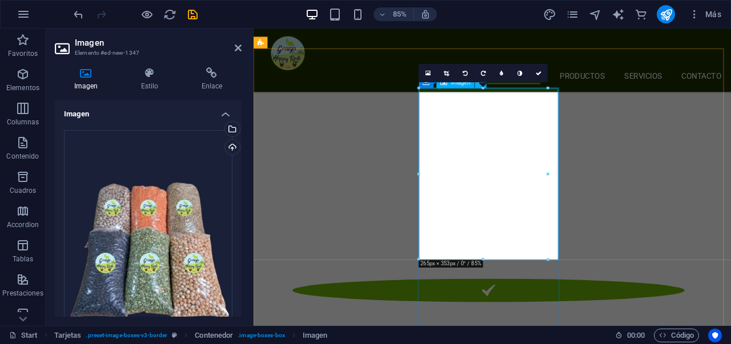
click at [445, 70] on icon at bounding box center [446, 73] width 5 height 6
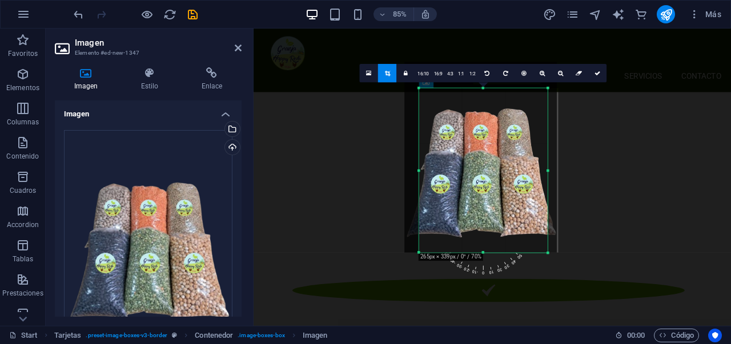
drag, startPoint x: 481, startPoint y: 89, endPoint x: 482, endPoint y: 98, distance: 8.6
click at [482, 98] on div "180 170 160 150 140 130 120 110 100 90 80 70 60 50 40 30 20 10 0 -10 -20 -30 -4…" at bounding box center [483, 171] width 129 height 165
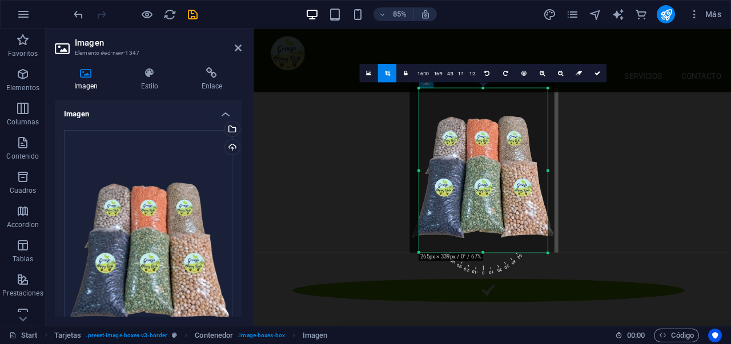
drag, startPoint x: 487, startPoint y: 162, endPoint x: 484, endPoint y: 148, distance: 13.9
click at [484, 148] on div at bounding box center [482, 162] width 145 height 181
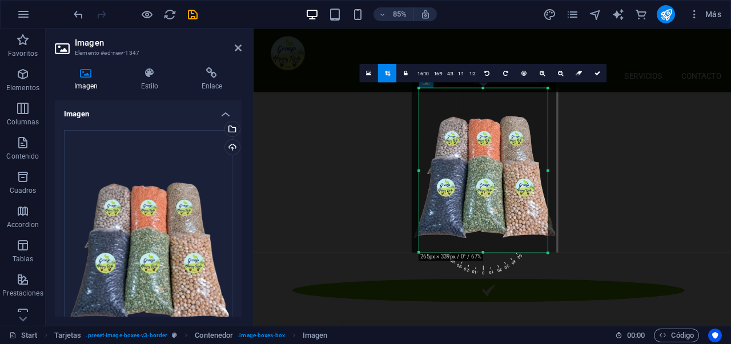
click at [489, 151] on div at bounding box center [484, 162] width 145 height 181
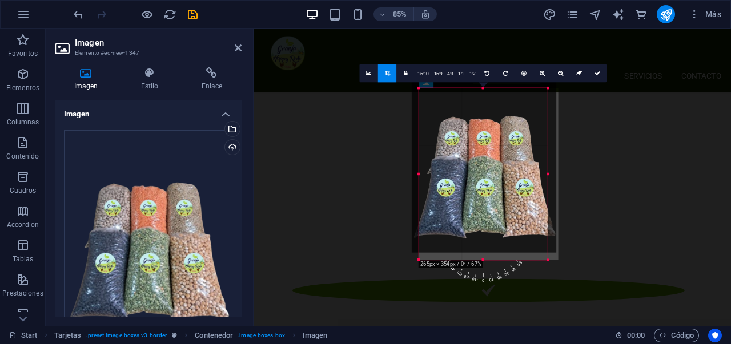
drag, startPoint x: 484, startPoint y: 251, endPoint x: 484, endPoint y: 260, distance: 8.6
click at [484, 260] on div at bounding box center [483, 260] width 129 height 3
drag, startPoint x: 483, startPoint y: 253, endPoint x: 483, endPoint y: 262, distance: 8.6
click at [483, 262] on div at bounding box center [483, 260] width 129 height 3
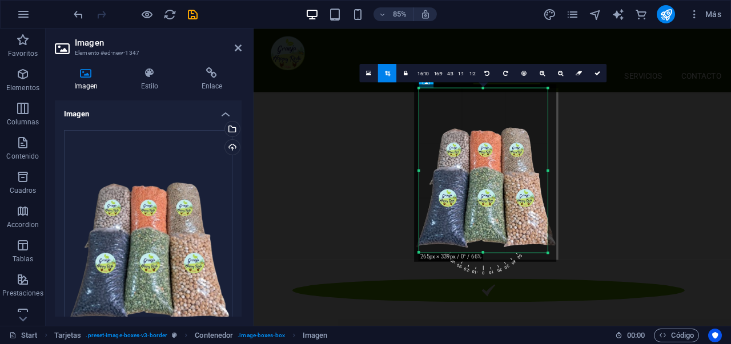
drag, startPoint x: 490, startPoint y: 236, endPoint x: 490, endPoint y: 245, distance: 8.6
click at [490, 245] on div at bounding box center [485, 173] width 142 height 178
drag, startPoint x: 482, startPoint y: 252, endPoint x: 483, endPoint y: 259, distance: 6.9
click at [483, 259] on div at bounding box center [483, 259] width 129 height 3
click at [487, 234] on div at bounding box center [485, 173] width 142 height 178
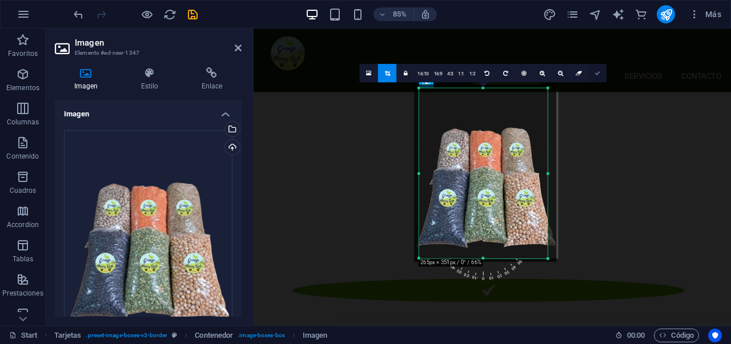
click at [593, 73] on link at bounding box center [597, 73] width 18 height 18
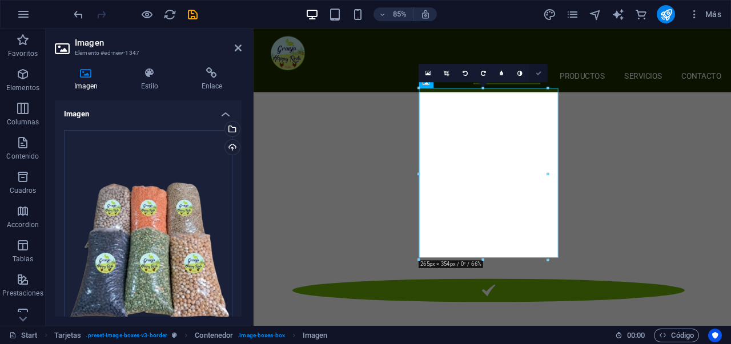
click at [541, 71] on icon at bounding box center [539, 73] width 6 height 6
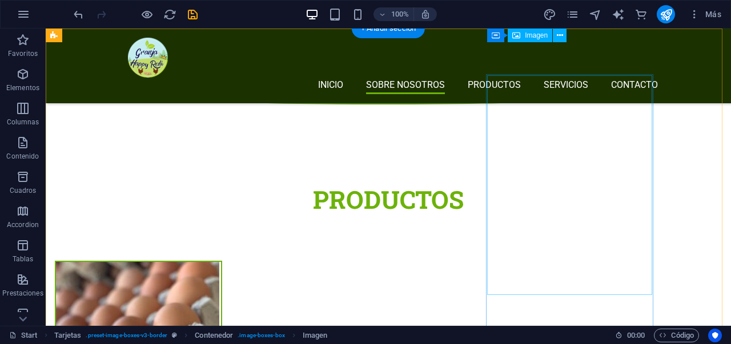
scroll to position [1376, 0]
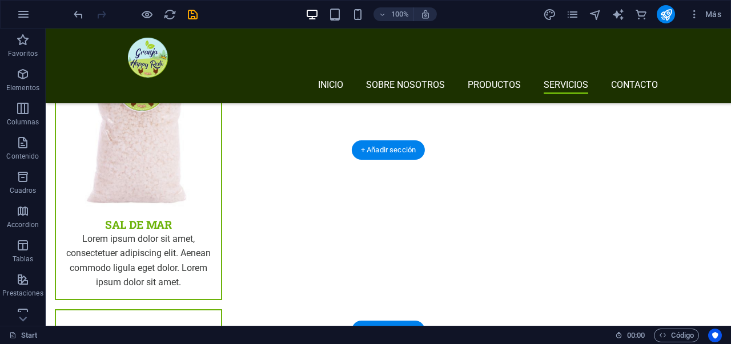
scroll to position [2645, 0]
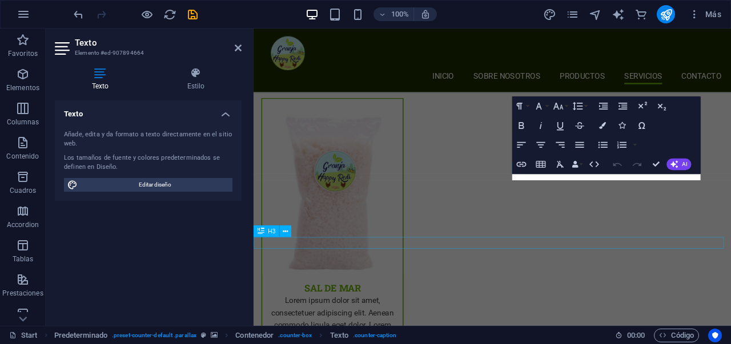
drag, startPoint x: 747, startPoint y: 246, endPoint x: 588, endPoint y: 282, distance: 162.8
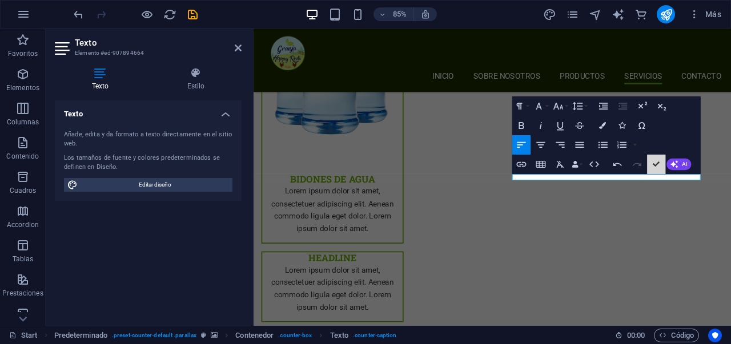
scroll to position [2687, 0]
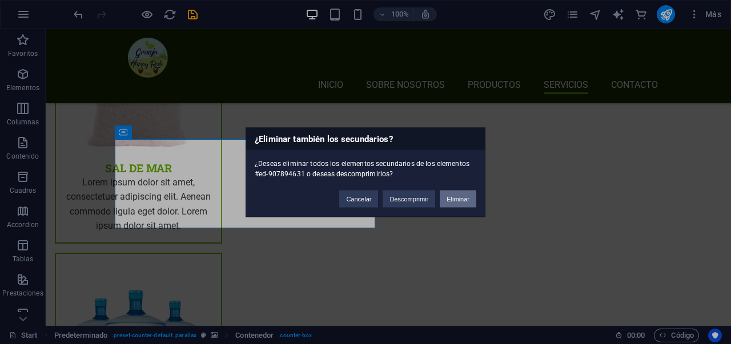
click at [462, 197] on button "Eliminar" at bounding box center [458, 198] width 37 height 17
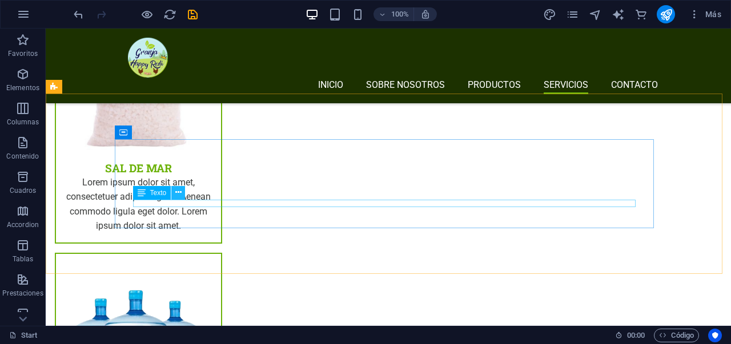
click at [182, 195] on button at bounding box center [178, 193] width 14 height 14
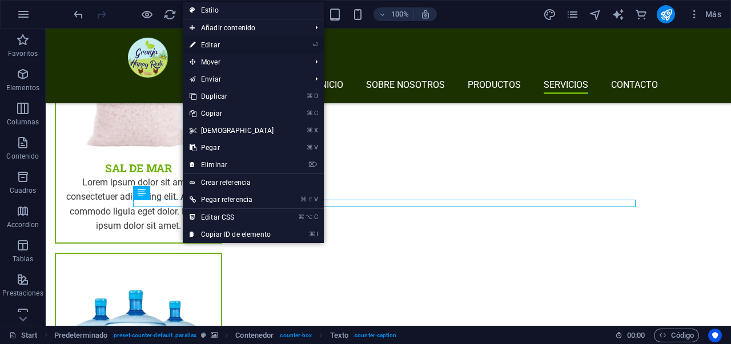
click at [216, 49] on link "⏎ Editar" at bounding box center [232, 45] width 98 height 17
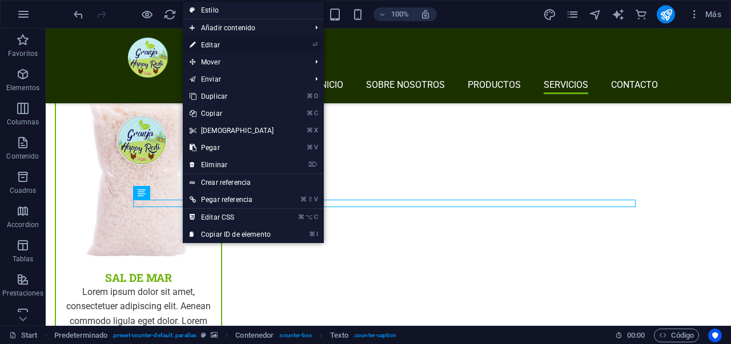
scroll to position [2928, 0]
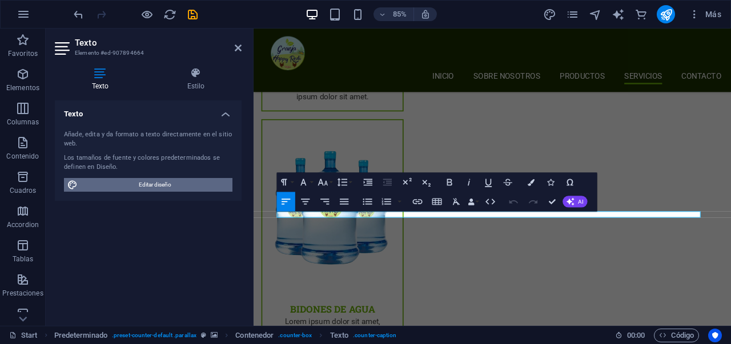
click at [158, 189] on span "Editar diseño" at bounding box center [155, 185] width 148 height 14
select select "px"
select select "300"
select select "px"
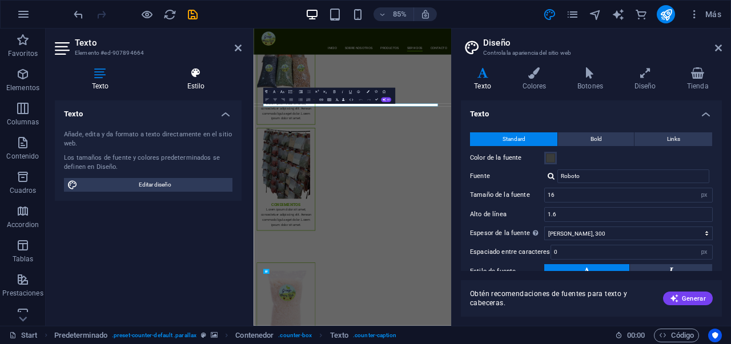
click at [186, 70] on icon at bounding box center [195, 72] width 91 height 11
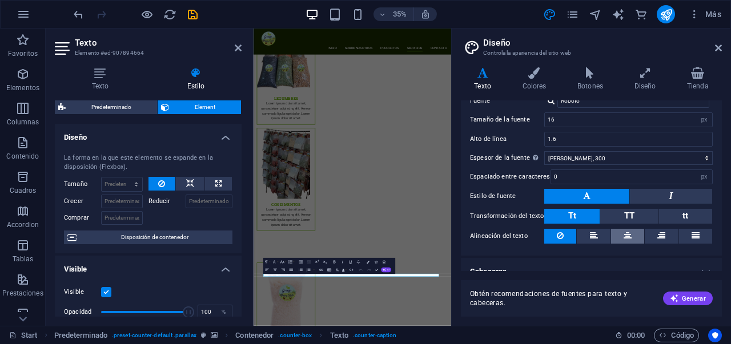
scroll to position [90, 0]
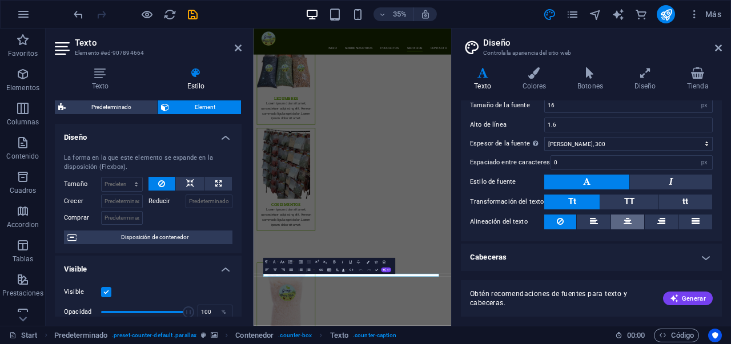
click at [634, 222] on button at bounding box center [627, 222] width 33 height 15
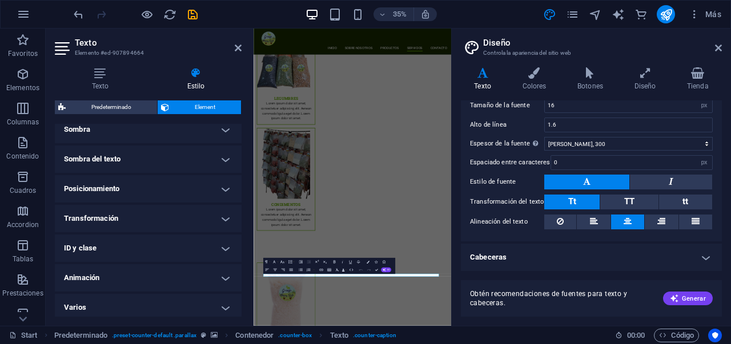
scroll to position [299, 0]
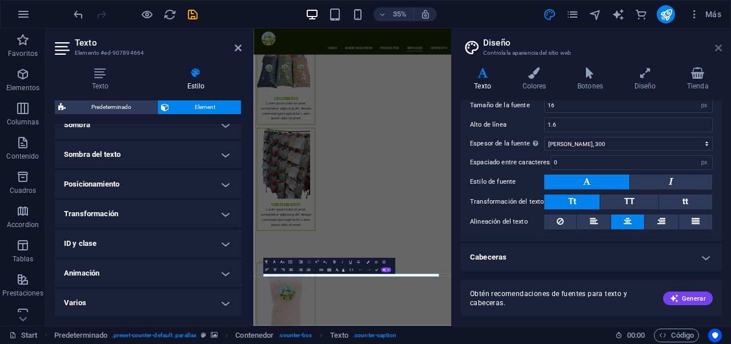
click at [719, 51] on icon at bounding box center [718, 47] width 7 height 9
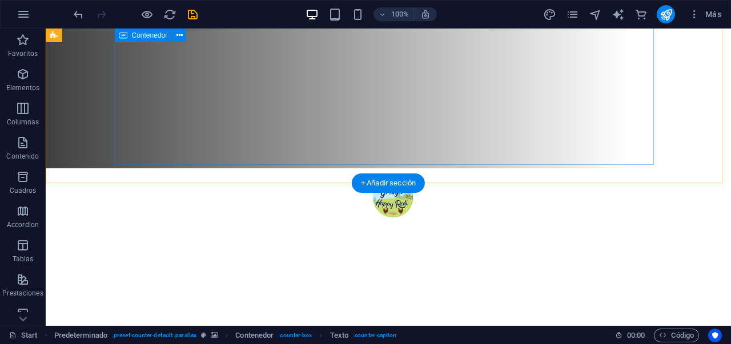
scroll to position [159, 0]
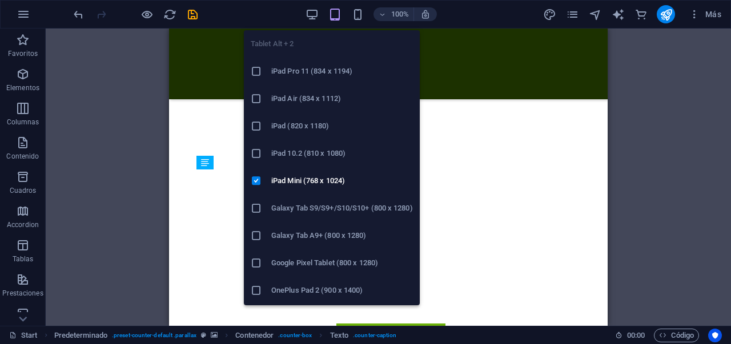
scroll to position [2894, 0]
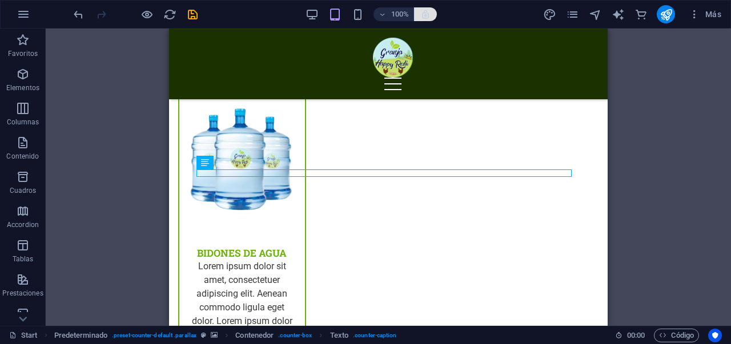
click at [430, 13] on icon "button" at bounding box center [425, 14] width 10 height 10
click at [426, 14] on icon "button" at bounding box center [425, 14] width 10 height 10
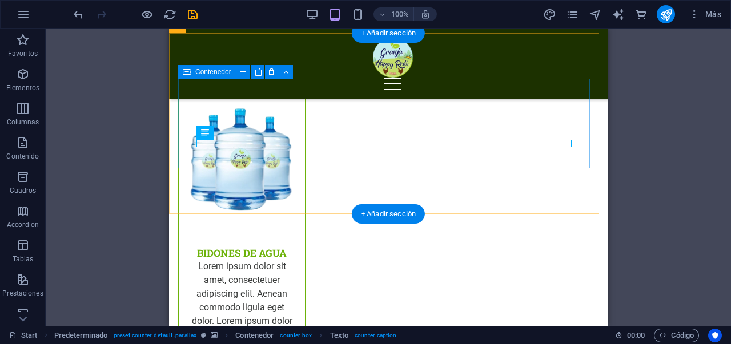
scroll to position [2924, 0]
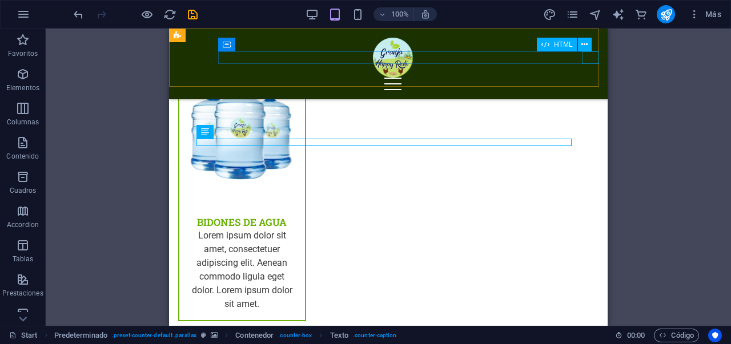
click at [587, 78] on div at bounding box center [393, 84] width 430 height 13
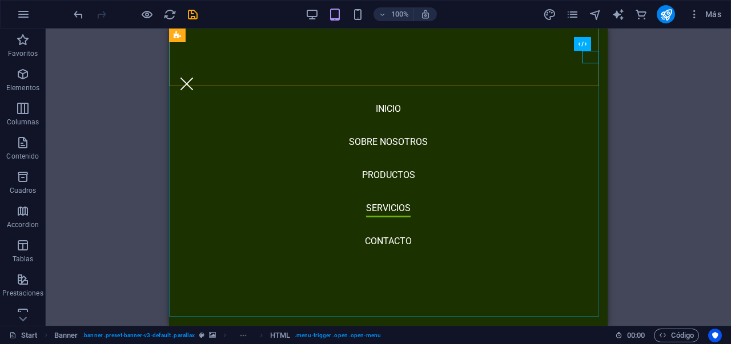
scroll to position [2927, 0]
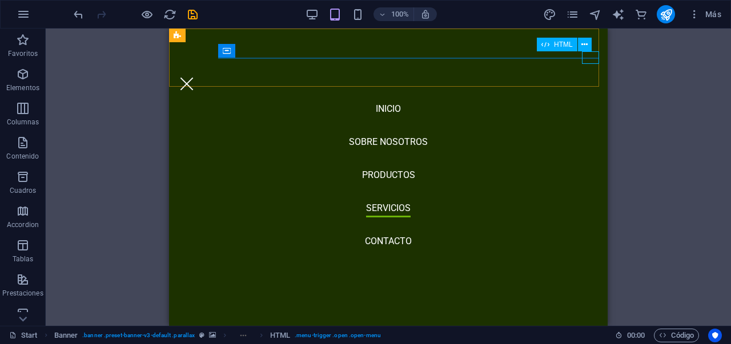
click at [195, 78] on div at bounding box center [186, 84] width 17 height 13
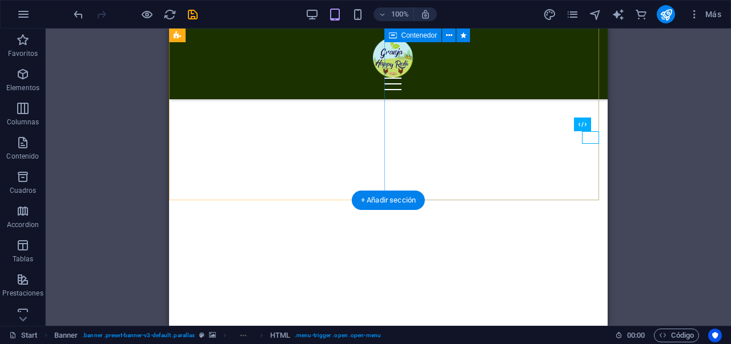
scroll to position [816, 0]
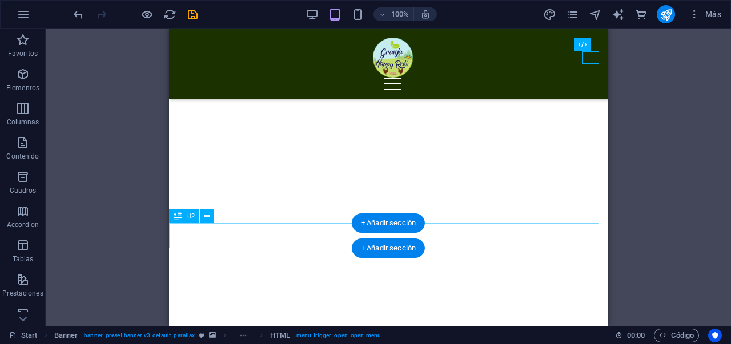
scroll to position [793, 0]
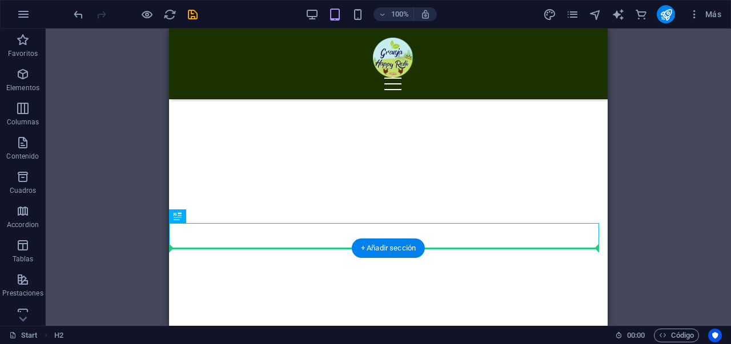
drag, startPoint x: 436, startPoint y: 236, endPoint x: 432, endPoint y: 256, distance: 20.9
drag, startPoint x: 436, startPoint y: 238, endPoint x: 431, endPoint y: 259, distance: 22.2
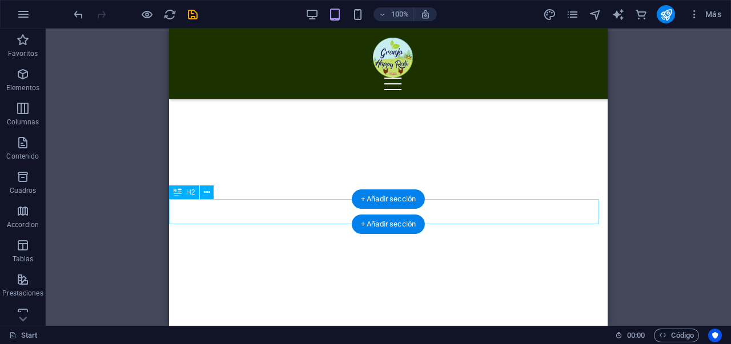
scroll to position [816, 0]
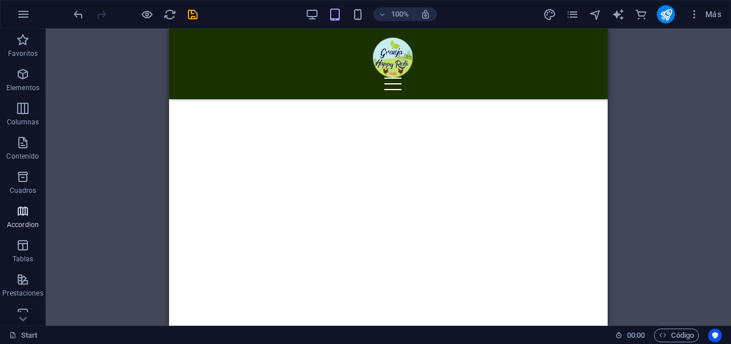
click at [21, 208] on icon "button" at bounding box center [23, 211] width 14 height 14
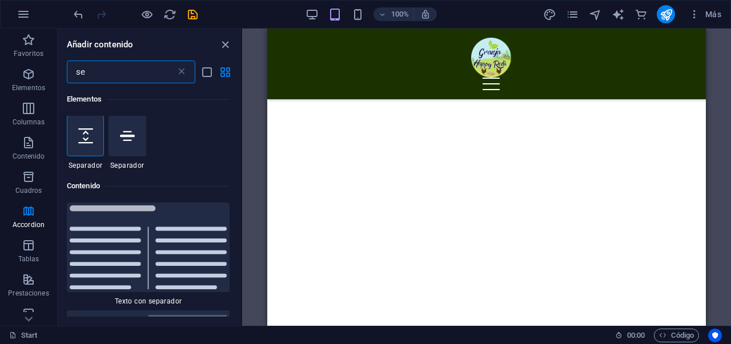
scroll to position [0, 0]
type input "se"
click at [123, 142] on icon at bounding box center [127, 136] width 15 height 15
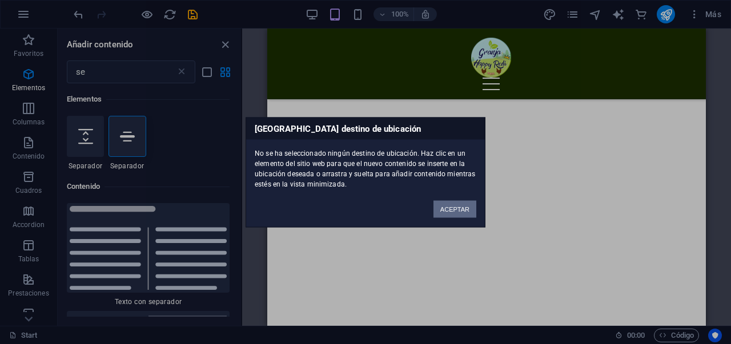
click at [450, 206] on button "ACEPTAR" at bounding box center [455, 208] width 43 height 17
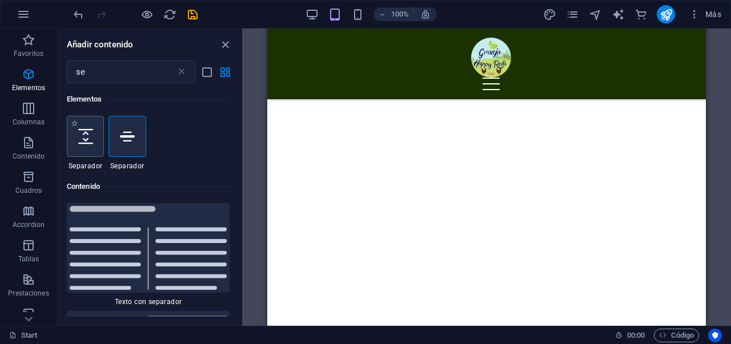
click at [97, 143] on div at bounding box center [85, 136] width 37 height 41
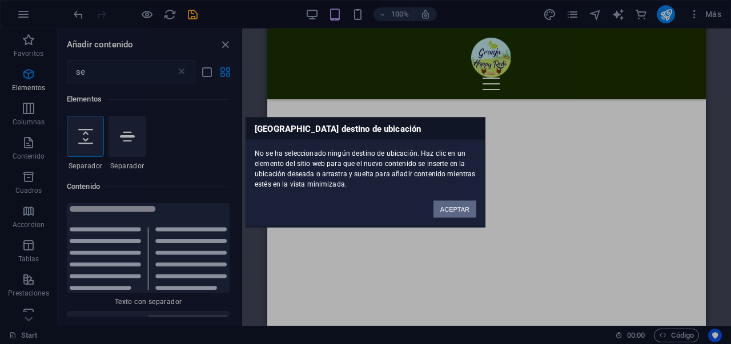
click at [439, 211] on button "ACEPTAR" at bounding box center [455, 208] width 43 height 17
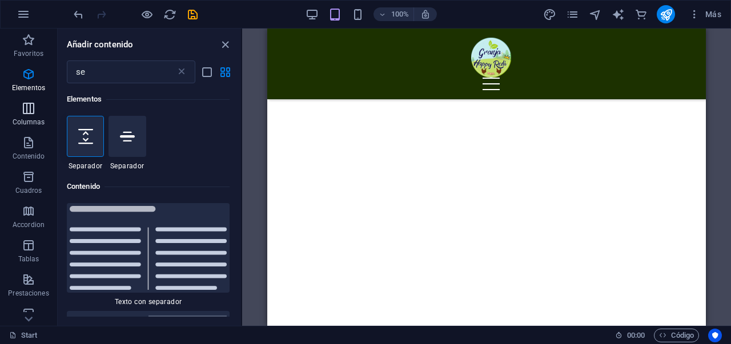
click at [33, 115] on span "Columnas" at bounding box center [28, 115] width 57 height 27
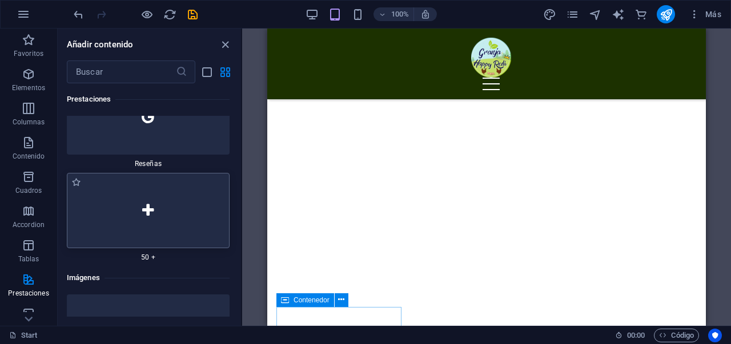
scroll to position [11287, 0]
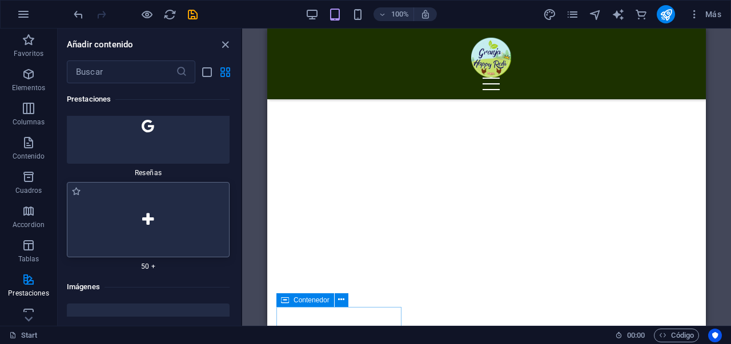
click at [154, 205] on div at bounding box center [148, 219] width 163 height 75
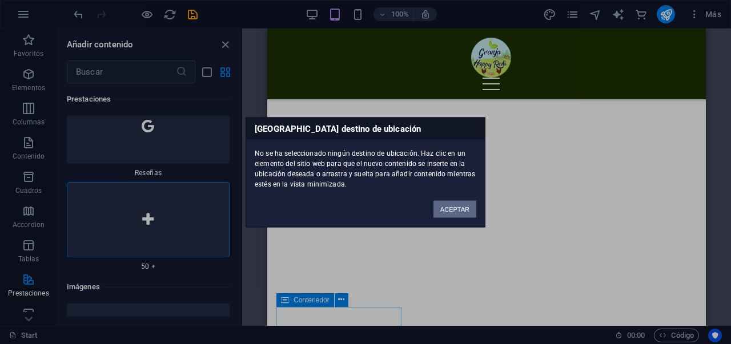
click at [457, 211] on button "ACEPTAR" at bounding box center [455, 208] width 43 height 17
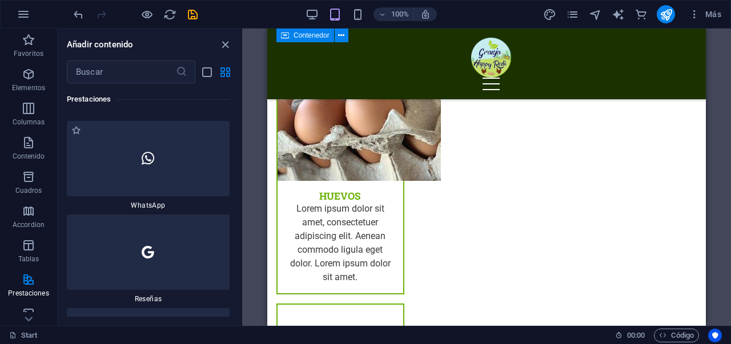
scroll to position [11148, 0]
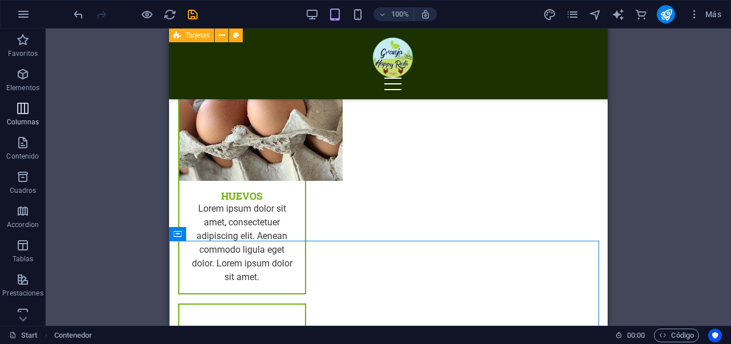
click at [29, 152] on p "Contenido" at bounding box center [22, 156] width 33 height 9
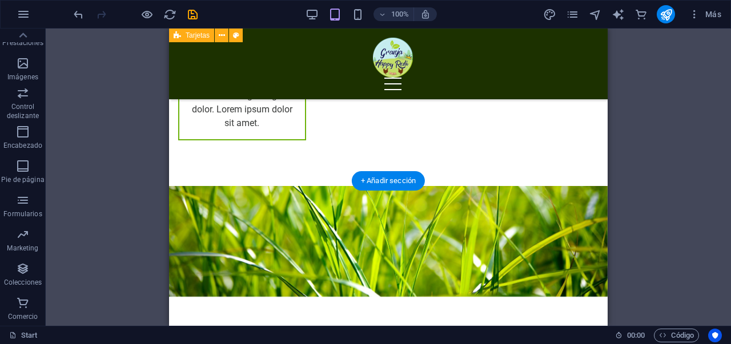
scroll to position [3561, 0]
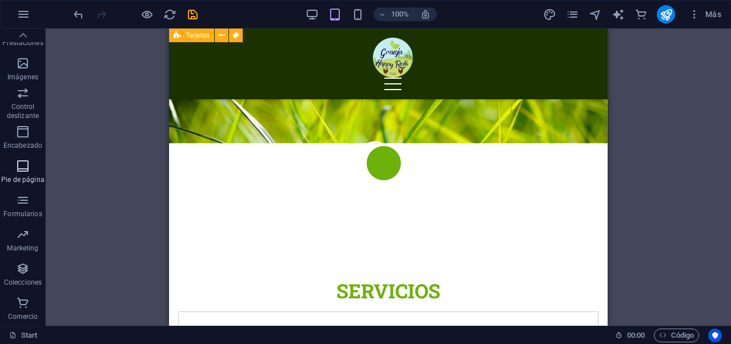
click at [25, 171] on icon "button" at bounding box center [23, 166] width 14 height 14
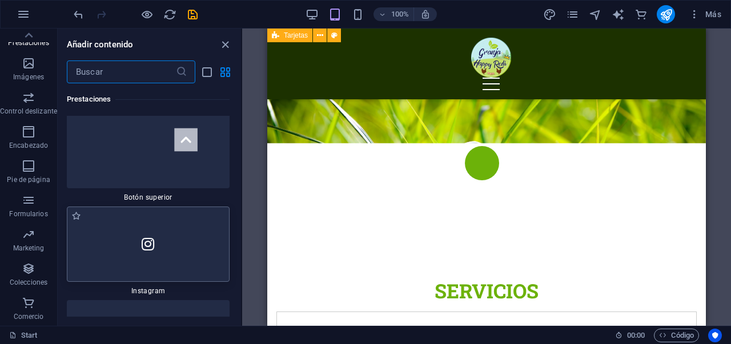
scroll to position [10964, 0]
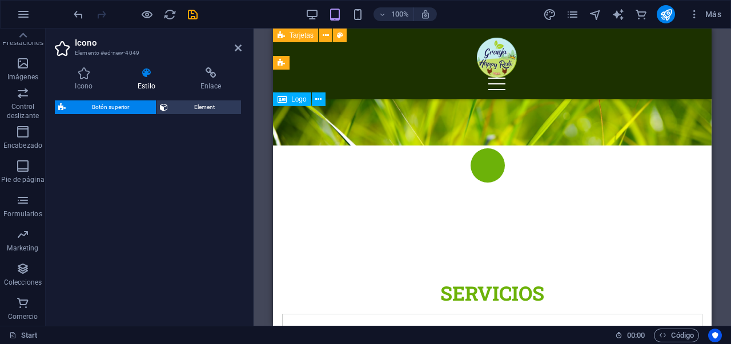
select select "rem"
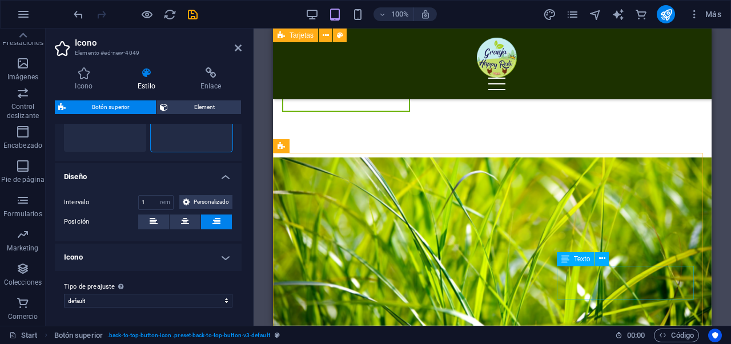
scroll to position [3561, 0]
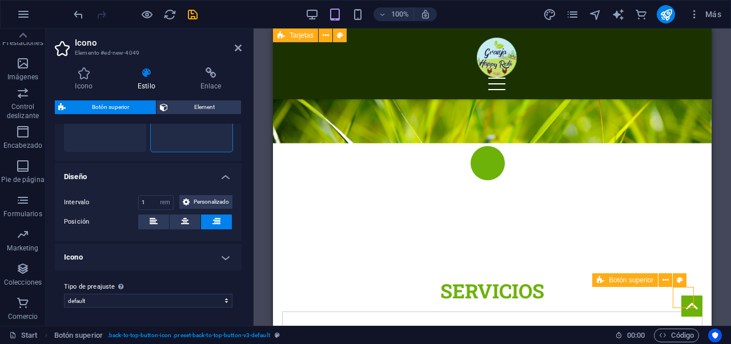
click at [685, 300] on figure at bounding box center [691, 306] width 21 height 21
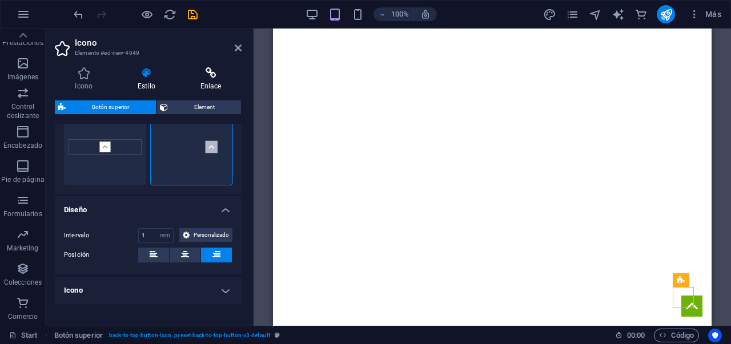
scroll to position [35, 0]
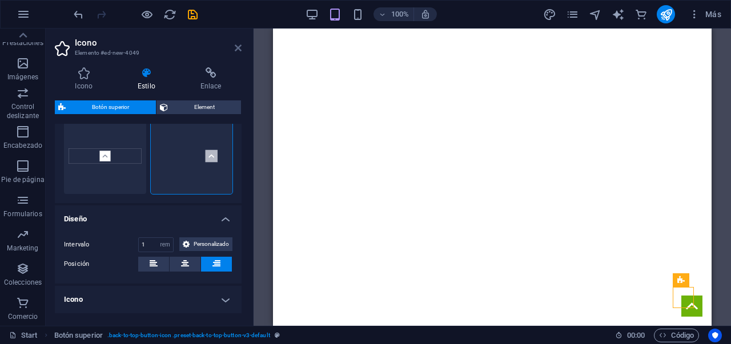
click at [238, 49] on icon at bounding box center [238, 47] width 7 height 9
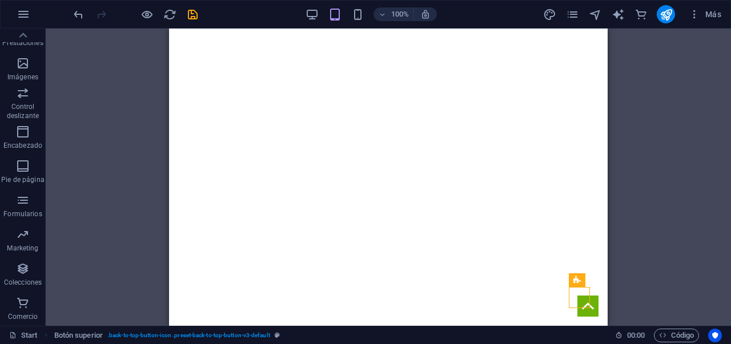
click at [668, 196] on div "Banner Barra de menús Banner Contenedor H1 Imagen Predeterminado Contenedor H3 …" at bounding box center [388, 178] width 685 height 298
click at [324, 11] on div "100%" at bounding box center [371, 14] width 132 height 18
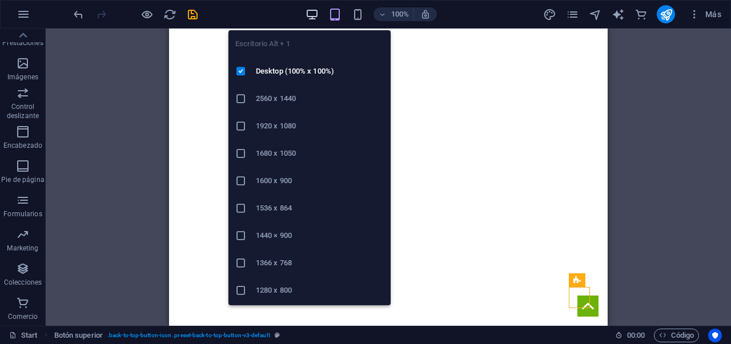
click at [315, 12] on icon "button" at bounding box center [312, 14] width 13 height 13
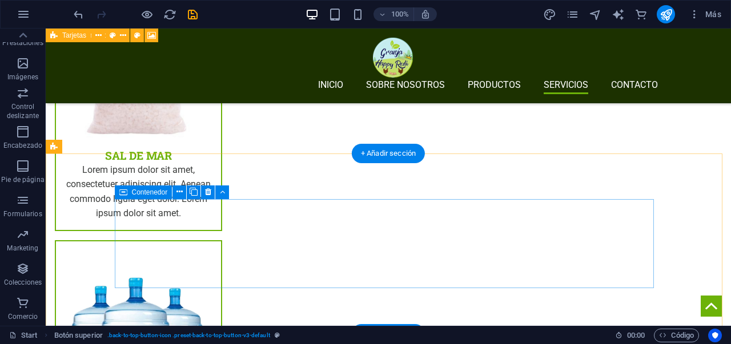
scroll to position [2627, 0]
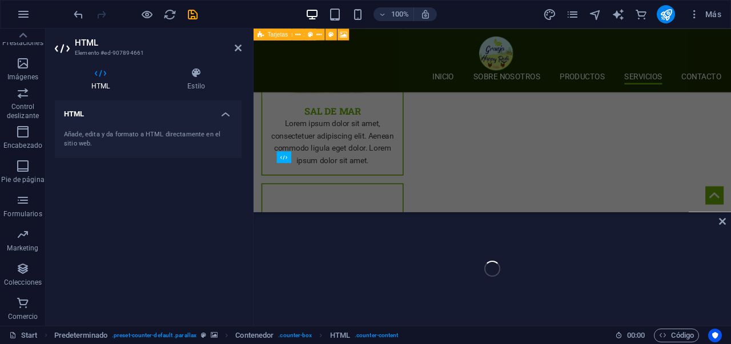
scroll to position [2842, 0]
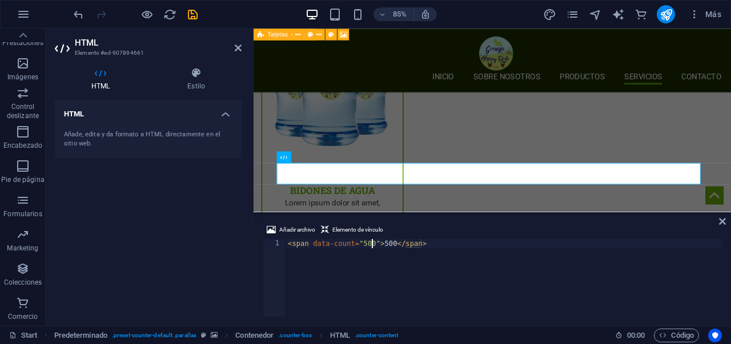
drag, startPoint x: 371, startPoint y: 244, endPoint x: 186, endPoint y: 213, distance: 187.7
click at [371, 244] on div "< span data-count = "500" > 500 </ span >" at bounding box center [504, 287] width 436 height 96
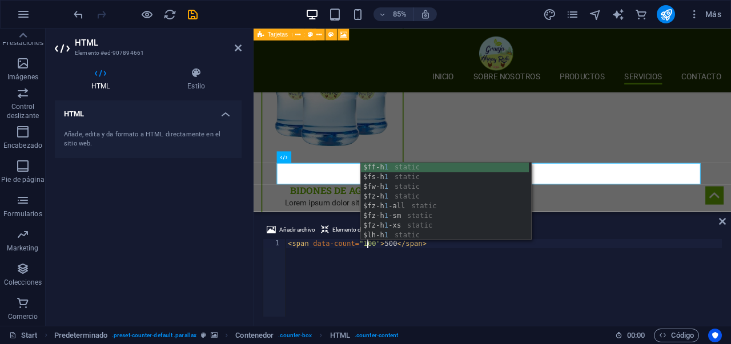
scroll to position [0, 7]
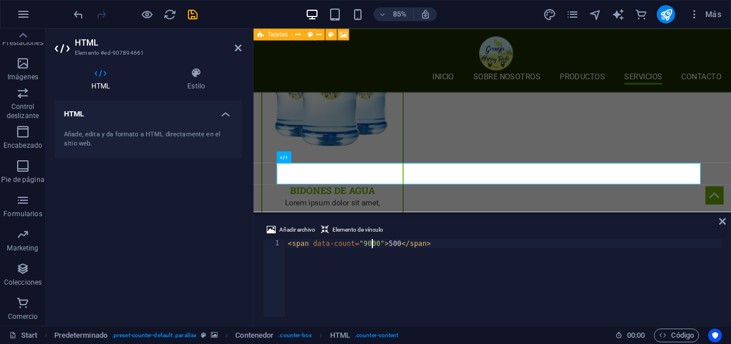
click at [393, 243] on div "< span data-count = "9000" > 500 </ span >" at bounding box center [504, 287] width 436 height 96
type textarea "<span data-count="9000">9000</span>"
click at [719, 219] on icon at bounding box center [722, 221] width 7 height 9
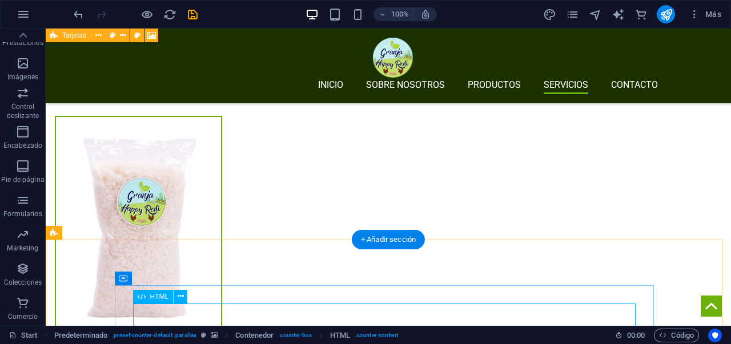
scroll to position [2541, 0]
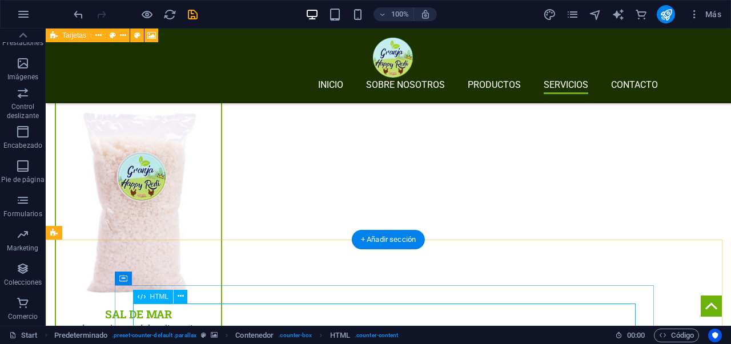
drag, startPoint x: 374, startPoint y: 321, endPoint x: 449, endPoint y: 256, distance: 99.2
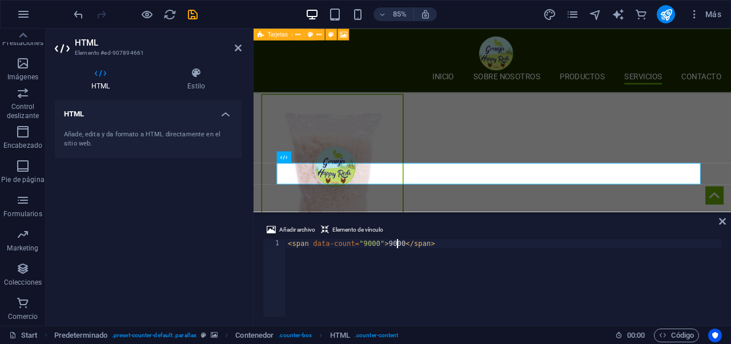
scroll to position [2842, 0]
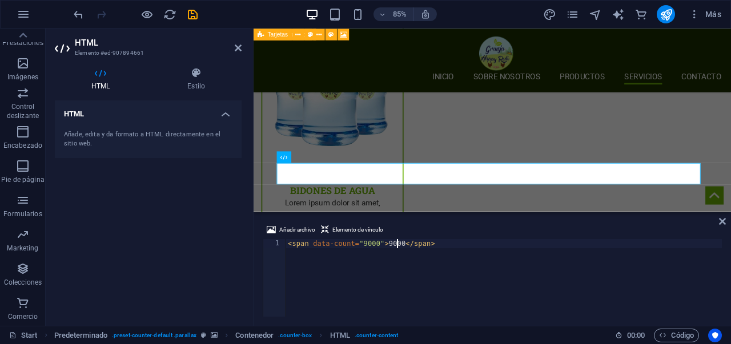
click at [394, 243] on div "< span data-count = "9000" > 9000 </ span >" at bounding box center [504, 287] width 436 height 96
type textarea "<span data-count="9.000">9.000</span>"
click at [721, 223] on icon at bounding box center [722, 221] width 7 height 9
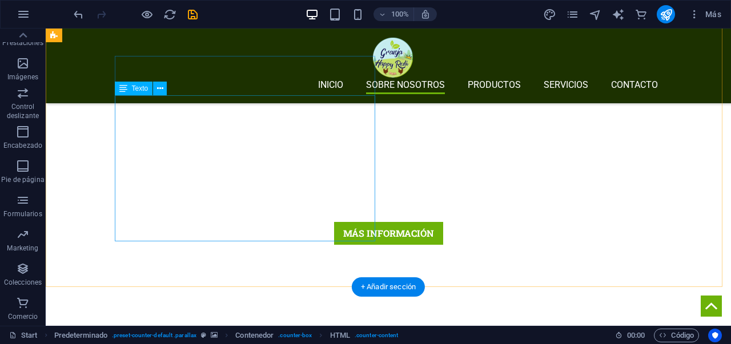
scroll to position [316, 0]
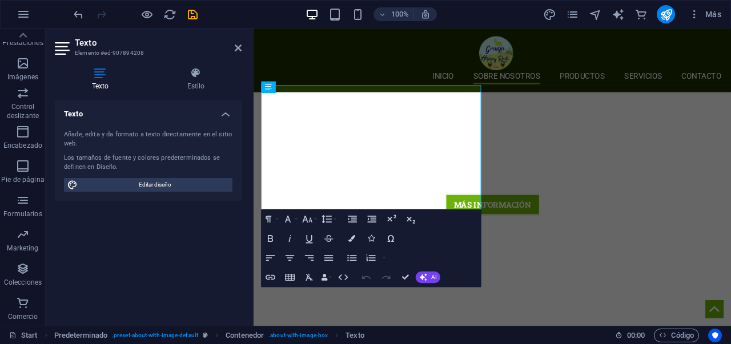
scroll to position [368, 0]
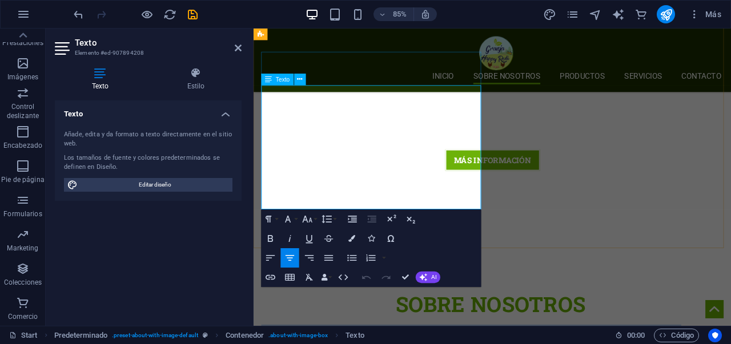
drag, startPoint x: 497, startPoint y: 220, endPoint x: 264, endPoint y: 107, distance: 259.0
click at [275, 254] on icon "button" at bounding box center [270, 257] width 11 height 11
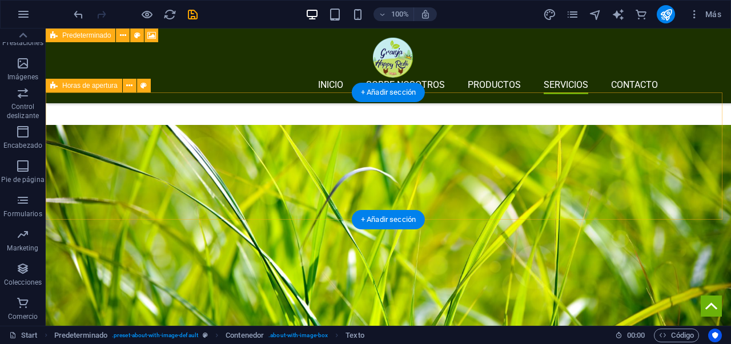
scroll to position [3124, 0]
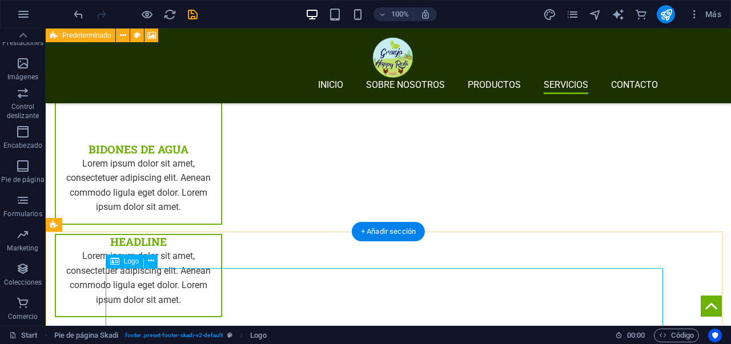
scroll to position [3409, 0]
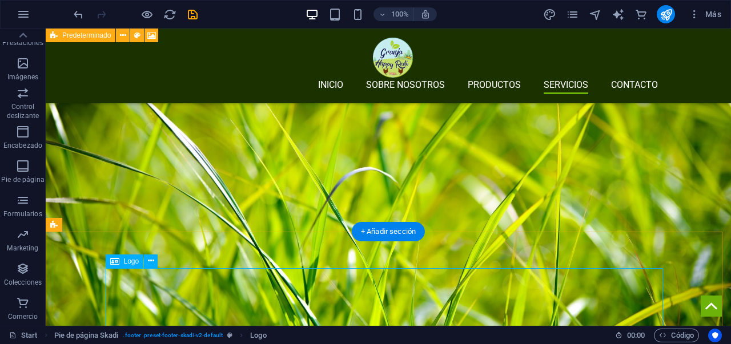
select select "px"
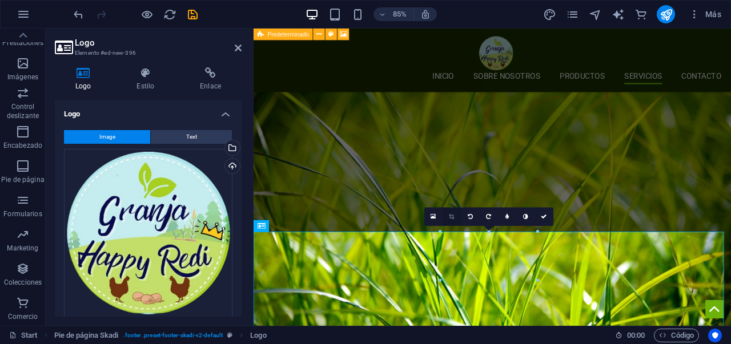
click at [450, 218] on icon at bounding box center [451, 217] width 5 height 6
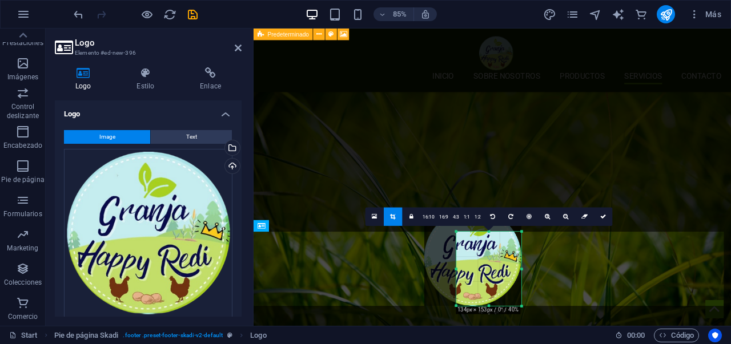
drag, startPoint x: 440, startPoint y: 232, endPoint x: 478, endPoint y: 259, distance: 46.3
click at [478, 259] on div "180 170 160 150 140 130 120 110 100 90 80 70 60 50 40 30 20 10 0 -10 -20 -30 -4…" at bounding box center [488, 269] width 65 height 74
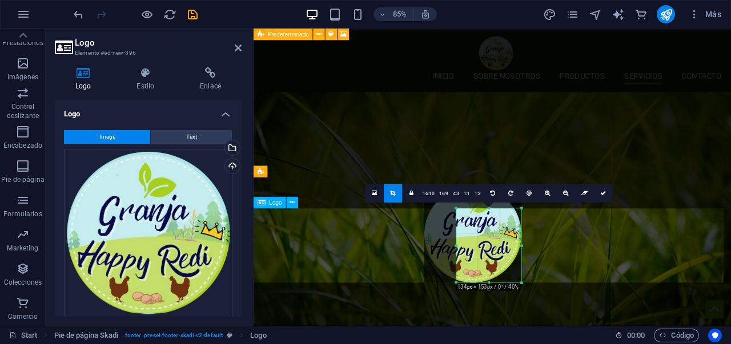
scroll to position [3437, 0]
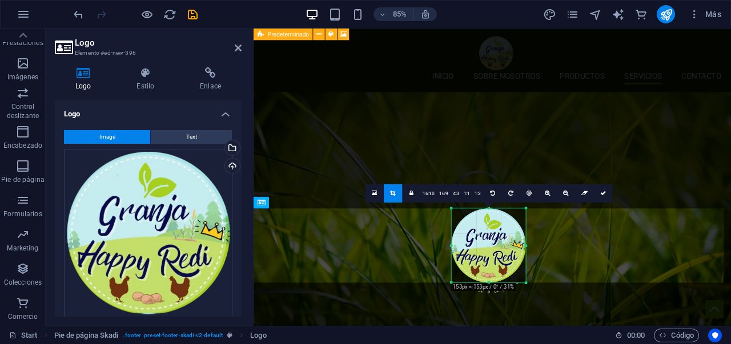
drag, startPoint x: 455, startPoint y: 247, endPoint x: 442, endPoint y: 247, distance: 13.7
click at [452, 247] on div "180 170 160 150 140 130 120 110 100 90 80 70 60 50 40 30 20 10 0 -10 -20 -30 -4…" at bounding box center [489, 246] width 74 height 74
click at [526, 209] on div "180 170 160 150 140 130 120 110 100 90 80 70 60 50 40 30 20 10 0 -10 -20 -30 -4…" at bounding box center [489, 246] width 74 height 74
click at [604, 194] on icon at bounding box center [603, 194] width 6 height 6
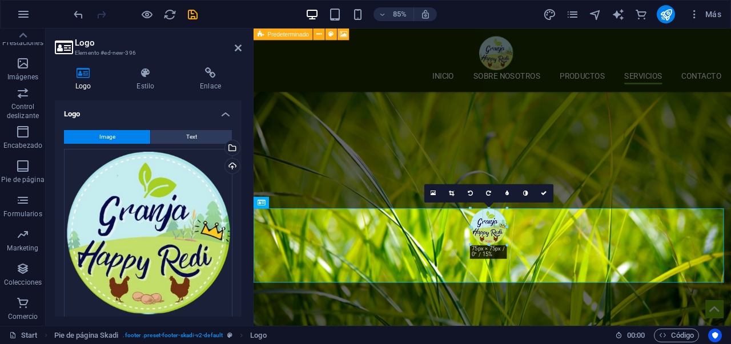
drag, startPoint x: 527, startPoint y: 283, endPoint x: 464, endPoint y: 237, distance: 77.2
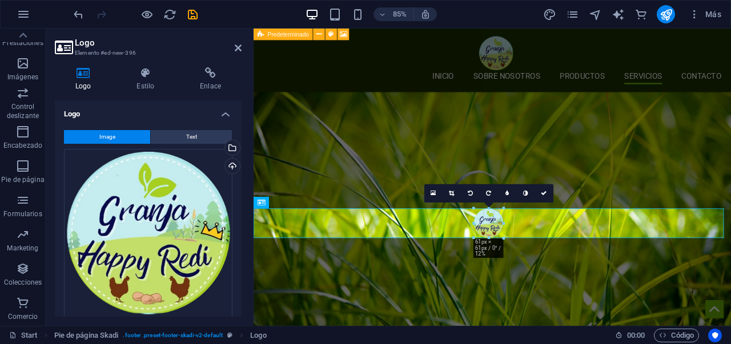
drag, startPoint x: 506, startPoint y: 246, endPoint x: 496, endPoint y: 237, distance: 13.3
type input "61"
click at [546, 192] on icon at bounding box center [544, 194] width 6 height 6
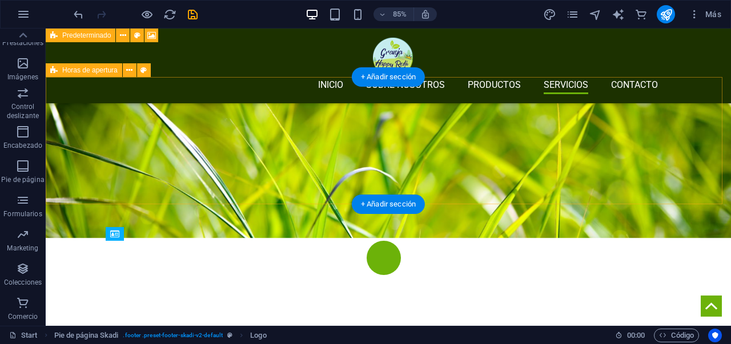
scroll to position [3151, 0]
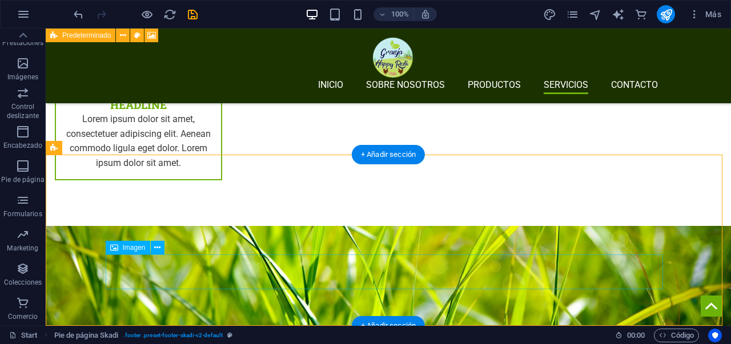
scroll to position [3201, 0]
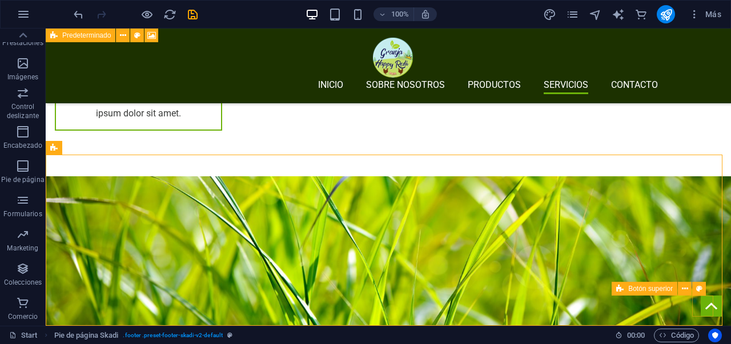
click at [705, 307] on figure at bounding box center [711, 306] width 21 height 21
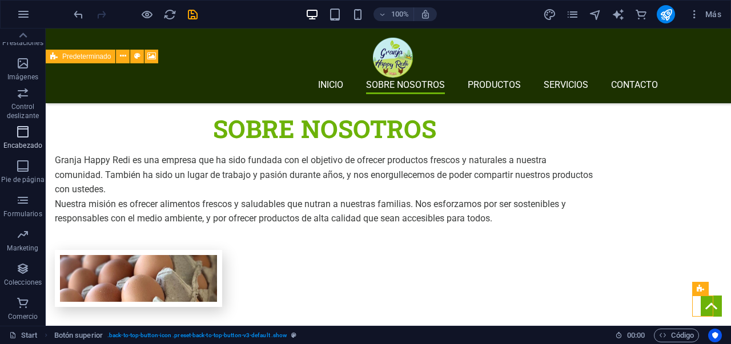
scroll to position [0, 0]
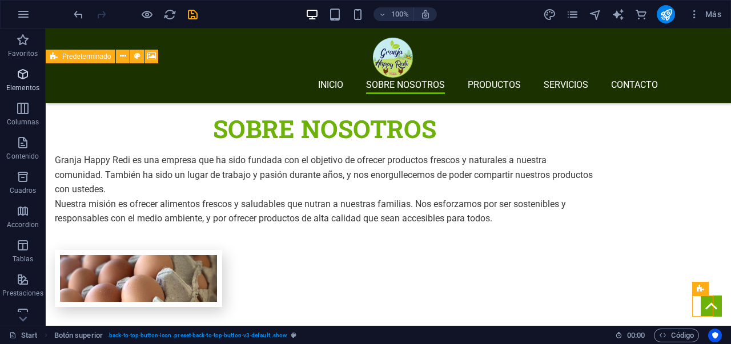
click at [23, 80] on icon "button" at bounding box center [23, 74] width 14 height 14
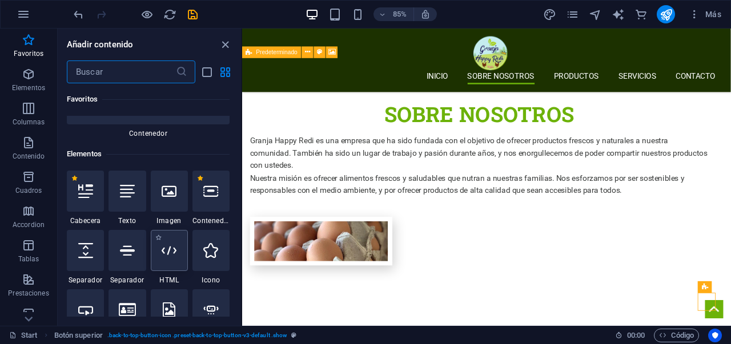
scroll to position [143, 0]
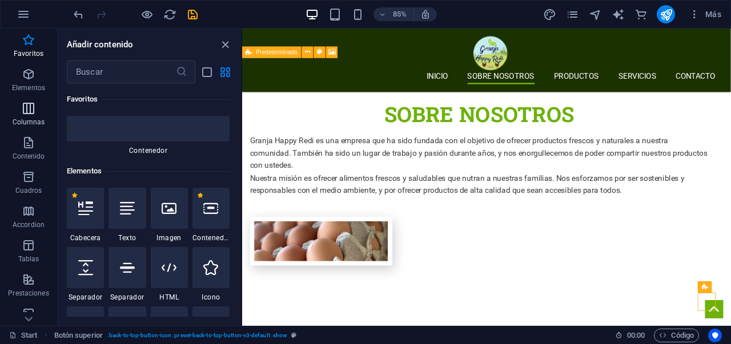
click at [38, 123] on p "Columnas" at bounding box center [29, 122] width 33 height 9
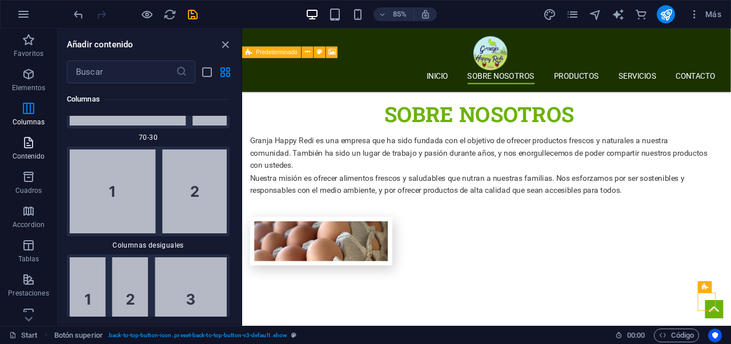
click at [30, 140] on icon "button" at bounding box center [29, 143] width 14 height 14
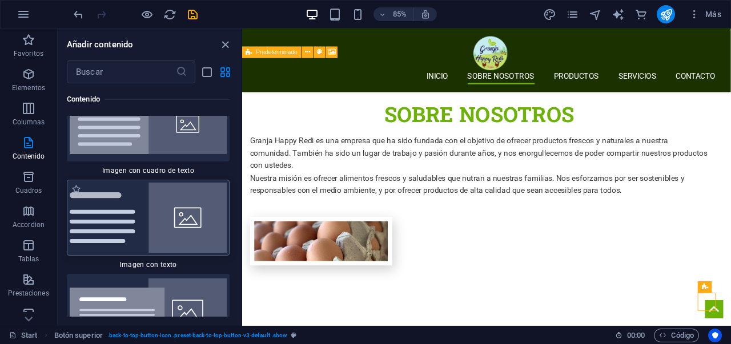
scroll to position [4371, 0]
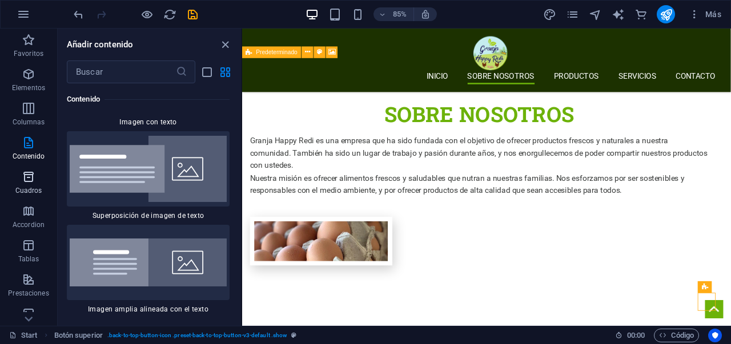
click at [23, 180] on icon "button" at bounding box center [29, 177] width 14 height 14
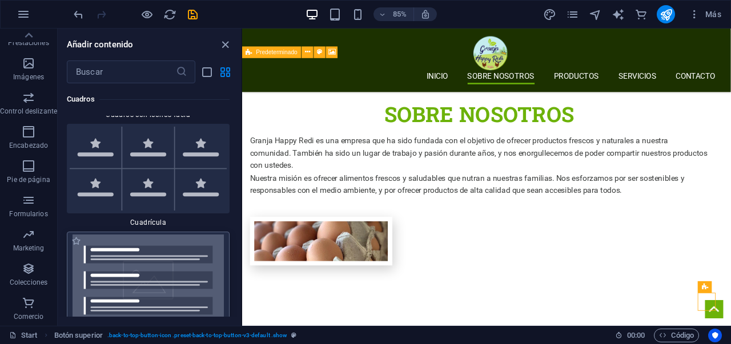
scroll to position [6717, 0]
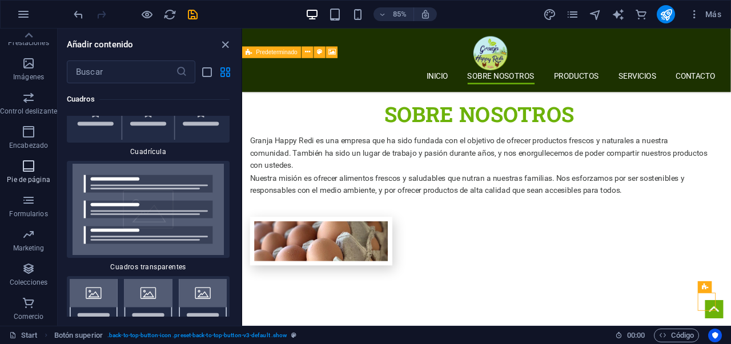
click at [28, 176] on p "Pie de página" at bounding box center [28, 179] width 43 height 9
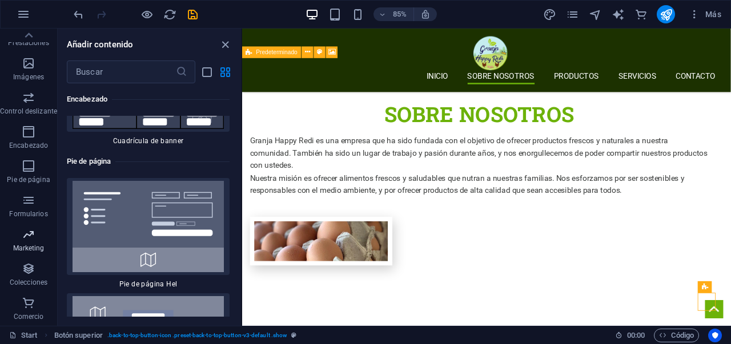
click at [36, 231] on span "Marketing" at bounding box center [28, 241] width 57 height 27
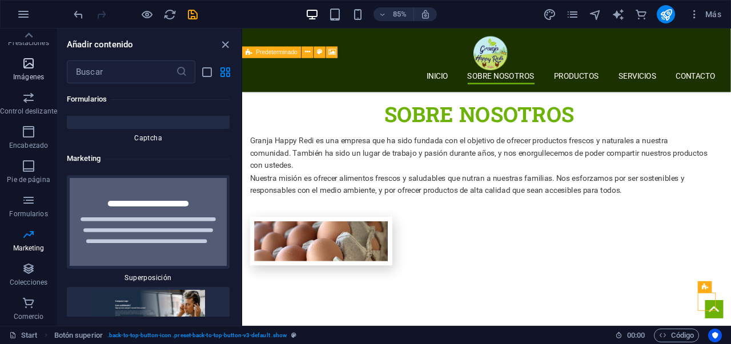
click at [34, 73] on p "Imágenes" at bounding box center [28, 77] width 31 height 9
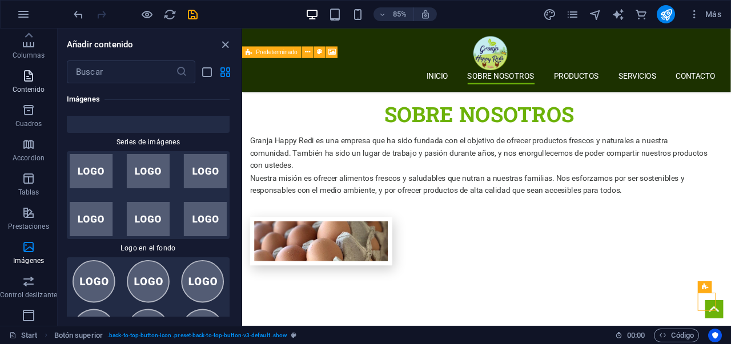
scroll to position [0, 0]
click at [98, 73] on input "text" at bounding box center [121, 72] width 109 height 23
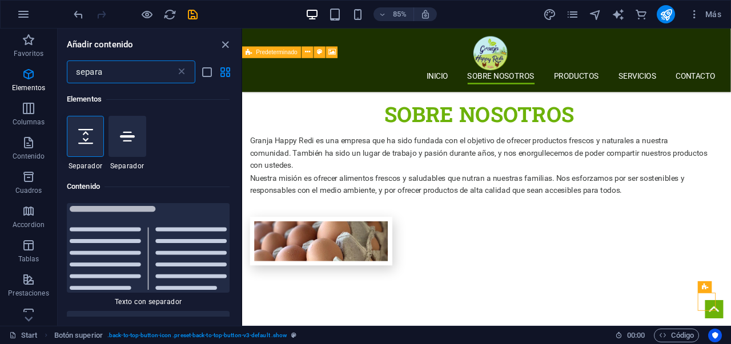
type input "separa"
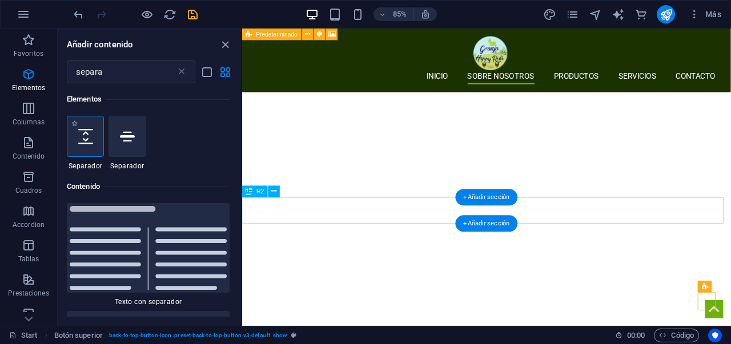
scroll to position [857, 0]
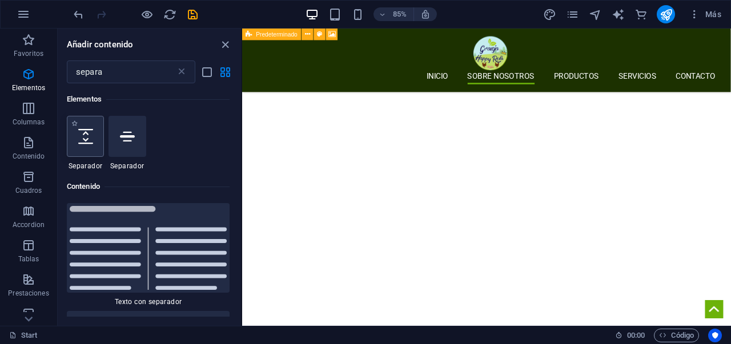
select select "px"
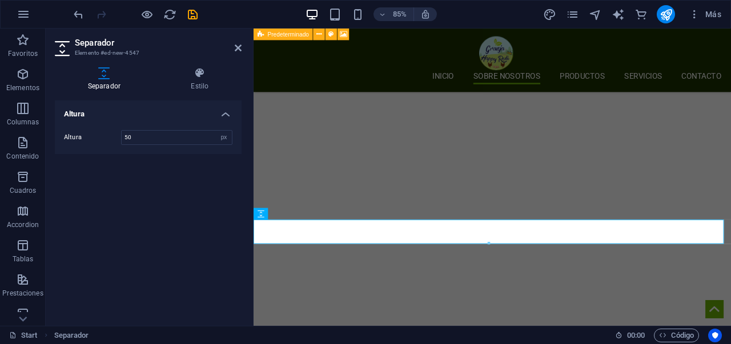
click at [208, 201] on div "Altura Altura 50 px rem vh vw" at bounding box center [148, 209] width 187 height 216
drag, startPoint x: 234, startPoint y: 43, endPoint x: 409, endPoint y: 185, distance: 225.0
click at [235, 43] on icon at bounding box center [238, 47] width 7 height 9
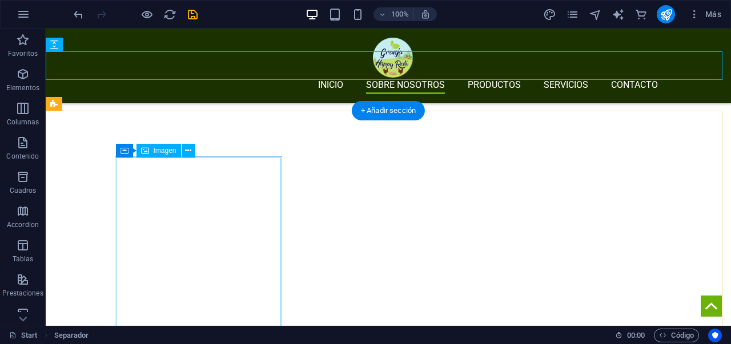
scroll to position [934, 0]
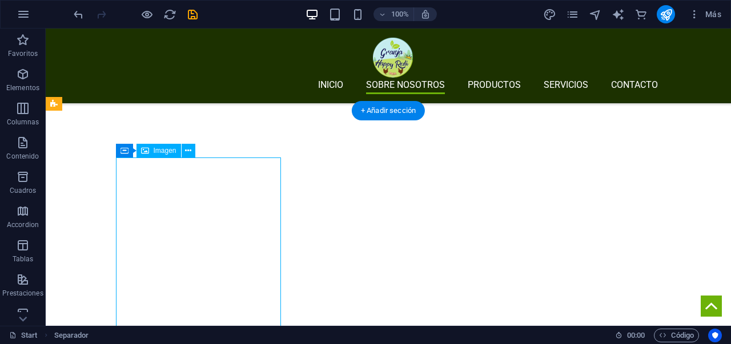
select select "px"
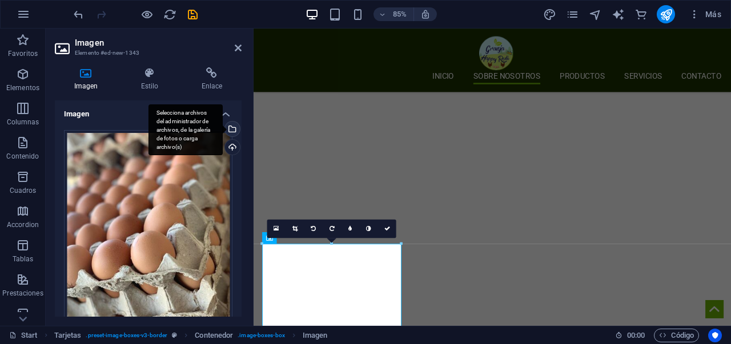
click at [230, 127] on div "Selecciona archivos del administrador de archivos, de la galería de fotos o car…" at bounding box center [231, 130] width 17 height 17
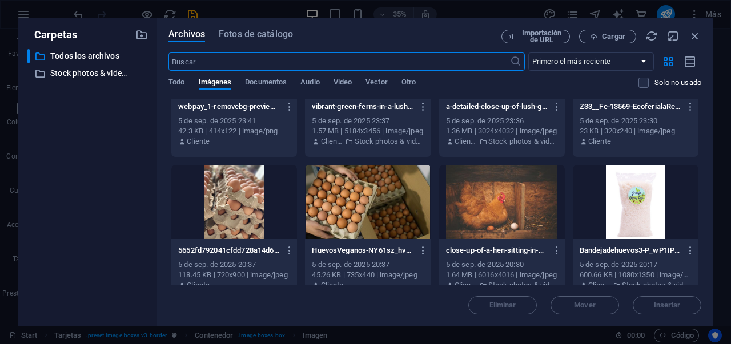
scroll to position [733, 0]
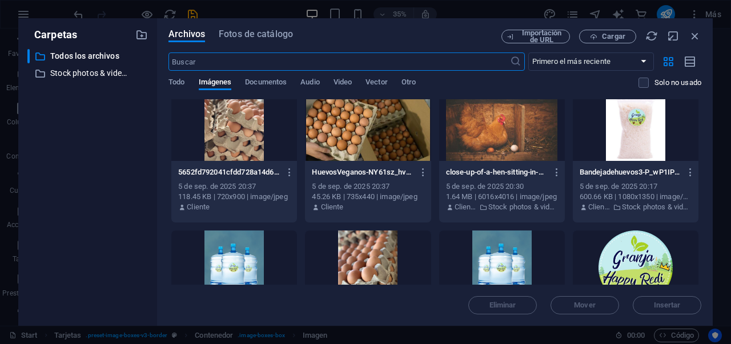
click at [257, 130] on div at bounding box center [234, 124] width 126 height 74
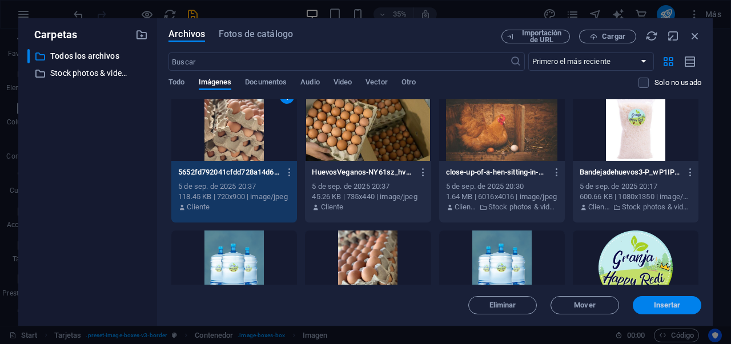
click at [643, 303] on span "Insertar" at bounding box center [666, 305] width 59 height 7
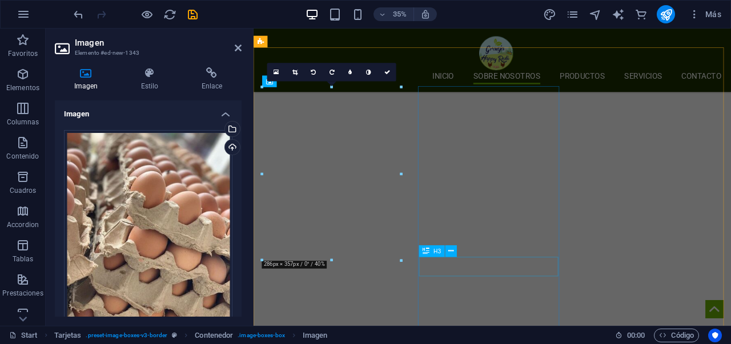
scroll to position [1119, 0]
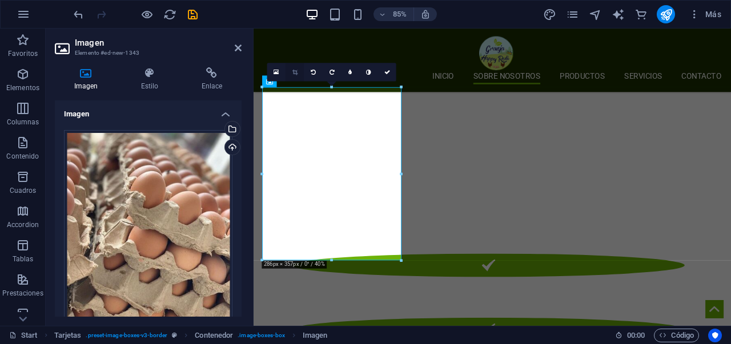
click at [290, 73] on link at bounding box center [295, 72] width 18 height 18
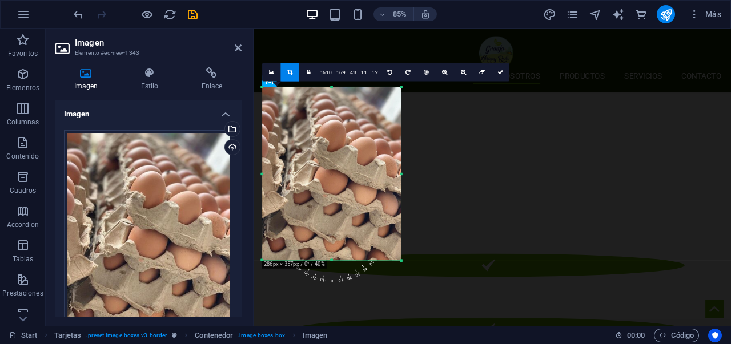
click at [358, 170] on div at bounding box center [332, 174] width 139 height 174
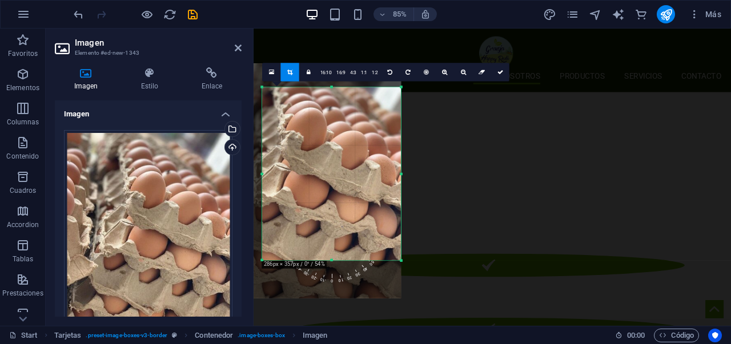
drag, startPoint x: 359, startPoint y: 167, endPoint x: 327, endPoint y: 162, distance: 32.3
click at [327, 162] on div at bounding box center [308, 180] width 188 height 235
click at [498, 71] on icon at bounding box center [500, 73] width 6 height 6
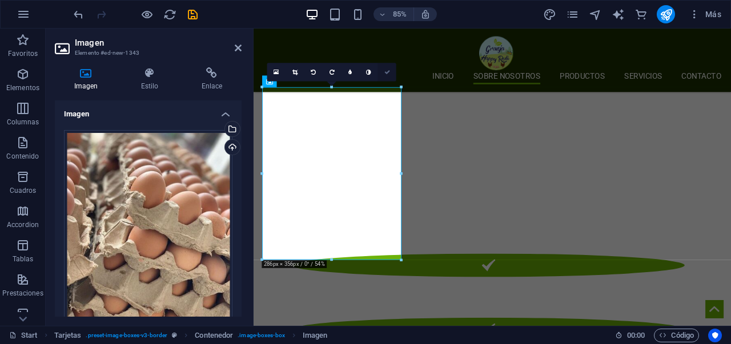
click at [387, 77] on link at bounding box center [387, 72] width 18 height 18
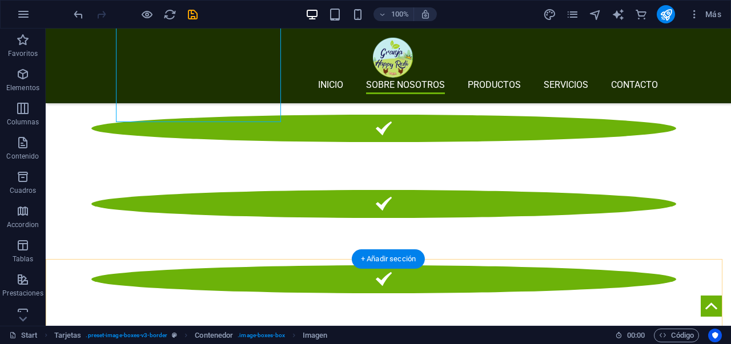
scroll to position [1167, 0]
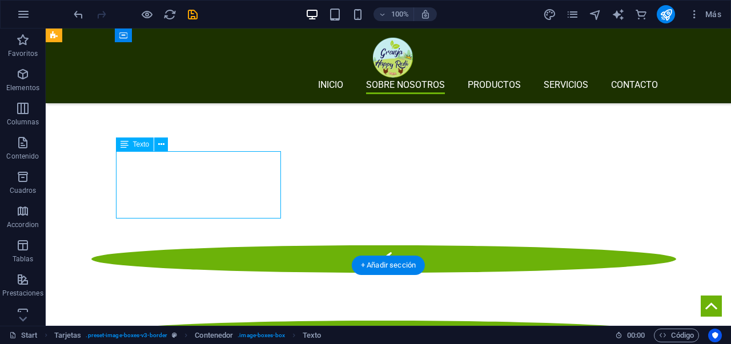
scroll to position [1291, 0]
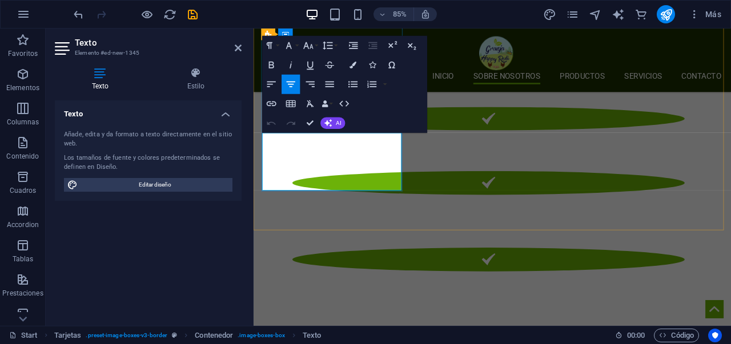
drag, startPoint x: 403, startPoint y: 209, endPoint x: 291, endPoint y: 161, distance: 121.3
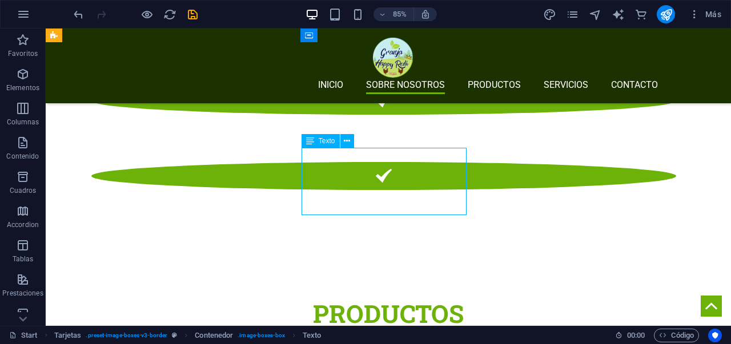
scroll to position [1167, 0]
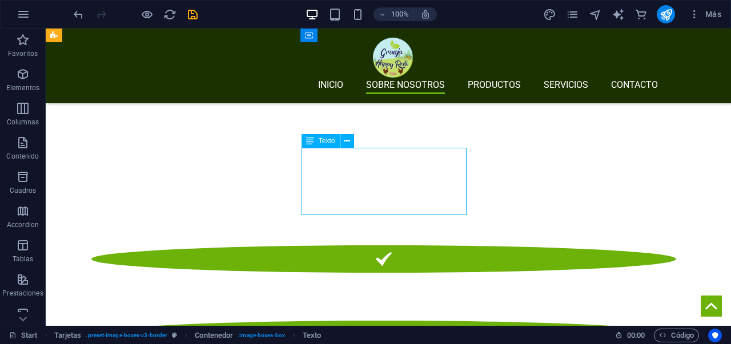
scroll to position [1291, 0]
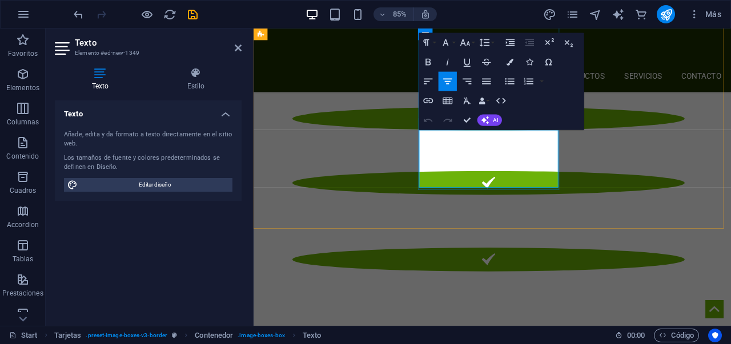
drag, startPoint x: 594, startPoint y: 201, endPoint x: 464, endPoint y: 160, distance: 136.0
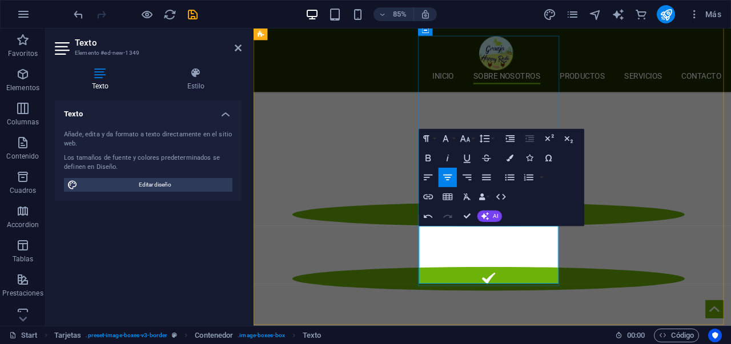
scroll to position [1181, 0]
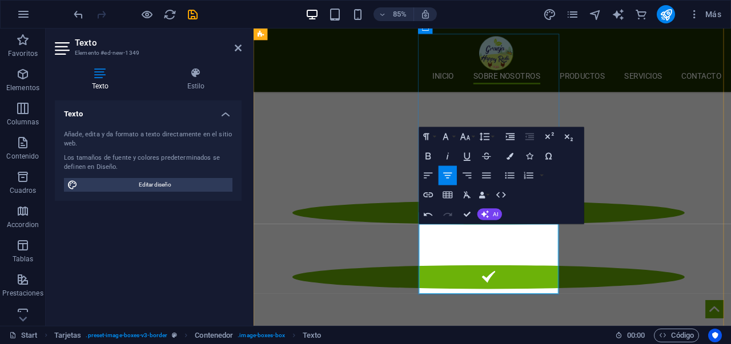
drag, startPoint x: 551, startPoint y: 328, endPoint x: 514, endPoint y: 284, distance: 57.6
click at [433, 177] on icon "button" at bounding box center [428, 175] width 11 height 11
click at [446, 176] on icon "button" at bounding box center [447, 176] width 9 height 6
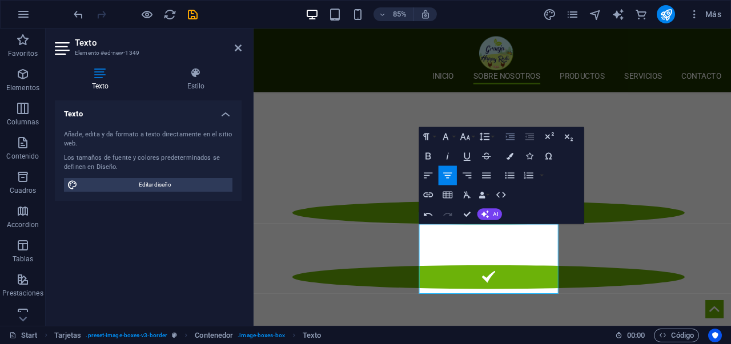
click at [513, 131] on icon "button" at bounding box center [509, 136] width 11 height 11
click at [513, 133] on icon "button" at bounding box center [509, 136] width 11 height 11
click at [491, 139] on button "Line Height" at bounding box center [487, 136] width 18 height 19
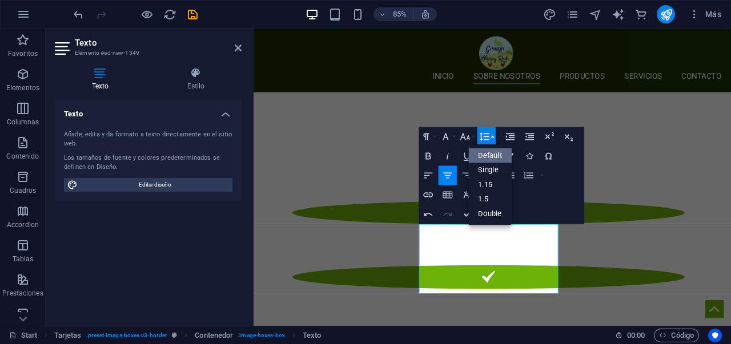
scroll to position [0, 0]
click at [433, 179] on icon "button" at bounding box center [428, 175] width 11 height 11
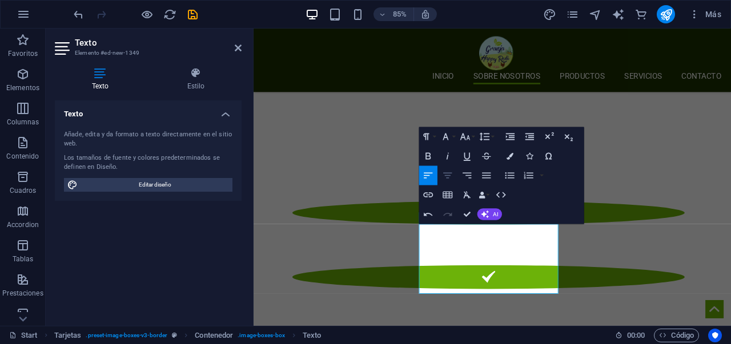
click at [450, 177] on icon "button" at bounding box center [447, 175] width 11 height 11
click at [488, 178] on icon "button" at bounding box center [486, 176] width 9 height 6
click at [516, 171] on button "Unordered List" at bounding box center [510, 175] width 18 height 19
click at [450, 176] on icon "button" at bounding box center [447, 176] width 9 height 6
click at [439, 176] on button "Align Center" at bounding box center [448, 175] width 18 height 19
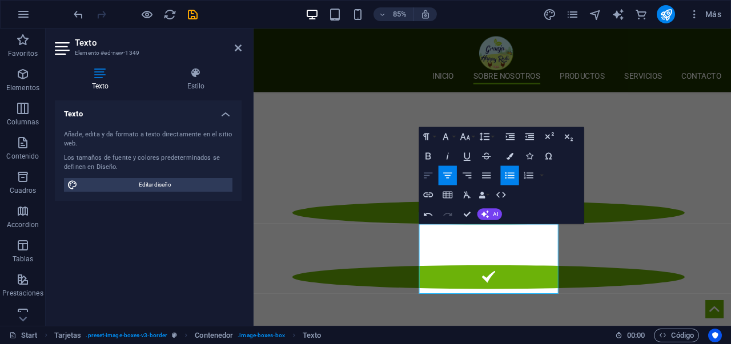
click at [435, 176] on button "Align Left" at bounding box center [428, 175] width 18 height 19
click at [454, 179] on button "Align Center" at bounding box center [448, 175] width 18 height 19
click at [464, 177] on icon "button" at bounding box center [467, 175] width 11 height 11
click at [482, 177] on icon "button" at bounding box center [486, 175] width 11 height 11
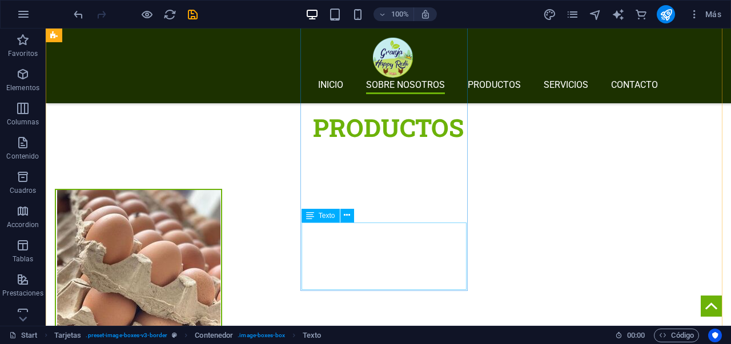
scroll to position [1500, 0]
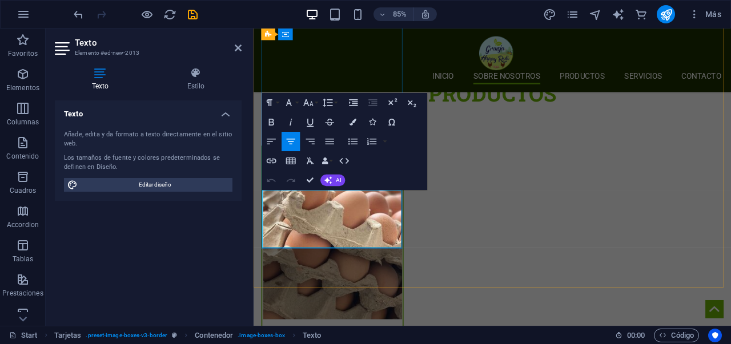
drag, startPoint x: 410, startPoint y: 270, endPoint x: 286, endPoint y: 232, distance: 129.2
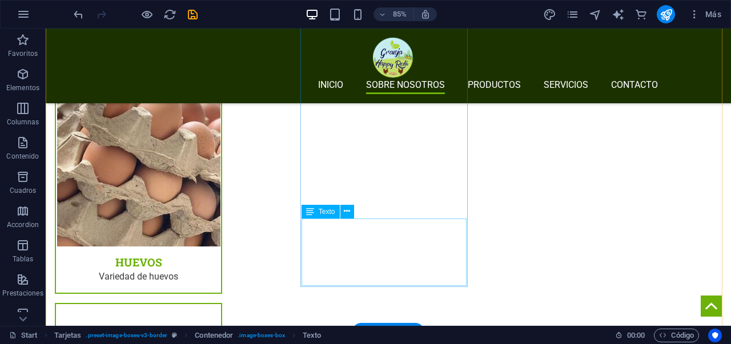
scroll to position [1502, 0]
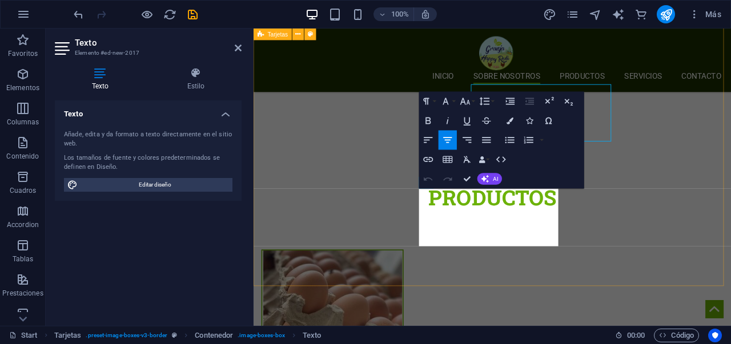
scroll to position [1626, 0]
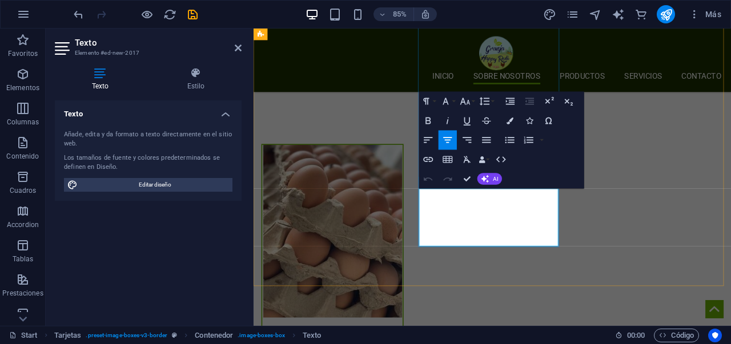
drag, startPoint x: 597, startPoint y: 269, endPoint x: 471, endPoint y: 224, distance: 133.3
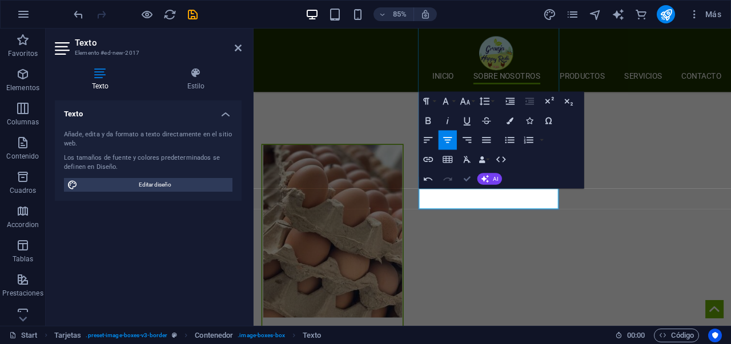
drag, startPoint x: 463, startPoint y: 179, endPoint x: 417, endPoint y: 151, distance: 53.9
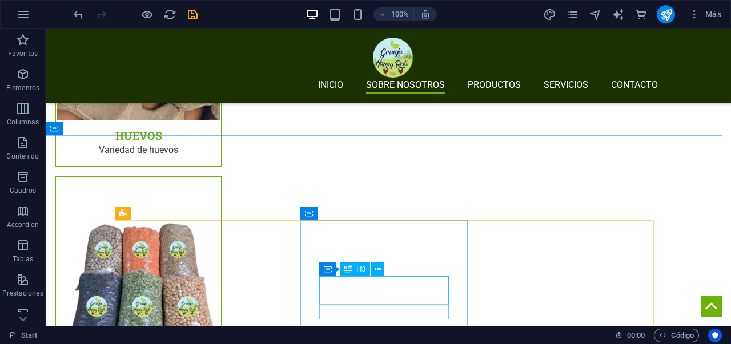
scroll to position [1767, 0]
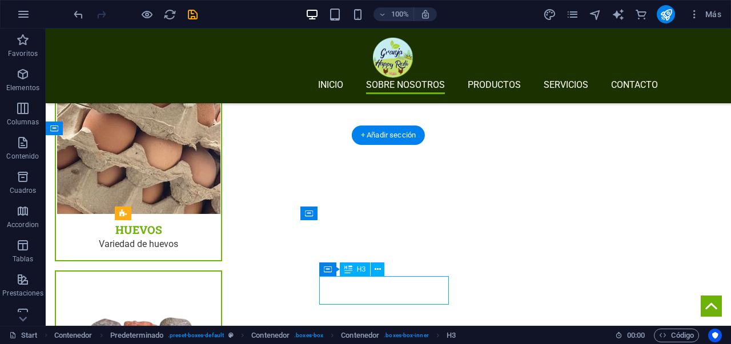
scroll to position [1889, 0]
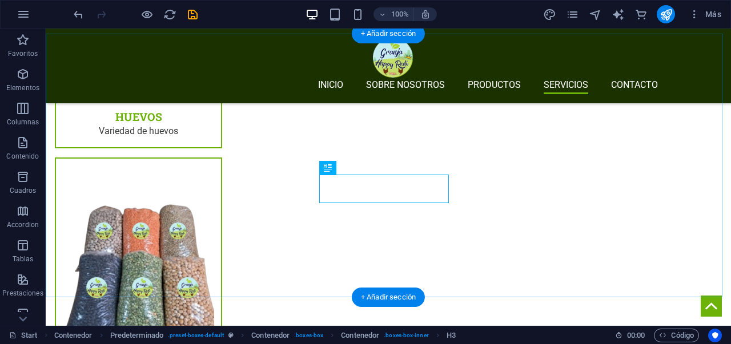
scroll to position [1868, 0]
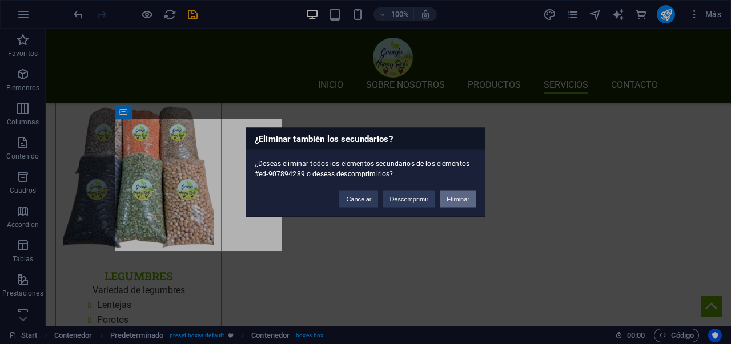
click at [456, 198] on button "Eliminar" at bounding box center [458, 198] width 37 height 17
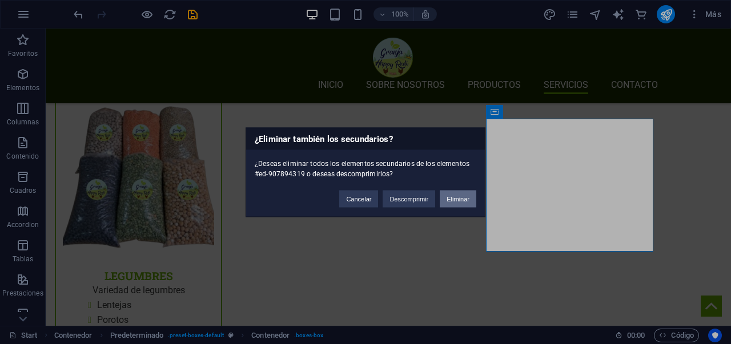
click at [449, 199] on button "Eliminar" at bounding box center [458, 198] width 37 height 17
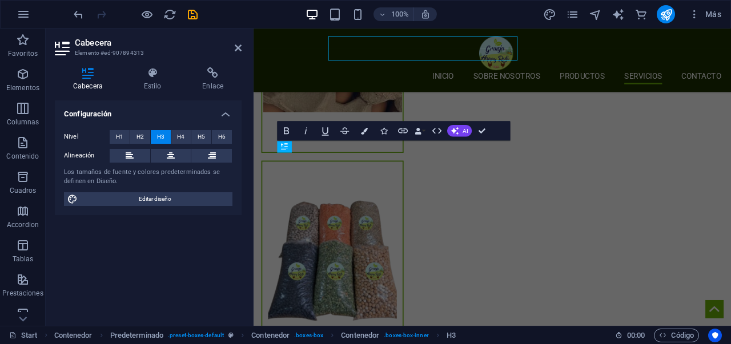
scroll to position [1991, 0]
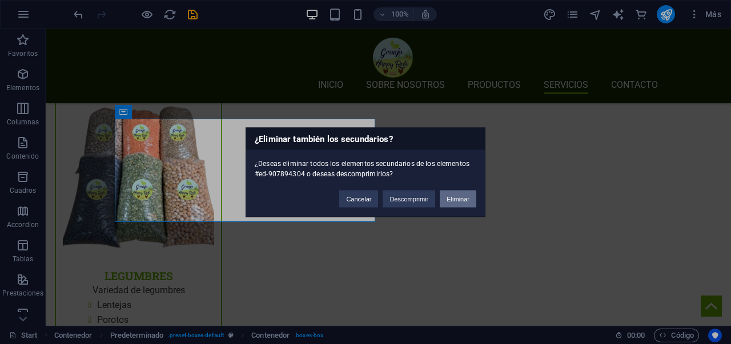
click at [450, 198] on button "Eliminar" at bounding box center [458, 198] width 37 height 17
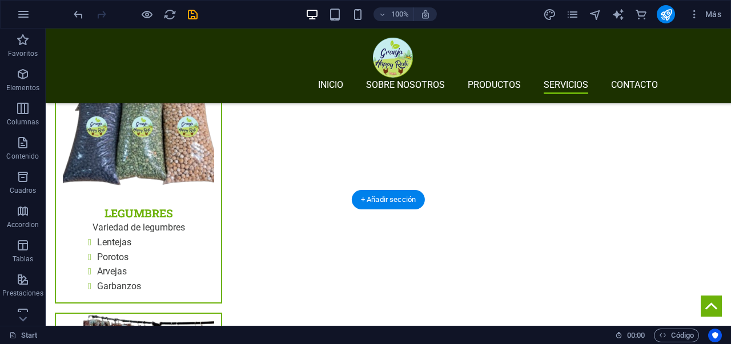
scroll to position [1939, 0]
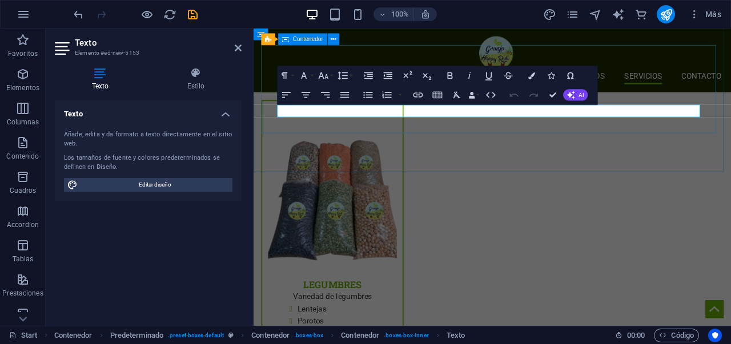
scroll to position [2062, 0]
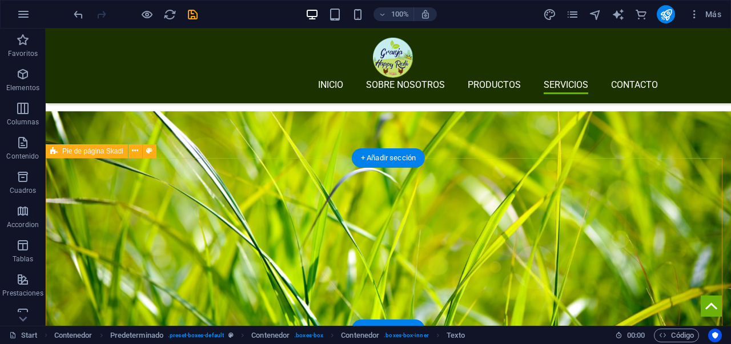
scroll to position [3152, 0]
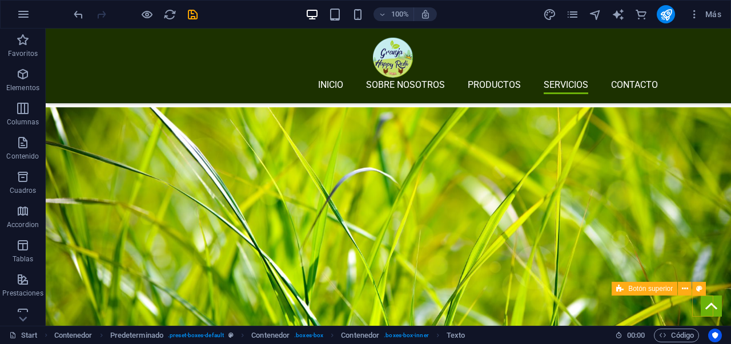
click at [701, 305] on figure at bounding box center [711, 306] width 21 height 21
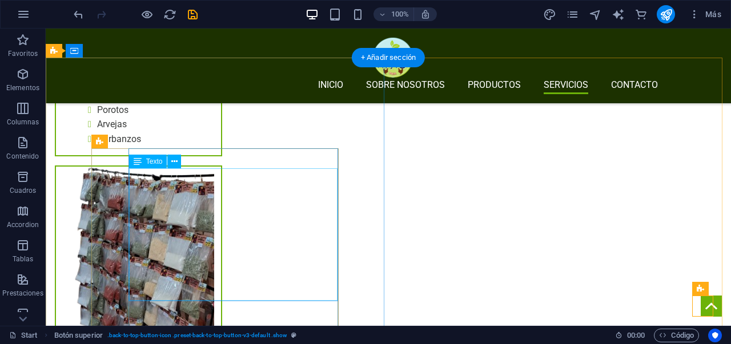
scroll to position [2076, 0]
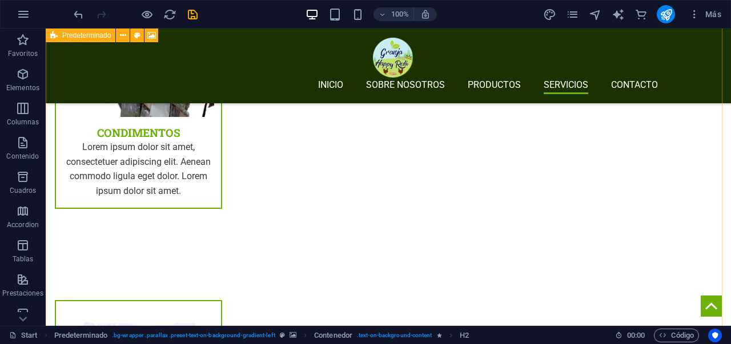
scroll to position [2190, 0]
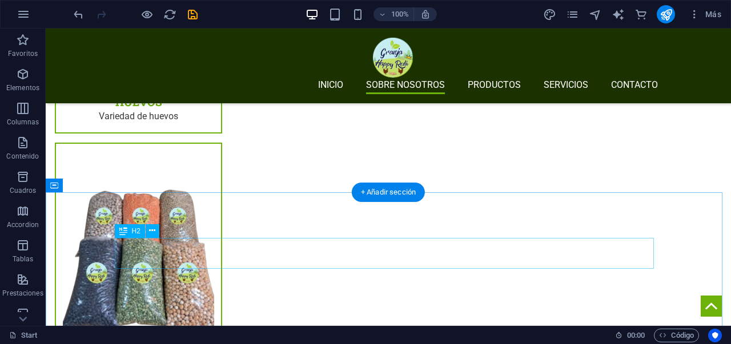
scroll to position [1639, 0]
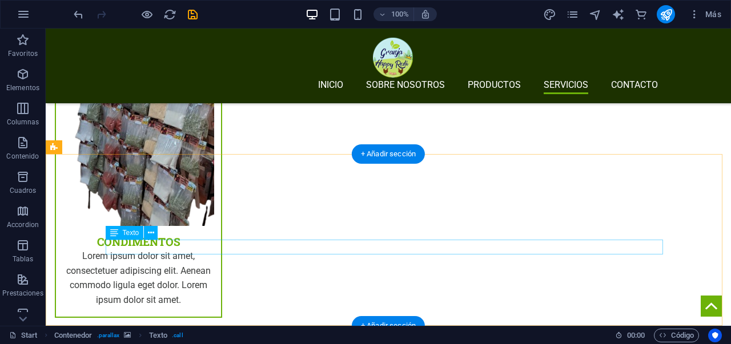
scroll to position [2557, 0]
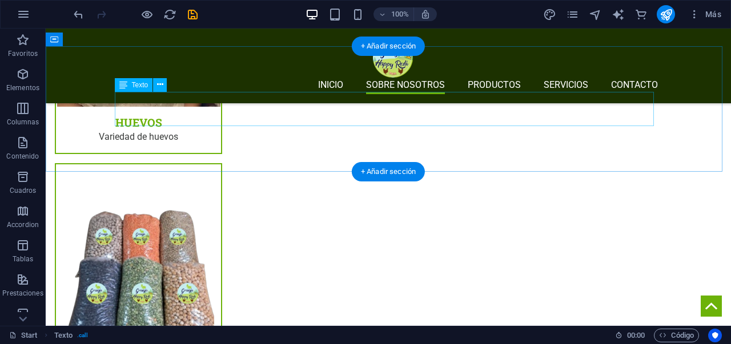
scroll to position [1681, 0]
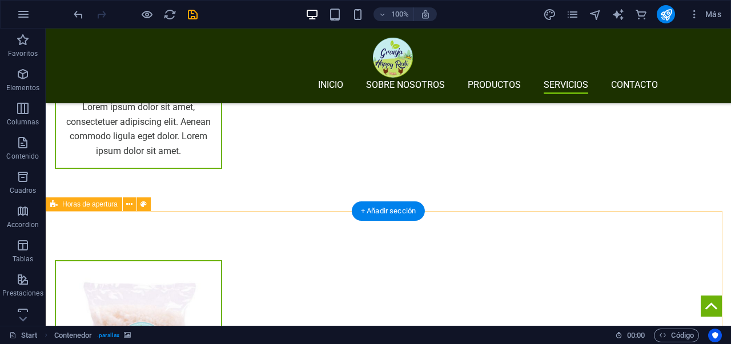
scroll to position [2592, 0]
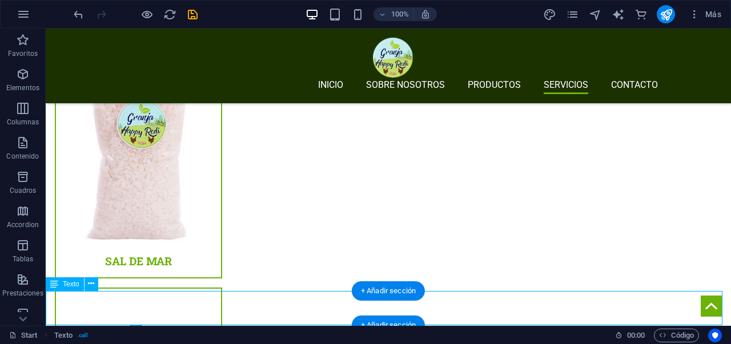
scroll to position [2557, 0]
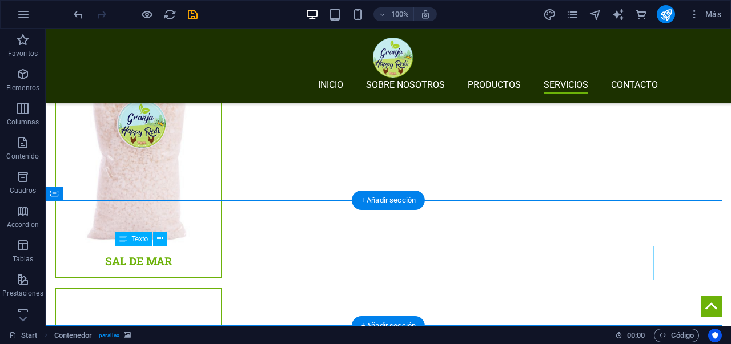
scroll to position [2683, 0]
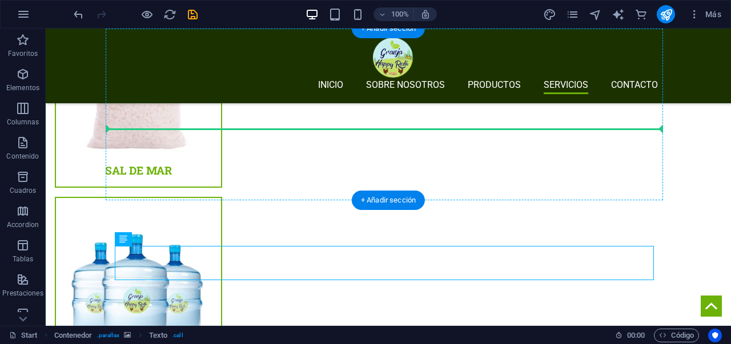
drag, startPoint x: 463, startPoint y: 265, endPoint x: 441, endPoint y: 125, distance: 142.3
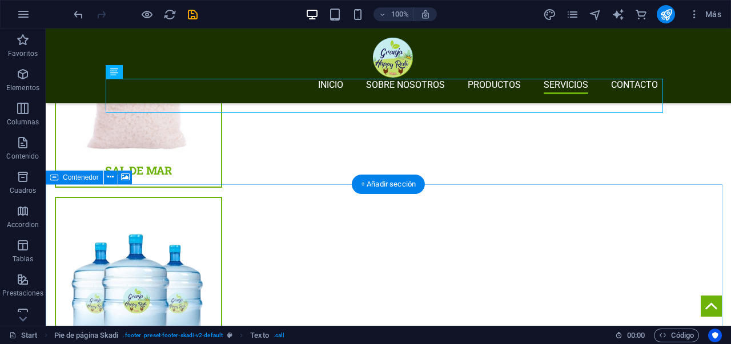
scroll to position [2764, 0]
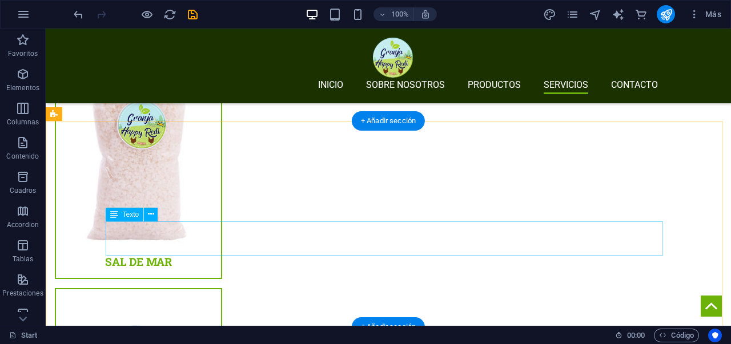
scroll to position [2579, 0]
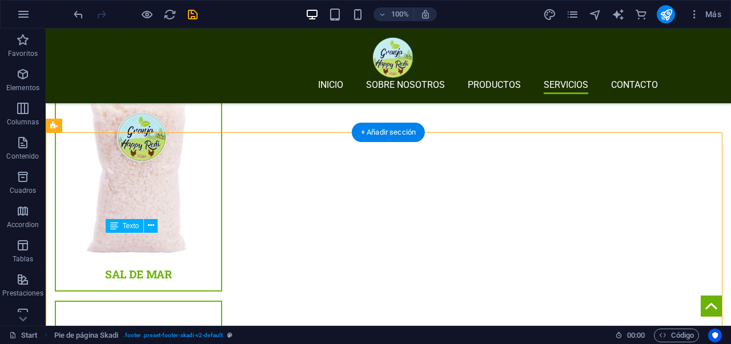
drag, startPoint x: 378, startPoint y: 254, endPoint x: 359, endPoint y: 262, distance: 20.0
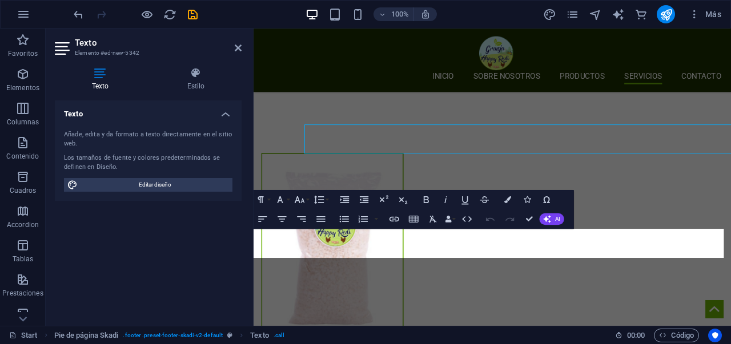
scroll to position [2670, 0]
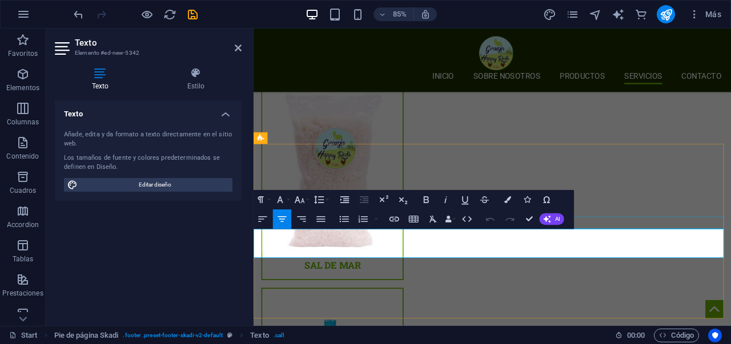
drag, startPoint x: 501, startPoint y: 282, endPoint x: 384, endPoint y: 268, distance: 117.9
drag, startPoint x: 367, startPoint y: 285, endPoint x: 506, endPoint y: 279, distance: 139.5
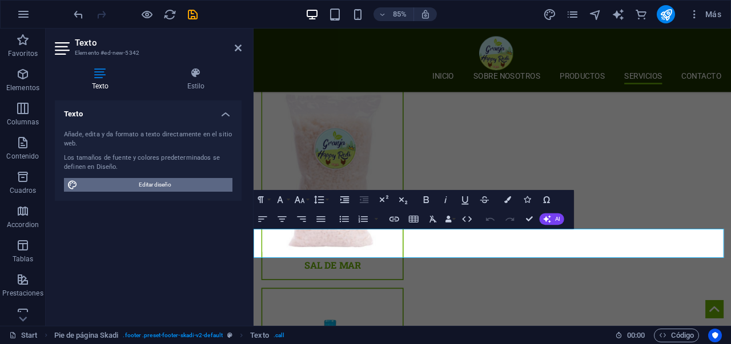
click at [200, 184] on span "Editar diseño" at bounding box center [155, 185] width 148 height 14
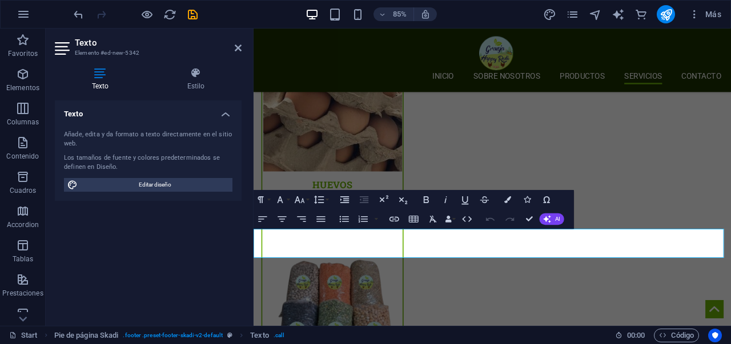
select select "px"
select select "300"
select select "px"
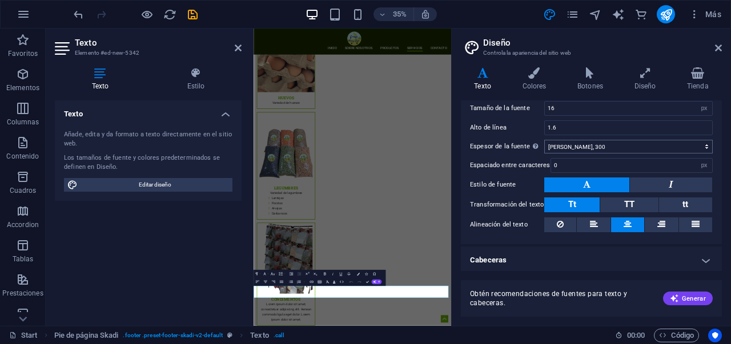
scroll to position [90, 0]
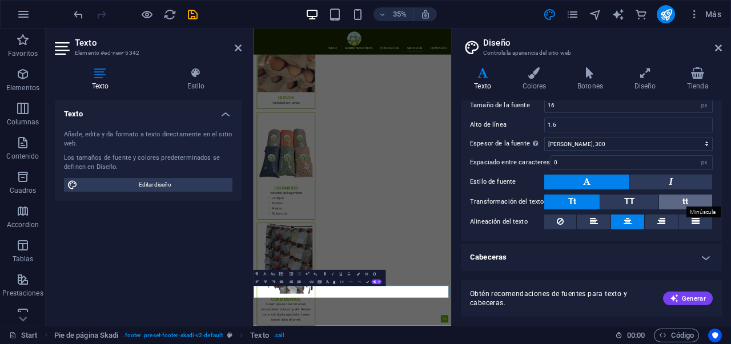
click at [686, 198] on span "tt" at bounding box center [686, 201] width 6 height 10
click at [717, 50] on icon at bounding box center [718, 47] width 7 height 9
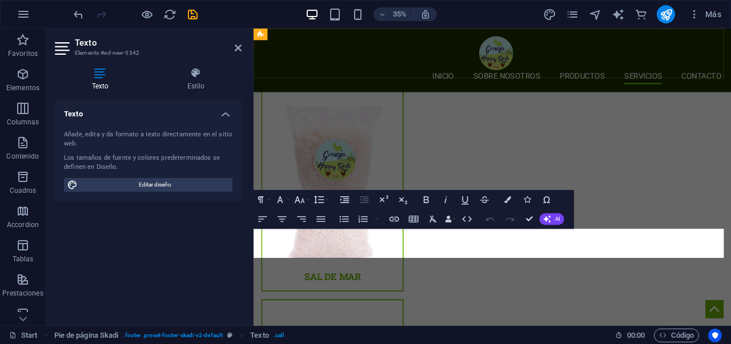
scroll to position [2670, 0]
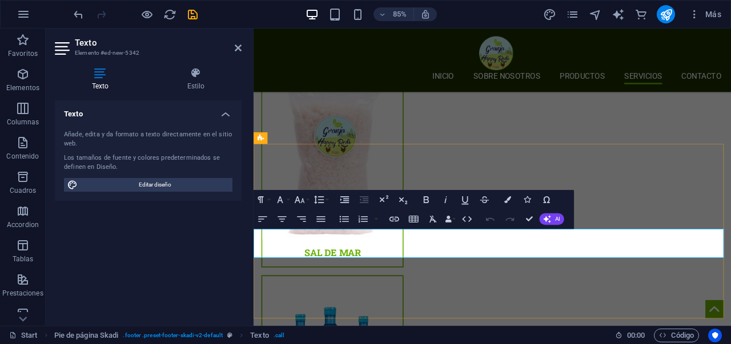
drag, startPoint x: 503, startPoint y: 286, endPoint x: 360, endPoint y: 280, distance: 142.3
click at [423, 198] on icon "button" at bounding box center [425, 199] width 11 height 11
click at [425, 199] on icon "button" at bounding box center [425, 199] width 11 height 11
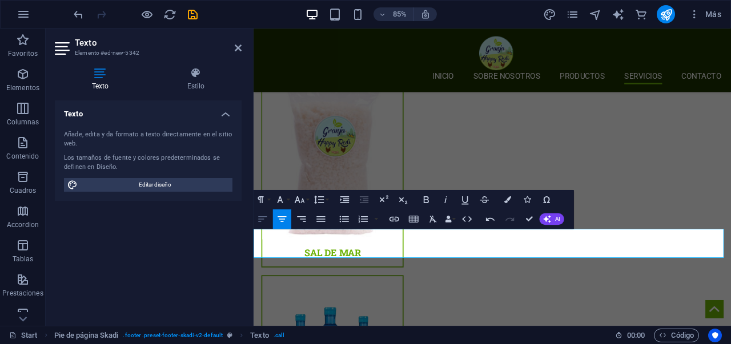
click at [269, 220] on button "Align Left" at bounding box center [263, 219] width 18 height 19
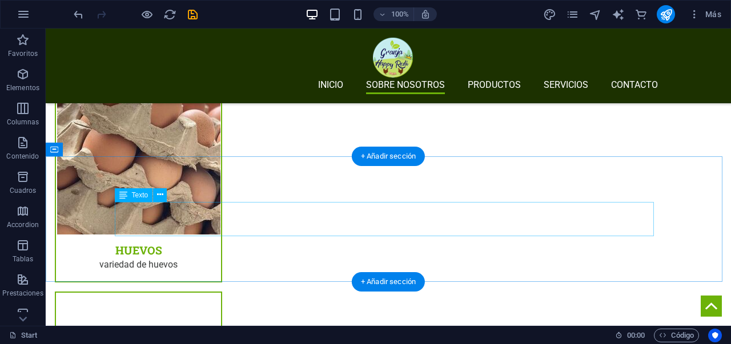
scroll to position [1620, 0]
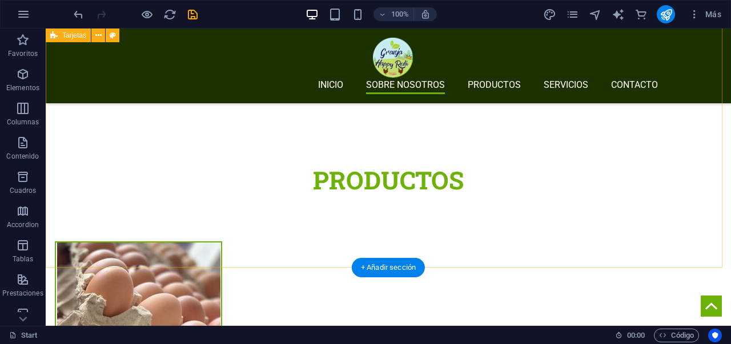
scroll to position [1508, 0]
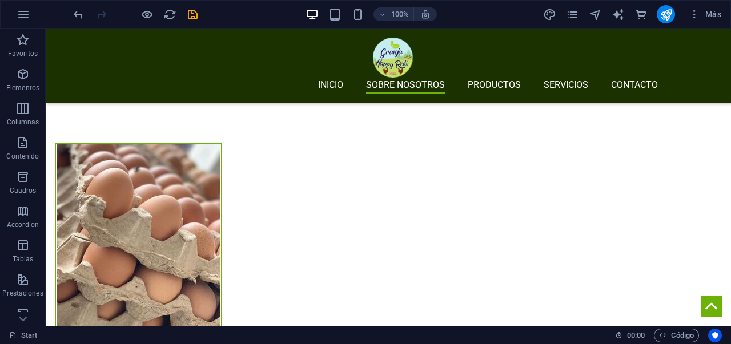
click at [74, 22] on div at bounding box center [135, 14] width 128 height 18
click at [80, 18] on icon "undo" at bounding box center [78, 14] width 13 height 13
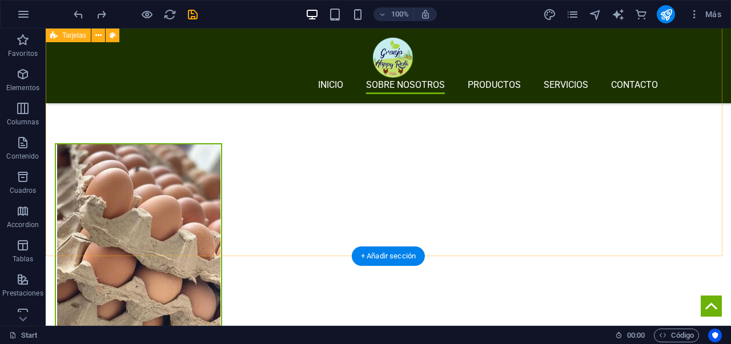
scroll to position [1528, 0]
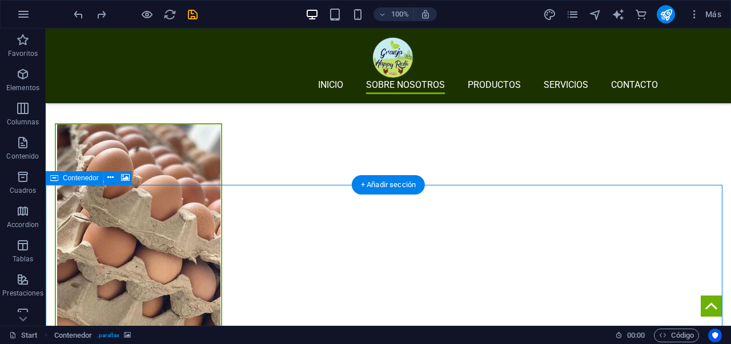
scroll to position [1625, 0]
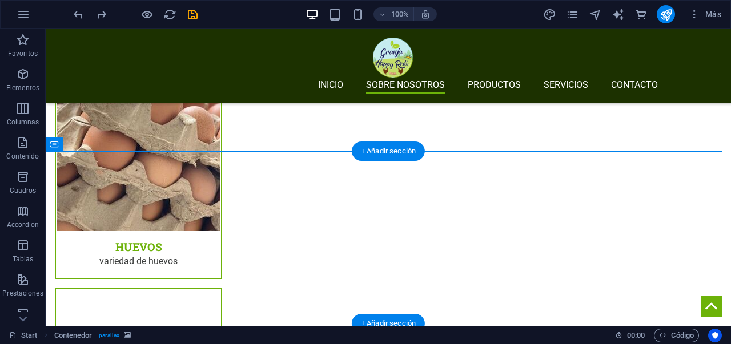
click at [73, 187] on div "Barra de menús Banner Contenedor H1 Imagen Predeterminado Contenedor Contenedor…" at bounding box center [388, 178] width 685 height 298
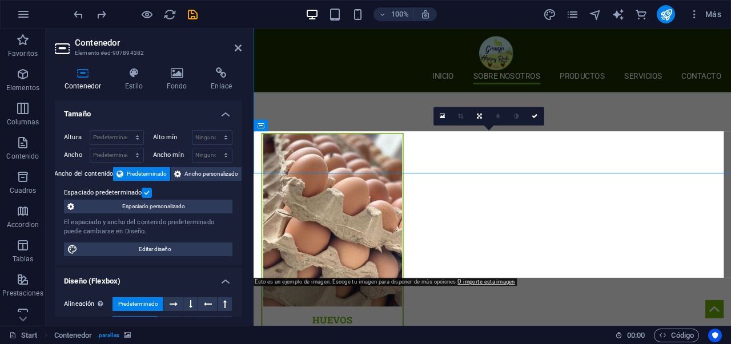
scroll to position [1750, 0]
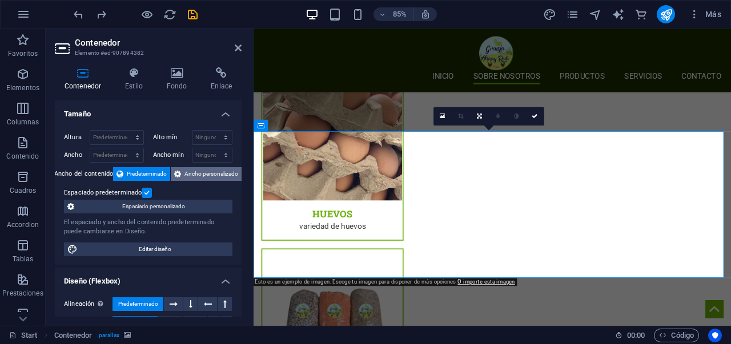
click at [191, 178] on span "Ancho personalizado" at bounding box center [211, 174] width 54 height 14
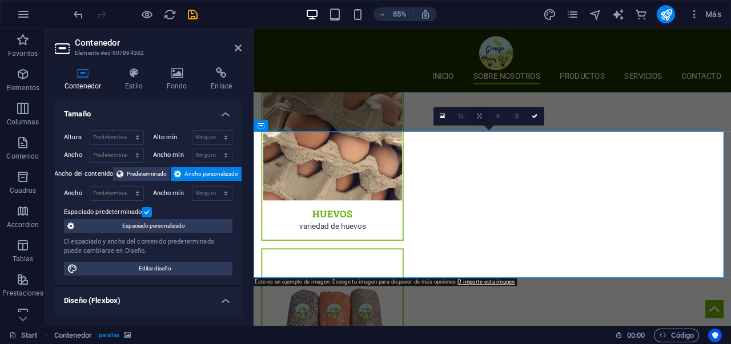
click at [481, 119] on icon at bounding box center [479, 117] width 5 height 6
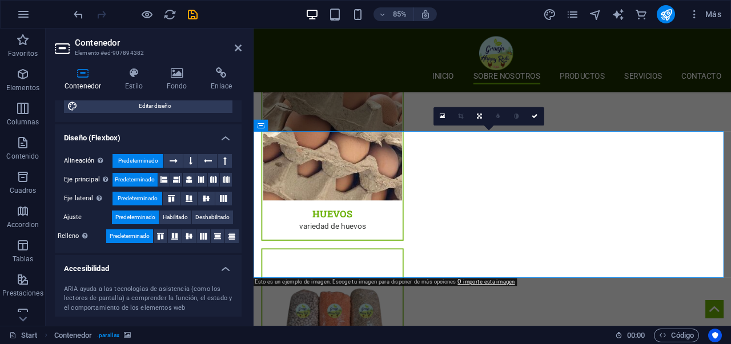
scroll to position [0, 0]
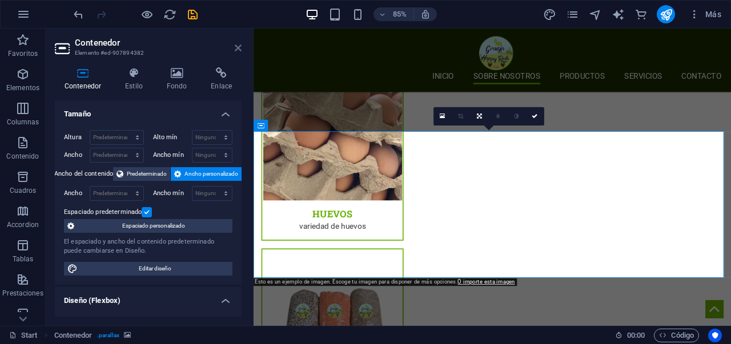
click at [238, 47] on icon at bounding box center [238, 47] width 7 height 9
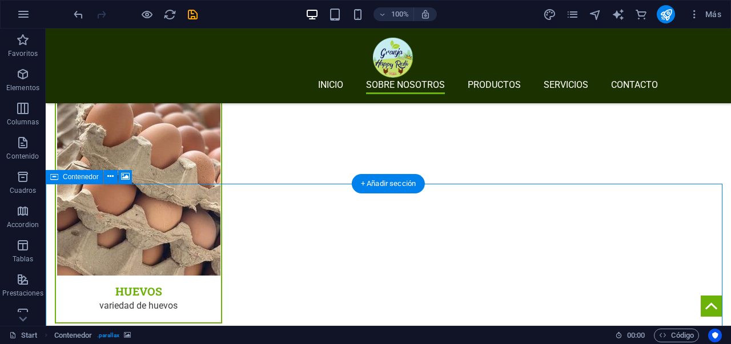
scroll to position [1614, 0]
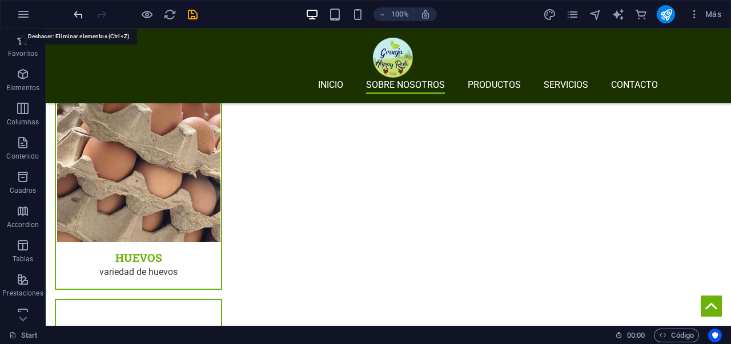
click at [83, 21] on icon "undo" at bounding box center [78, 14] width 13 height 13
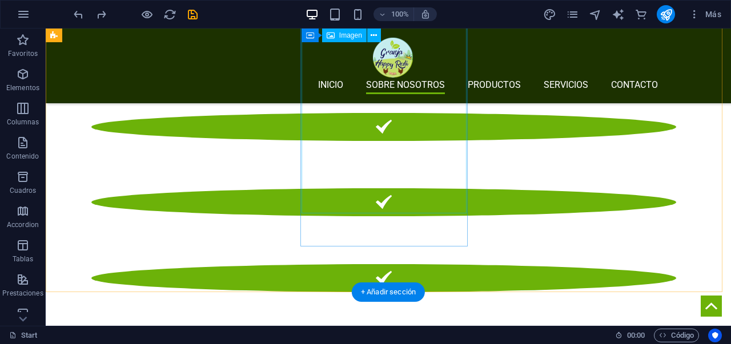
scroll to position [1502, 0]
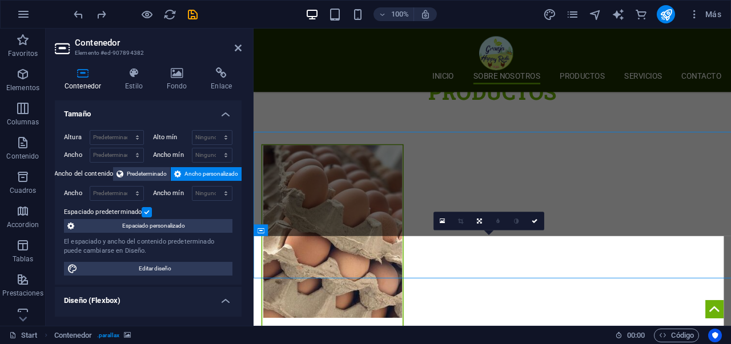
click at [112, 287] on h4 "Diseño (Flexbox)" at bounding box center [148, 297] width 187 height 21
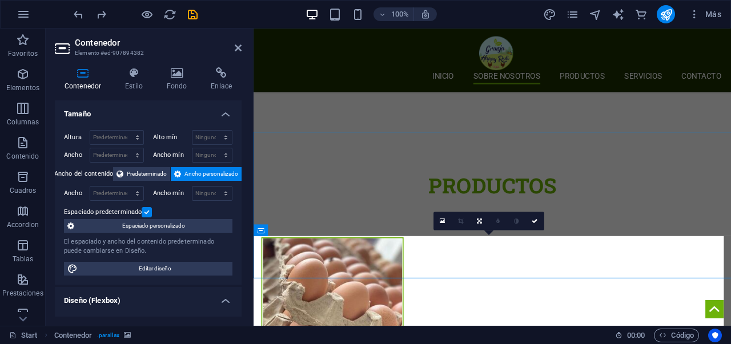
click at [112, 287] on h4 "Diseño (Flexbox)" at bounding box center [148, 297] width 187 height 21
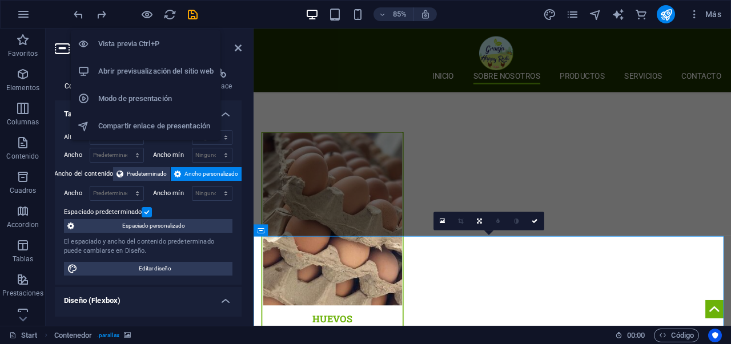
click at [167, 57] on li "Vista previa Ctrl+P" at bounding box center [146, 43] width 150 height 27
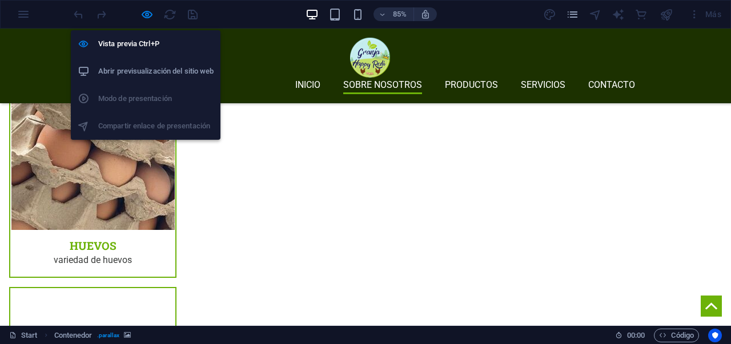
scroll to position [1502, 0]
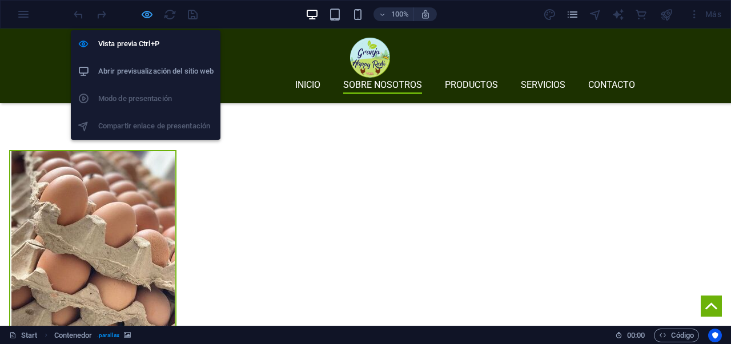
click at [141, 13] on icon "button" at bounding box center [147, 14] width 13 height 13
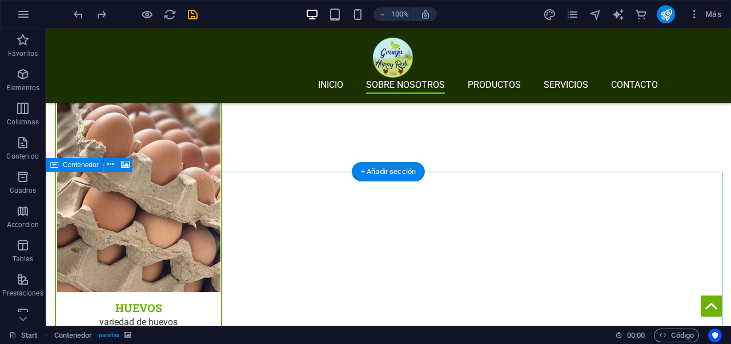
scroll to position [1616, 0]
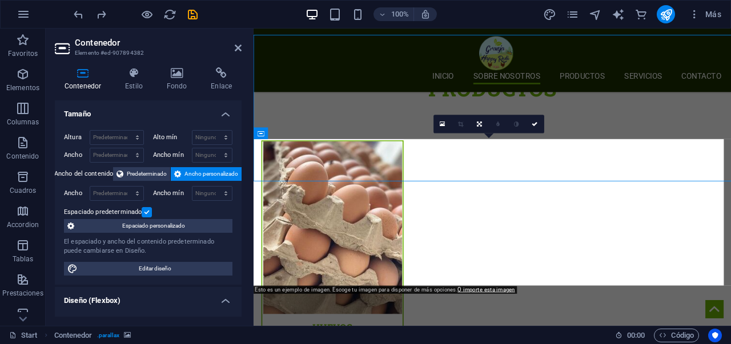
scroll to position [1740, 0]
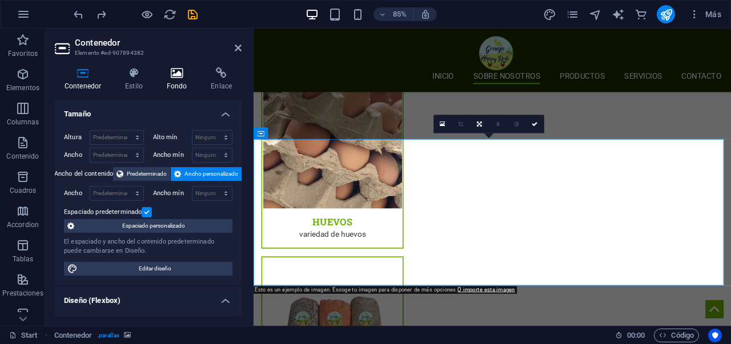
click at [179, 69] on icon at bounding box center [177, 72] width 40 height 11
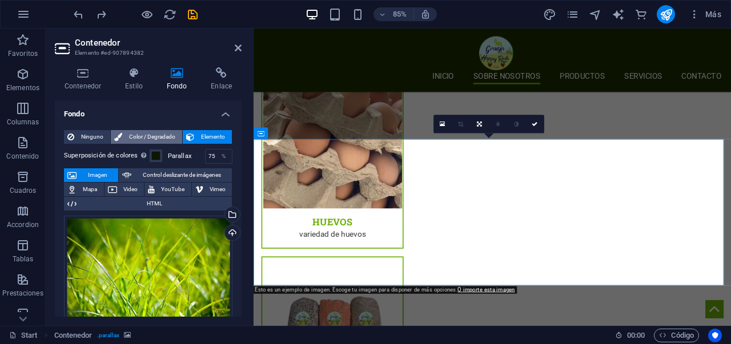
click at [122, 135] on button "Color / Degradado" at bounding box center [146, 137] width 71 height 14
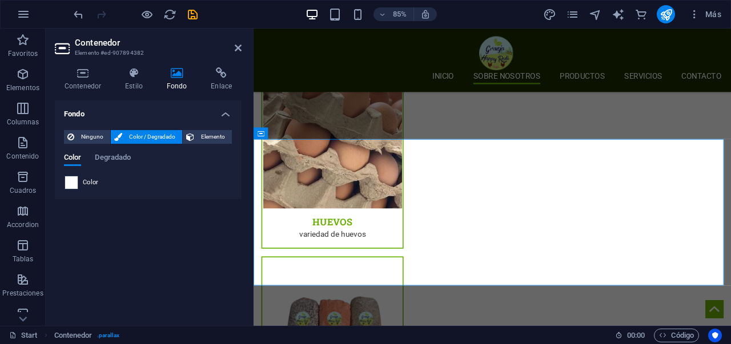
click at [67, 184] on span at bounding box center [71, 182] width 13 height 13
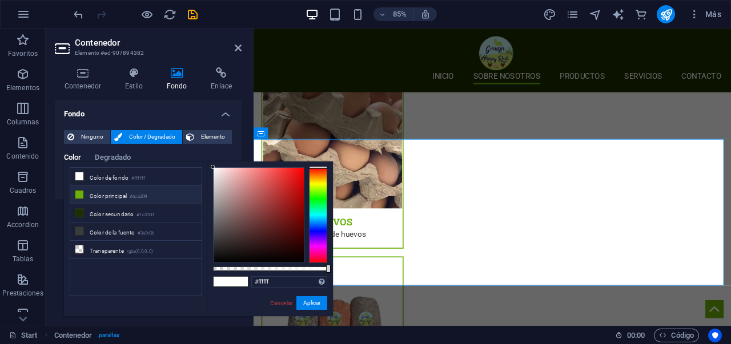
click at [94, 195] on li "Color principal #6cb209" at bounding box center [135, 195] width 131 height 18
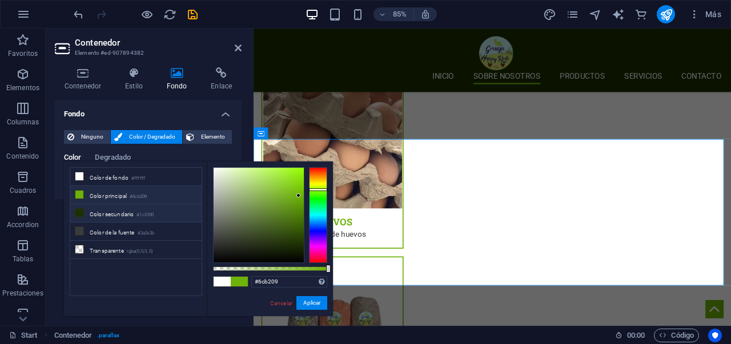
click at [111, 215] on li "Color secundario #1c3100" at bounding box center [135, 213] width 131 height 18
type input "#1c3100"
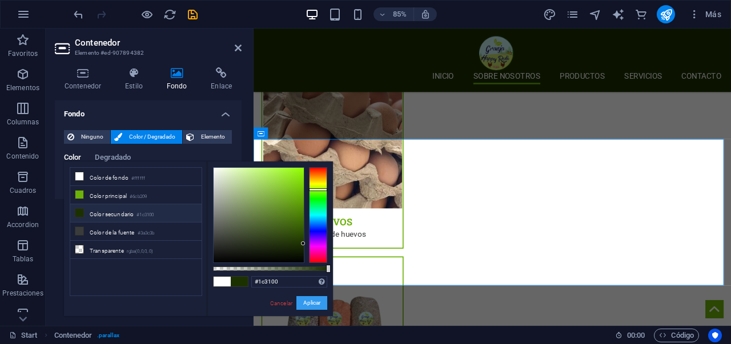
click at [306, 304] on button "Aplicar" at bounding box center [311, 303] width 31 height 14
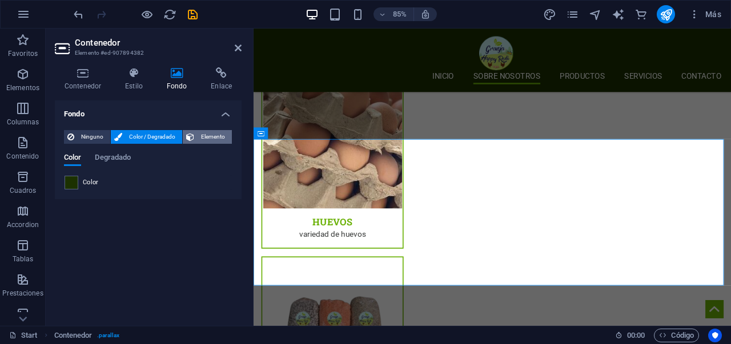
click at [195, 131] on button "Elemento" at bounding box center [207, 137] width 49 height 14
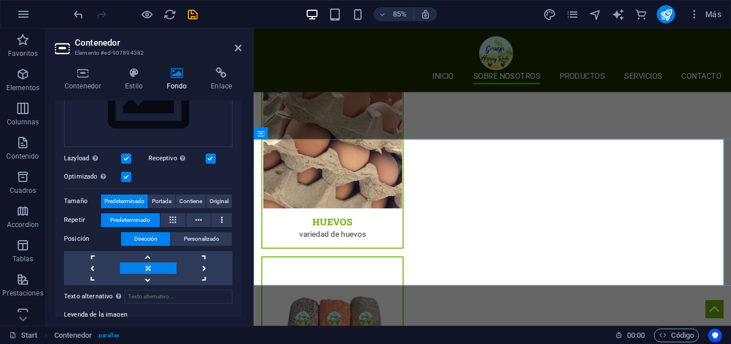
scroll to position [0, 0]
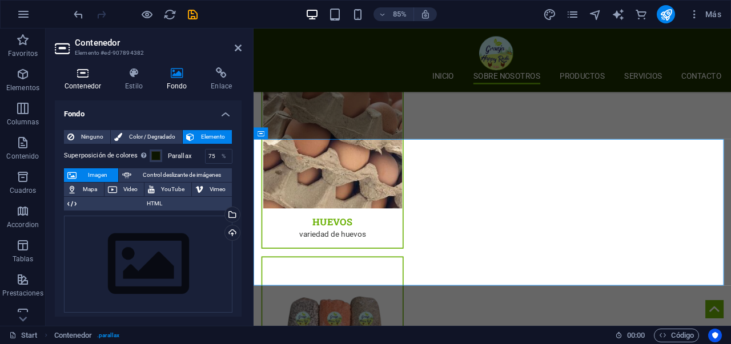
click at [111, 84] on h4 "Contenedor" at bounding box center [85, 79] width 61 height 24
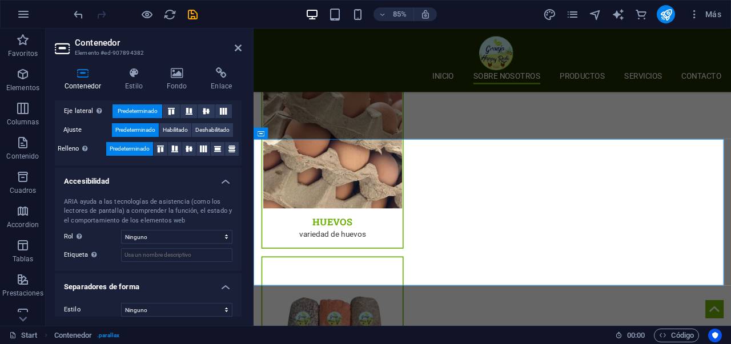
scroll to position [259, 0]
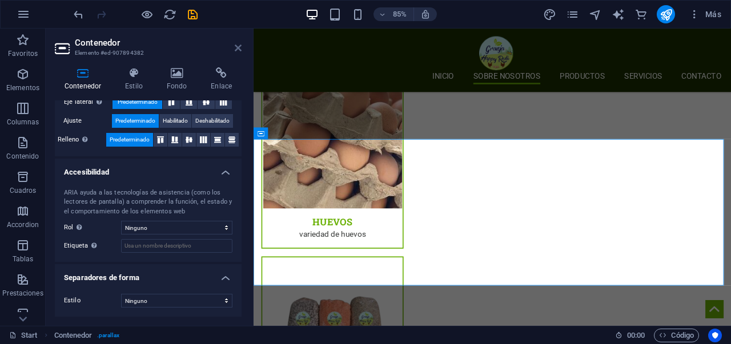
click at [238, 51] on icon at bounding box center [238, 47] width 7 height 9
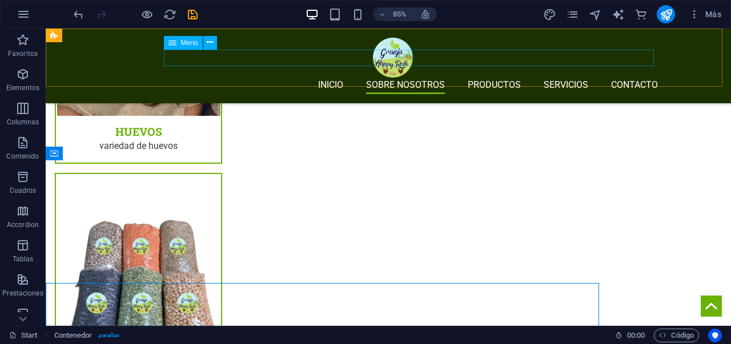
scroll to position [1616, 0]
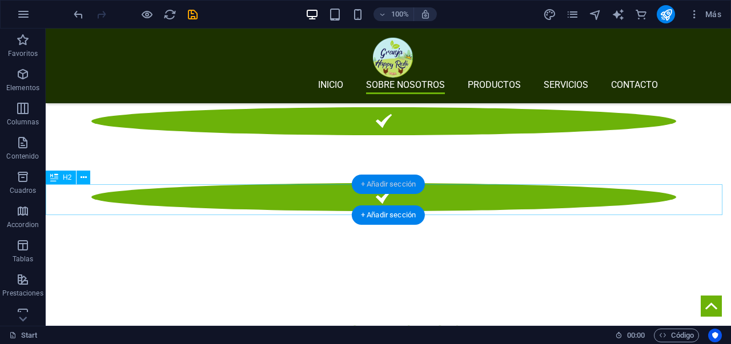
scroll to position [830, 0]
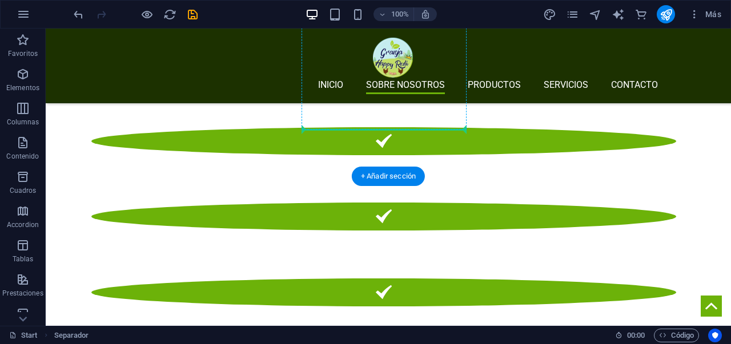
scroll to position [1830, 0]
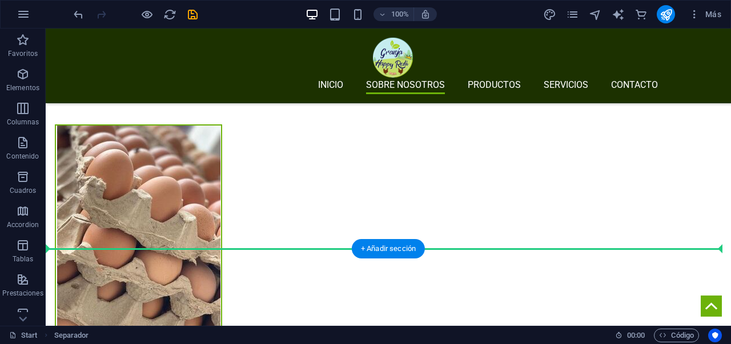
drag, startPoint x: 331, startPoint y: 174, endPoint x: 335, endPoint y: 258, distance: 83.5
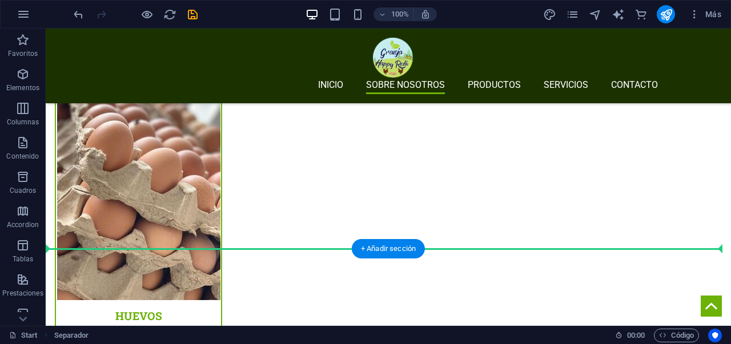
scroll to position [1527, 0]
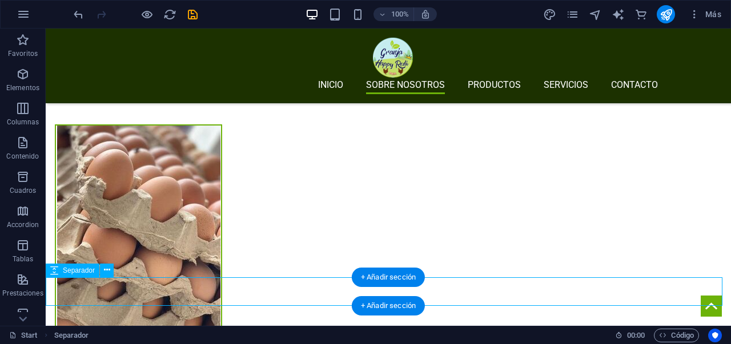
select select "px"
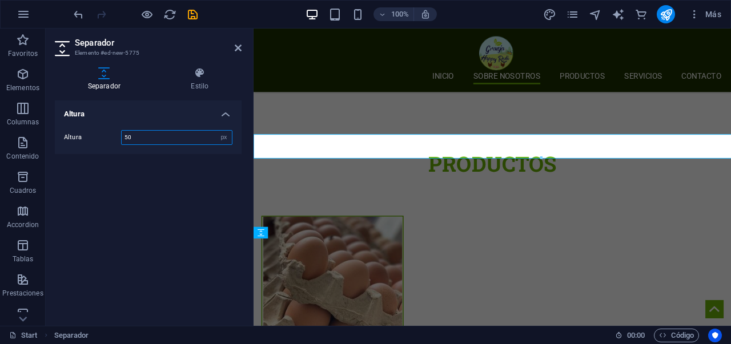
scroll to position [1652, 0]
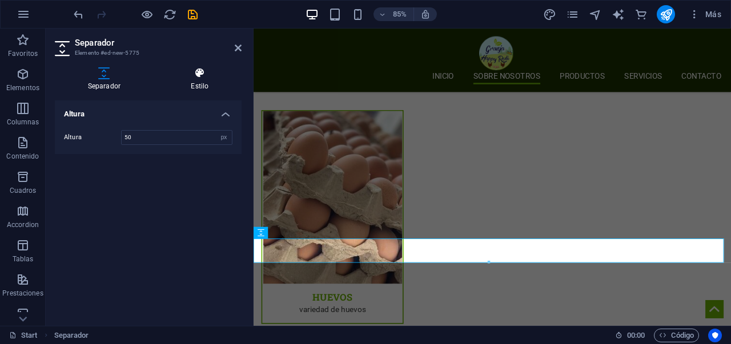
click at [198, 81] on h4 "Estilo" at bounding box center [199, 79] width 83 height 24
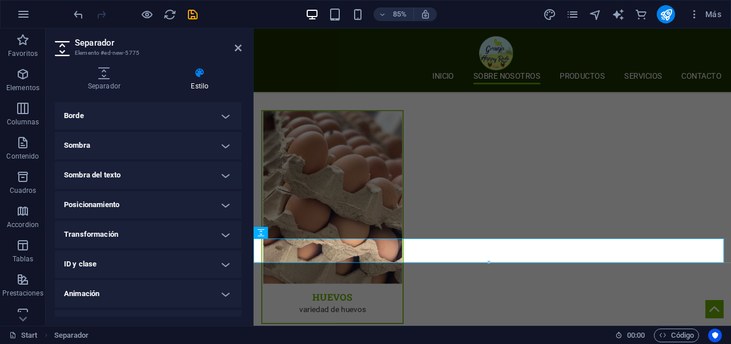
scroll to position [113, 0]
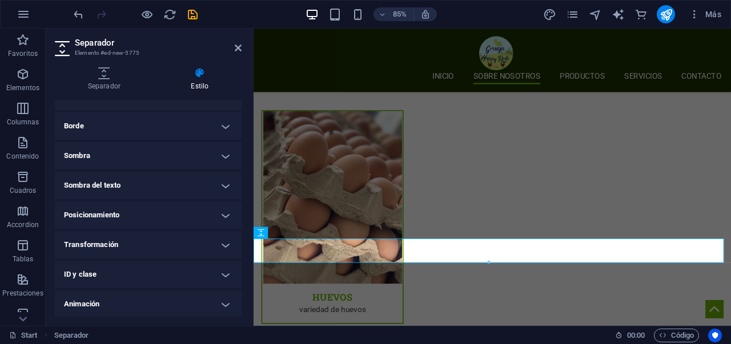
click at [177, 158] on h4 "Sombra" at bounding box center [148, 155] width 187 height 27
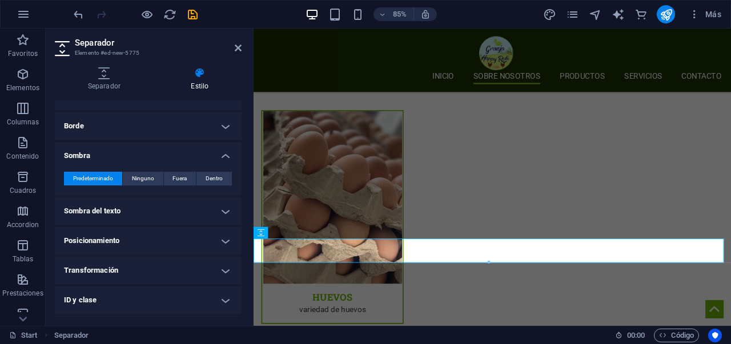
click at [187, 147] on h4 "Sombra" at bounding box center [148, 152] width 187 height 21
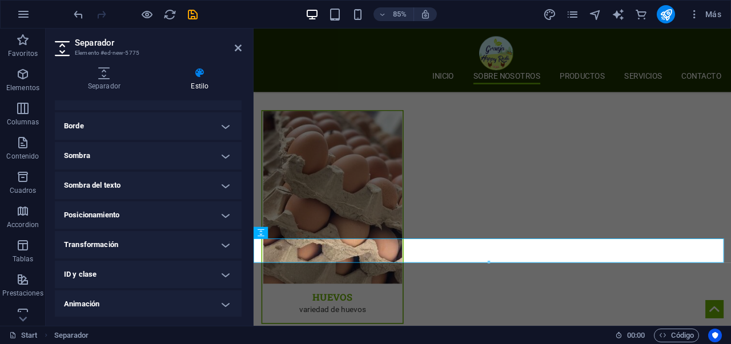
click at [213, 129] on h4 "Borde" at bounding box center [148, 126] width 187 height 27
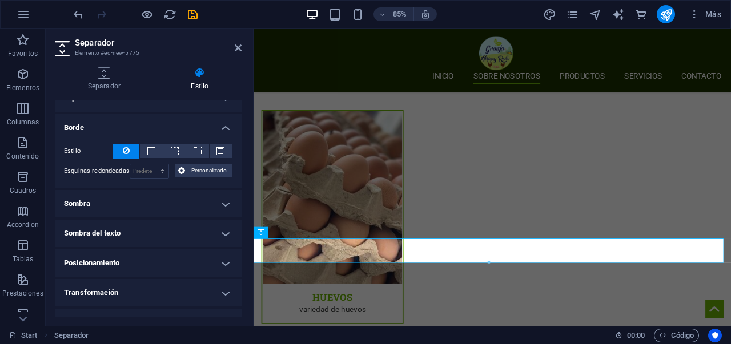
scroll to position [111, 0]
click at [214, 133] on h4 "Borde" at bounding box center [148, 125] width 187 height 21
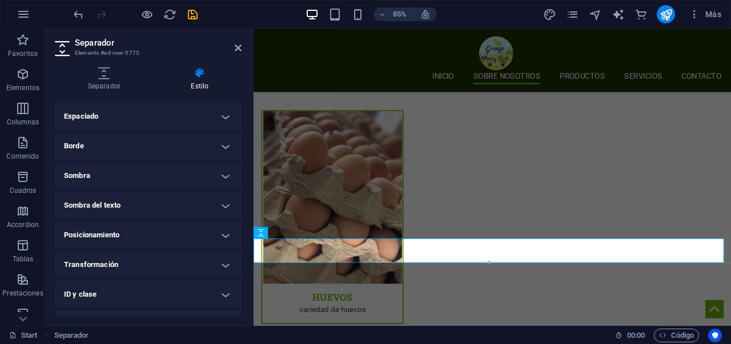
click at [222, 114] on h4 "Espaciado" at bounding box center [148, 116] width 187 height 27
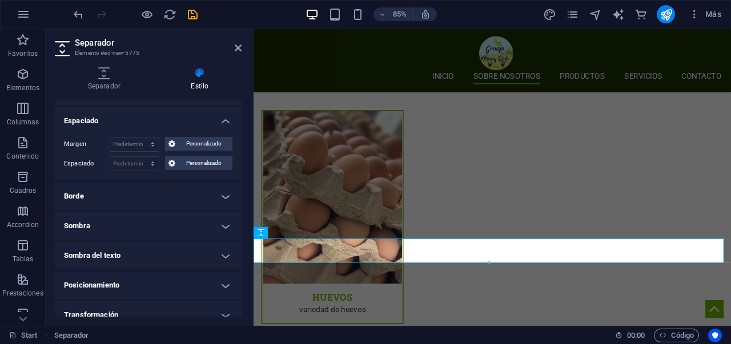
click at [218, 119] on h4 "Espaciado" at bounding box center [148, 117] width 187 height 21
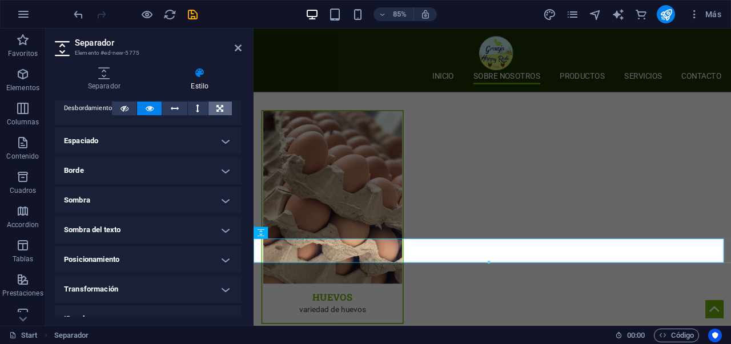
scroll to position [55, 0]
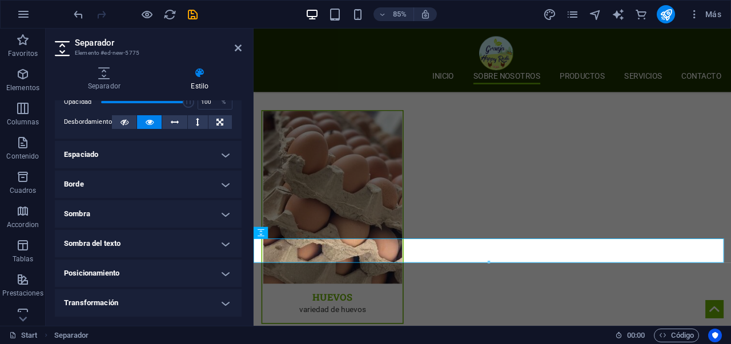
click at [207, 142] on h4 "Espaciado" at bounding box center [148, 154] width 187 height 27
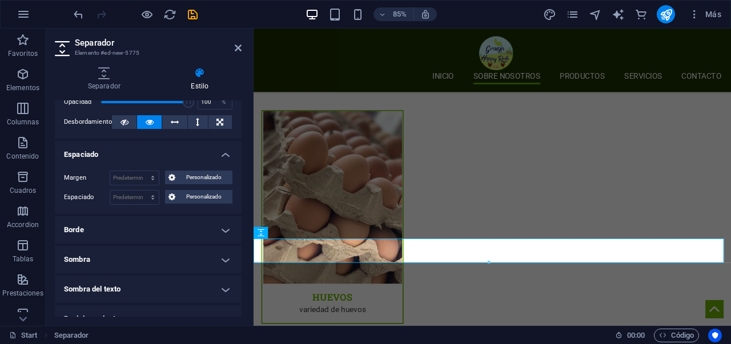
click at [208, 154] on h4 "Espaciado" at bounding box center [148, 151] width 187 height 21
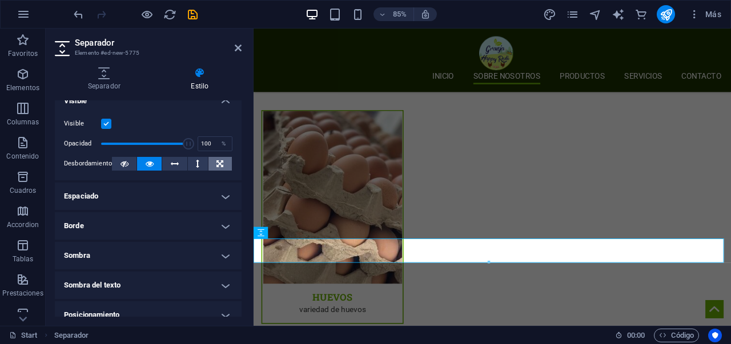
scroll to position [0, 0]
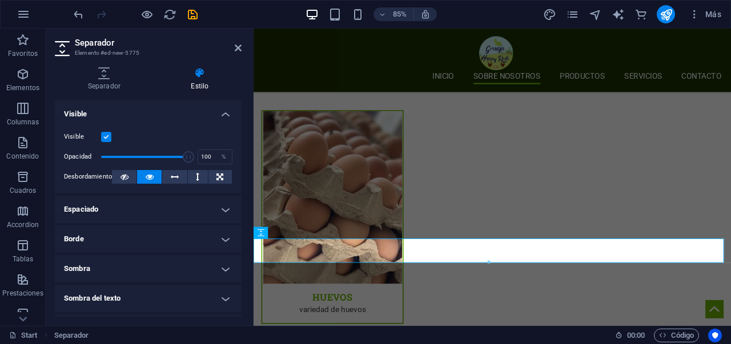
click at [210, 117] on h4 "Visible" at bounding box center [148, 111] width 187 height 21
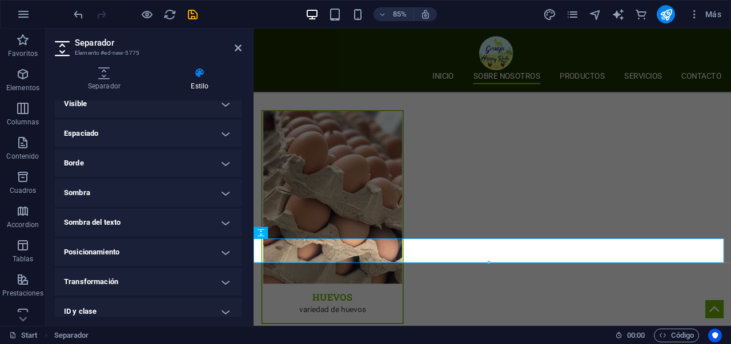
scroll to position [78, 0]
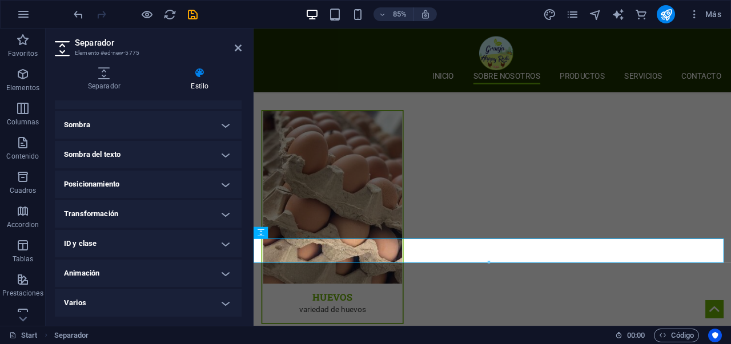
click at [142, 266] on h4 "Animación" at bounding box center [148, 273] width 187 height 27
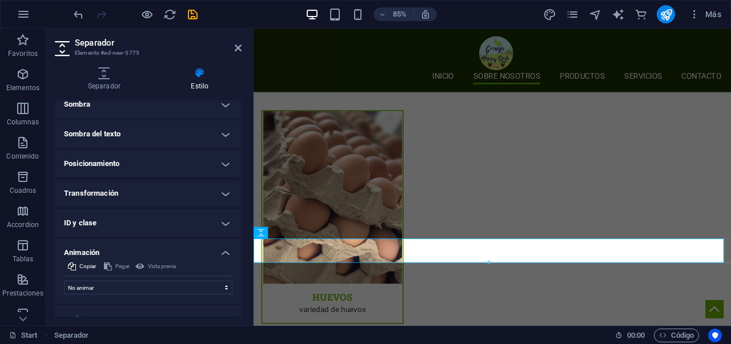
scroll to position [115, 0]
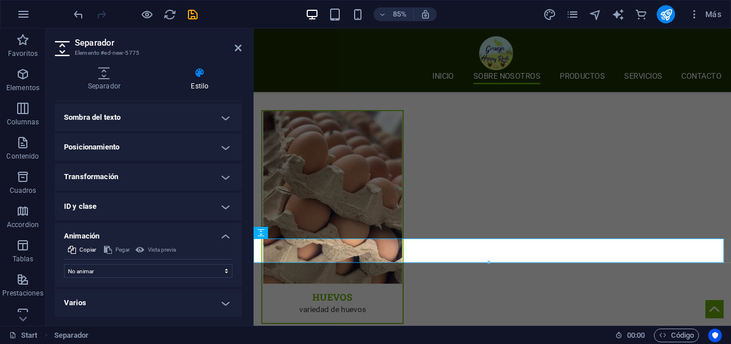
click at [178, 219] on h4 "ID y clase" at bounding box center [148, 206] width 187 height 27
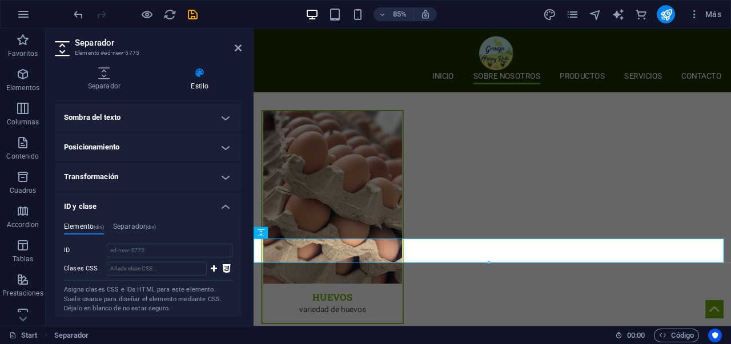
click at [190, 178] on h4 "Transformación" at bounding box center [148, 176] width 187 height 27
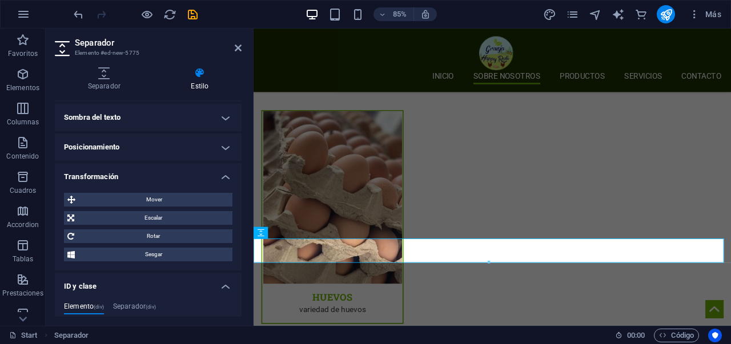
click at [205, 145] on h4 "Posicionamiento" at bounding box center [148, 147] width 187 height 27
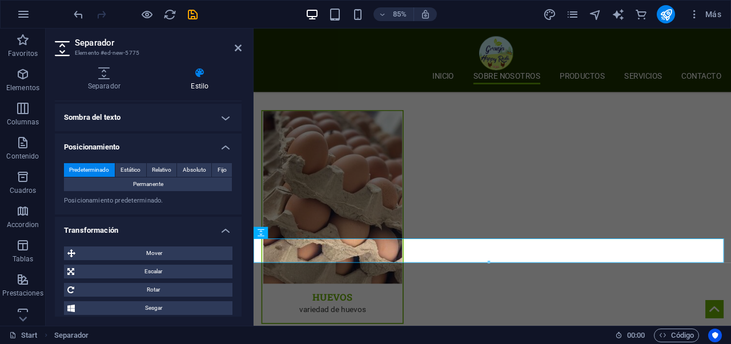
click at [217, 113] on h4 "Sombra del texto" at bounding box center [148, 117] width 187 height 27
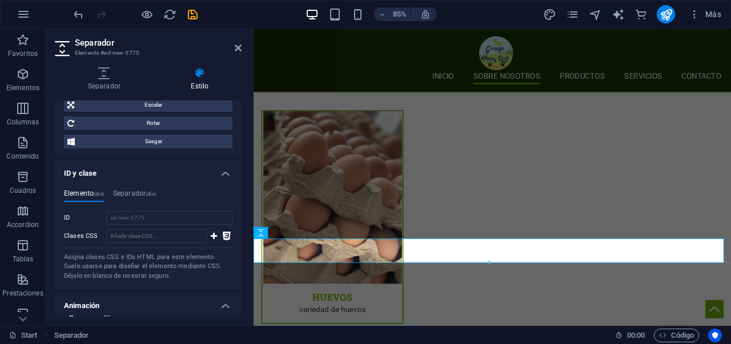
scroll to position [378, 0]
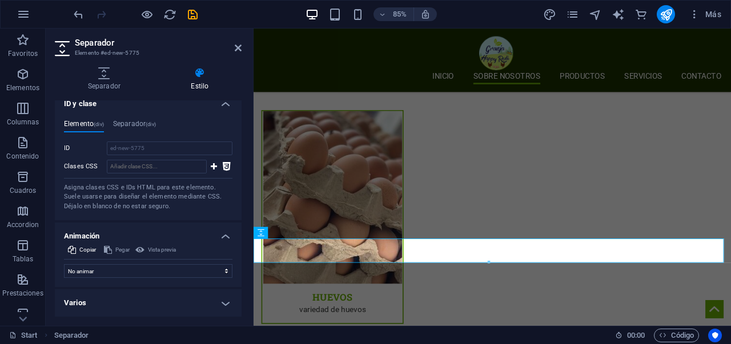
click at [224, 234] on h4 "Animación" at bounding box center [148, 233] width 187 height 21
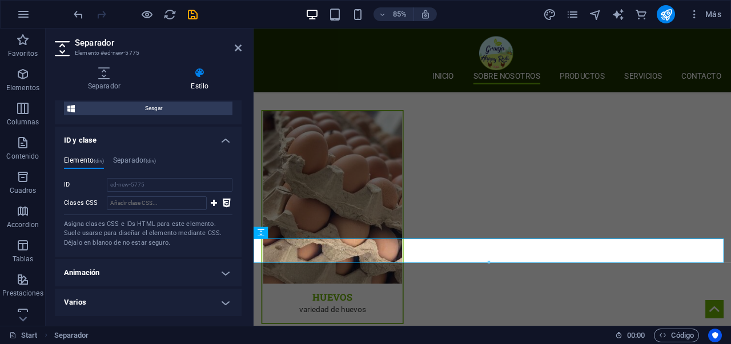
scroll to position [340, 0]
click at [216, 301] on h4 "Varios" at bounding box center [148, 303] width 187 height 27
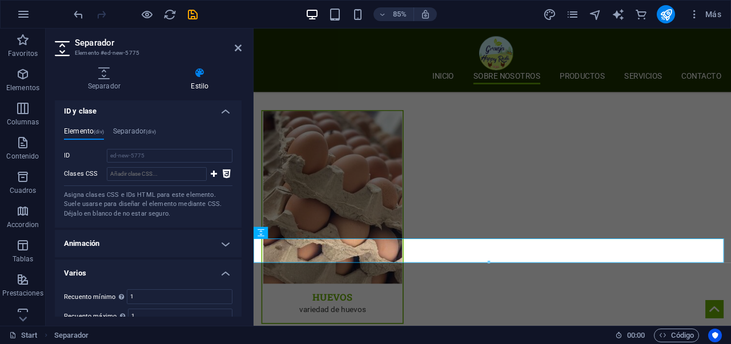
scroll to position [411, 0]
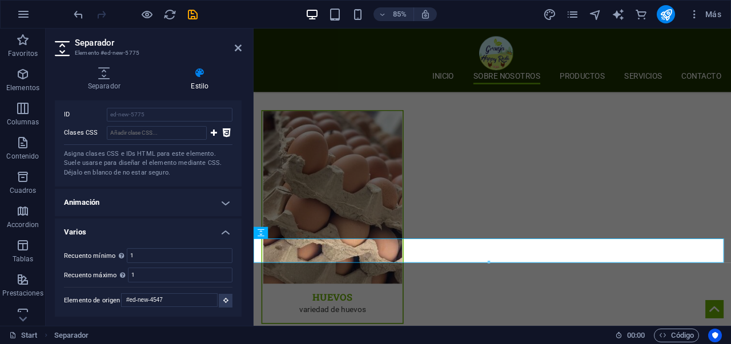
click at [231, 228] on h4 "Varios" at bounding box center [148, 229] width 187 height 21
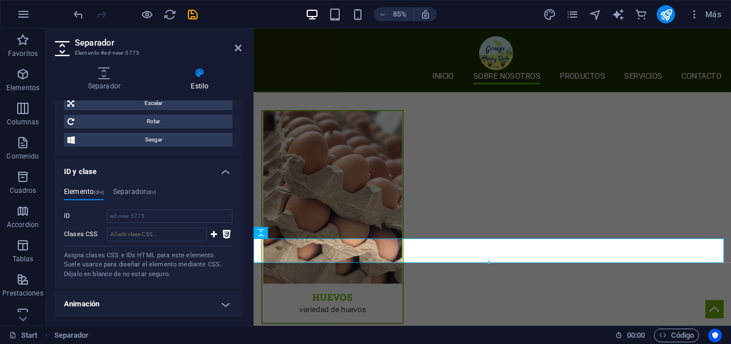
scroll to position [195, 0]
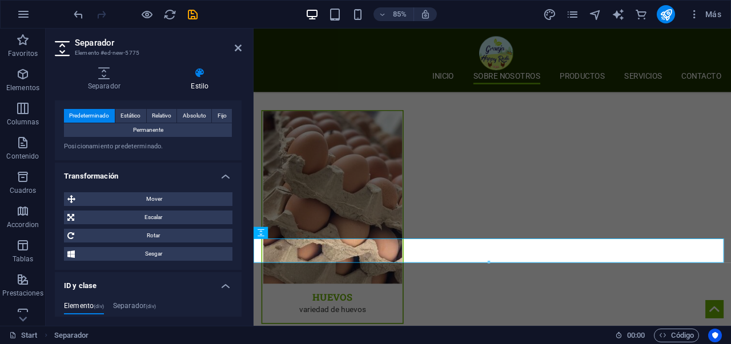
click at [221, 279] on h4 "ID y clase" at bounding box center [148, 282] width 187 height 21
click at [225, 178] on h4 "Transformación" at bounding box center [148, 173] width 187 height 21
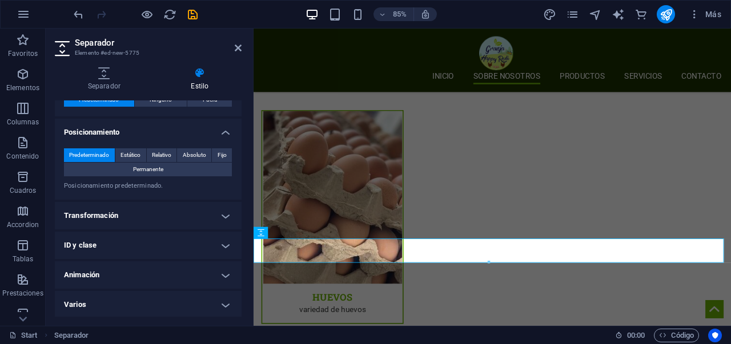
click at [224, 138] on h4 "Posicionamiento" at bounding box center [148, 129] width 187 height 21
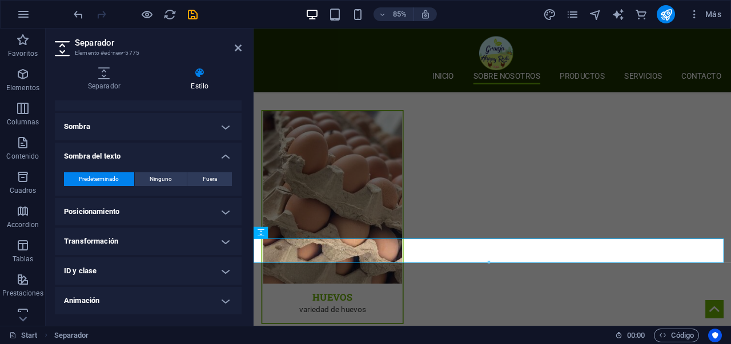
click at [226, 157] on h4 "Sombra del texto" at bounding box center [148, 153] width 187 height 21
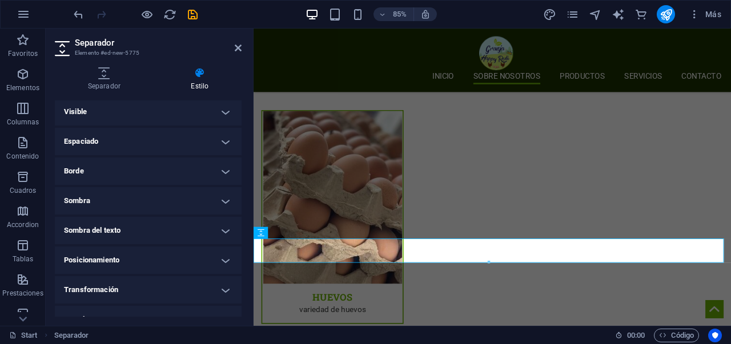
scroll to position [0, 0]
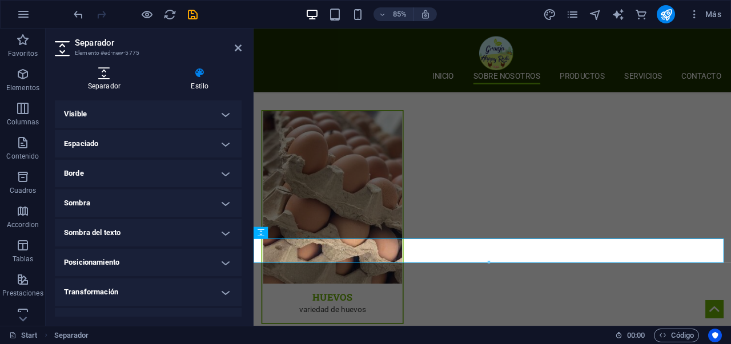
click at [130, 71] on icon at bounding box center [104, 72] width 99 height 11
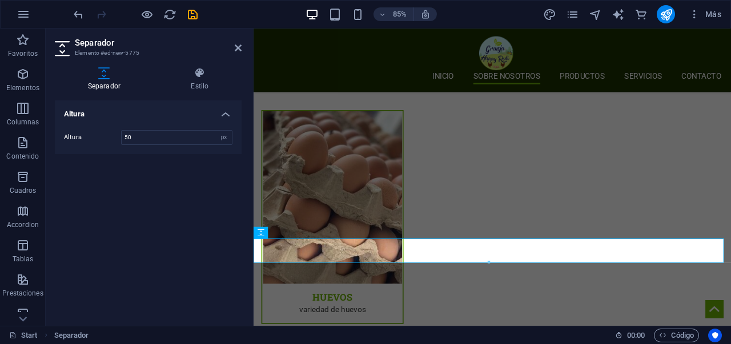
click at [242, 50] on aside "Separador Elemento #ed-new-5775 Separador Estilo Altura Altura 50 px rem vh vw …" at bounding box center [150, 178] width 208 height 298
click at [234, 50] on header "Separador Elemento #ed-new-5775" at bounding box center [148, 44] width 187 height 30
drag, startPoint x: 240, startPoint y: 50, endPoint x: 267, endPoint y: 222, distance: 173.5
click at [240, 50] on icon at bounding box center [238, 47] width 7 height 9
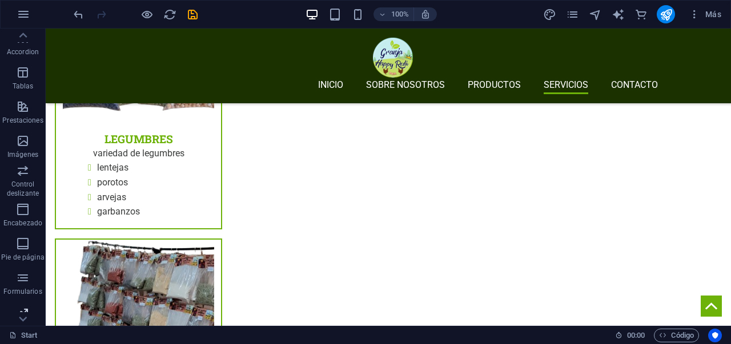
scroll to position [251, 0]
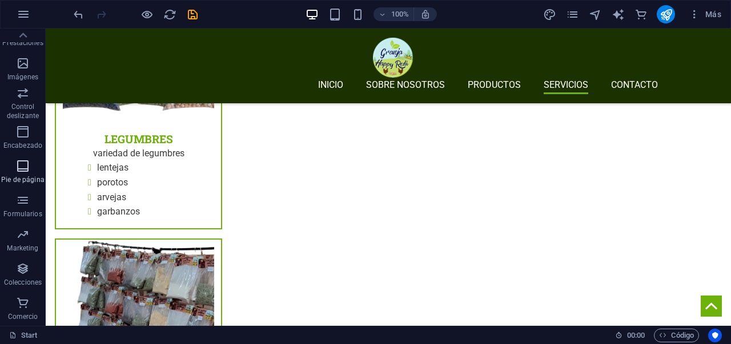
click at [26, 174] on span "Pie de página" at bounding box center [23, 172] width 46 height 27
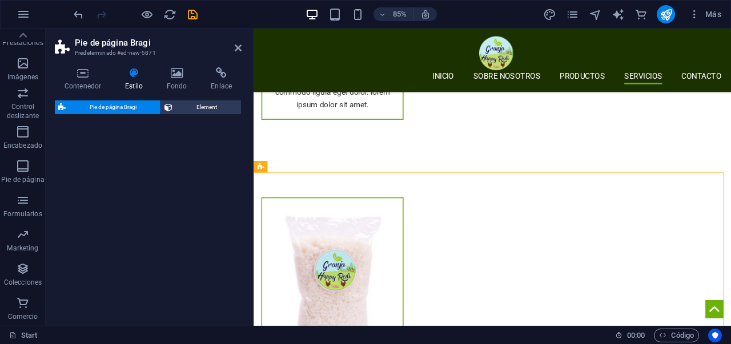
scroll to position [2539, 0]
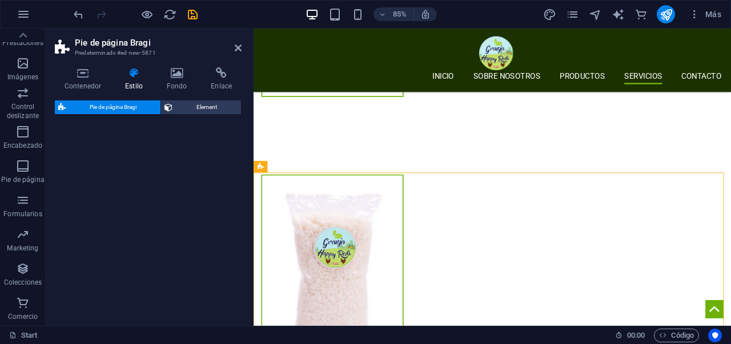
select select "%"
select select "rem"
select select "px"
select select "rem"
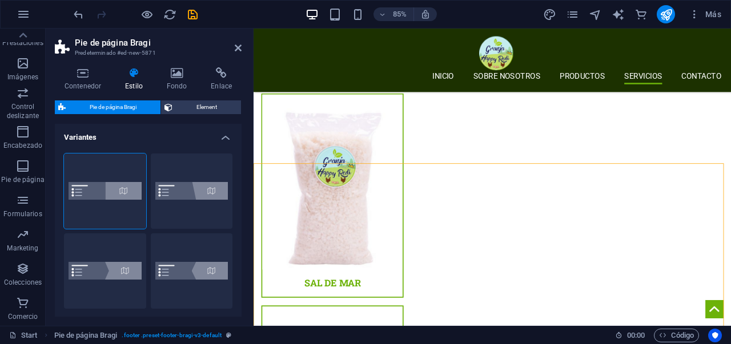
scroll to position [2637, 0]
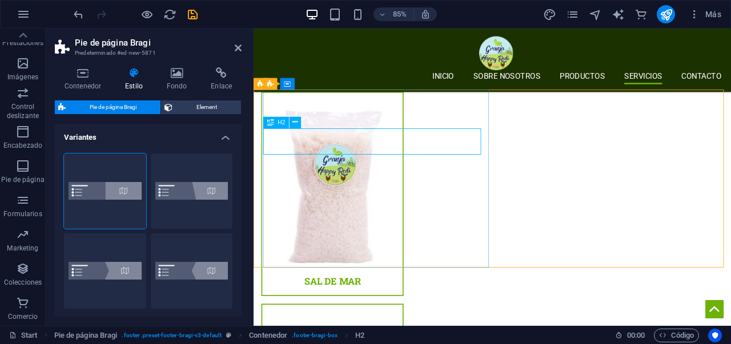
click at [275, 123] on div "H2" at bounding box center [276, 122] width 26 height 11
click at [295, 123] on icon at bounding box center [295, 123] width 5 height 10
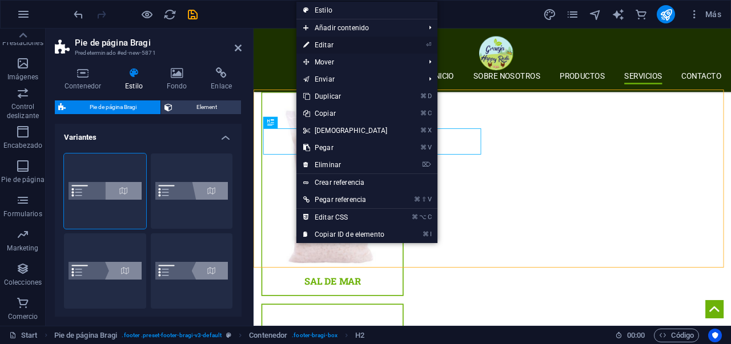
click at [332, 45] on link "⏎ Editar" at bounding box center [345, 45] width 98 height 17
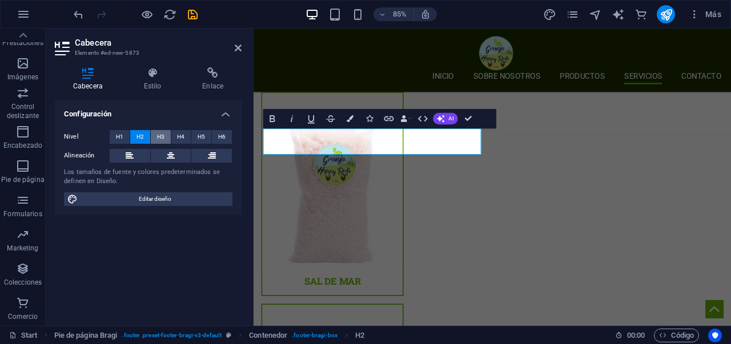
click at [162, 133] on span "H3" at bounding box center [160, 137] width 7 height 14
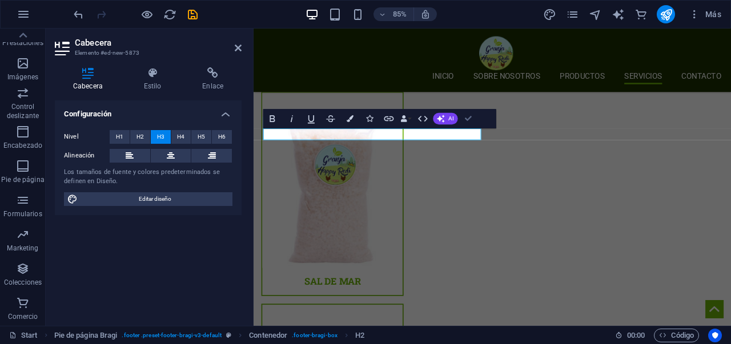
drag, startPoint x: 468, startPoint y: 120, endPoint x: 385, endPoint y: 106, distance: 83.9
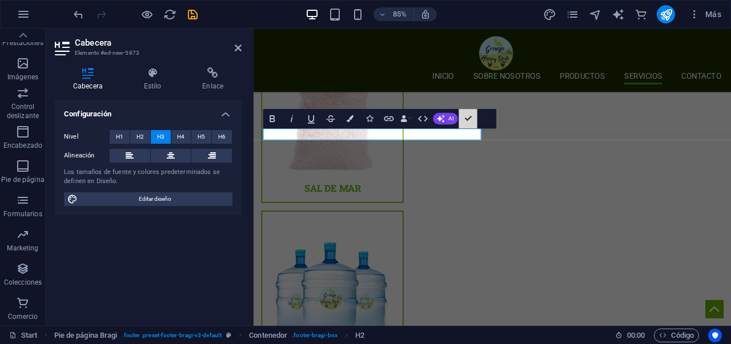
scroll to position [2514, 0]
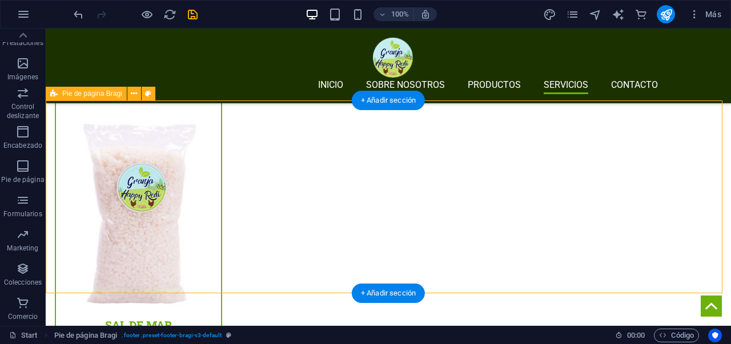
drag, startPoint x: 456, startPoint y: 252, endPoint x: 215, endPoint y: 229, distance: 242.7
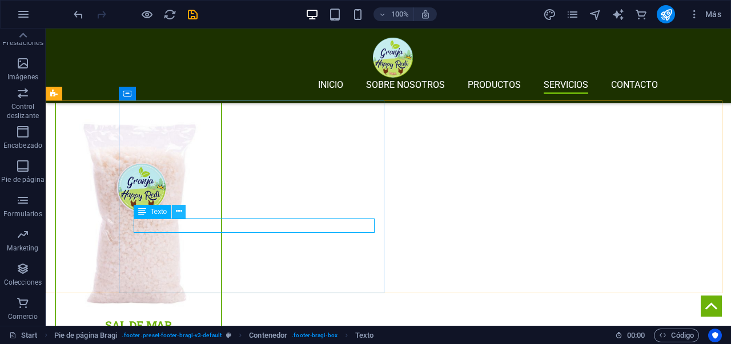
click at [182, 213] on button at bounding box center [179, 212] width 14 height 14
click at [180, 212] on icon at bounding box center [179, 212] width 6 height 12
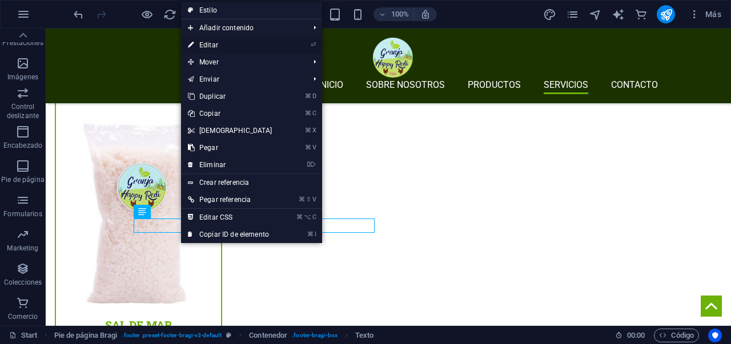
click at [224, 46] on link "⏎ Editar" at bounding box center [230, 45] width 98 height 17
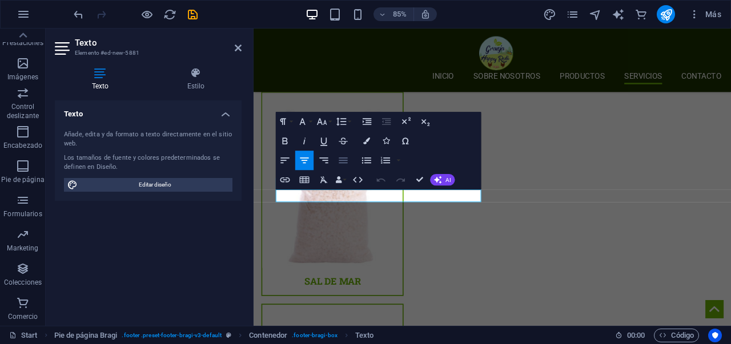
click at [341, 161] on icon "button" at bounding box center [343, 160] width 11 height 11
click at [308, 163] on icon "button" at bounding box center [304, 160] width 11 height 11
click at [291, 161] on button "Align Left" at bounding box center [285, 160] width 18 height 19
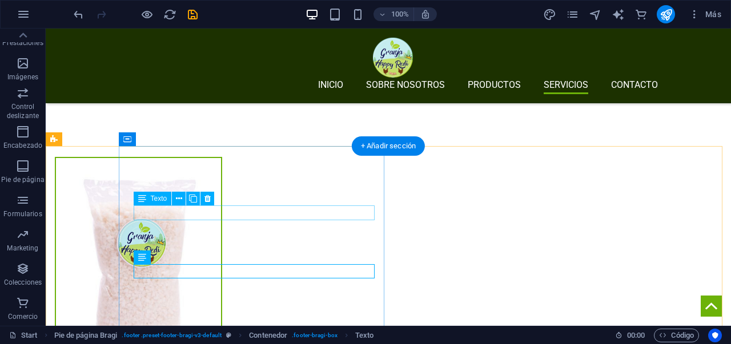
scroll to position [2470, 0]
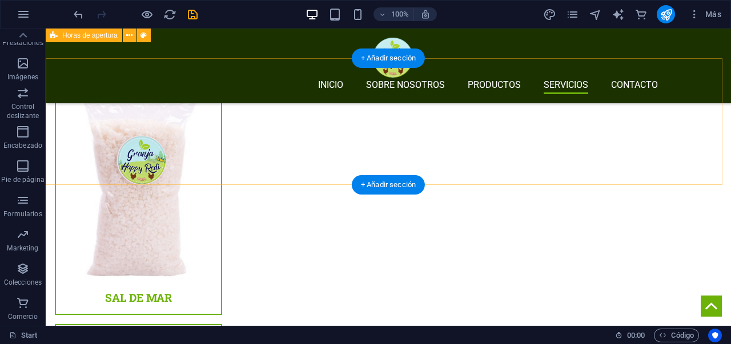
scroll to position [2429, 0]
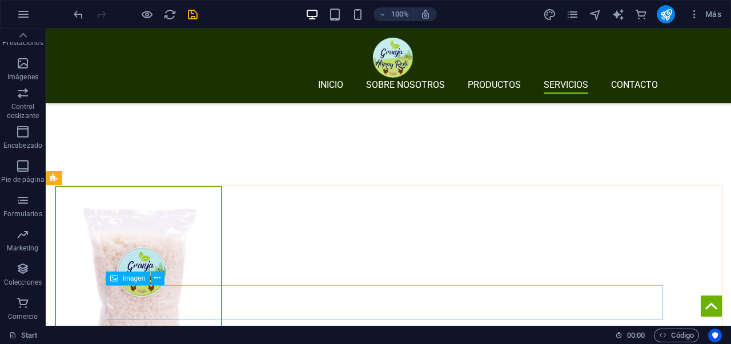
click at [114, 278] on icon at bounding box center [114, 279] width 8 height 14
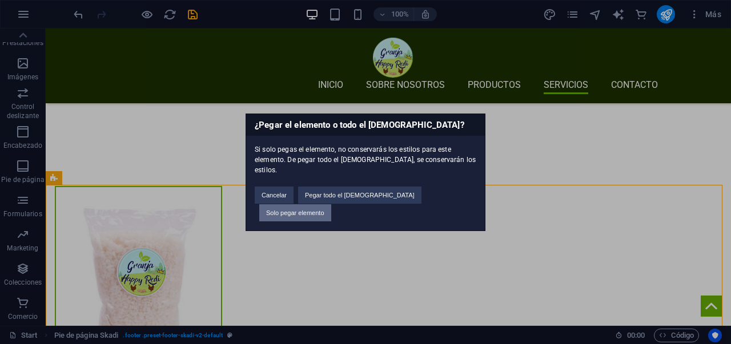
click at [331, 204] on button "Solo pegar elemento" at bounding box center [295, 212] width 72 height 17
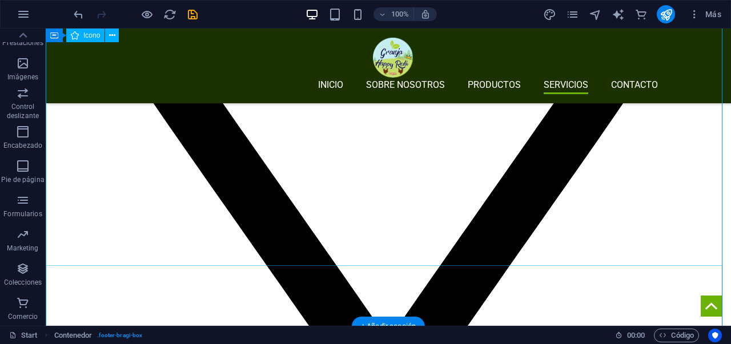
scroll to position [6007, 0]
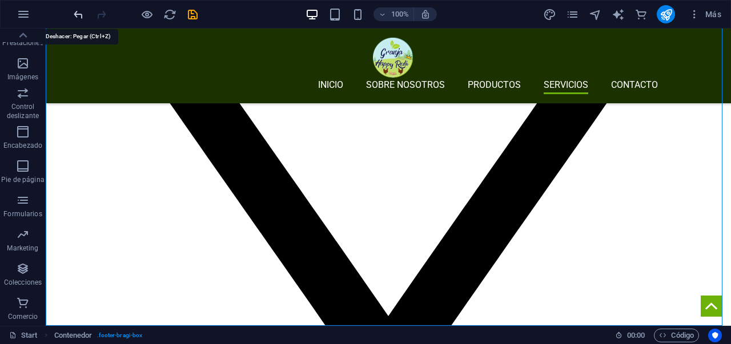
click at [77, 16] on icon "undo" at bounding box center [78, 14] width 13 height 13
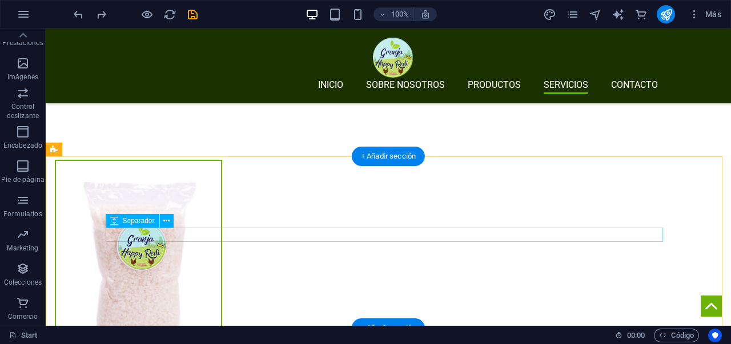
scroll to position [2458, 0]
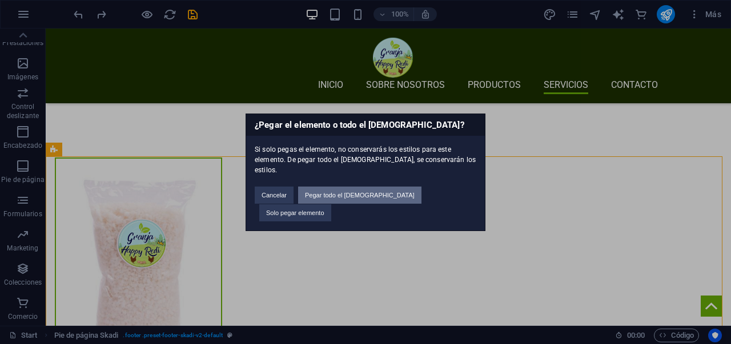
click at [343, 197] on button "Pegar todo el preajuste" at bounding box center [359, 195] width 123 height 17
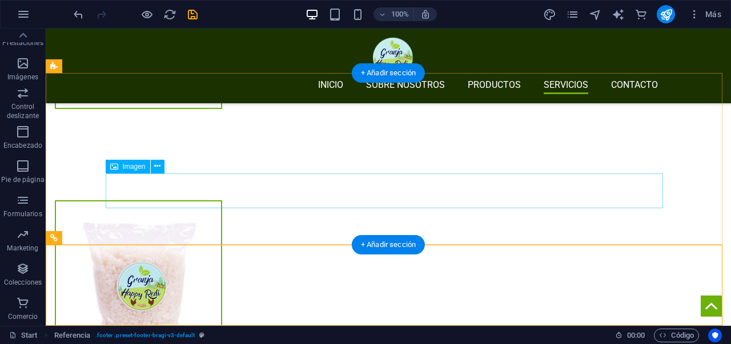
scroll to position [2541, 0]
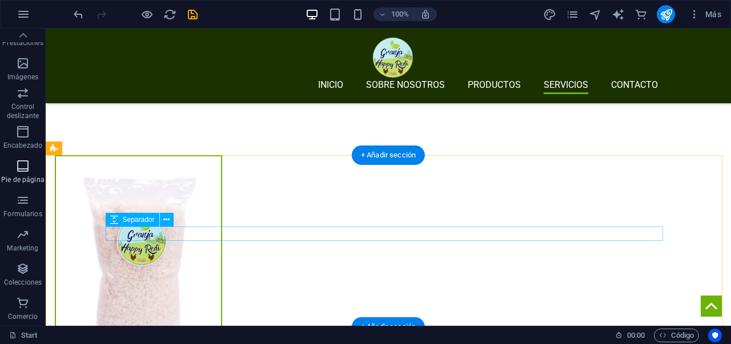
scroll to position [2458, 0]
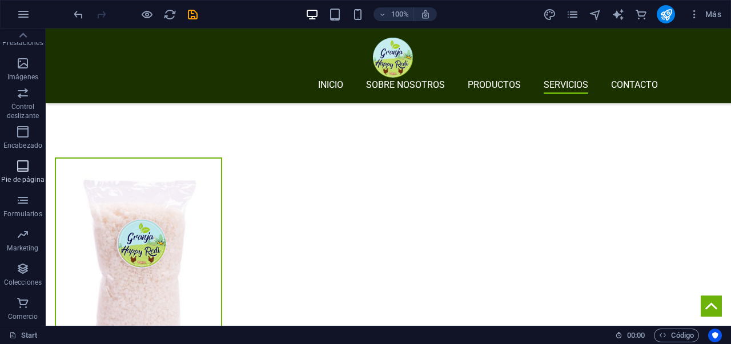
click at [41, 167] on span "Pie de página" at bounding box center [23, 172] width 46 height 27
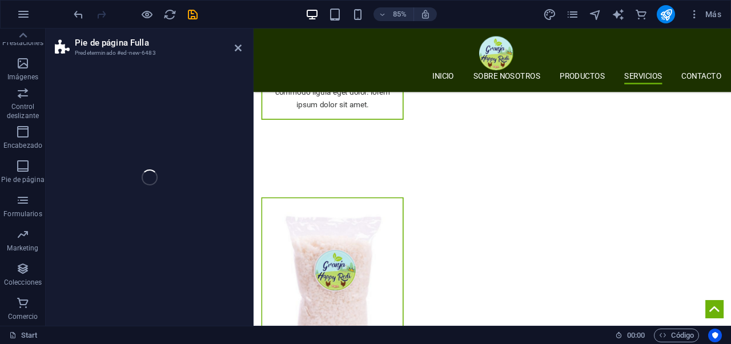
scroll to position [2581, 0]
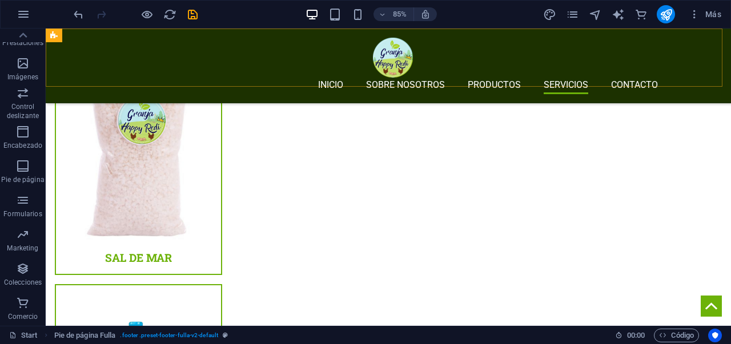
scroll to position [2458, 0]
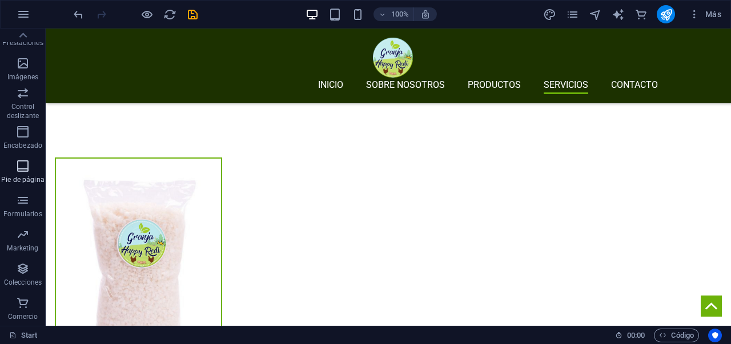
click at [22, 163] on icon "button" at bounding box center [23, 166] width 14 height 14
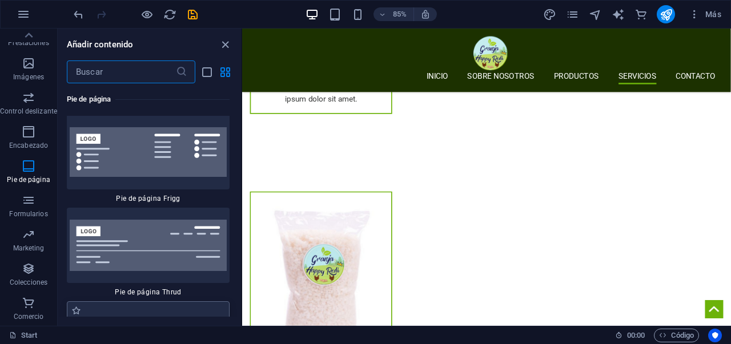
scroll to position [16487, 0]
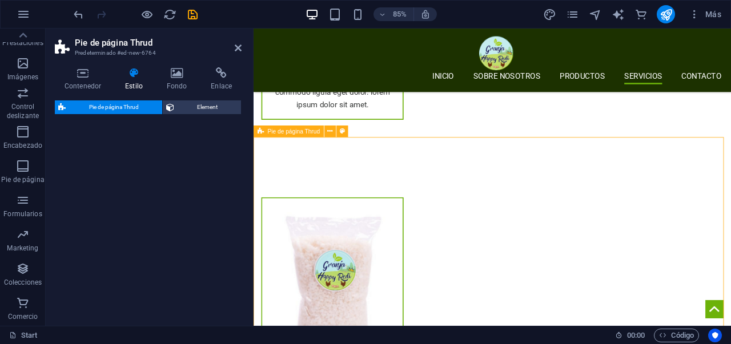
select select "rem"
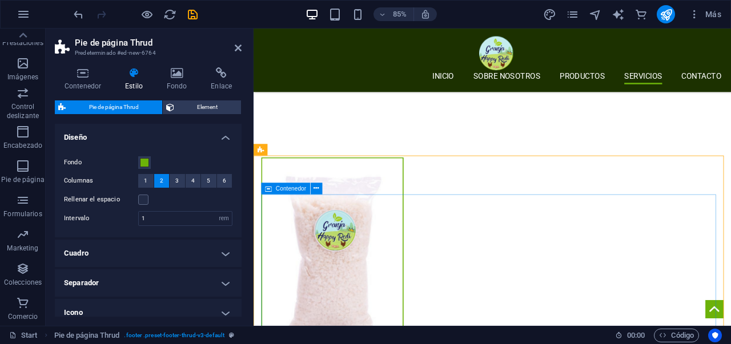
scroll to position [2561, 0]
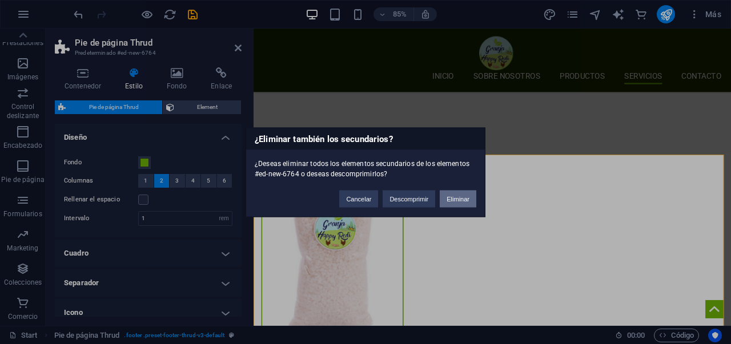
click at [473, 196] on button "Eliminar" at bounding box center [458, 198] width 37 height 17
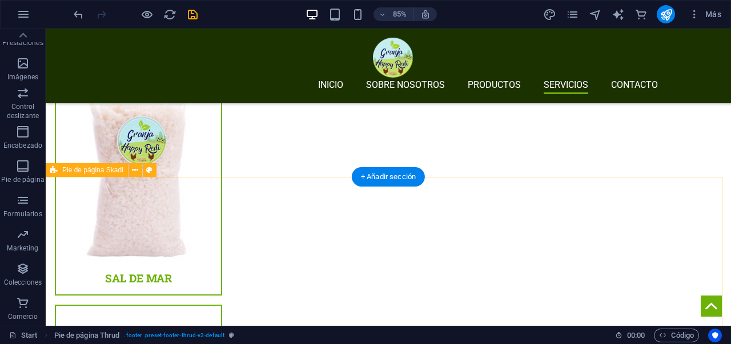
scroll to position [2437, 0]
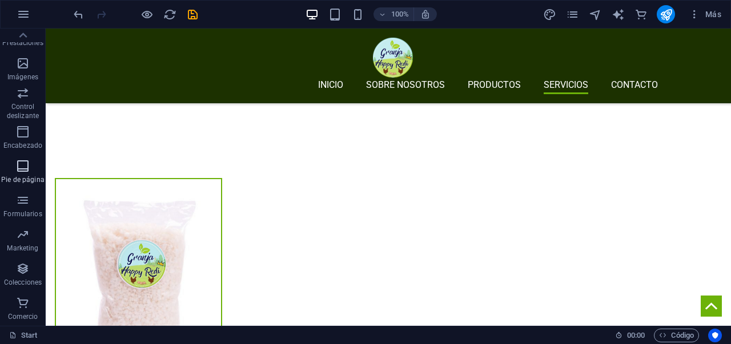
click at [27, 180] on p "Pie de página" at bounding box center [22, 179] width 43 height 9
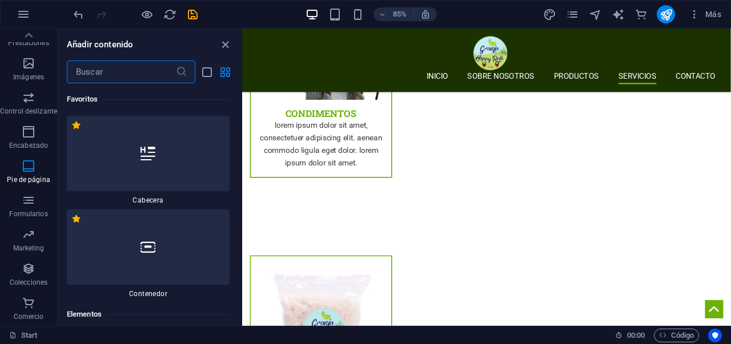
scroll to position [2513, 0]
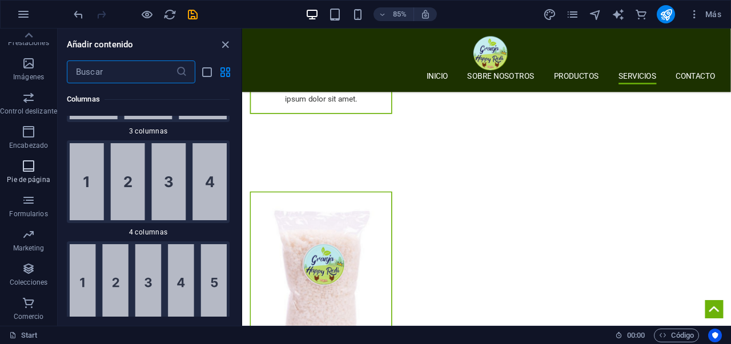
drag, startPoint x: 26, startPoint y: 166, endPoint x: 38, endPoint y: 167, distance: 11.4
click at [29, 168] on icon "button" at bounding box center [29, 166] width 14 height 14
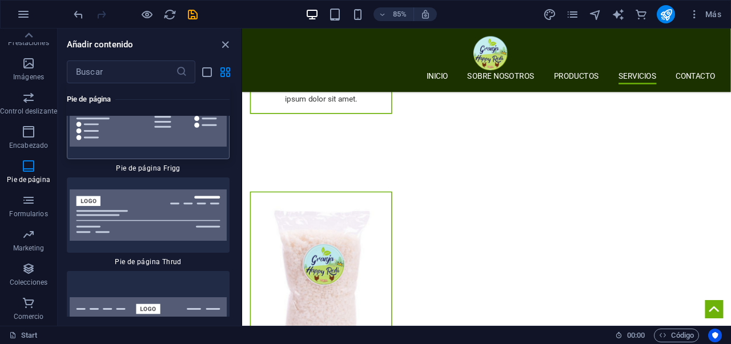
scroll to position [16453, 0]
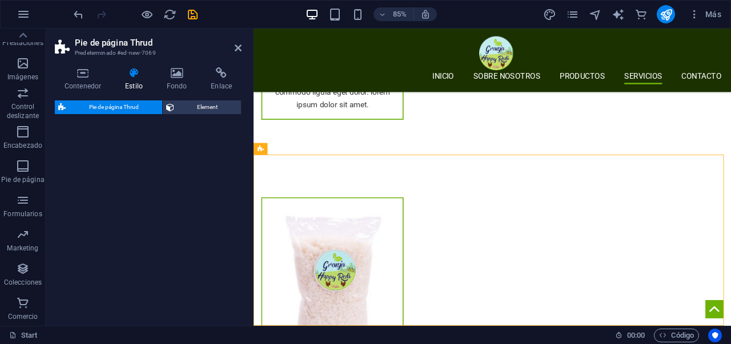
select select "rem"
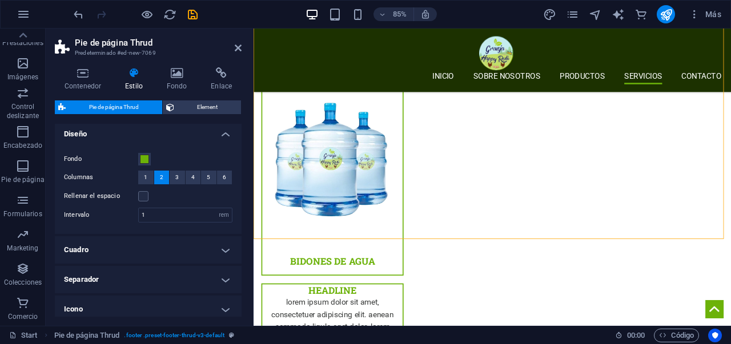
scroll to position [0, 0]
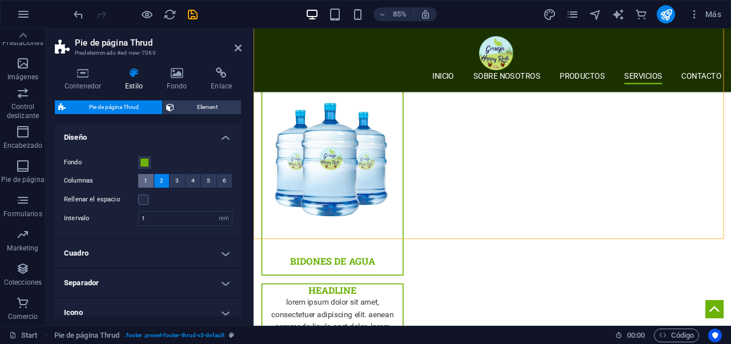
click at [147, 183] on span "1" at bounding box center [145, 181] width 3 height 14
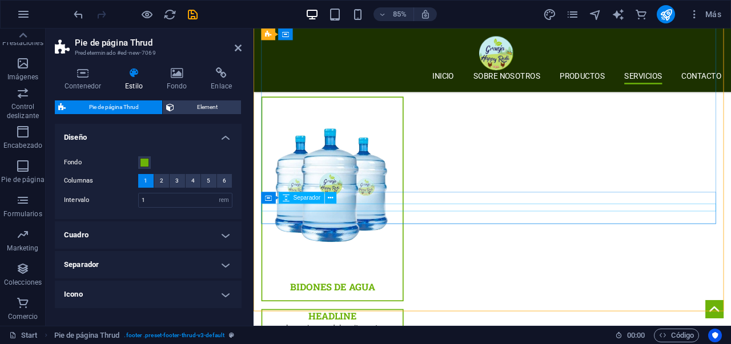
scroll to position [2885, 0]
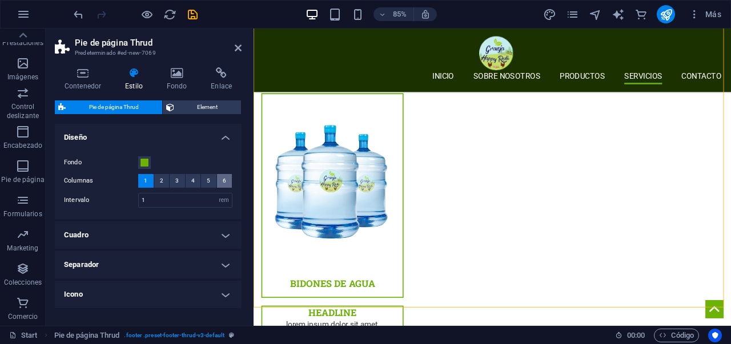
click at [223, 182] on span "6" at bounding box center [224, 181] width 3 height 14
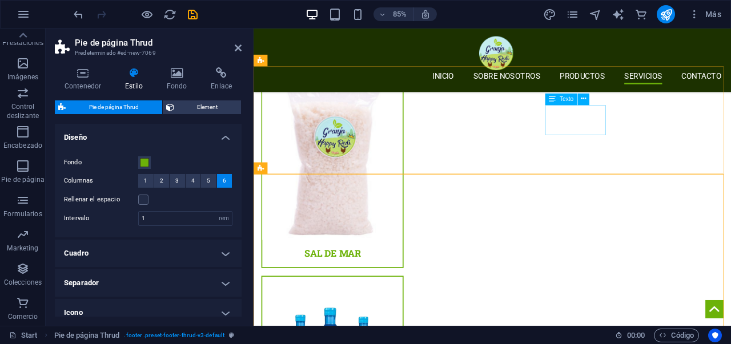
scroll to position [2533, 0]
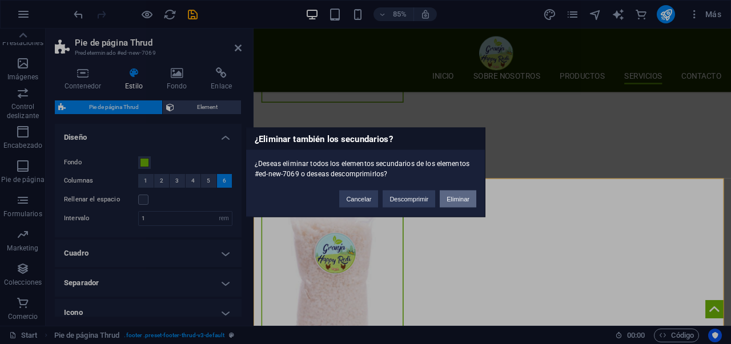
click at [454, 196] on button "Eliminar" at bounding box center [458, 198] width 37 height 17
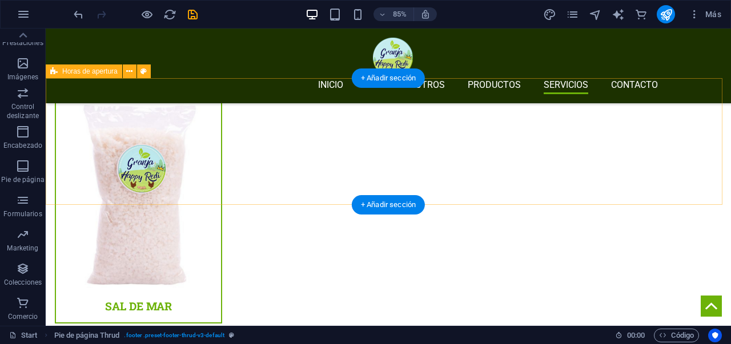
scroll to position [2409, 0]
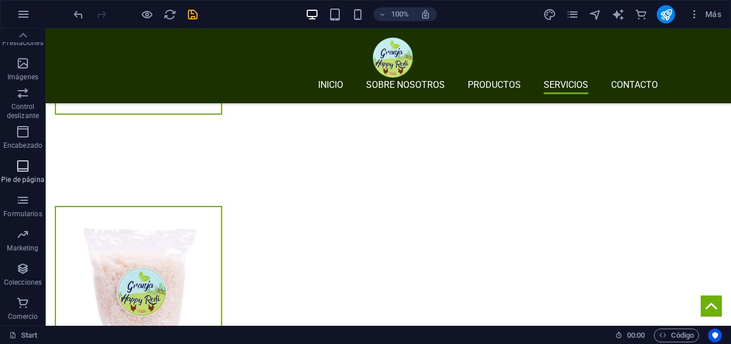
drag, startPoint x: 19, startPoint y: 171, endPoint x: 46, endPoint y: 204, distance: 42.3
click at [19, 171] on icon "button" at bounding box center [23, 166] width 14 height 14
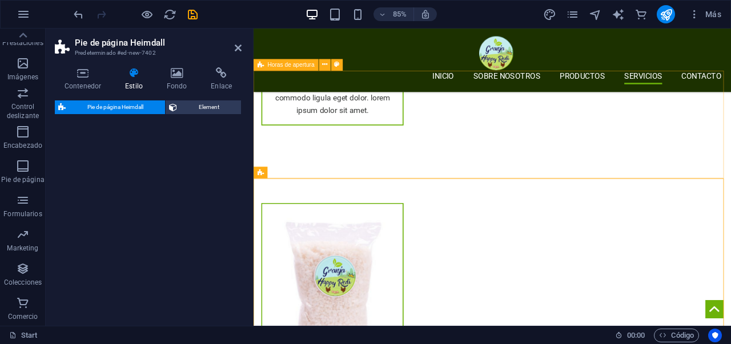
scroll to position [2533, 0]
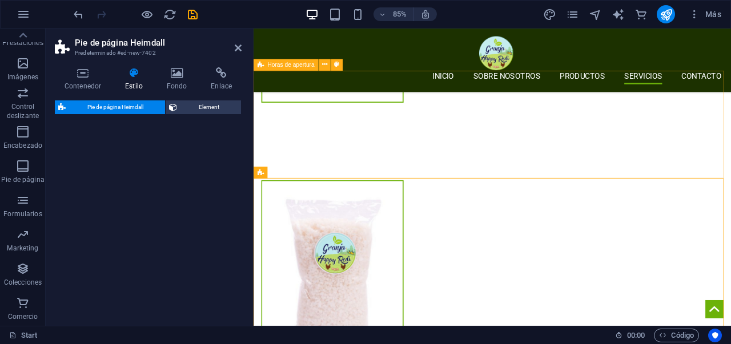
select select "rem"
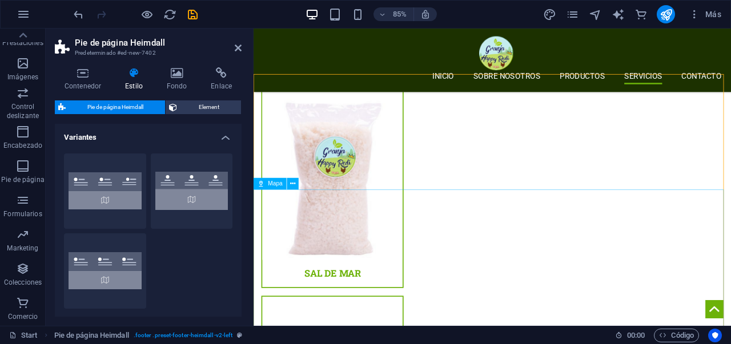
scroll to position [2674, 0]
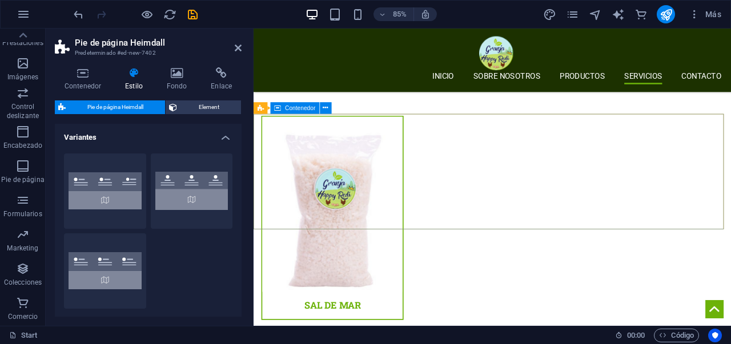
scroll to position [2608, 0]
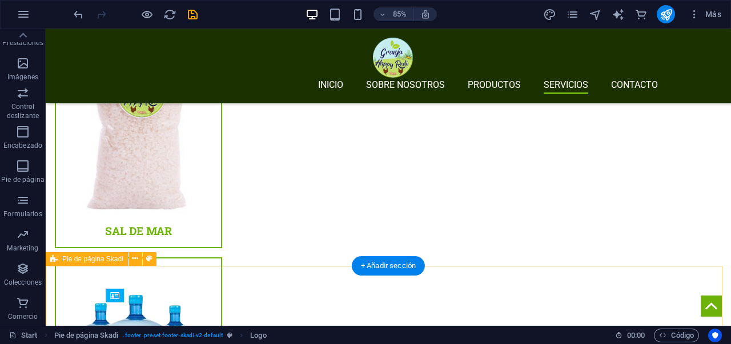
scroll to position [2485, 0]
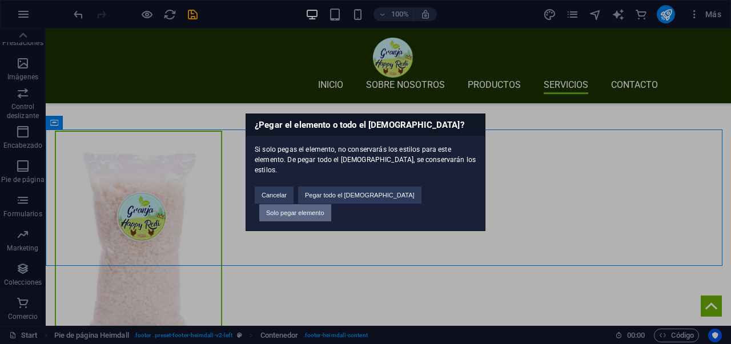
drag, startPoint x: 434, startPoint y: 202, endPoint x: 388, endPoint y: 174, distance: 53.6
click at [331, 204] on button "Solo pegar elemento" at bounding box center [295, 212] width 72 height 17
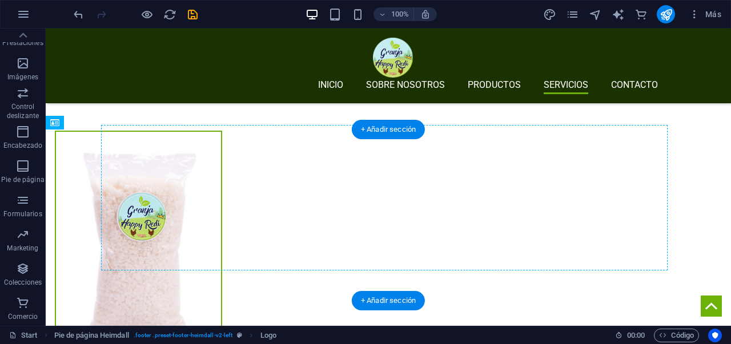
scroll to position [2485, 0]
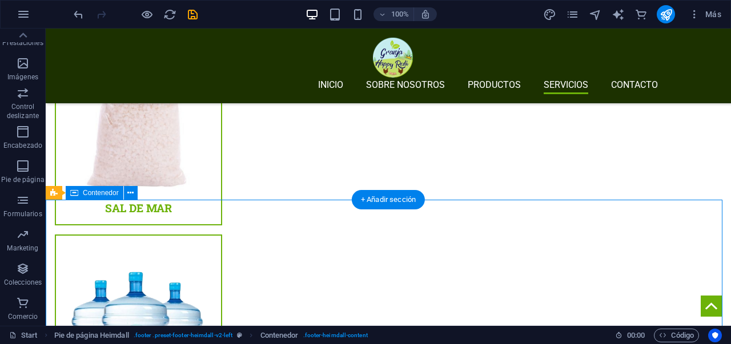
scroll to position [2449, 0]
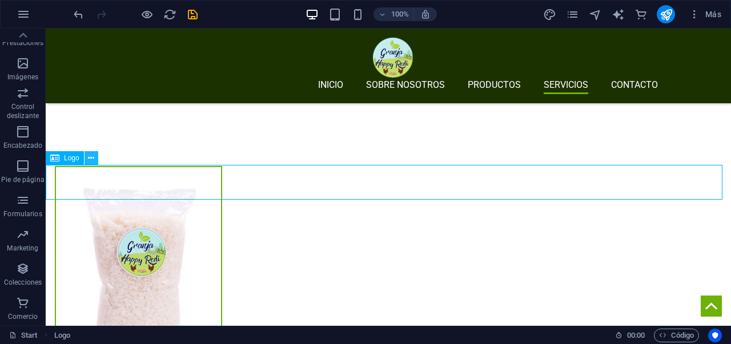
click at [89, 156] on icon at bounding box center [91, 159] width 6 height 12
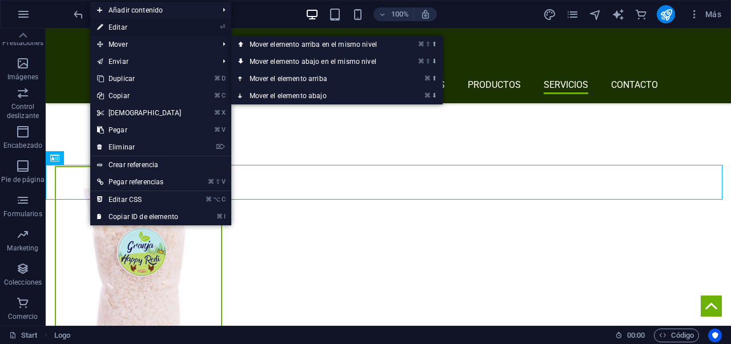
click at [119, 31] on link "⏎ Editar" at bounding box center [139, 27] width 98 height 17
select select "px"
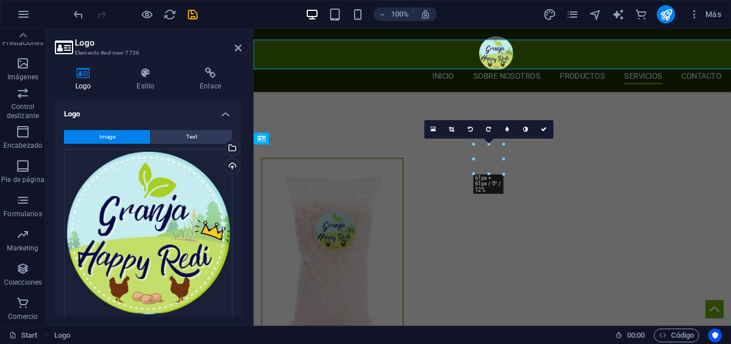
scroll to position [2573, 0]
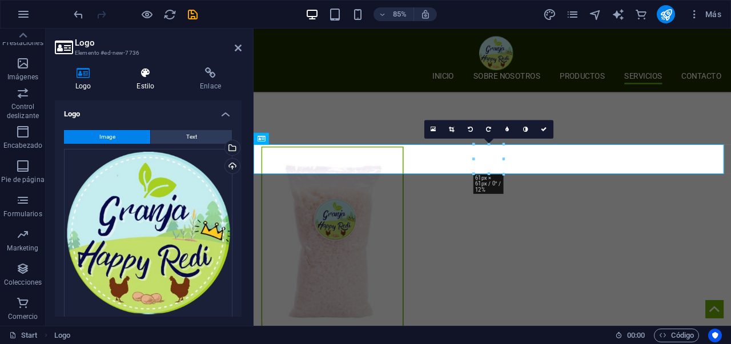
click at [154, 74] on icon at bounding box center [145, 72] width 59 height 11
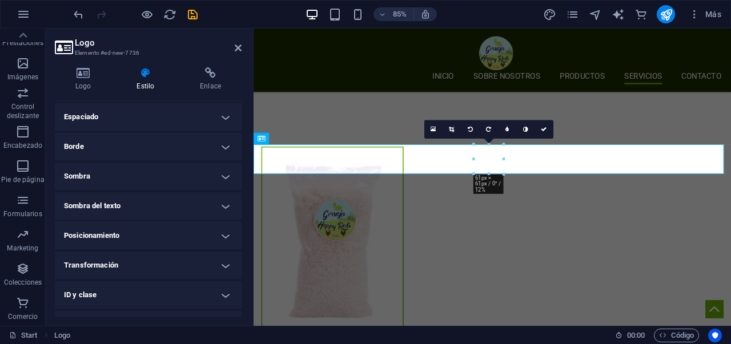
scroll to position [7, 0]
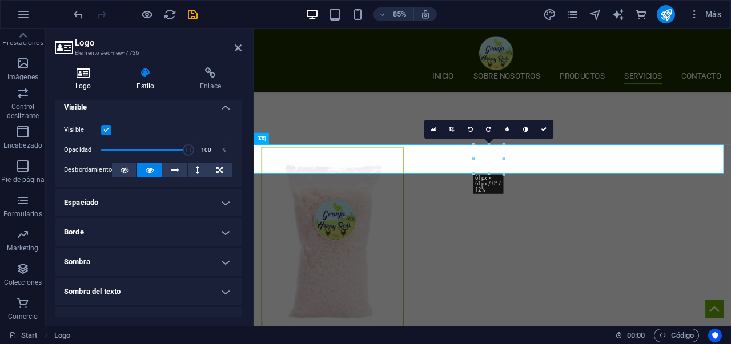
click at [81, 86] on h4 "Logo" at bounding box center [85, 79] width 61 height 24
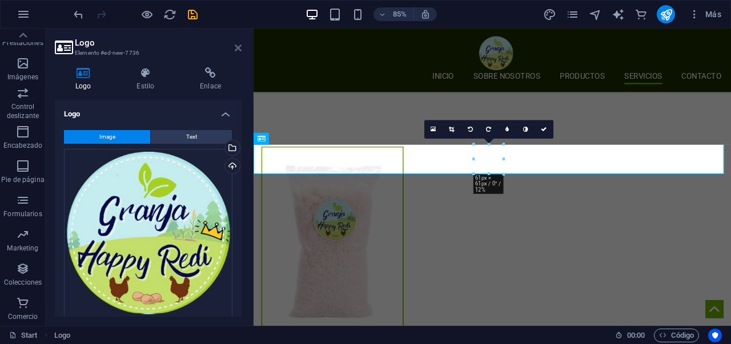
click at [235, 51] on header "Logo Elemento #ed-new-7736" at bounding box center [148, 44] width 187 height 30
click at [236, 49] on icon at bounding box center [238, 47] width 7 height 9
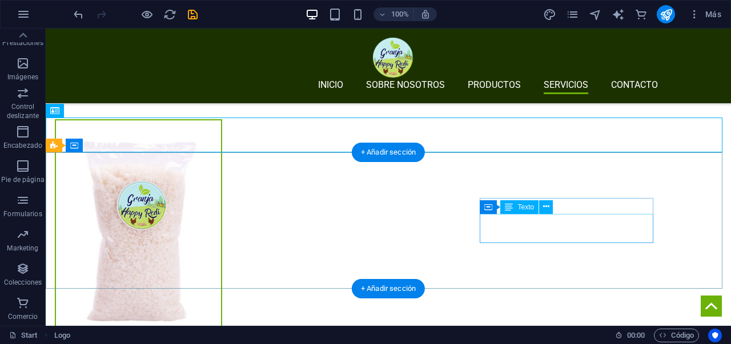
scroll to position [2514, 0]
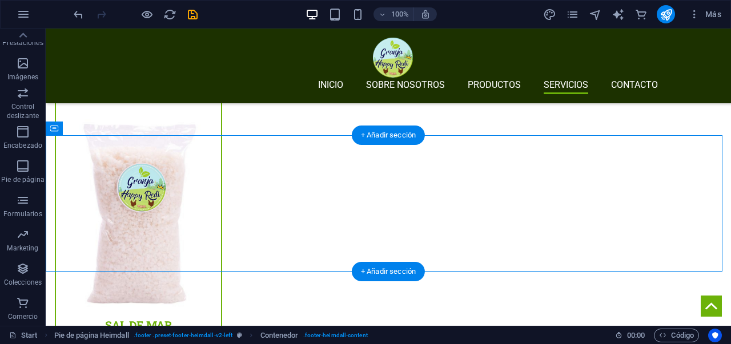
drag, startPoint x: 563, startPoint y: 212, endPoint x: 258, endPoint y: 209, distance: 304.5
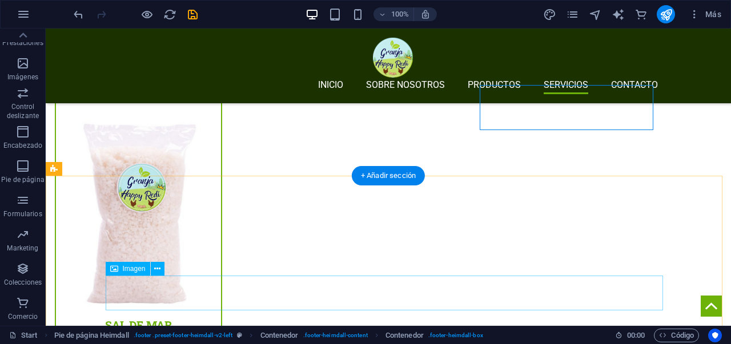
scroll to position [2629, 0]
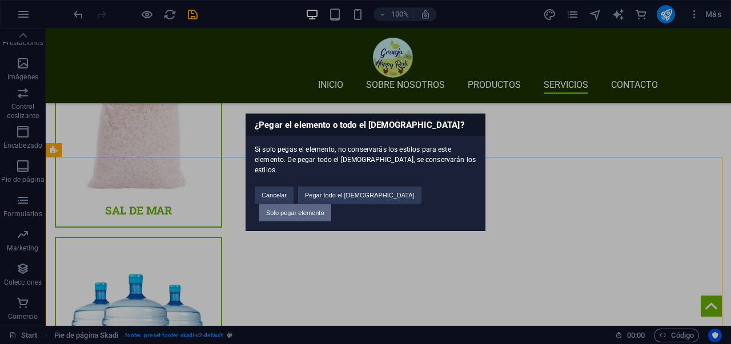
click at [331, 204] on button "Solo pegar elemento" at bounding box center [295, 212] width 72 height 17
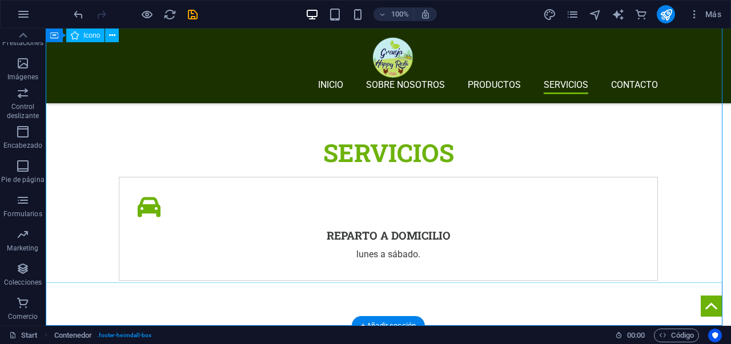
scroll to position [3179, 0]
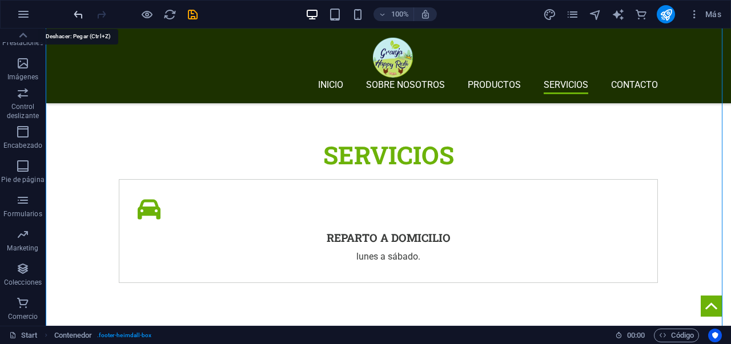
drag, startPoint x: 83, startPoint y: 17, endPoint x: 402, endPoint y: 123, distance: 336.3
click at [83, 17] on icon "undo" at bounding box center [78, 14] width 13 height 13
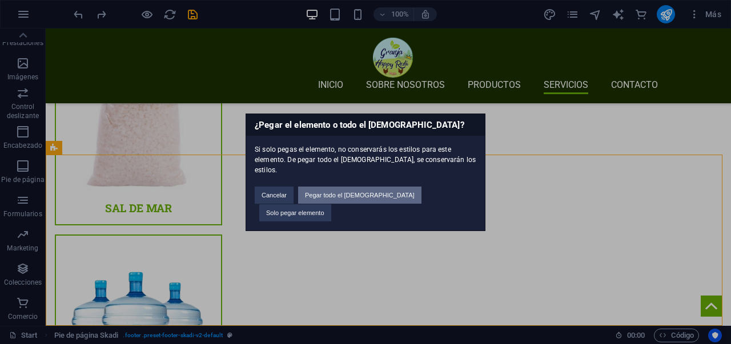
click at [383, 202] on button "Pegar todo el [DEMOGRAPHIC_DATA]" at bounding box center [359, 195] width 123 height 17
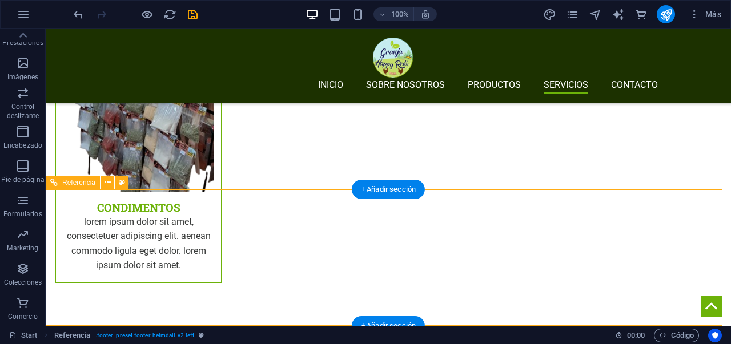
scroll to position [2767, 0]
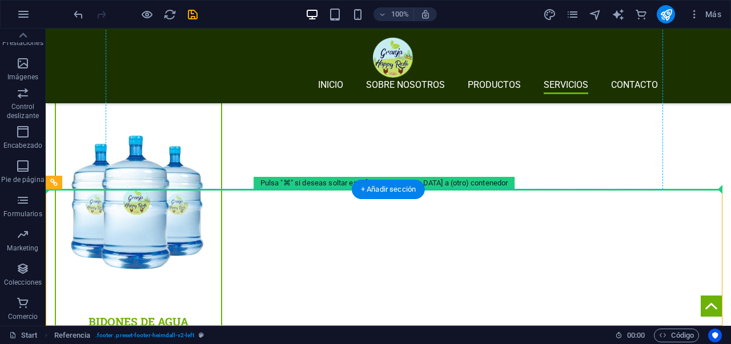
drag, startPoint x: 619, startPoint y: 223, endPoint x: 616, endPoint y: 142, distance: 81.2
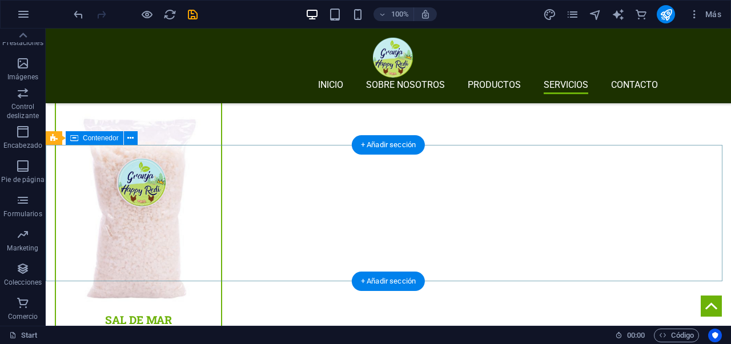
scroll to position [2502, 0]
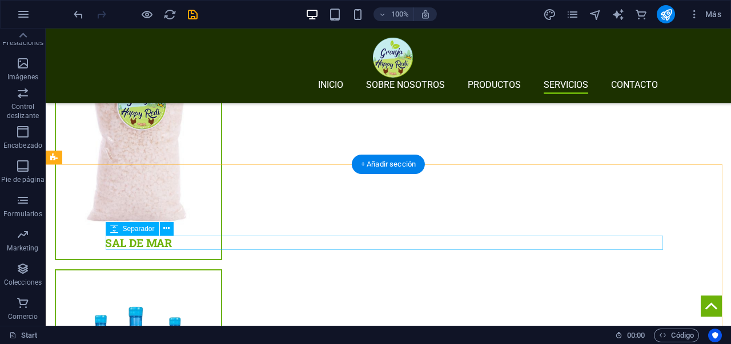
scroll to position [2586, 0]
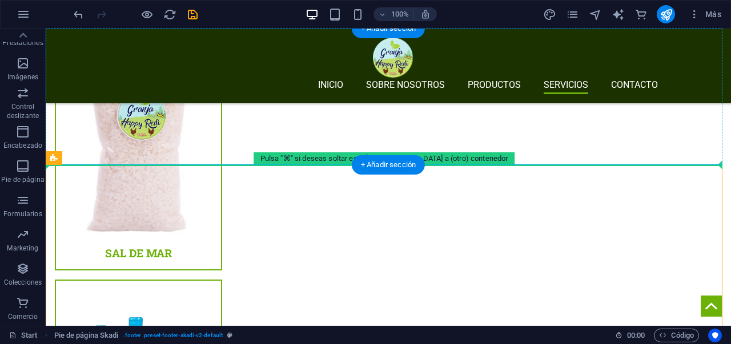
drag, startPoint x: 372, startPoint y: 287, endPoint x: 388, endPoint y: 141, distance: 147.0
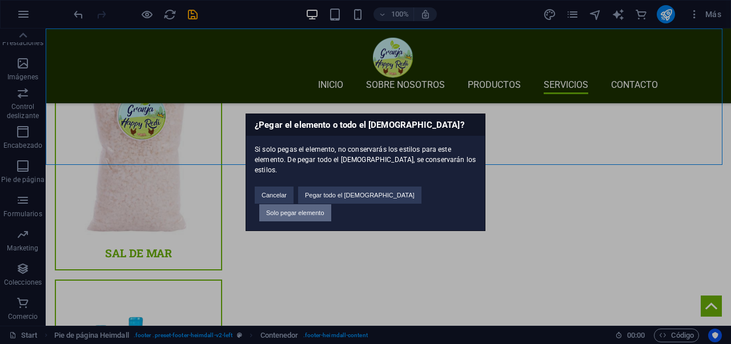
click at [331, 204] on button "Solo pegar elemento" at bounding box center [295, 212] width 72 height 17
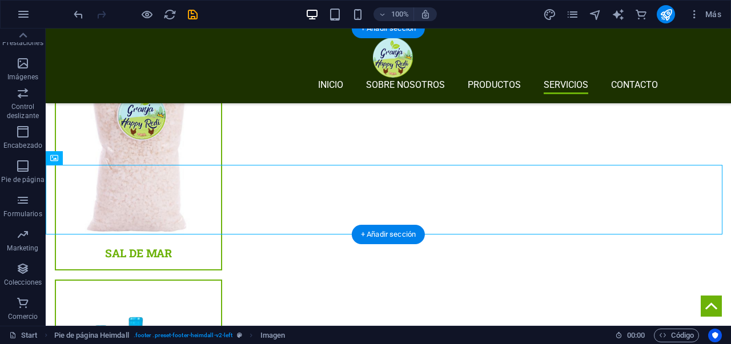
drag, startPoint x: 430, startPoint y: 208, endPoint x: 422, endPoint y: 176, distance: 32.4
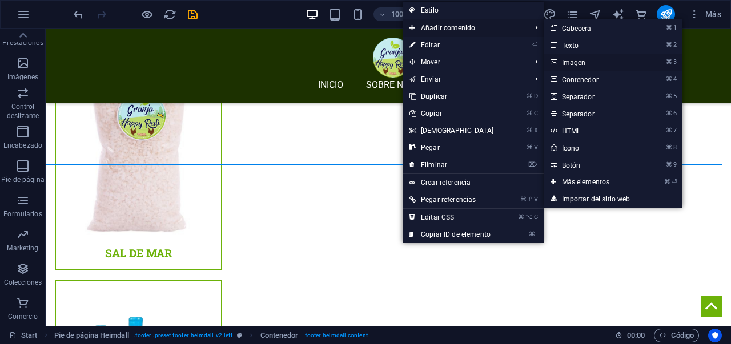
drag, startPoint x: 573, startPoint y: 62, endPoint x: 375, endPoint y: 39, distance: 200.0
click at [573, 62] on link "⌘ 3 Imagen" at bounding box center [592, 62] width 96 height 17
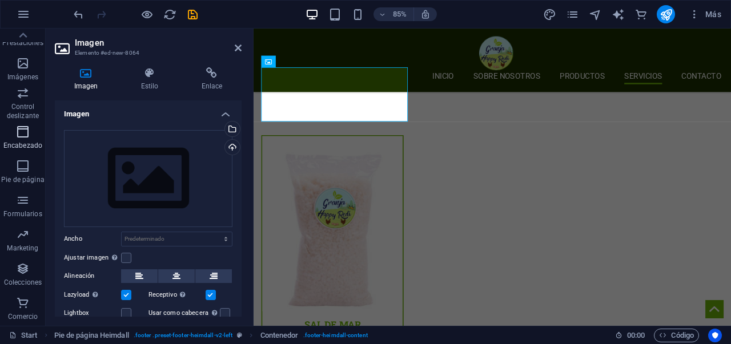
scroll to position [2709, 0]
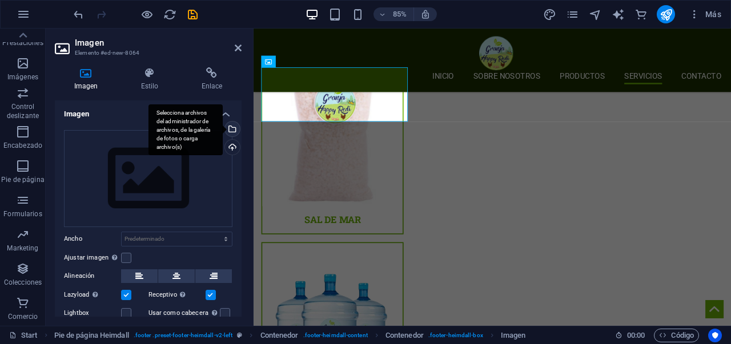
click at [231, 131] on div "Selecciona archivos del administrador de archivos, de la galería de fotos o car…" at bounding box center [231, 130] width 17 height 17
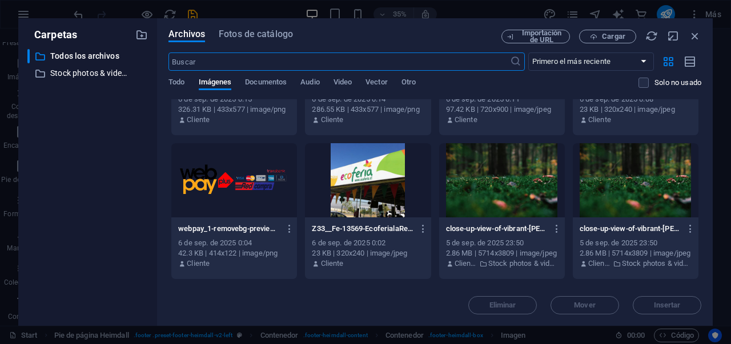
scroll to position [326, 0]
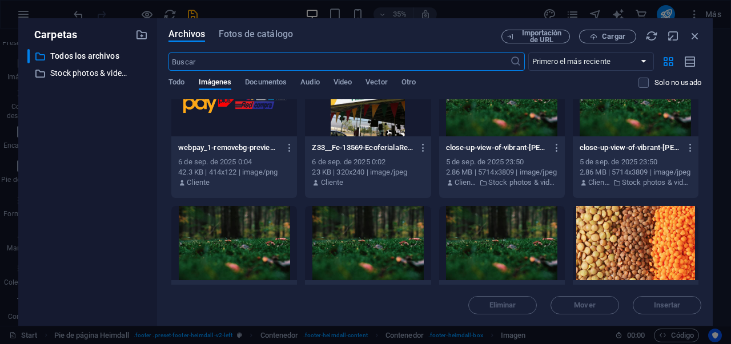
click at [265, 127] on div at bounding box center [234, 99] width 126 height 74
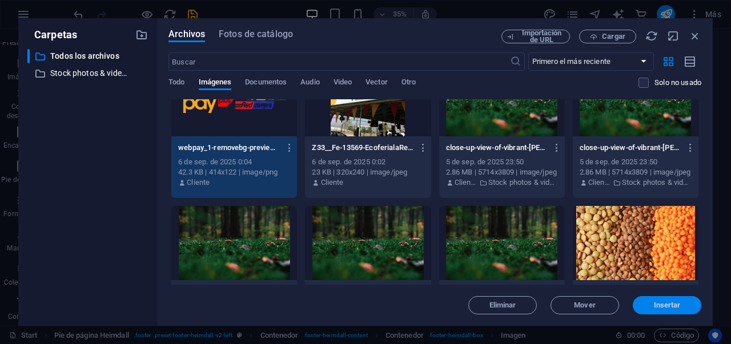
click at [654, 302] on span "Insertar" at bounding box center [667, 305] width 27 height 7
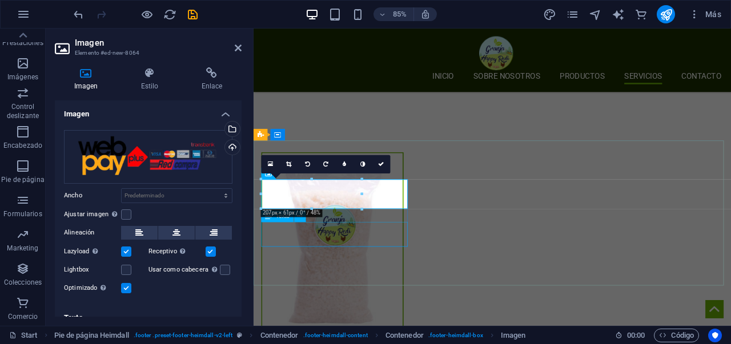
scroll to position [2578, 0]
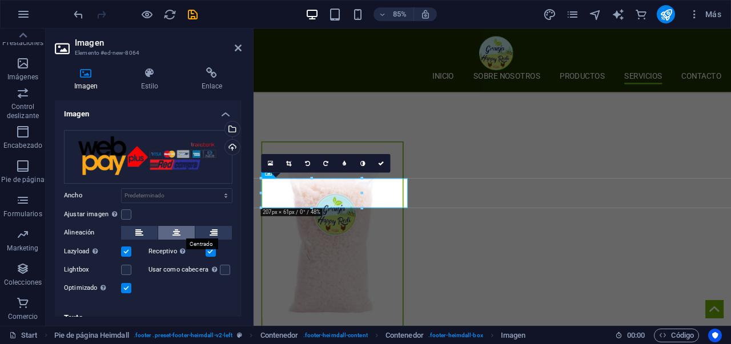
click at [170, 232] on button at bounding box center [176, 233] width 37 height 14
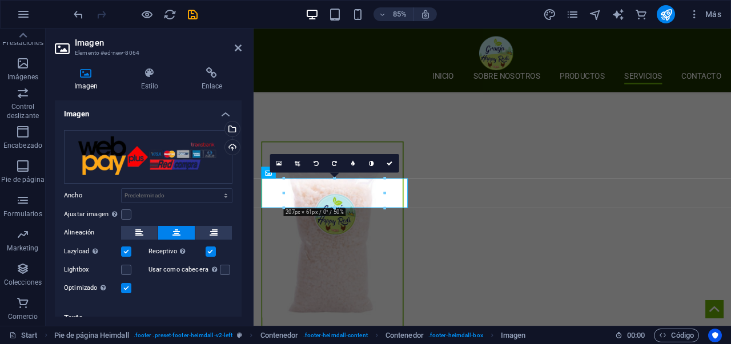
click at [178, 230] on icon at bounding box center [176, 233] width 8 height 14
click at [203, 227] on button at bounding box center [213, 233] width 37 height 14
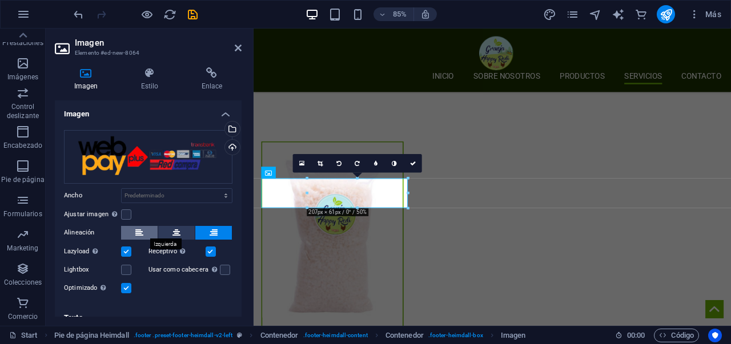
click at [143, 231] on button at bounding box center [139, 233] width 37 height 14
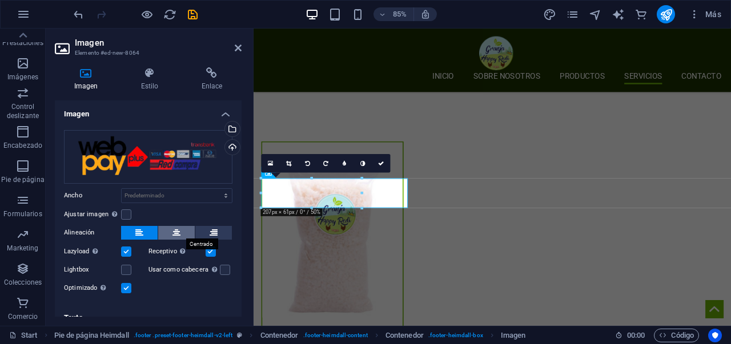
click at [179, 234] on icon at bounding box center [176, 233] width 8 height 14
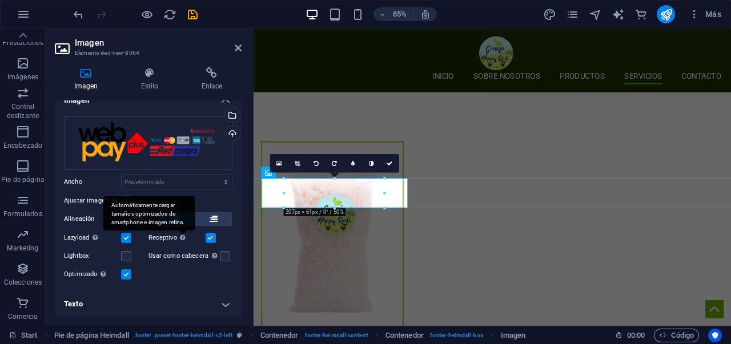
scroll to position [0, 0]
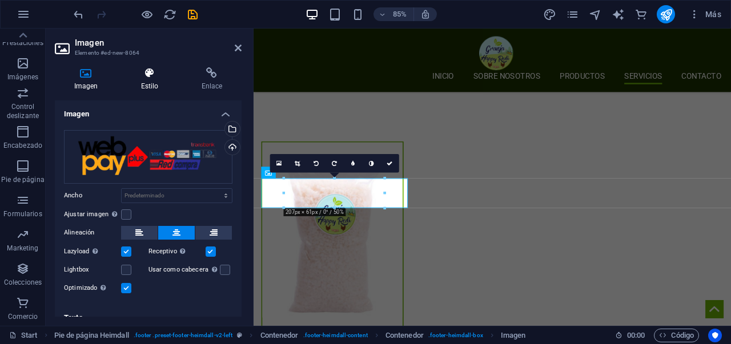
click at [157, 85] on h4 "Estilo" at bounding box center [152, 79] width 61 height 24
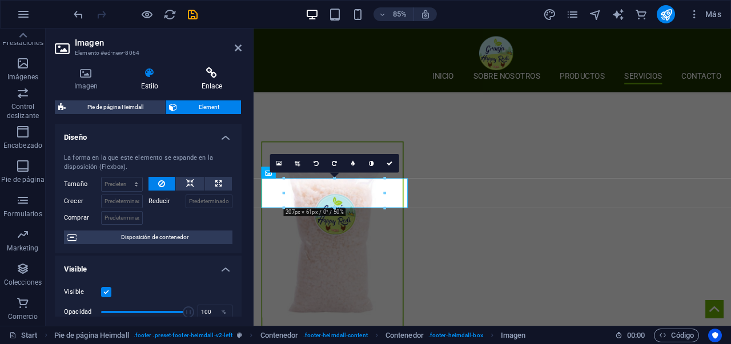
click at [215, 76] on icon at bounding box center [211, 72] width 59 height 11
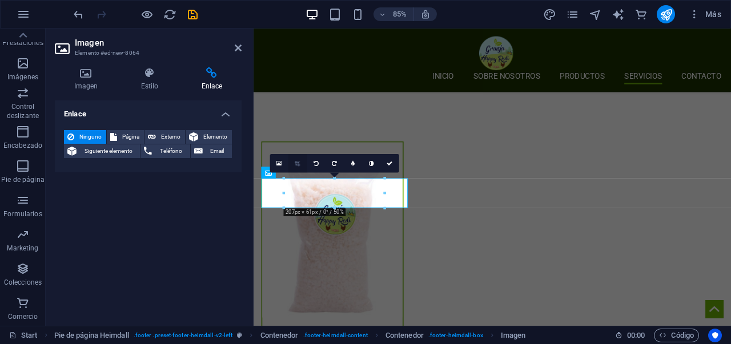
click at [295, 165] on icon at bounding box center [297, 164] width 5 height 6
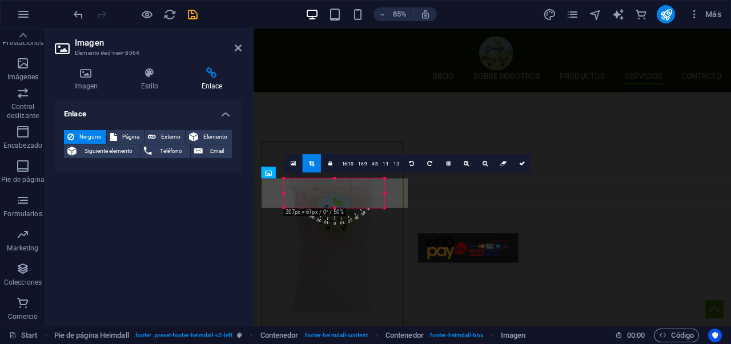
drag, startPoint x: 338, startPoint y: 199, endPoint x: 495, endPoint y: 263, distance: 170.3
click at [385, 208] on div "180 170 160 150 140 130 120 110 100 90 80 70 60 50 40 30 20 10 0 -10 -20 -30 -4…" at bounding box center [334, 193] width 101 height 30
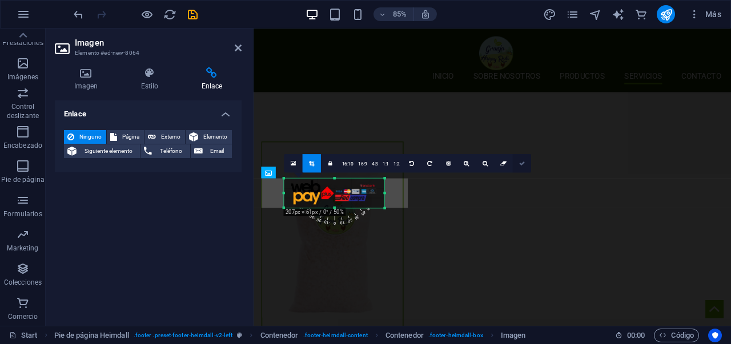
click at [519, 164] on icon at bounding box center [522, 164] width 6 height 6
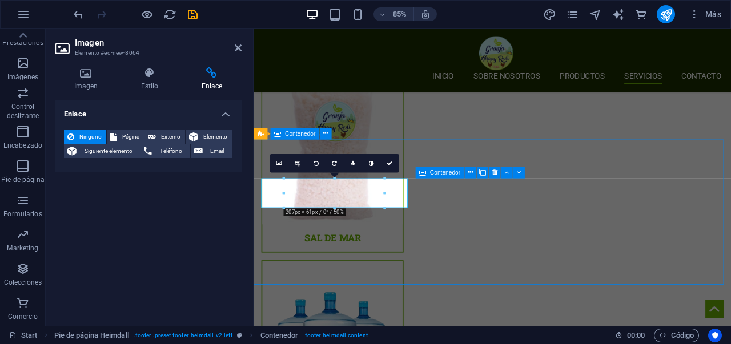
scroll to position [2455, 0]
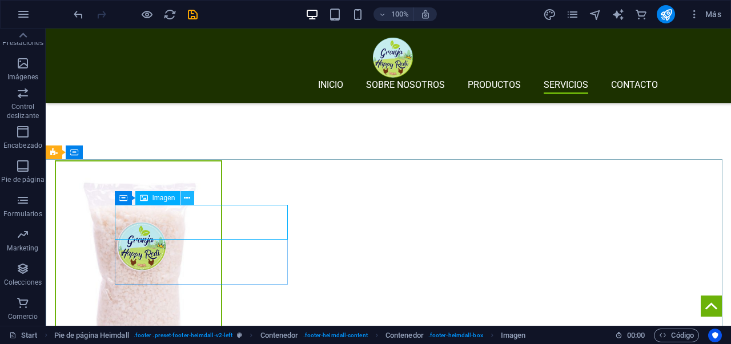
click at [184, 200] on icon at bounding box center [187, 198] width 6 height 12
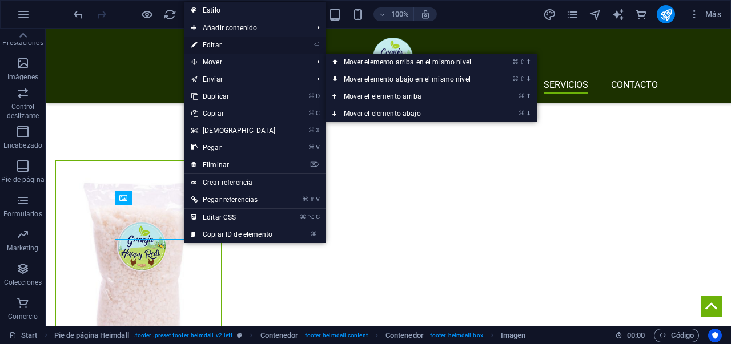
click at [218, 48] on link "⏎ Editar" at bounding box center [233, 45] width 98 height 17
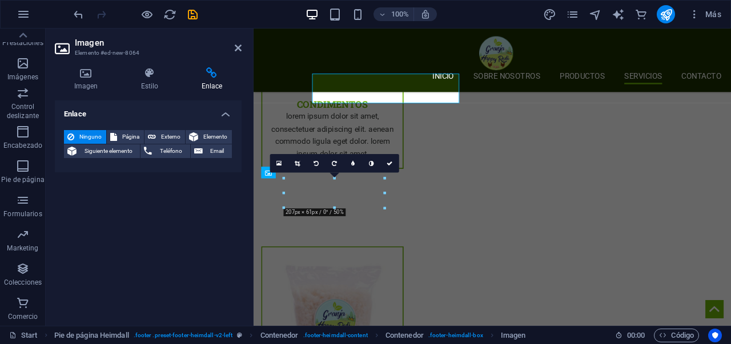
scroll to position [2578, 0]
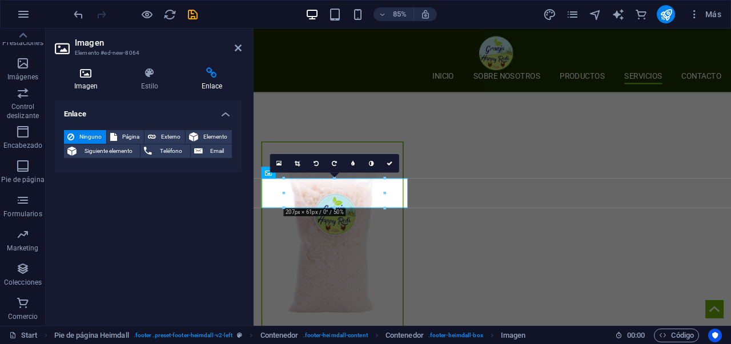
click at [78, 76] on icon at bounding box center [86, 72] width 62 height 11
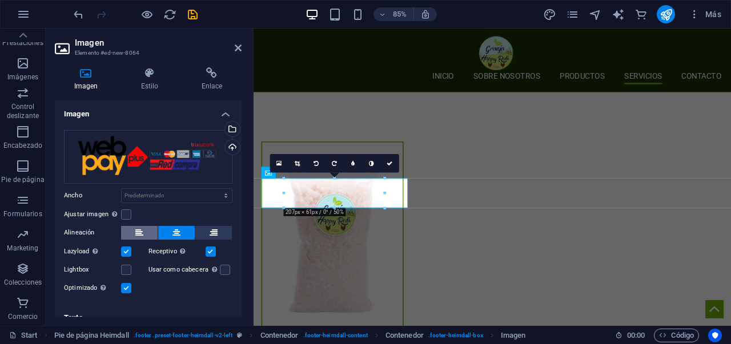
click at [138, 228] on icon at bounding box center [139, 233] width 8 height 14
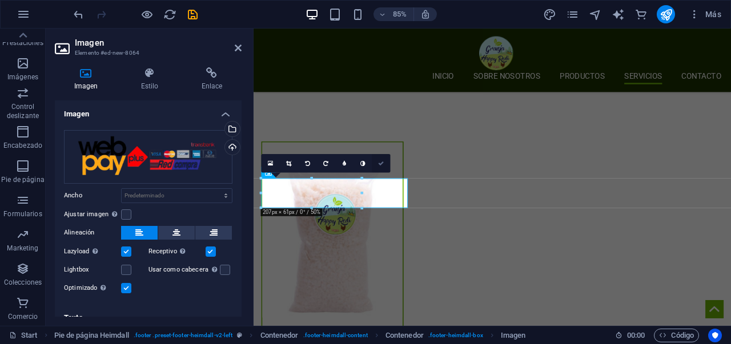
click at [379, 166] on link at bounding box center [381, 163] width 18 height 18
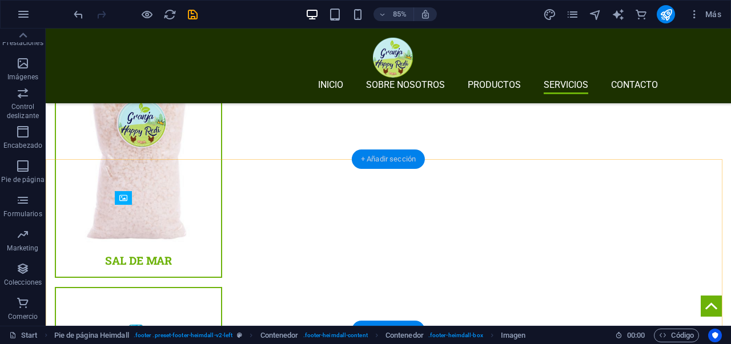
scroll to position [2455, 0]
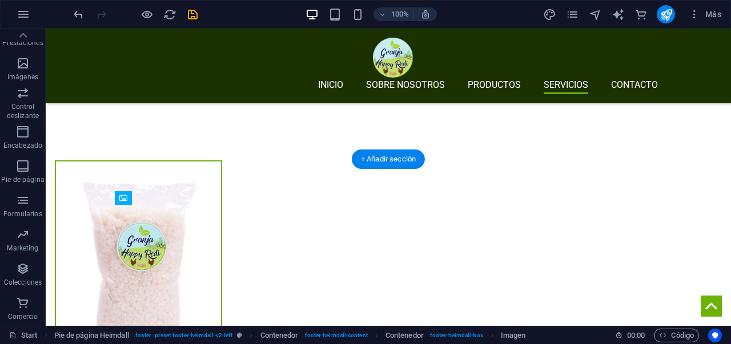
drag, startPoint x: 193, startPoint y: 224, endPoint x: 193, endPoint y: 256, distance: 32.0
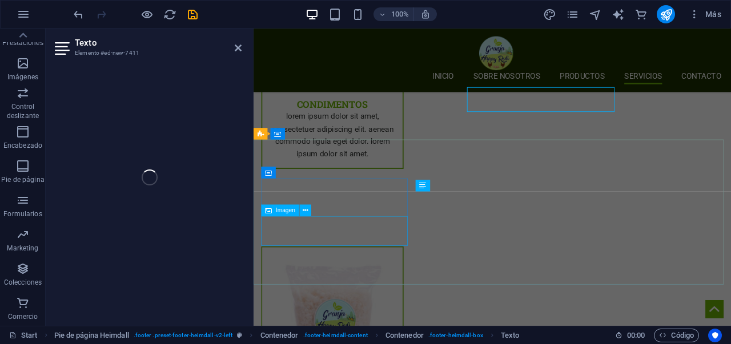
scroll to position [2578, 0]
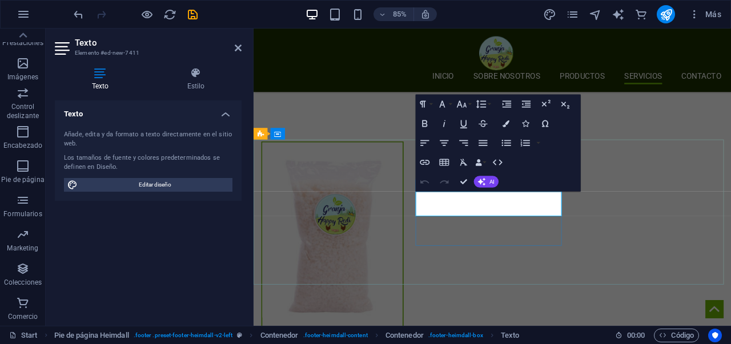
drag, startPoint x: 480, startPoint y: 241, endPoint x: 448, endPoint y: 244, distance: 32.7
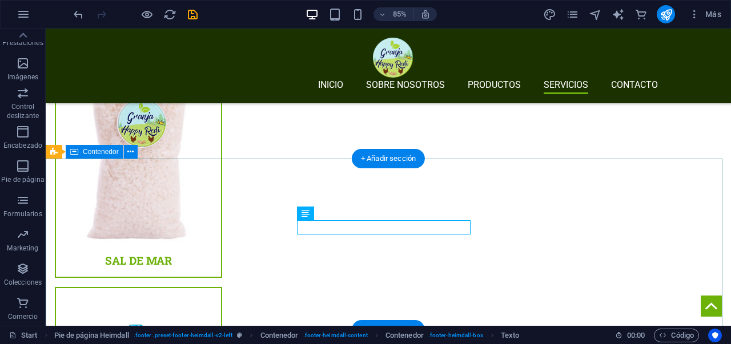
scroll to position [2456, 0]
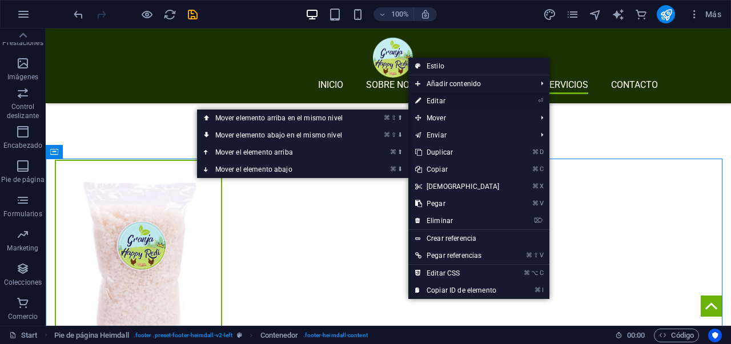
drag, startPoint x: 438, startPoint y: 102, endPoint x: 178, endPoint y: 104, distance: 260.5
click at [438, 102] on link "⏎ Editar" at bounding box center [457, 101] width 98 height 17
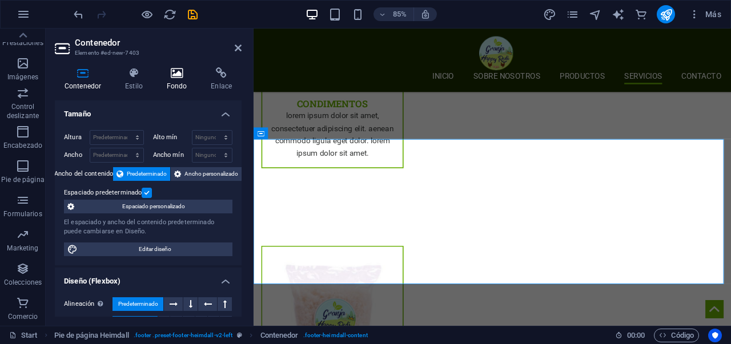
scroll to position [2579, 0]
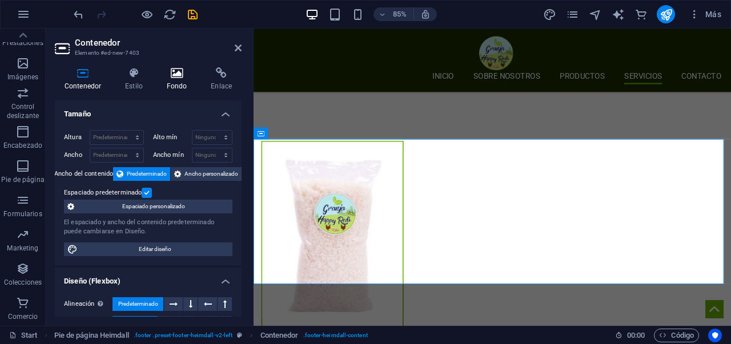
click at [170, 74] on icon at bounding box center [177, 72] width 40 height 11
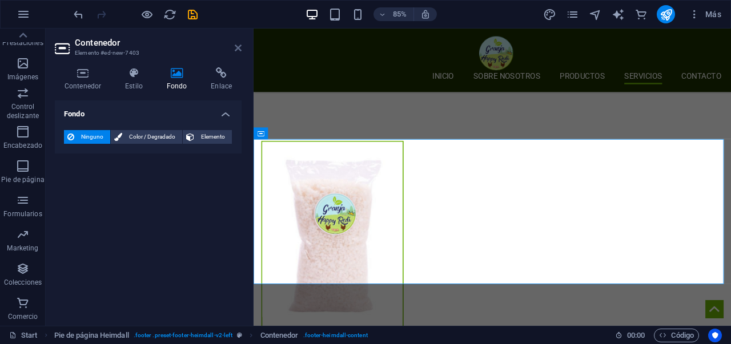
click at [238, 49] on icon at bounding box center [238, 47] width 7 height 9
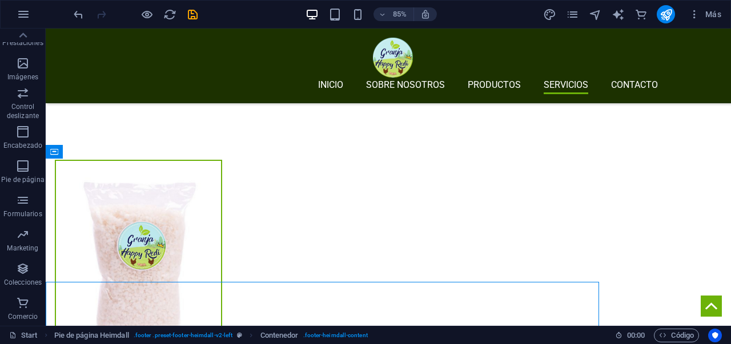
scroll to position [2484, 0]
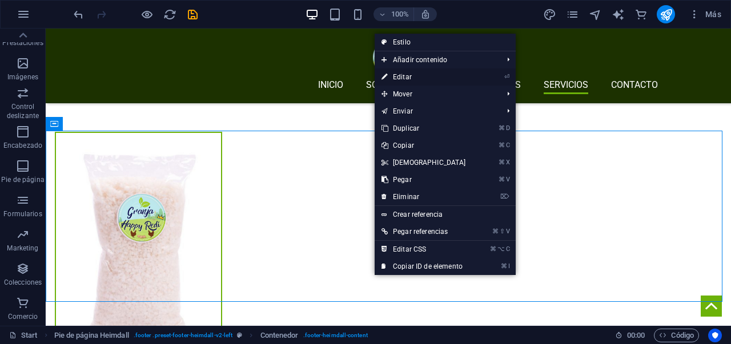
click at [458, 79] on link "⏎ Editar" at bounding box center [424, 77] width 98 height 17
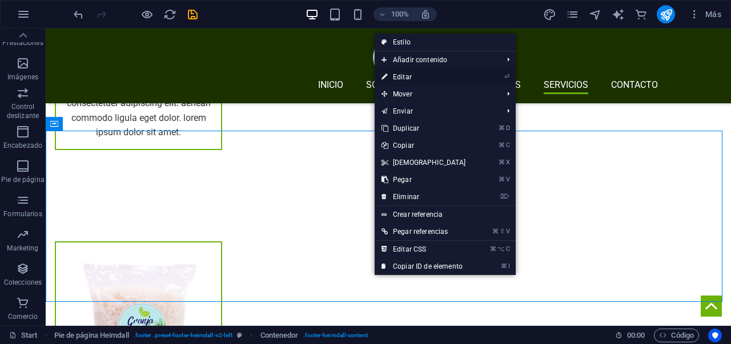
scroll to position [2607, 0]
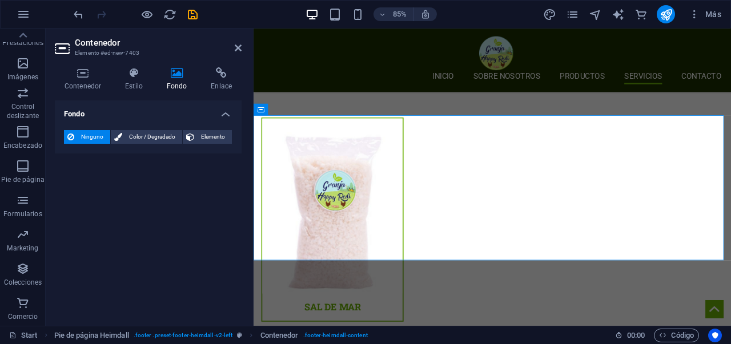
click at [242, 53] on aside "Contenedor Elemento #ed-new-7403 Contenedor Estilo Fondo Enlace Tamaño Altura P…" at bounding box center [150, 178] width 208 height 298
drag, startPoint x: 239, startPoint y: 50, endPoint x: 415, endPoint y: 143, distance: 199.0
click at [239, 50] on icon at bounding box center [238, 47] width 7 height 9
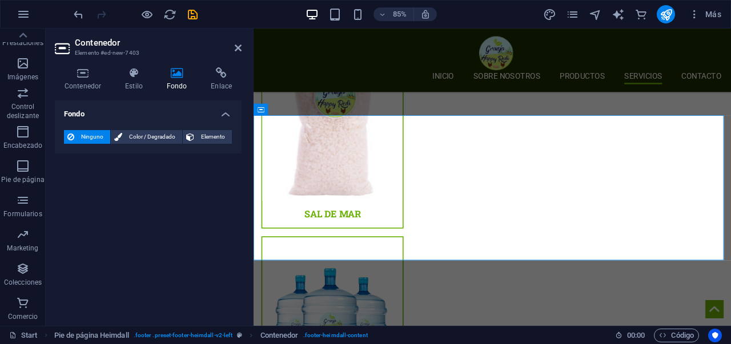
scroll to position [2484, 0]
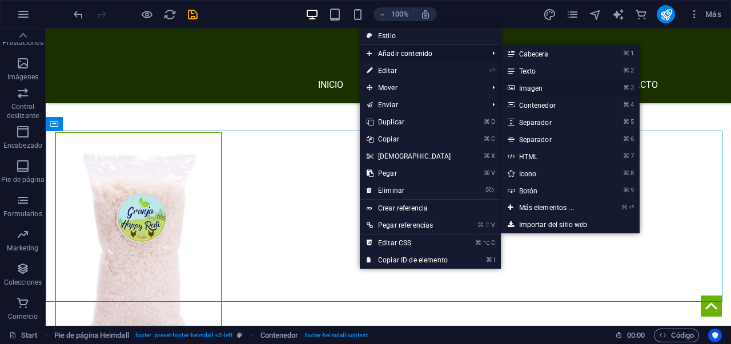
click at [528, 85] on link "⌘ 3 Imagen" at bounding box center [549, 87] width 96 height 17
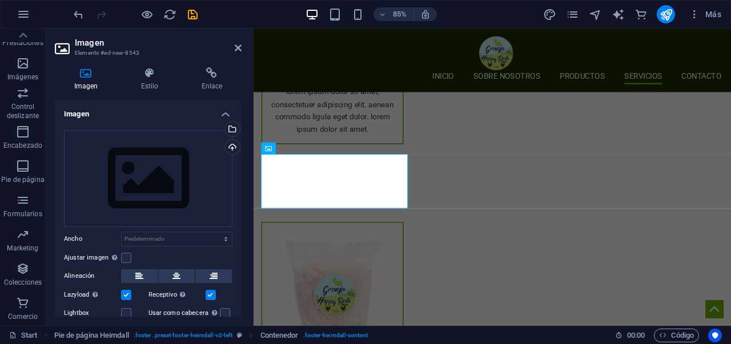
scroll to position [2607, 0]
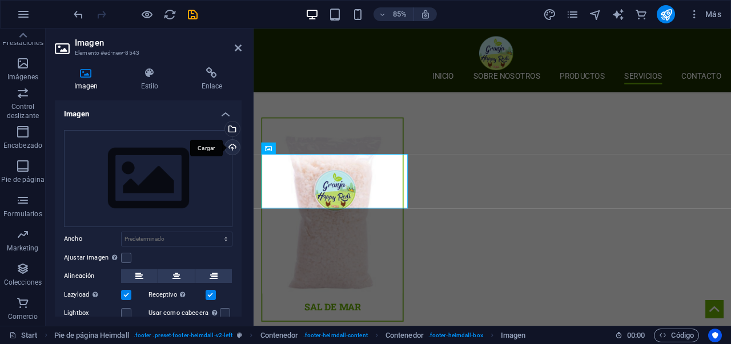
click at [231, 147] on div "Cargar" at bounding box center [231, 148] width 17 height 17
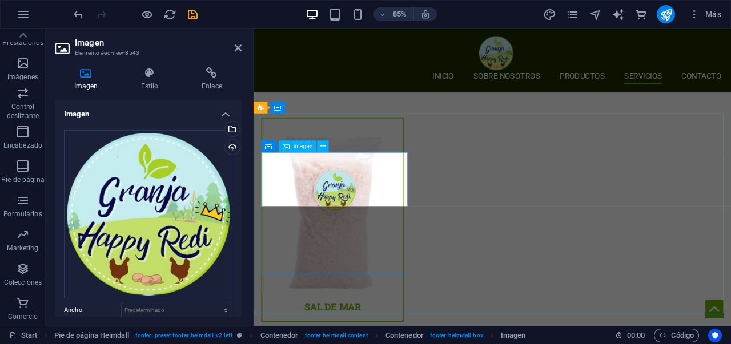
scroll to position [2609, 0]
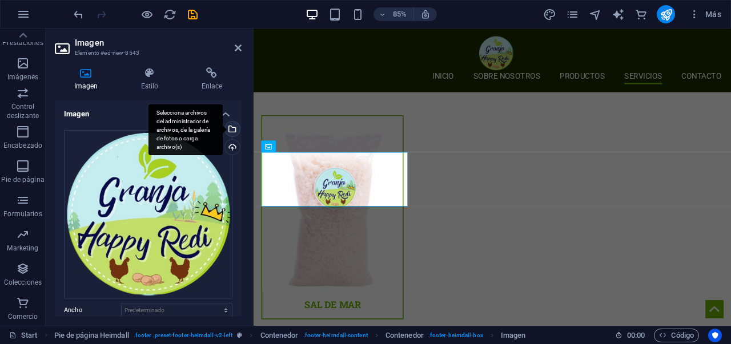
click at [230, 129] on div "Selecciona archivos del administrador de archivos, de la galería de fotos o car…" at bounding box center [231, 130] width 17 height 17
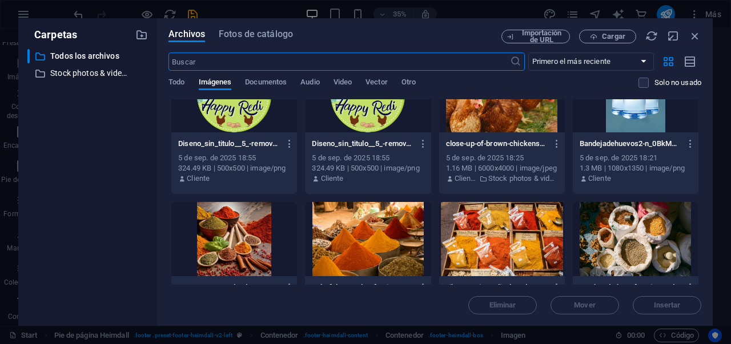
scroll to position [1038, 0]
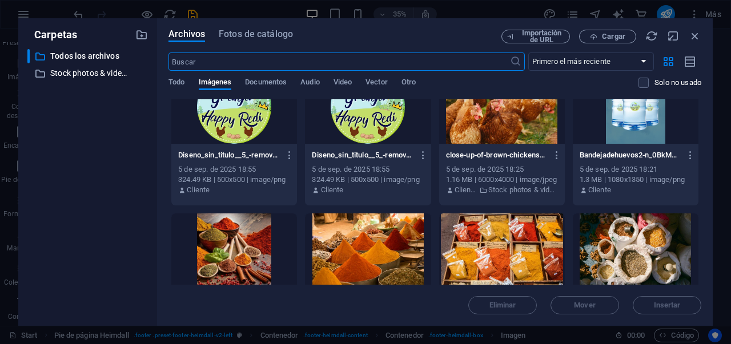
click at [235, 127] on div at bounding box center [234, 107] width 126 height 74
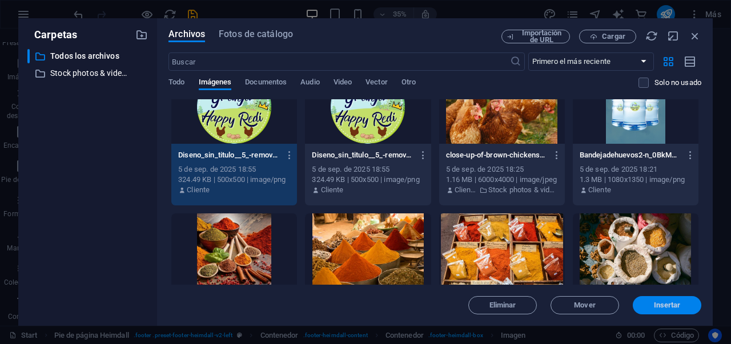
click at [671, 306] on span "Insertar" at bounding box center [667, 305] width 27 height 7
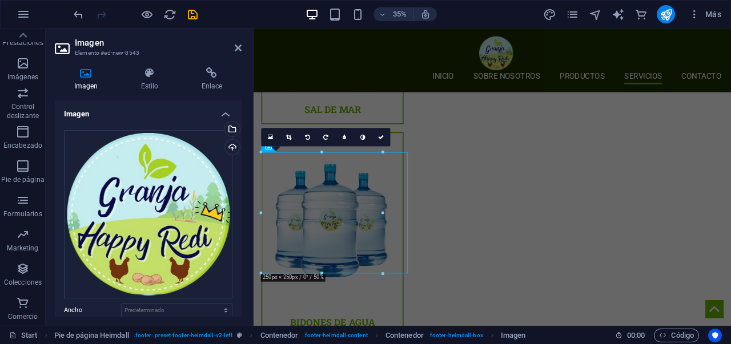
scroll to position [2609, 0]
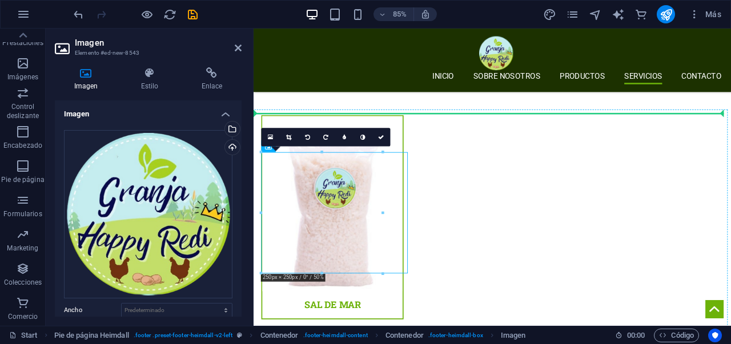
drag, startPoint x: 346, startPoint y: 251, endPoint x: 451, endPoint y: 254, distance: 105.2
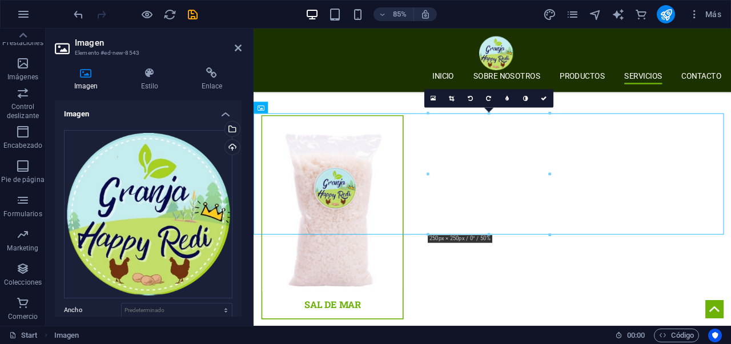
click at [81, 21] on div at bounding box center [135, 14] width 128 height 18
drag, startPoint x: 544, startPoint y: 98, endPoint x: 196, endPoint y: 69, distance: 349.6
click at [544, 98] on icon at bounding box center [544, 98] width 6 height 6
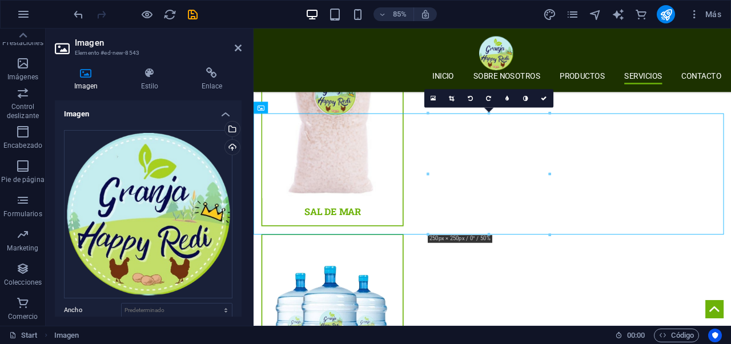
scroll to position [2486, 0]
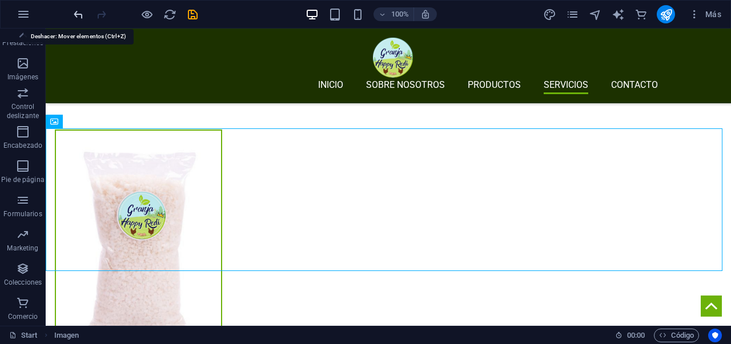
click at [74, 17] on icon "undo" at bounding box center [78, 14] width 13 height 13
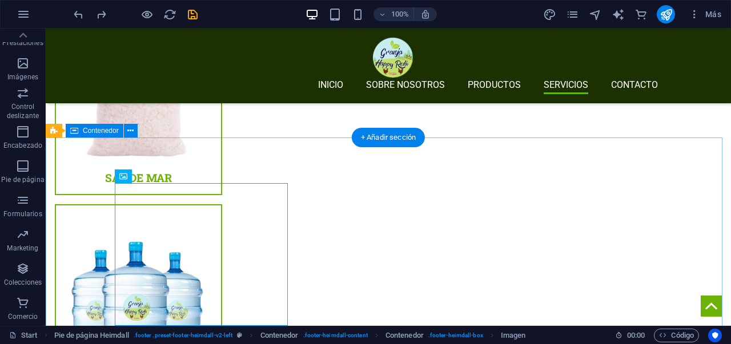
scroll to position [2477, 0]
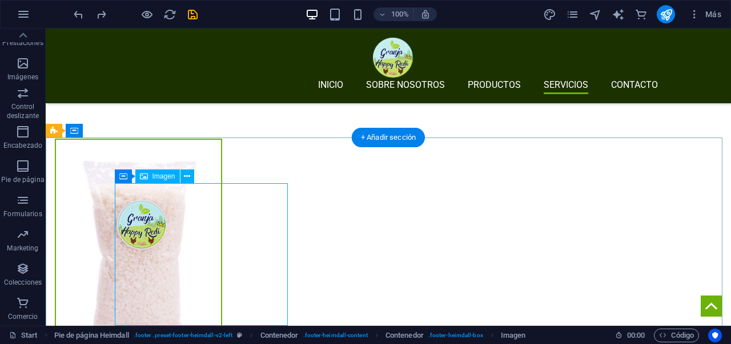
click at [186, 176] on icon at bounding box center [187, 177] width 6 height 12
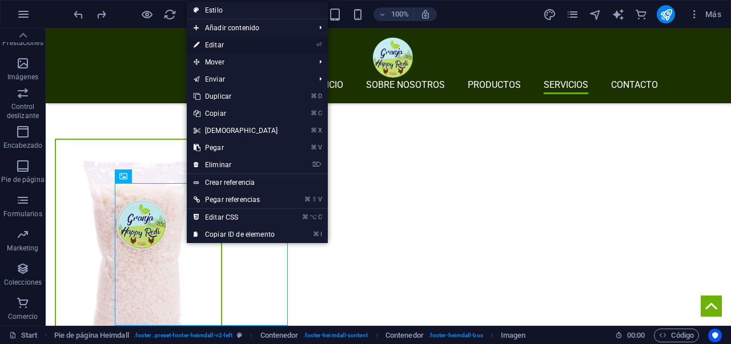
click at [220, 49] on link "⏎ Editar" at bounding box center [236, 45] width 98 height 17
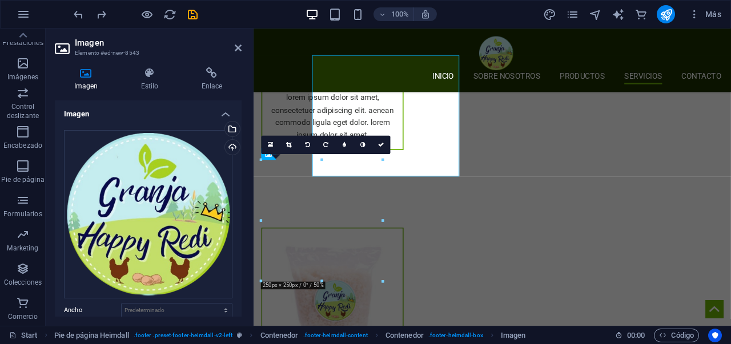
scroll to position [2600, 0]
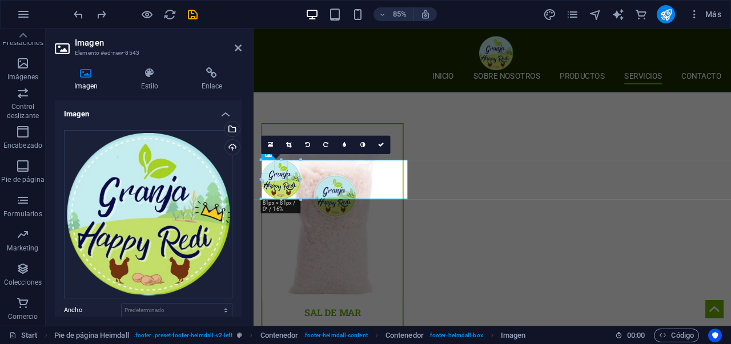
drag, startPoint x: 262, startPoint y: 161, endPoint x: 180, endPoint y: 254, distance: 123.9
type input "81"
select select "px"
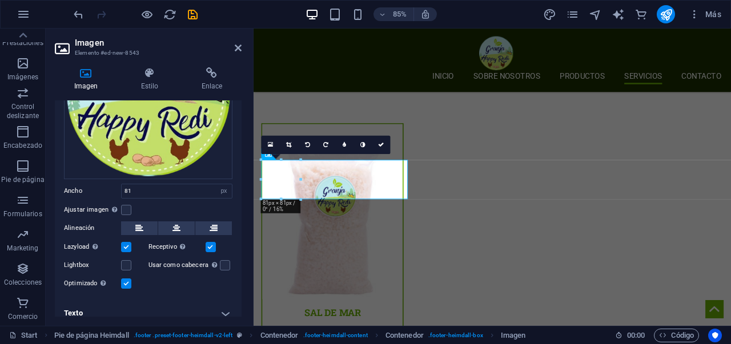
scroll to position [127, 0]
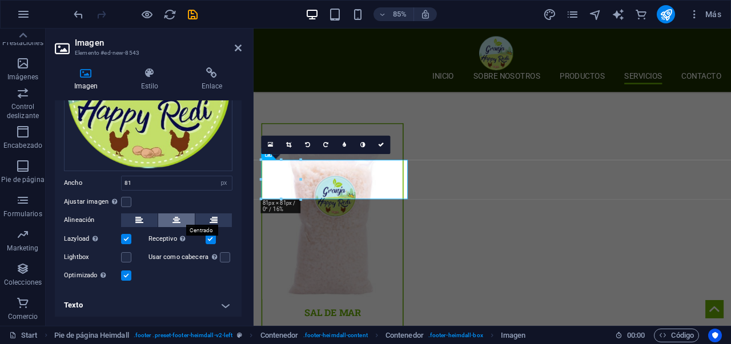
click at [176, 222] on icon at bounding box center [176, 221] width 8 height 14
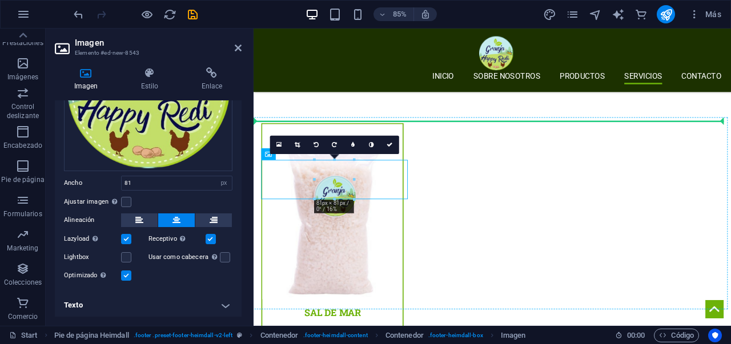
drag, startPoint x: 356, startPoint y: 207, endPoint x: 503, endPoint y: 242, distance: 150.7
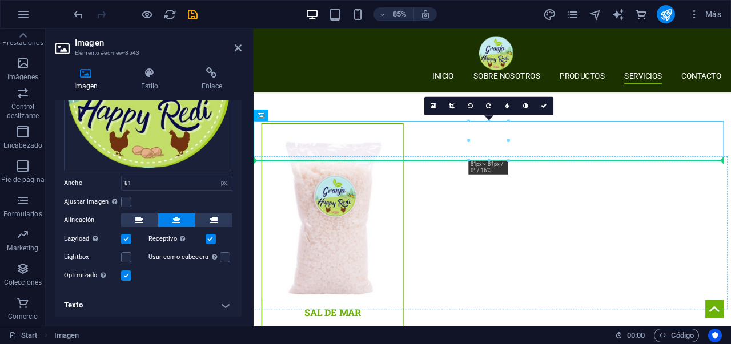
drag, startPoint x: 535, startPoint y: 166, endPoint x: 501, endPoint y: 260, distance: 100.3
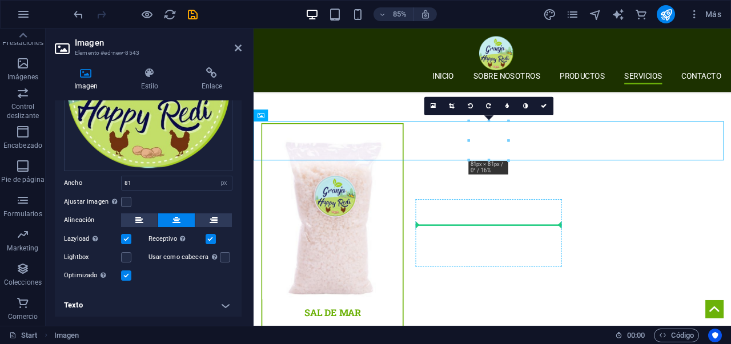
drag, startPoint x: 528, startPoint y: 163, endPoint x: 475, endPoint y: 259, distance: 109.4
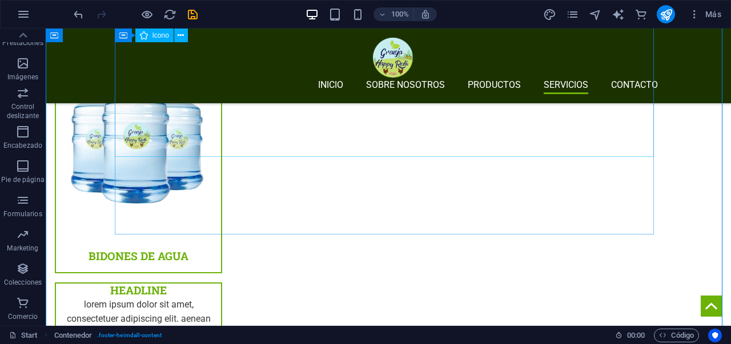
scroll to position [3221, 0]
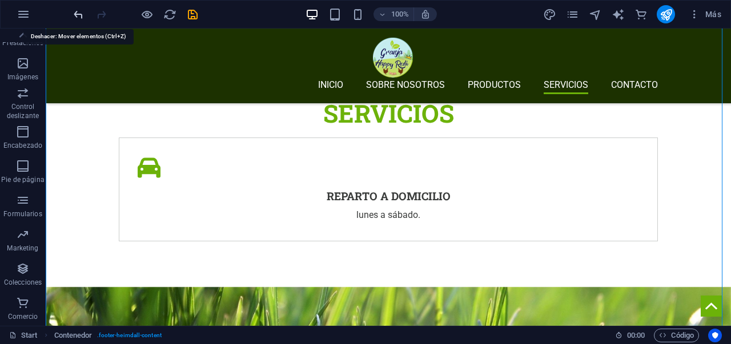
click at [75, 19] on icon "undo" at bounding box center [78, 14] width 13 height 13
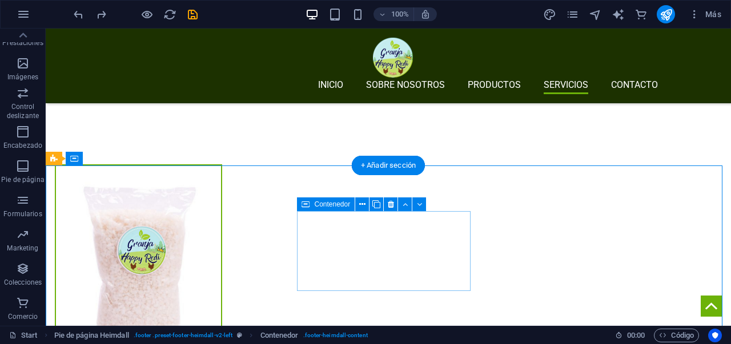
scroll to position [2449, 0]
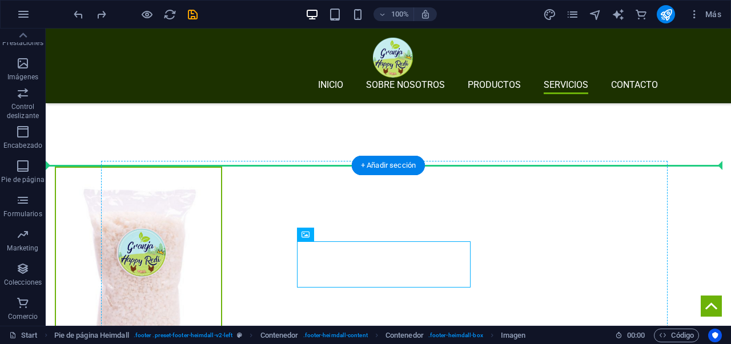
drag, startPoint x: 389, startPoint y: 264, endPoint x: 318, endPoint y: 220, distance: 83.4
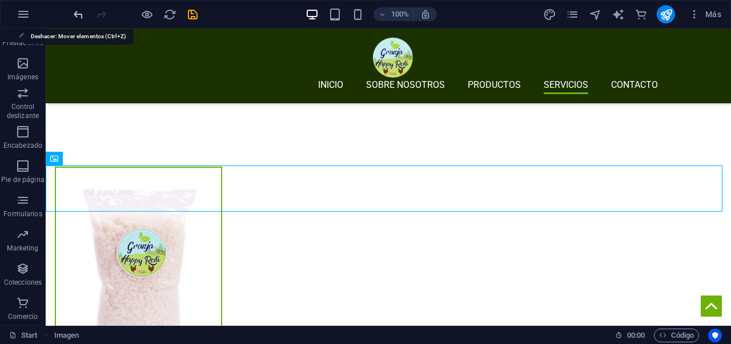
click at [73, 12] on icon "undo" at bounding box center [78, 14] width 13 height 13
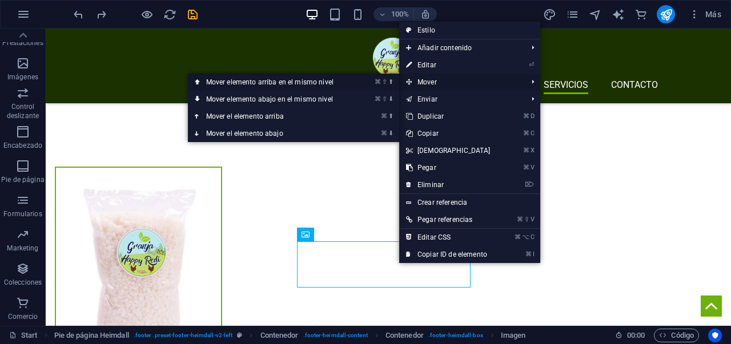
click at [326, 84] on link "⌘ ⇧ ⬆ Mover elemento arriba en el mismo nivel" at bounding box center [272, 82] width 168 height 17
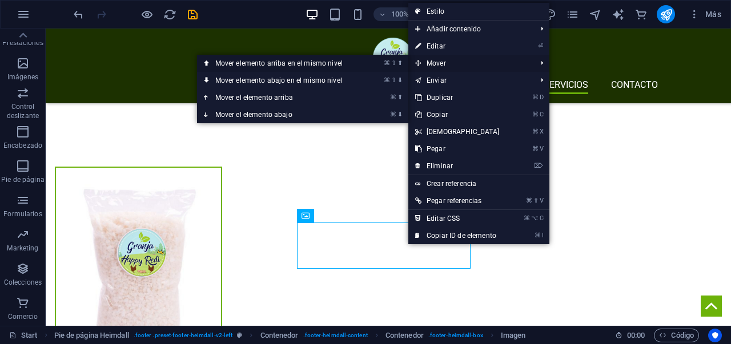
click at [335, 67] on link "⌘ ⇧ ⬆ Mover elemento arriba en el mismo nivel" at bounding box center [281, 63] width 168 height 17
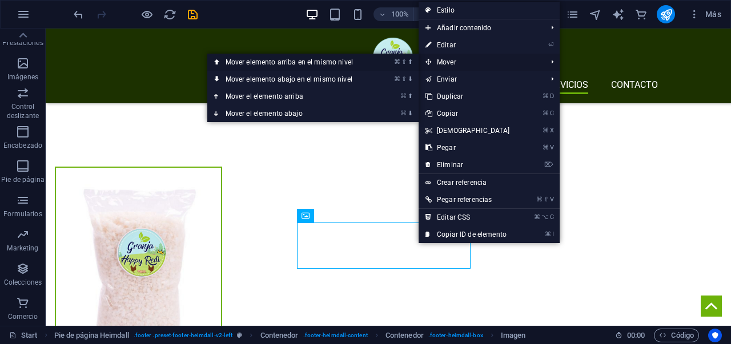
click at [347, 64] on link "⌘ ⇧ ⬆ Mover elemento arriba en el mismo nivel" at bounding box center [291, 62] width 168 height 17
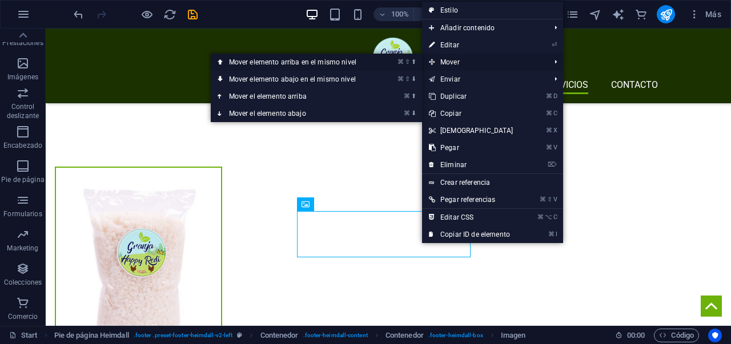
click at [383, 62] on li "⌘ ⇧ ⬆ Mover elemento arriba en el mismo nivel" at bounding box center [316, 62] width 211 height 17
click at [353, 67] on link "⌘ ⇧ ⬆ Mover elemento arriba en el mismo nivel" at bounding box center [295, 62] width 168 height 17
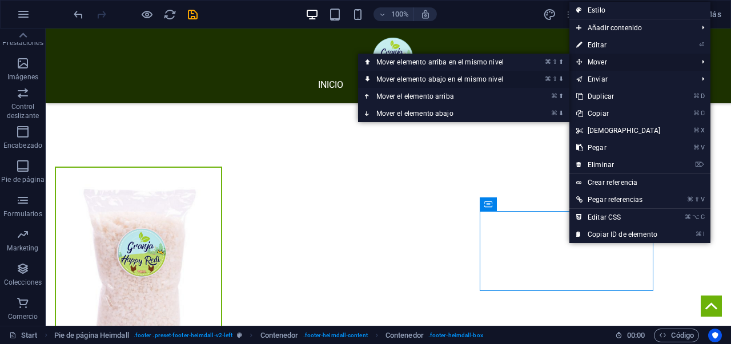
click at [482, 81] on link "⌘ ⇧ ⬇ Mover elemento abajo en el mismo nivel" at bounding box center [442, 79] width 168 height 17
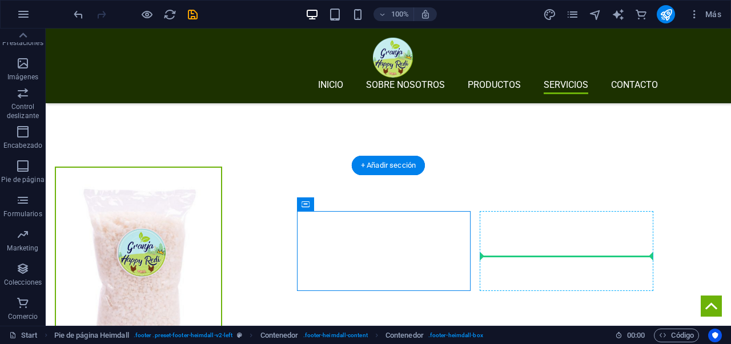
drag, startPoint x: 401, startPoint y: 266, endPoint x: 504, endPoint y: 243, distance: 105.2
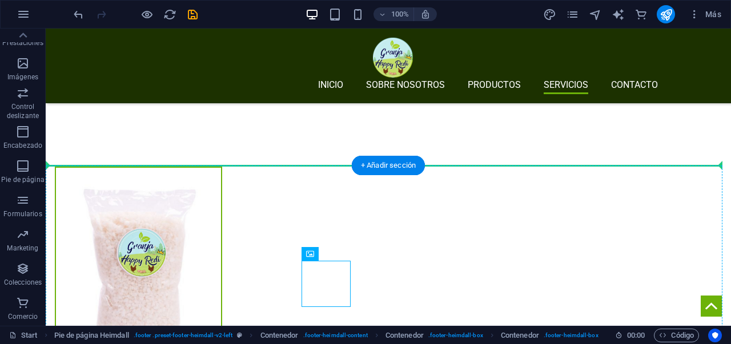
drag, startPoint x: 537, startPoint y: 241, endPoint x: 559, endPoint y: 225, distance: 27.0
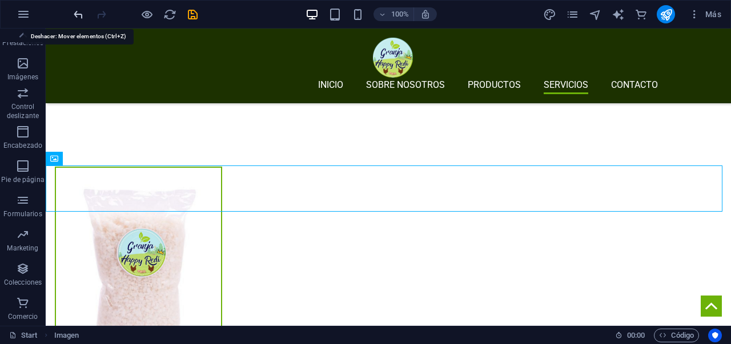
click at [82, 13] on icon "undo" at bounding box center [78, 14] width 13 height 13
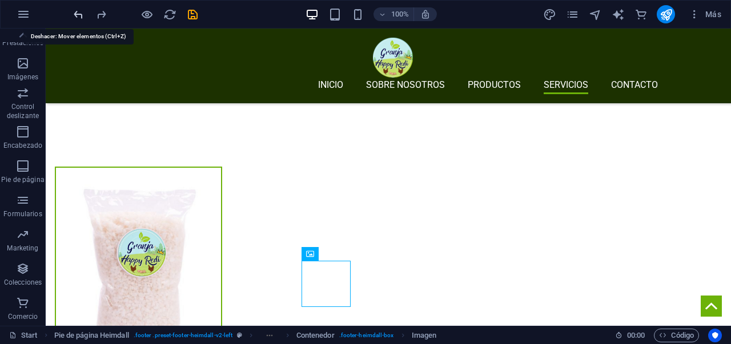
click at [82, 13] on icon "undo" at bounding box center [78, 14] width 13 height 13
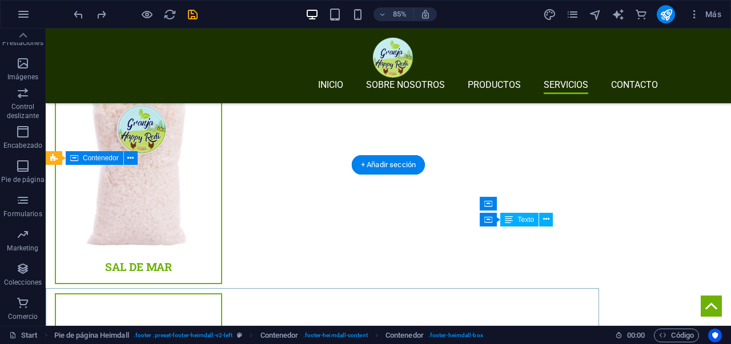
scroll to position [2449, 0]
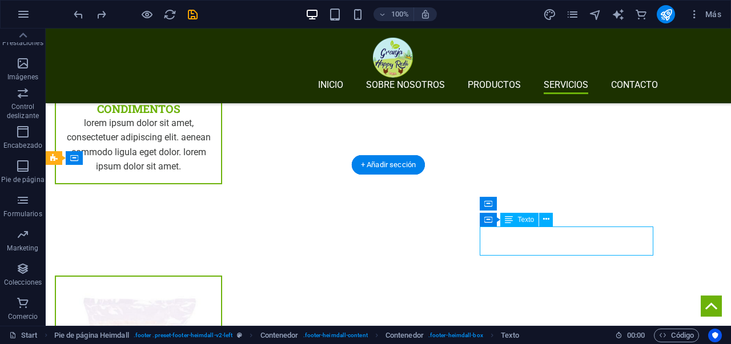
scroll to position [2573, 0]
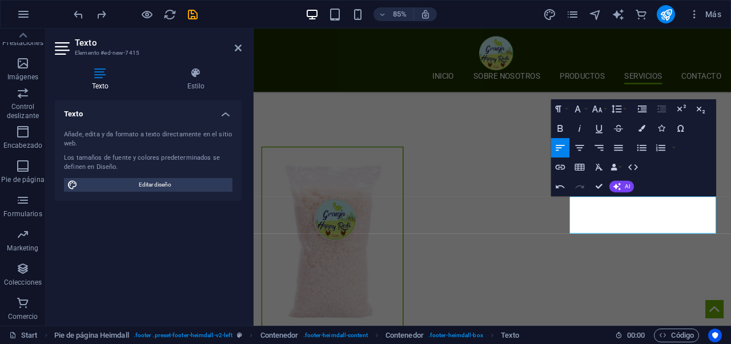
scroll to position [2450, 0]
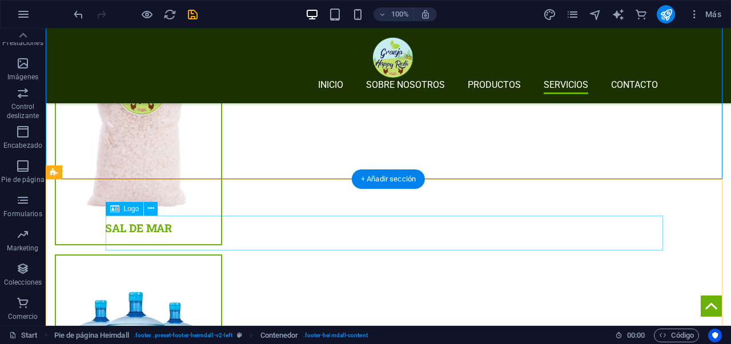
scroll to position [2580, 0]
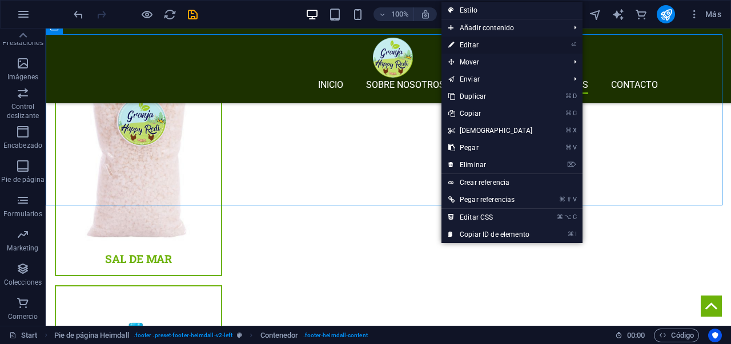
click at [477, 42] on link "⏎ Editar" at bounding box center [491, 45] width 98 height 17
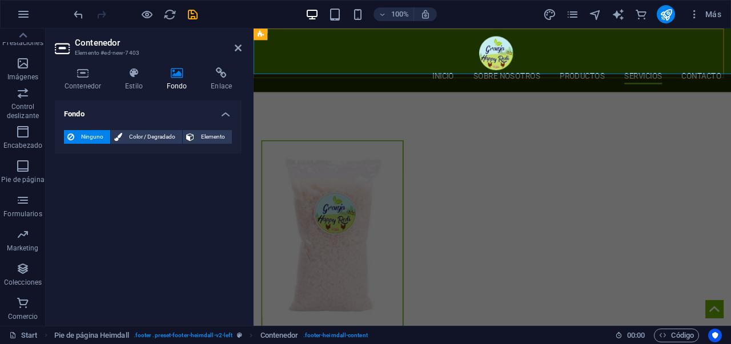
scroll to position [2703, 0]
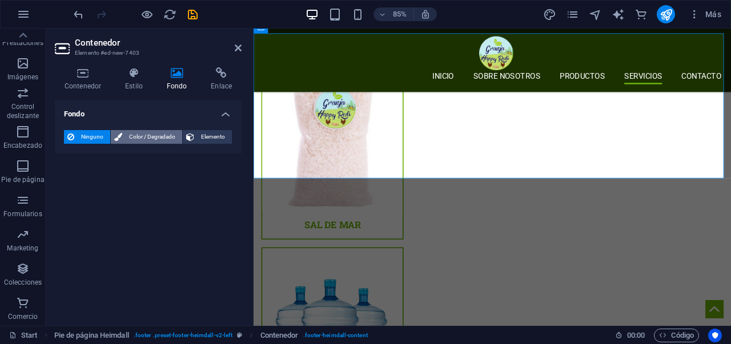
click at [162, 133] on span "Color / Degradado" at bounding box center [152, 137] width 53 height 14
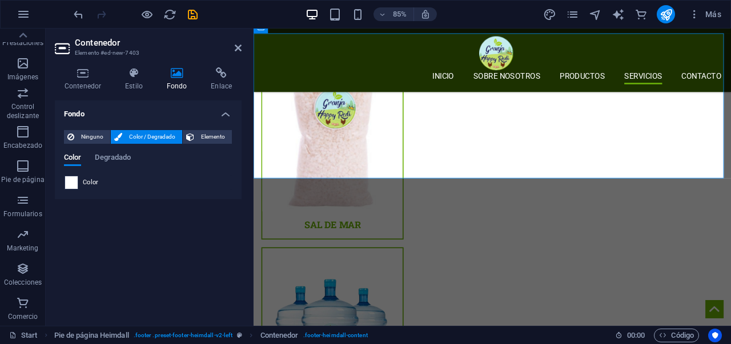
click at [69, 183] on span at bounding box center [71, 182] width 13 height 13
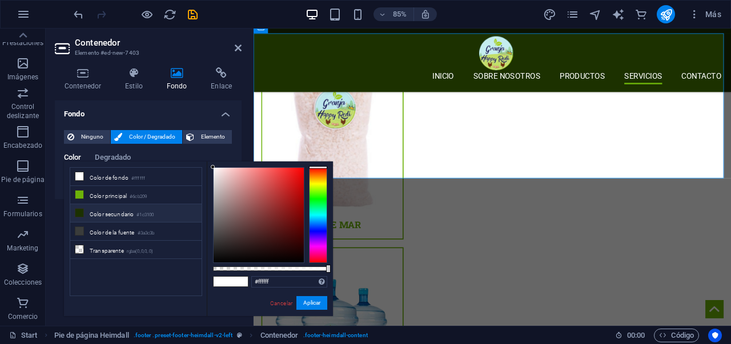
click at [83, 211] on span at bounding box center [79, 212] width 9 height 9
type input "#1c3100"
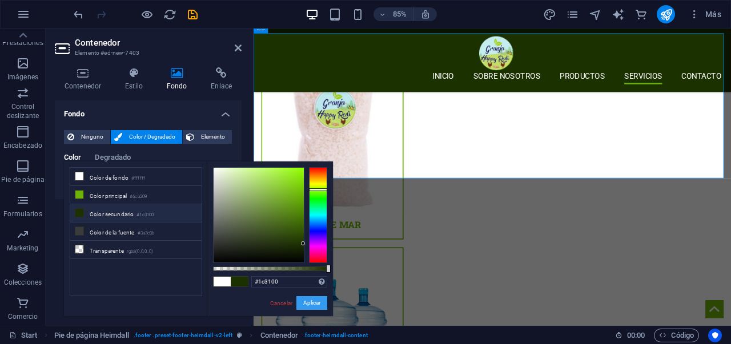
click at [320, 305] on button "Aplicar" at bounding box center [311, 303] width 31 height 14
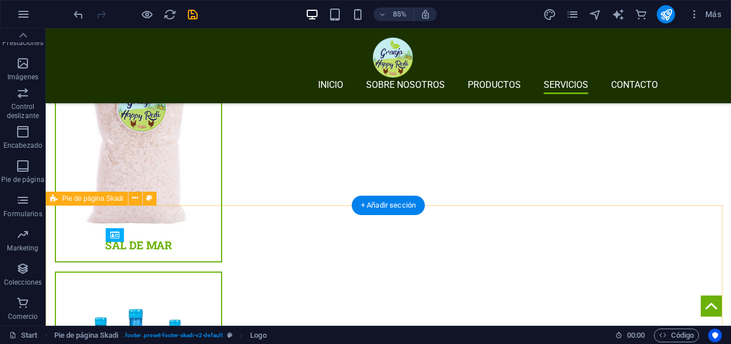
scroll to position [2580, 0]
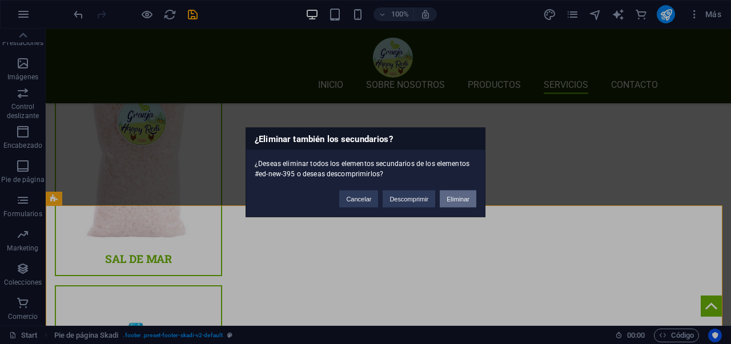
click at [471, 198] on button "Eliminar" at bounding box center [458, 198] width 37 height 17
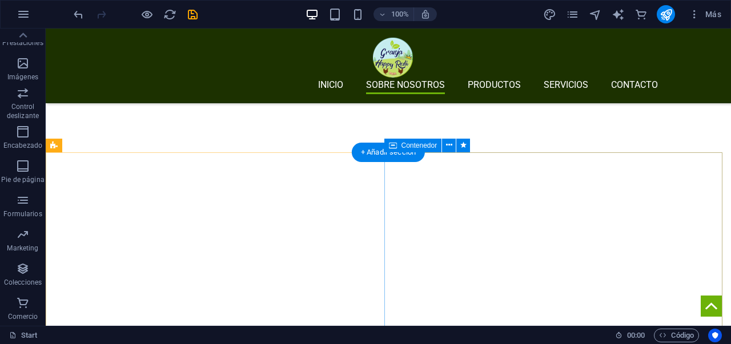
scroll to position [451, 0]
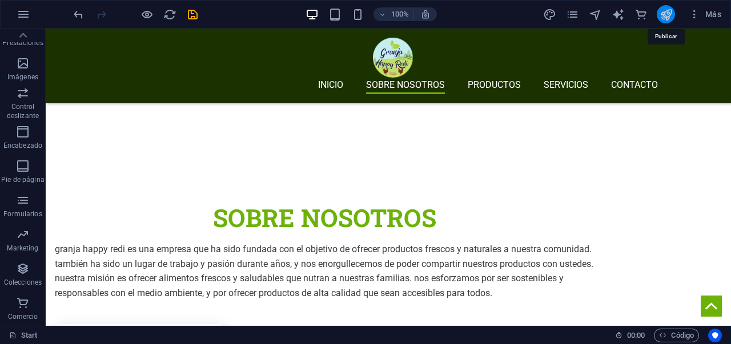
click at [671, 18] on icon "publish" at bounding box center [666, 14] width 13 height 13
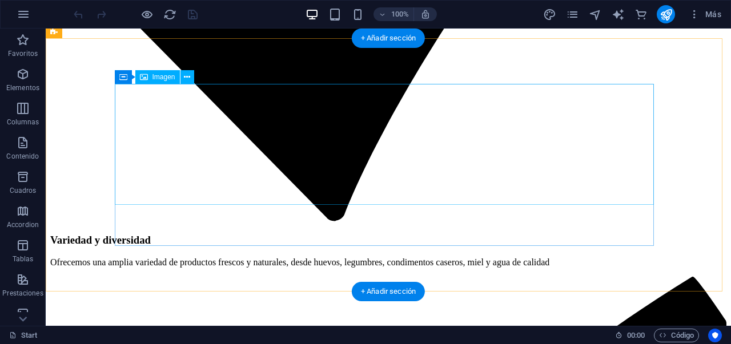
scroll to position [2192, 0]
